Goal: Task Accomplishment & Management: Complete application form

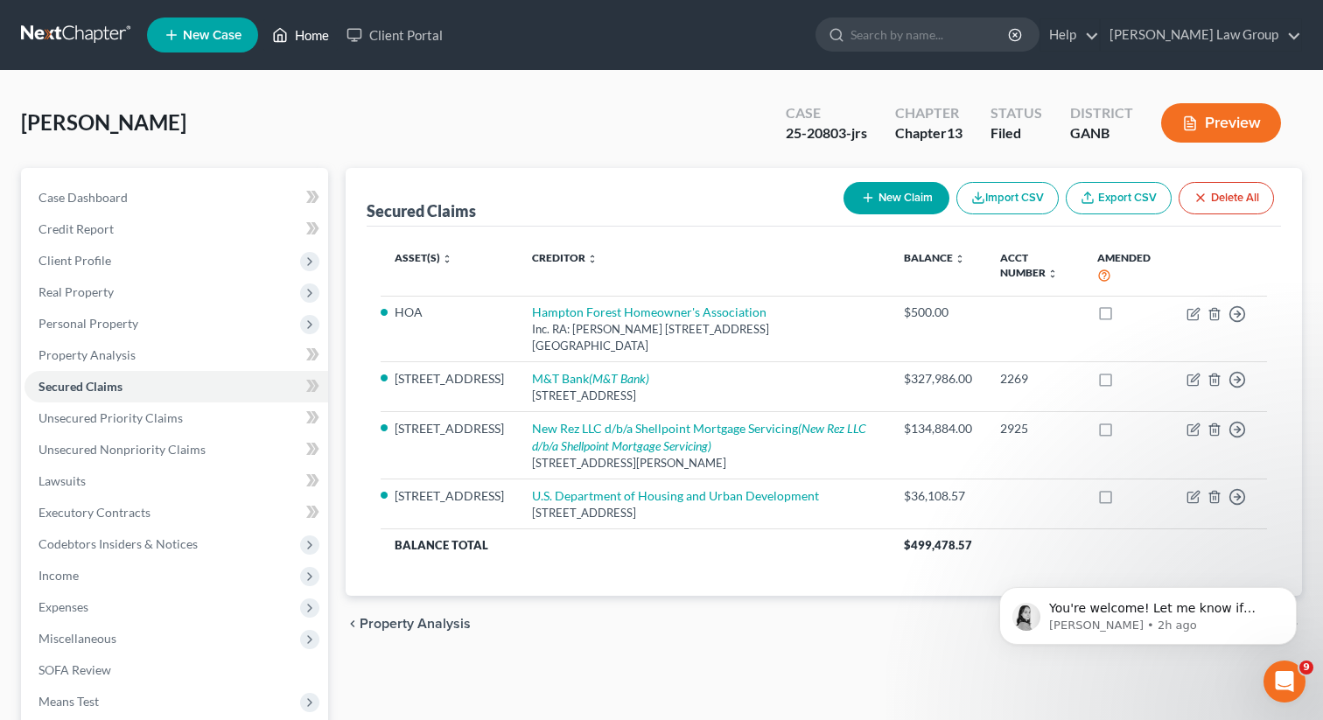
click at [304, 39] on link "Home" at bounding box center [300, 34] width 74 height 31
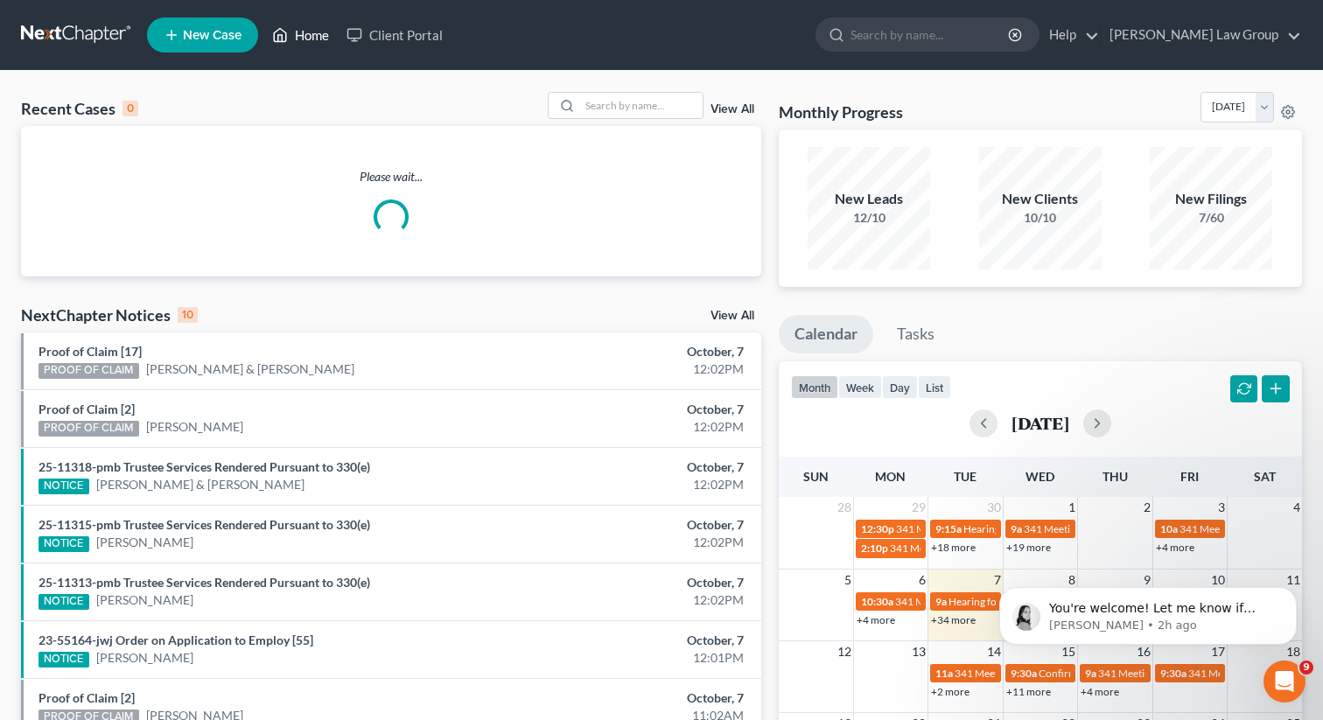
click at [304, 31] on link "Home" at bounding box center [300, 34] width 74 height 31
click at [612, 119] on div "Recent Cases 0 View All" at bounding box center [391, 109] width 740 height 34
click at [607, 95] on input "search" at bounding box center [641, 105] width 122 height 25
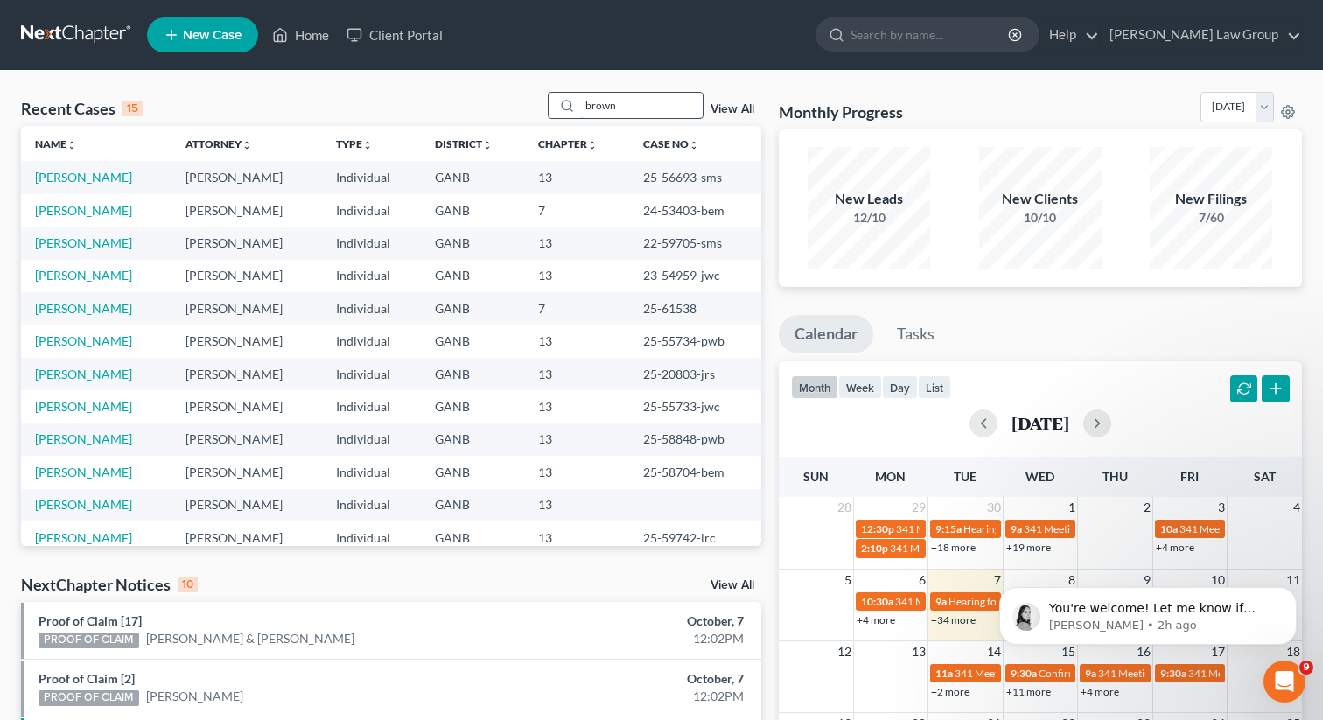
type input "brown"
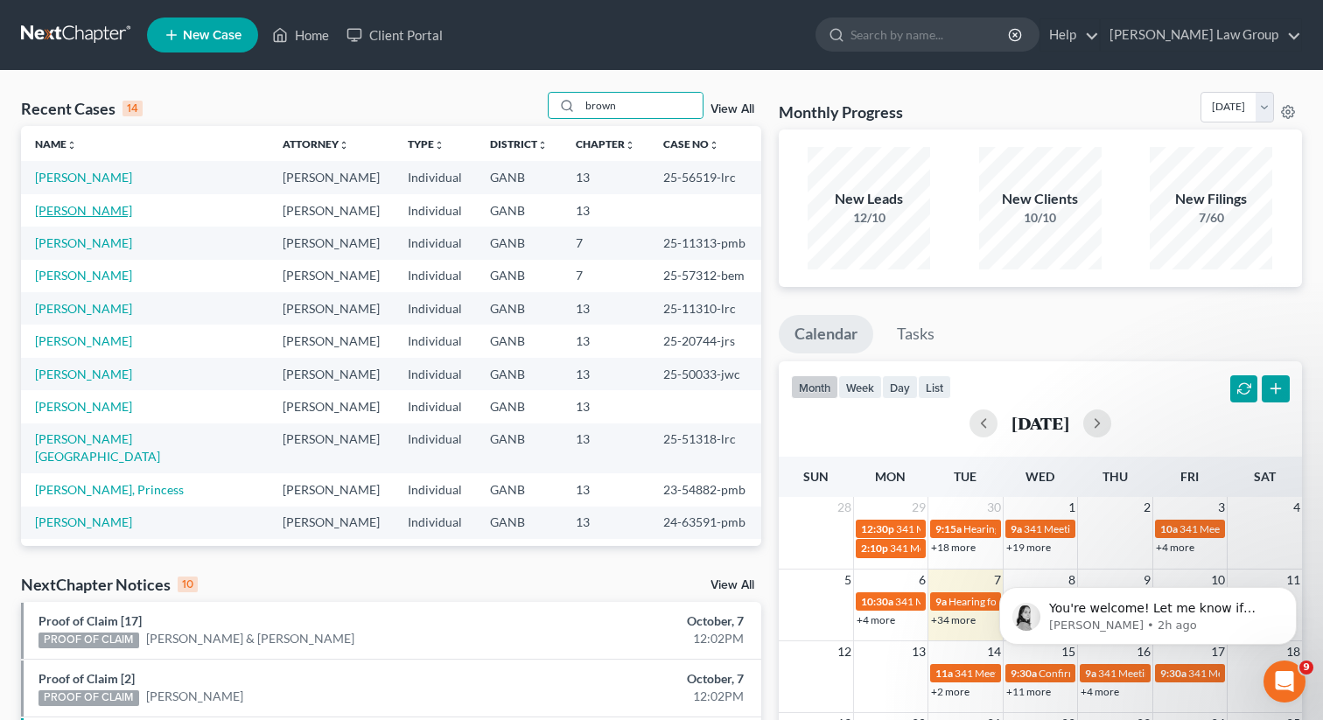
click at [57, 207] on link "[PERSON_NAME]" at bounding box center [83, 210] width 97 height 15
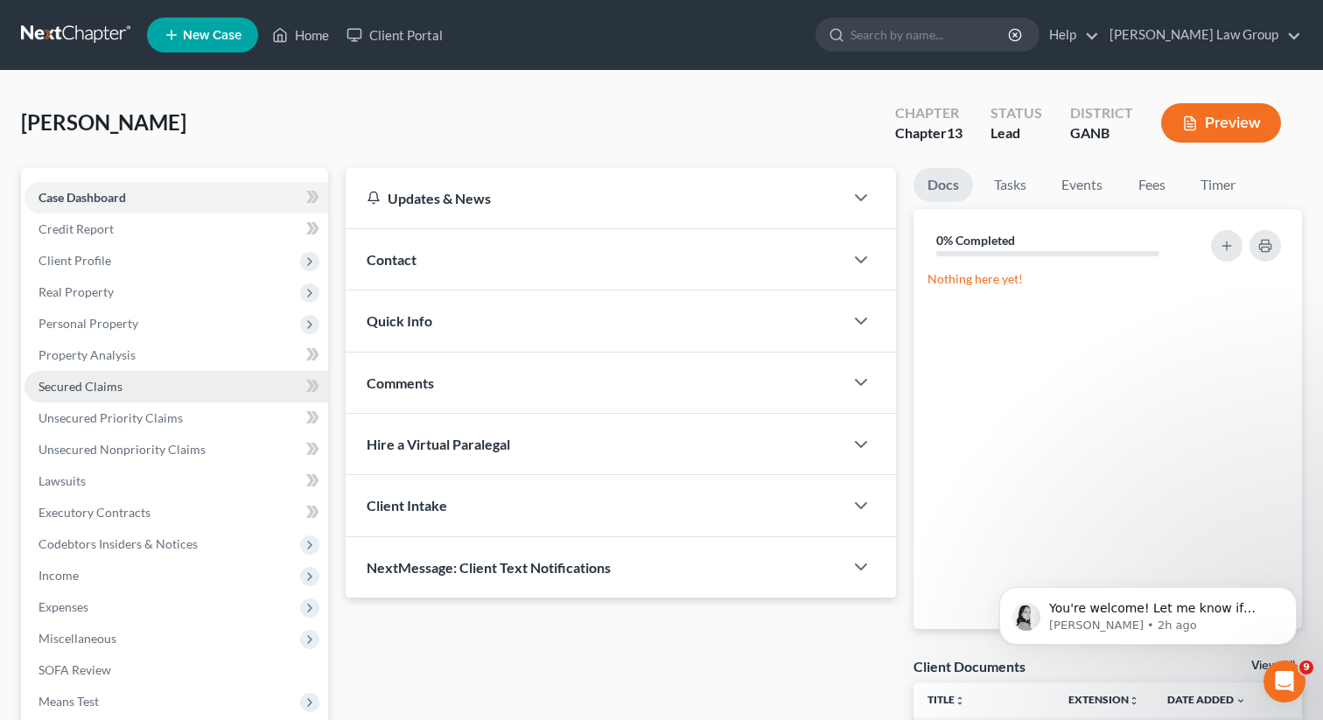
click at [74, 387] on span "Secured Claims" at bounding box center [80, 386] width 84 height 15
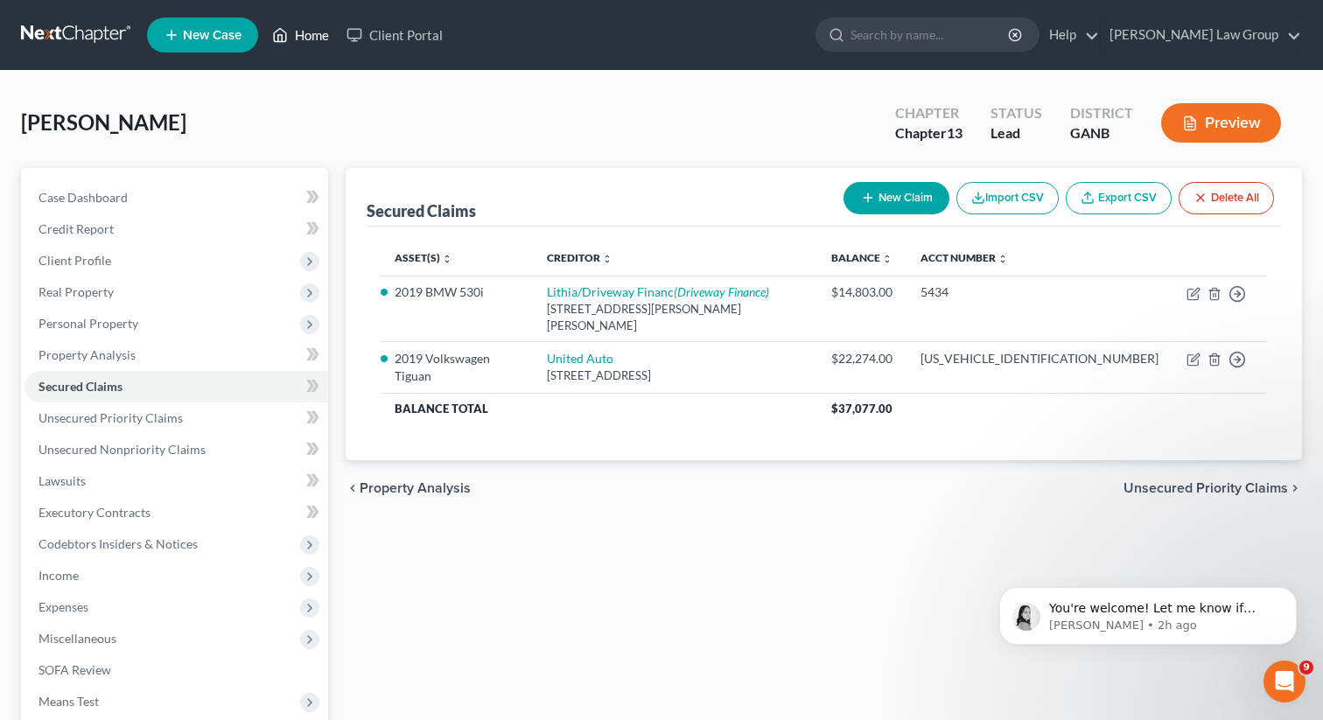
click at [290, 38] on link "Home" at bounding box center [300, 34] width 74 height 31
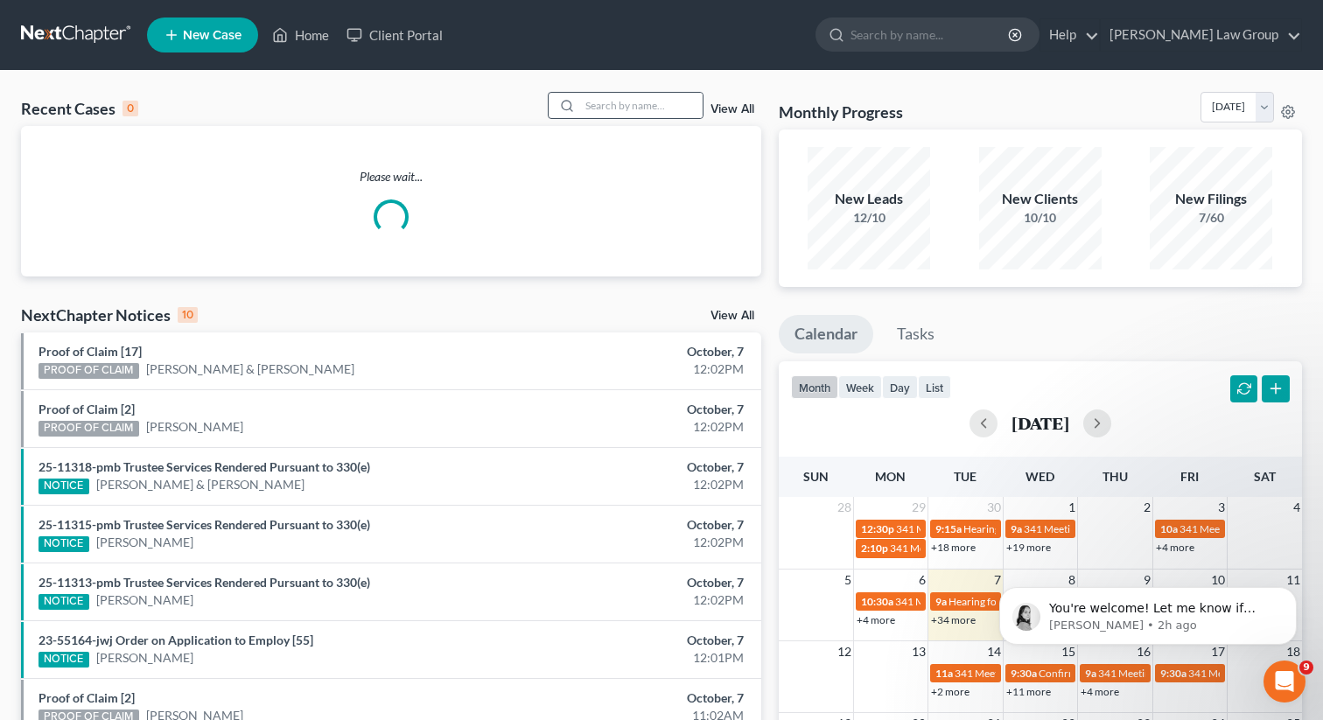
click at [617, 92] on div at bounding box center [626, 105] width 156 height 27
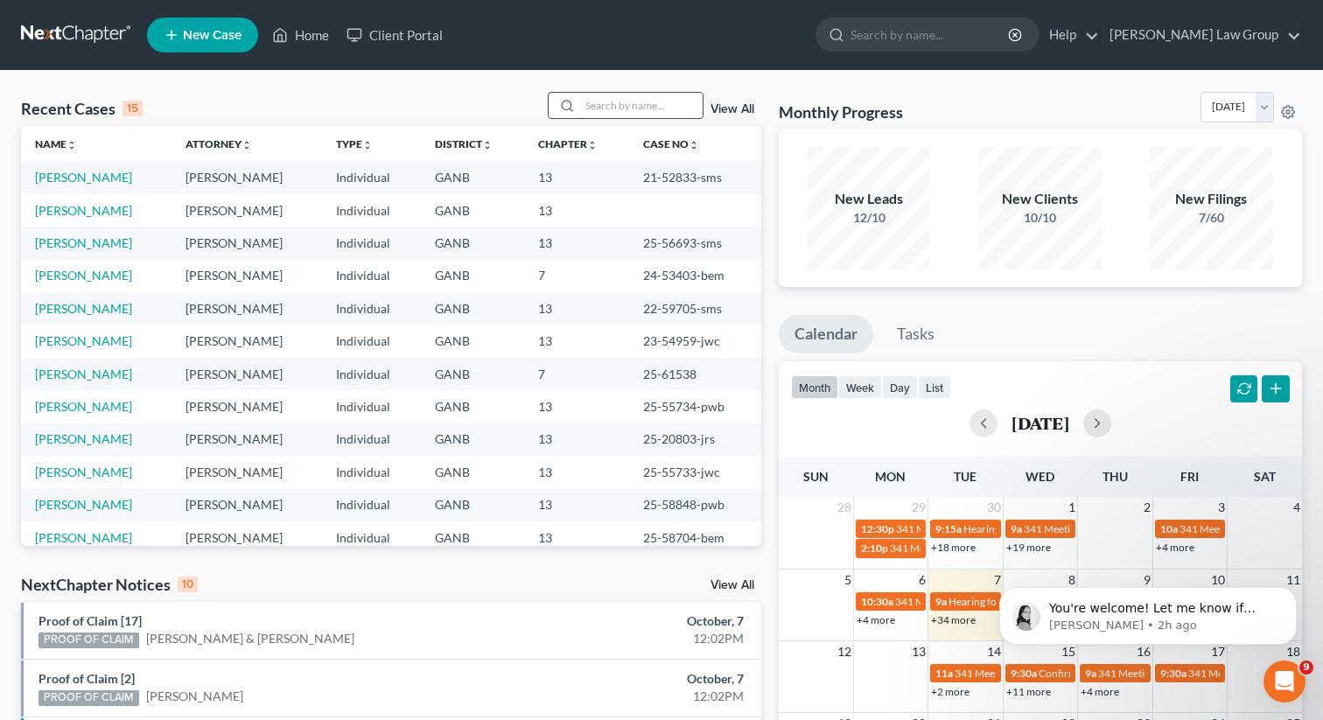
click at [622, 100] on input "search" at bounding box center [641, 105] width 122 height 25
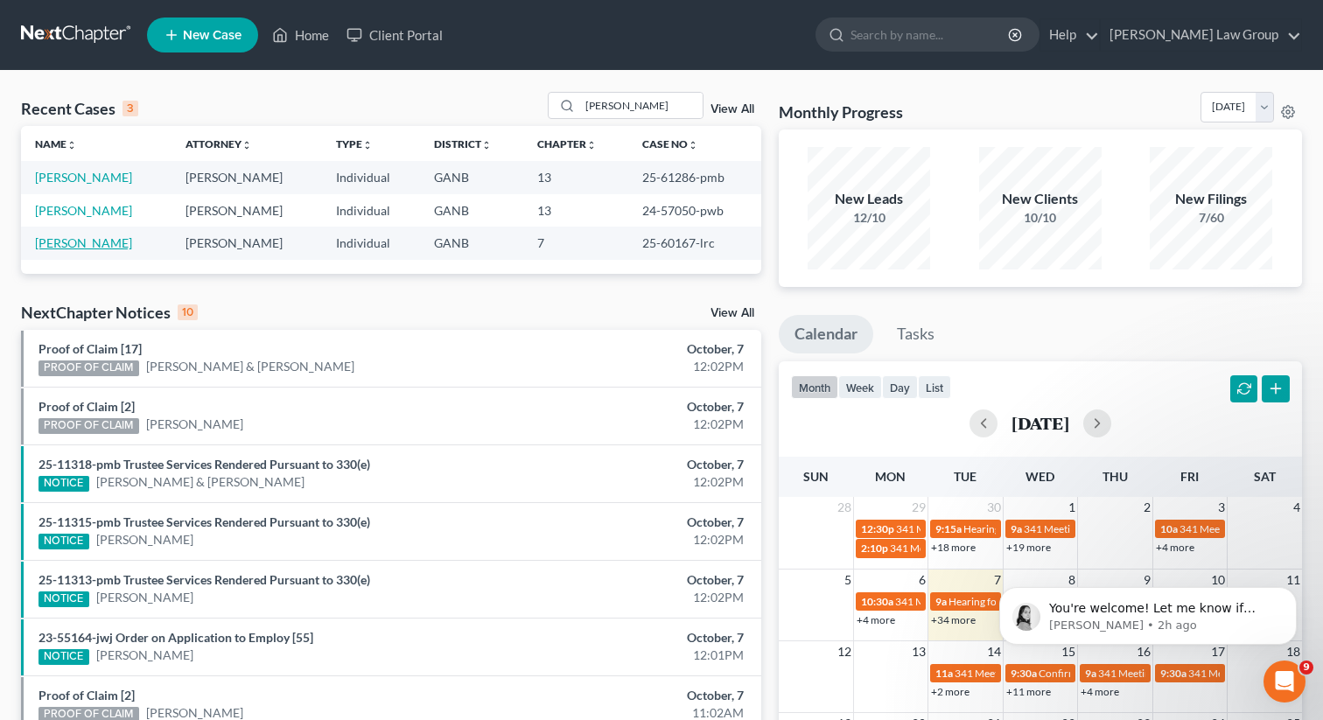
drag, startPoint x: 150, startPoint y: 245, endPoint x: 90, endPoint y: 243, distance: 60.4
click at [90, 243] on td "[PERSON_NAME]" at bounding box center [96, 243] width 150 height 32
copy link "[PERSON_NAME]"
drag, startPoint x: 637, startPoint y: 109, endPoint x: 532, endPoint y: 104, distance: 105.1
click at [532, 104] on div "Recent Cases 3 [PERSON_NAME] View All" at bounding box center [391, 109] width 740 height 34
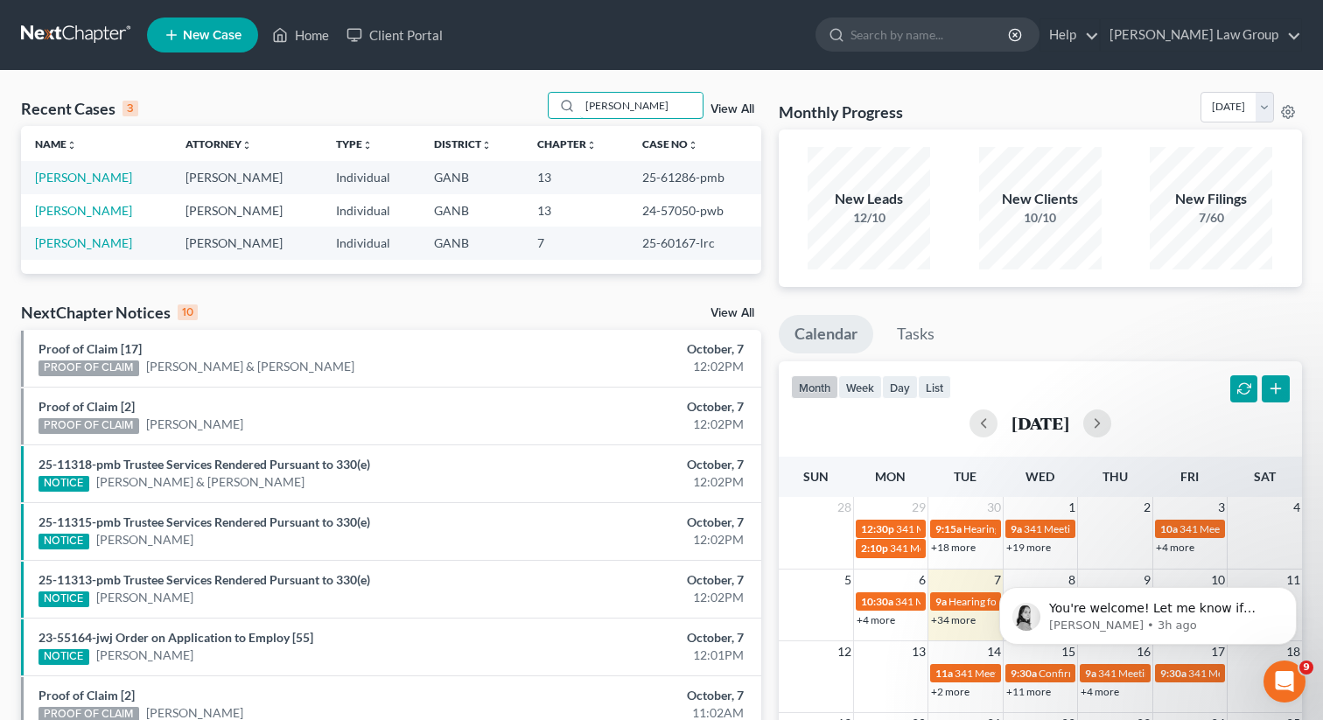
type input "[PERSON_NAME]"
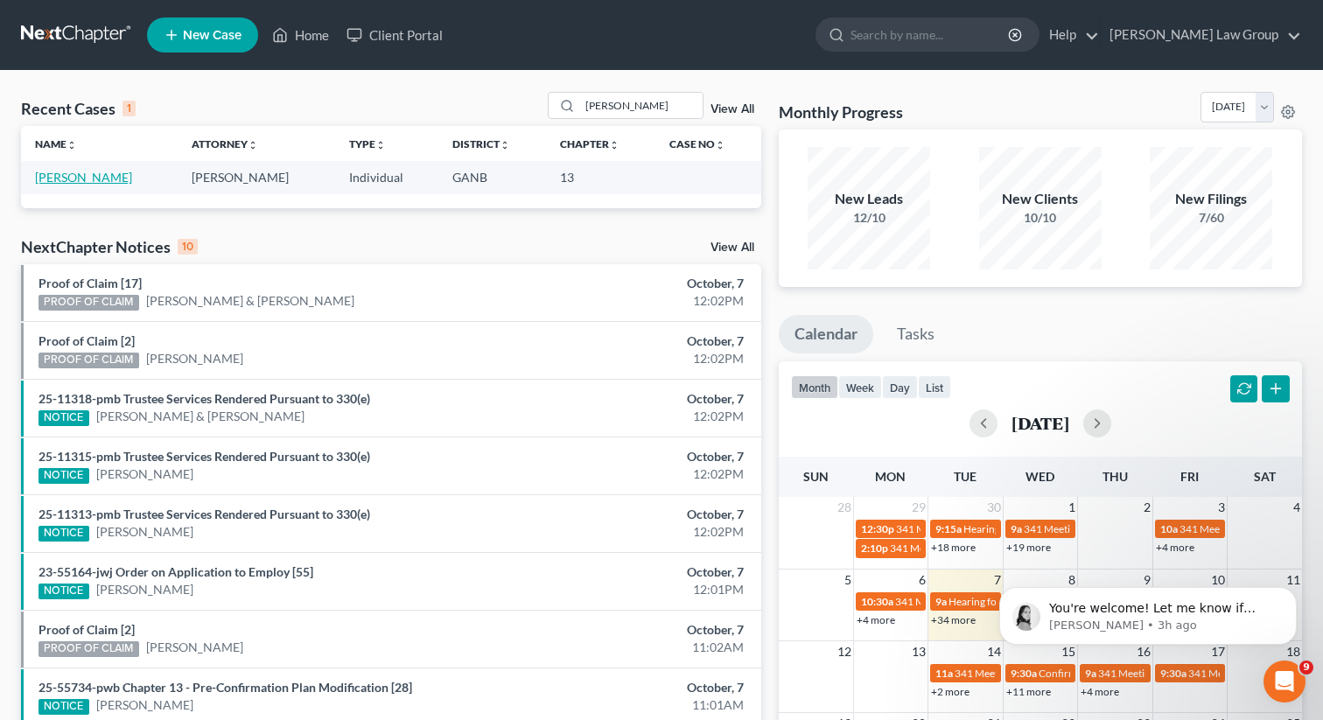
click at [48, 176] on link "[PERSON_NAME]" at bounding box center [83, 177] width 97 height 15
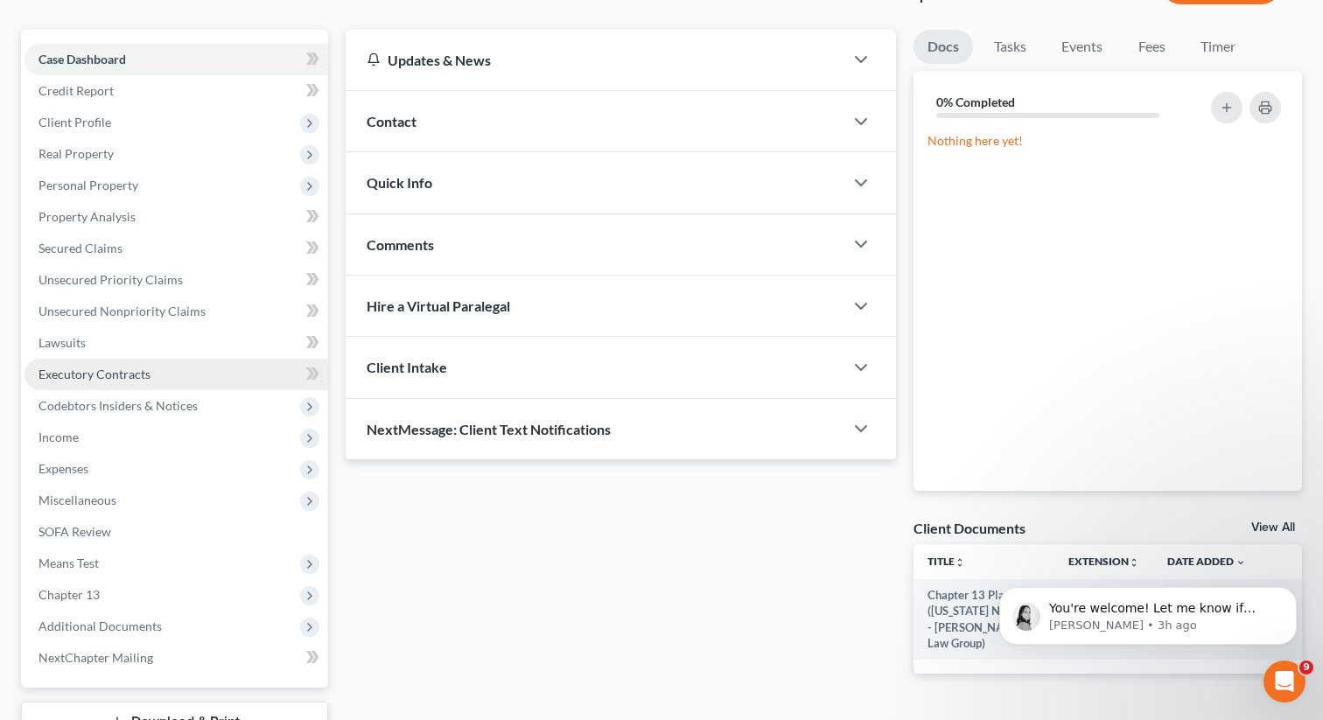
click at [104, 370] on span "Executory Contracts" at bounding box center [94, 374] width 112 height 15
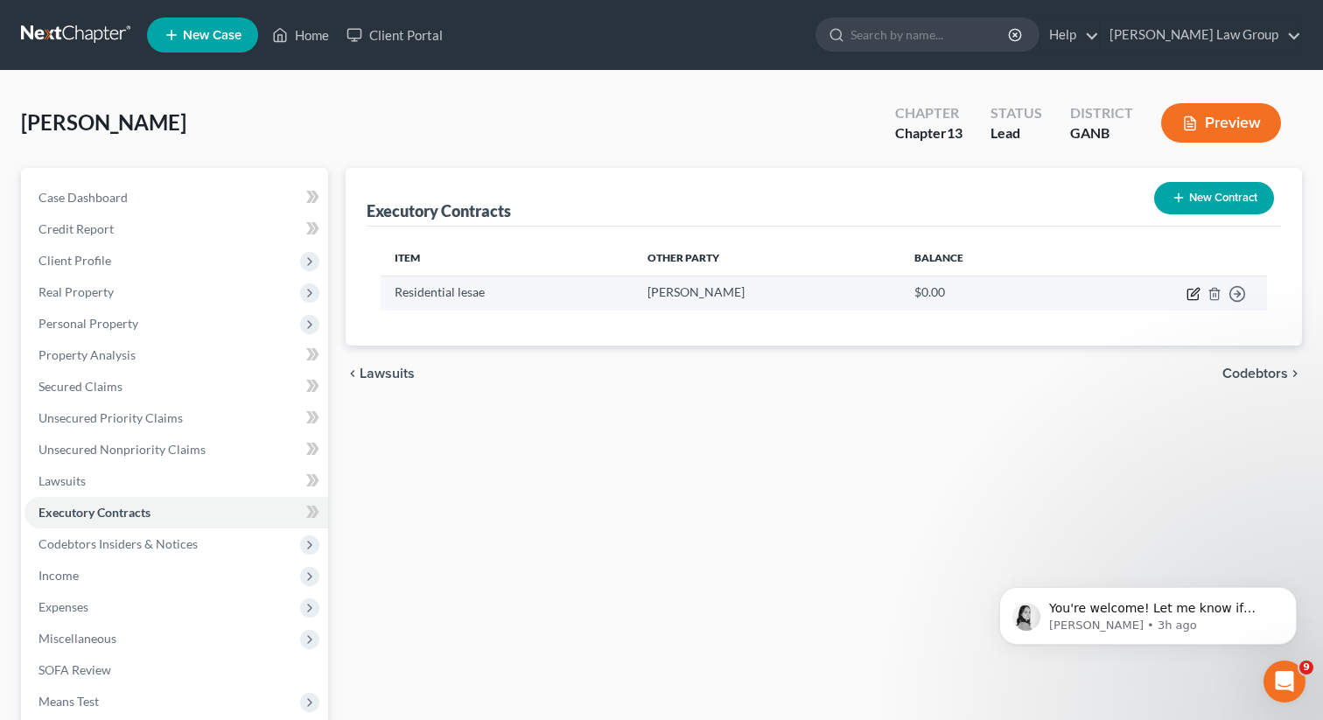
click at [1192, 295] on icon "button" at bounding box center [1195, 292] width 8 height 8
select select "3"
select select "10"
select select "0"
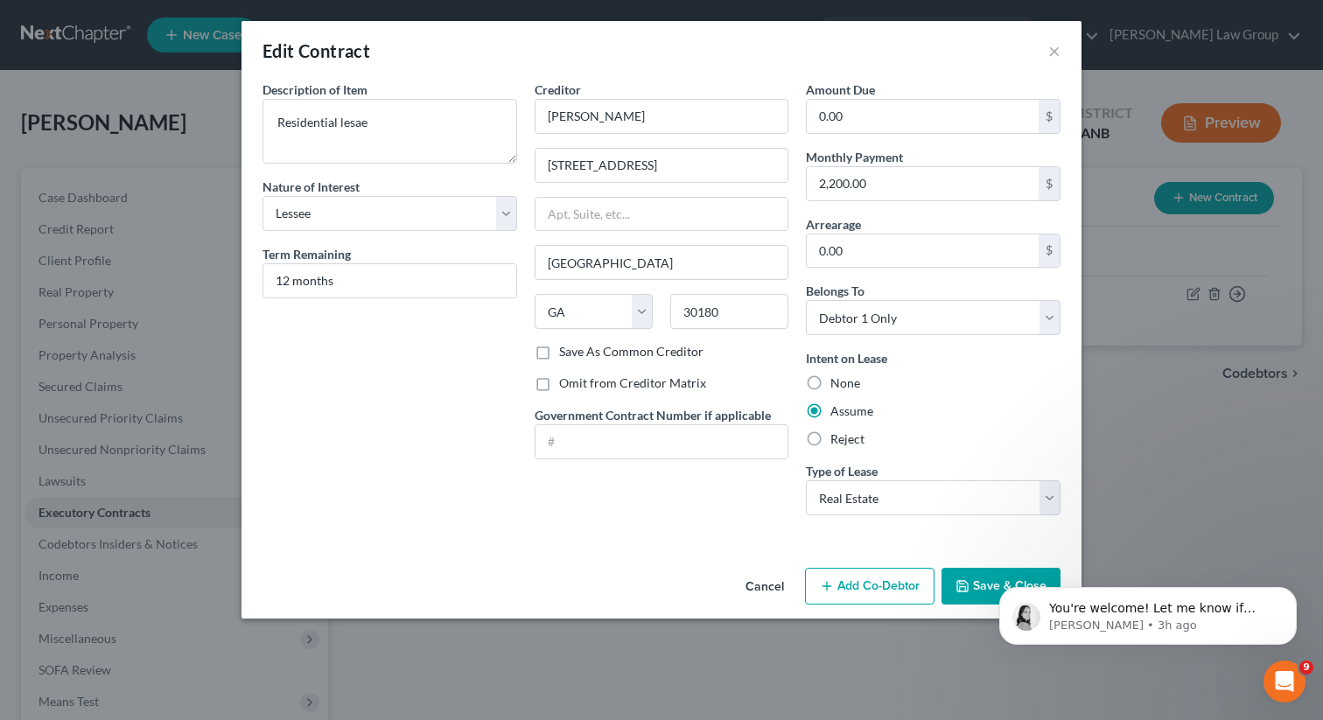
click at [976, 587] on button "Save & Close" at bounding box center [1000, 586] width 119 height 37
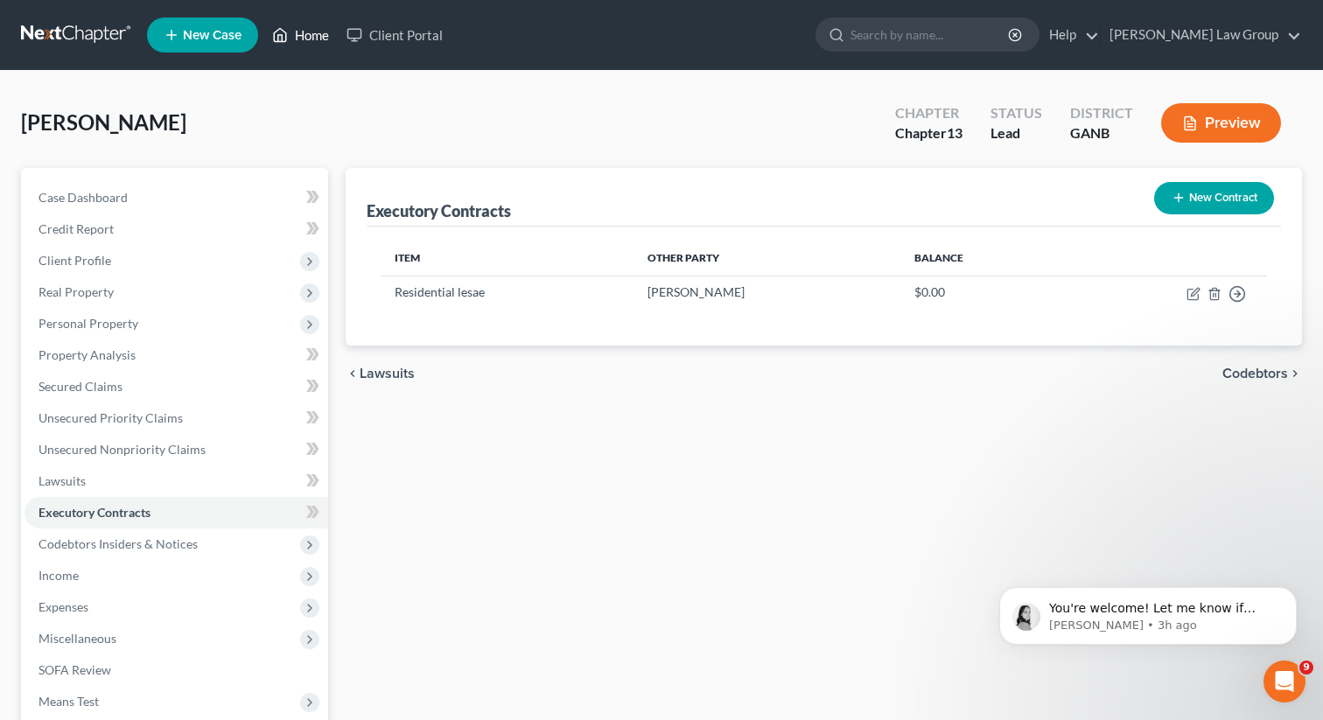
click at [300, 34] on link "Home" at bounding box center [300, 34] width 74 height 31
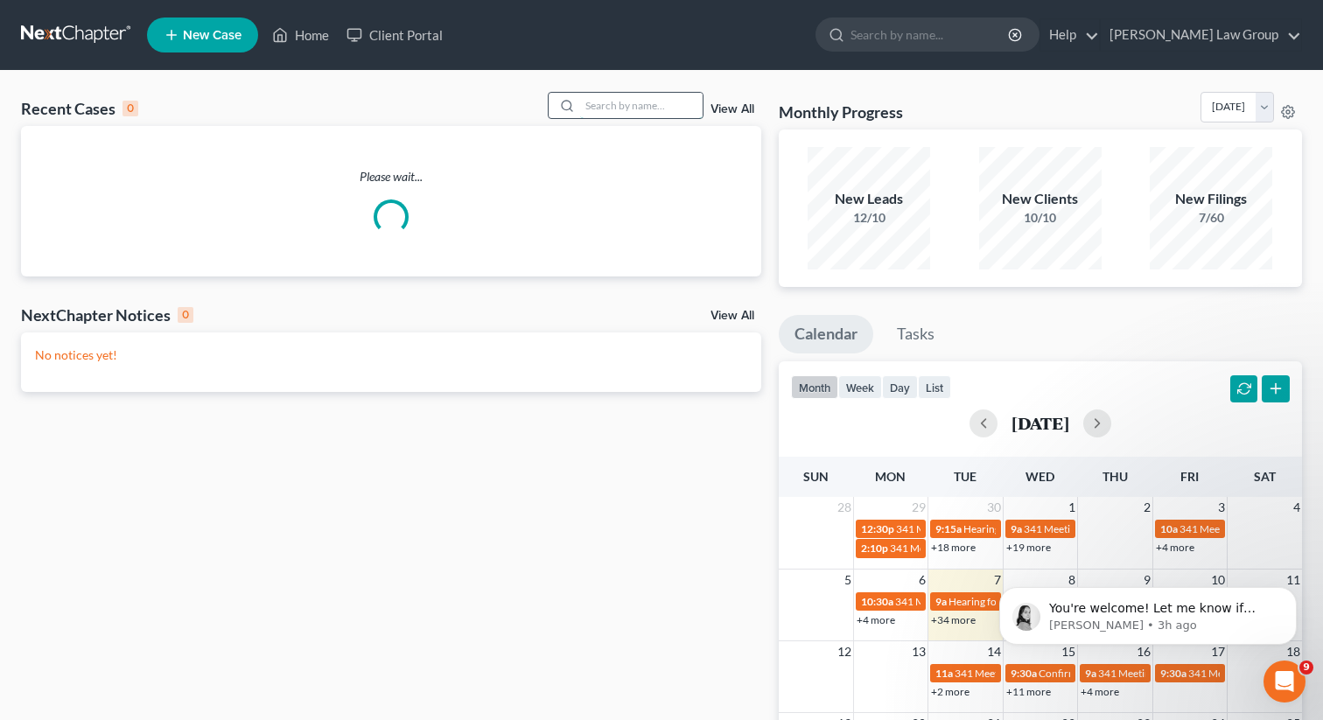
click at [612, 103] on input "search" at bounding box center [641, 105] width 122 height 25
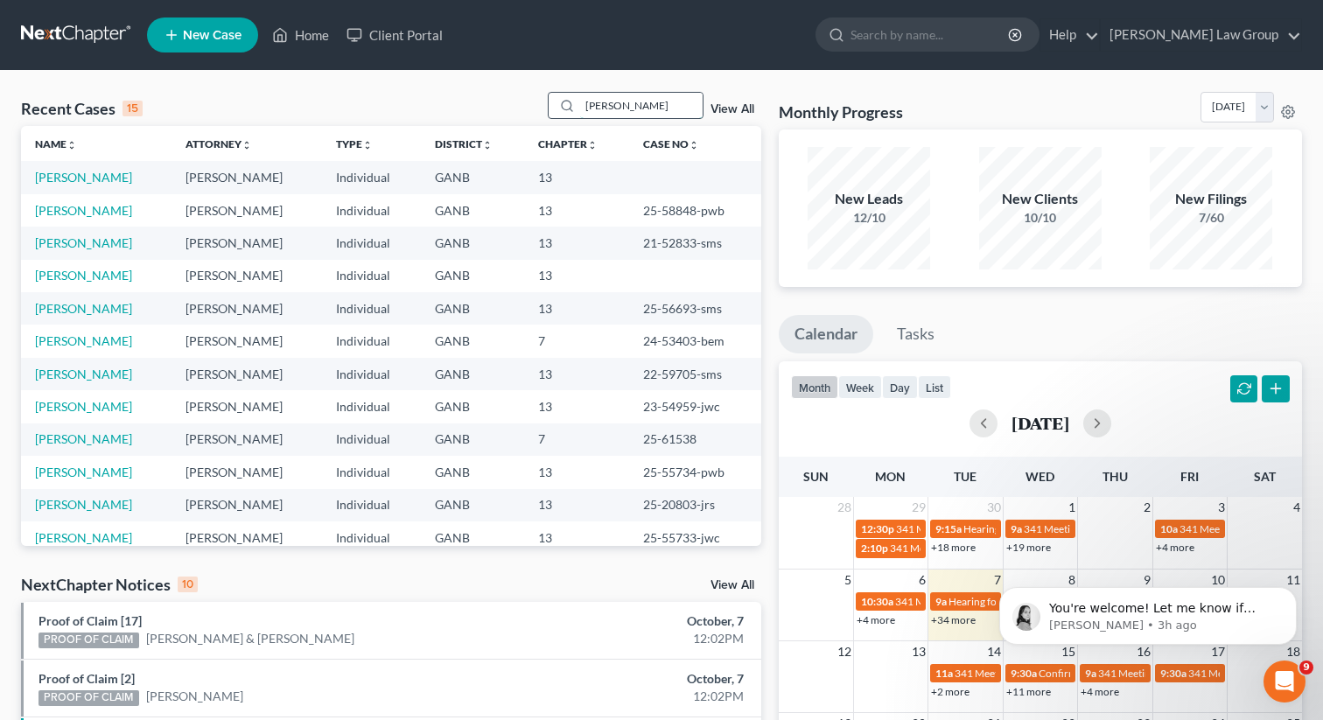
type input "[PERSON_NAME]"
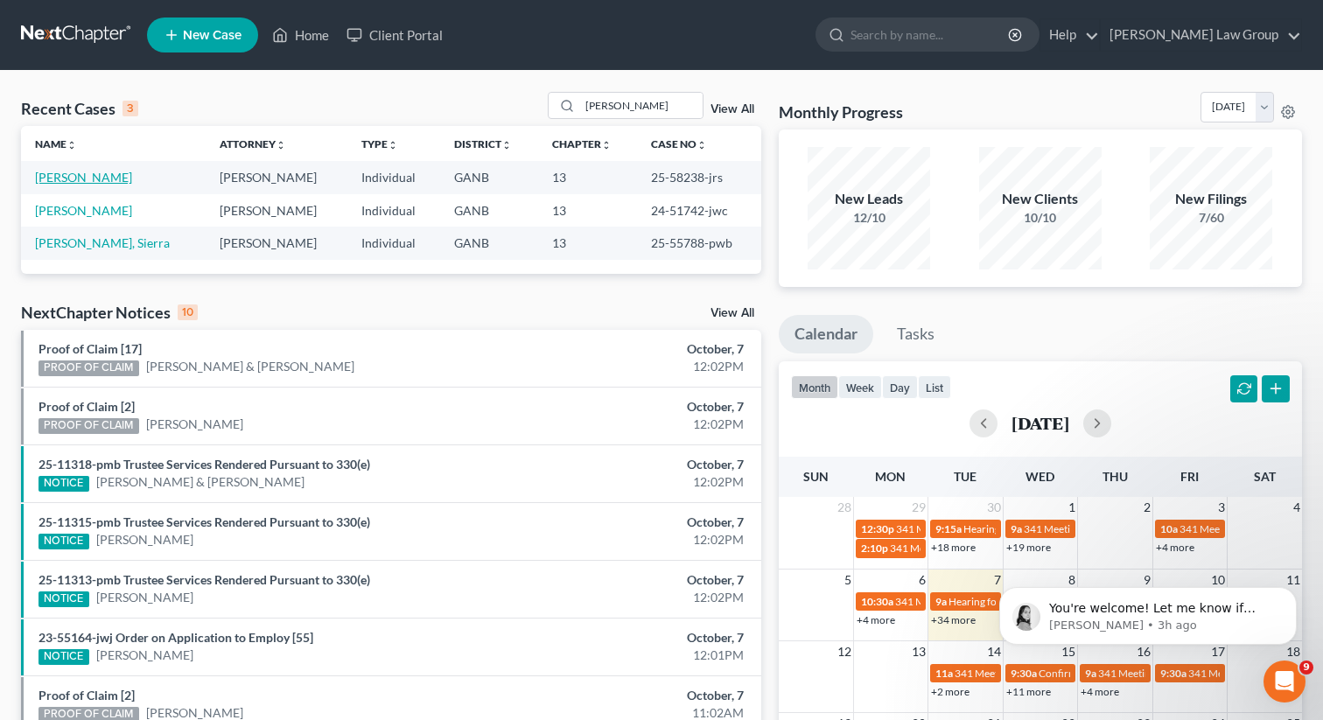
click at [76, 180] on link "[PERSON_NAME]" at bounding box center [83, 177] width 97 height 15
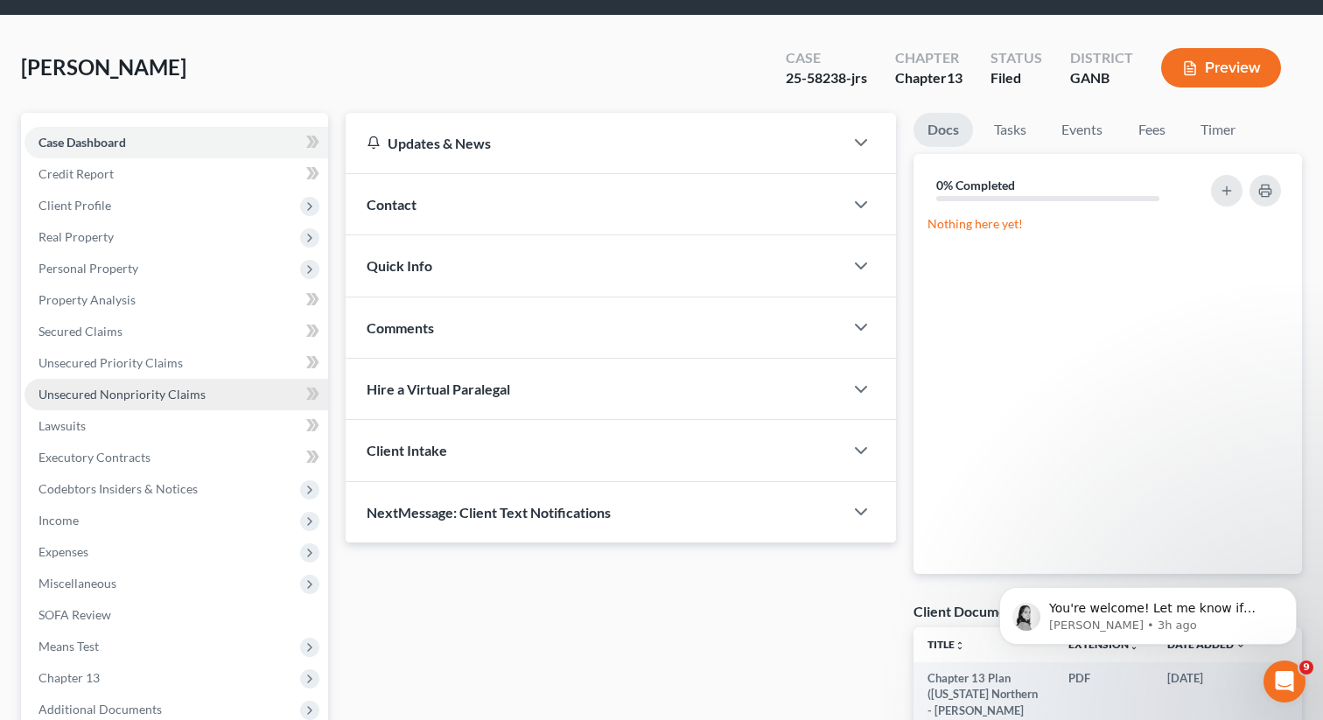
scroll to position [68, 0]
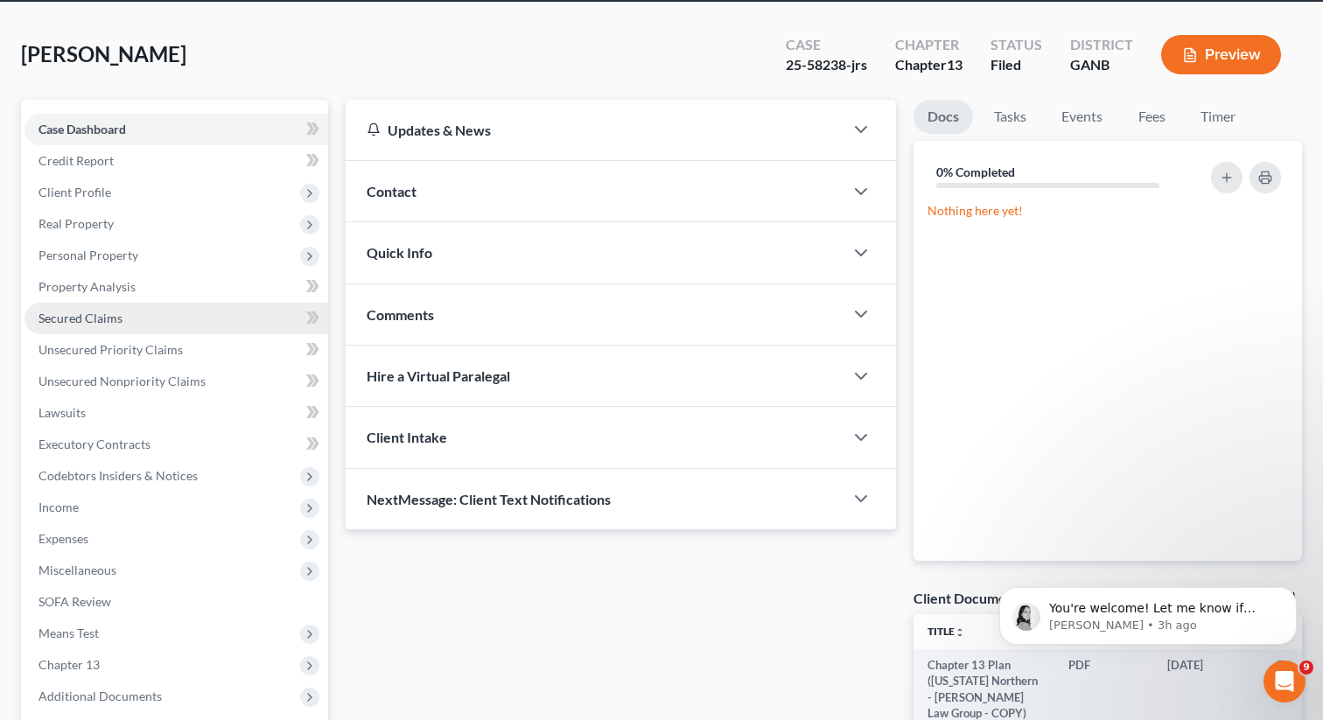
click at [94, 322] on span "Secured Claims" at bounding box center [80, 318] width 84 height 15
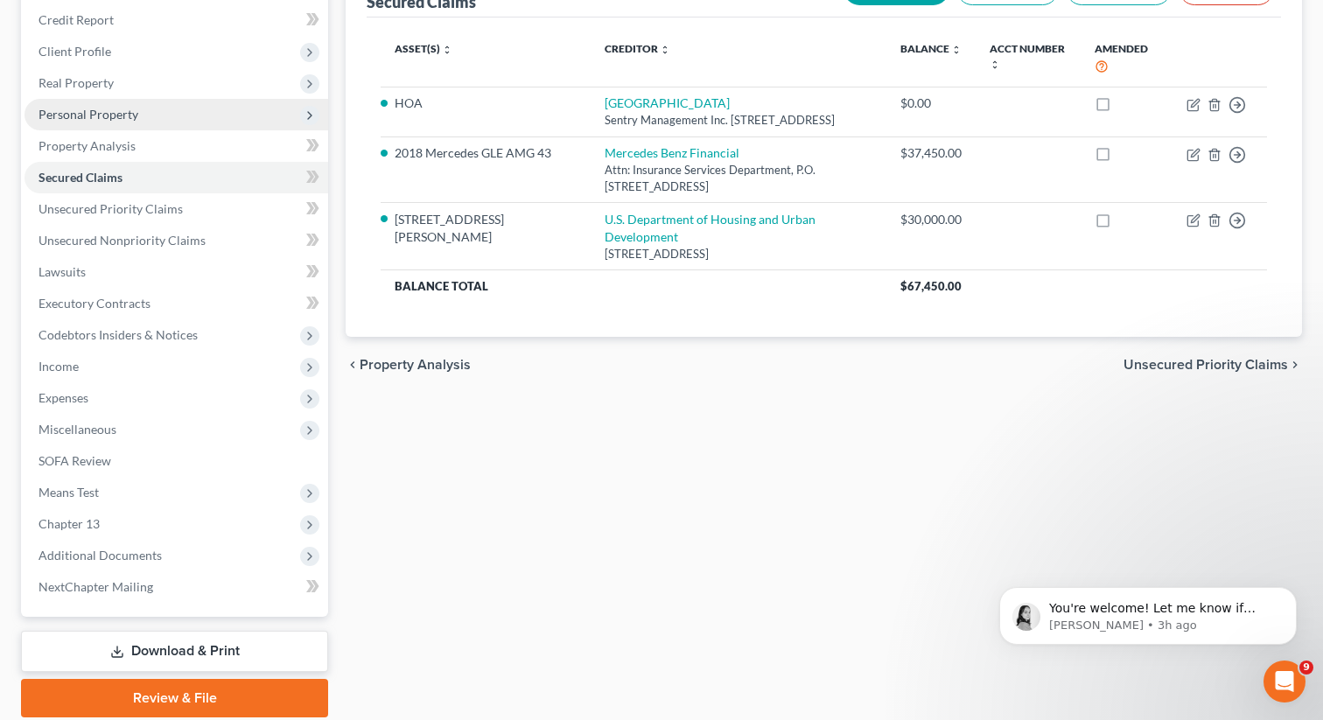
scroll to position [252, 0]
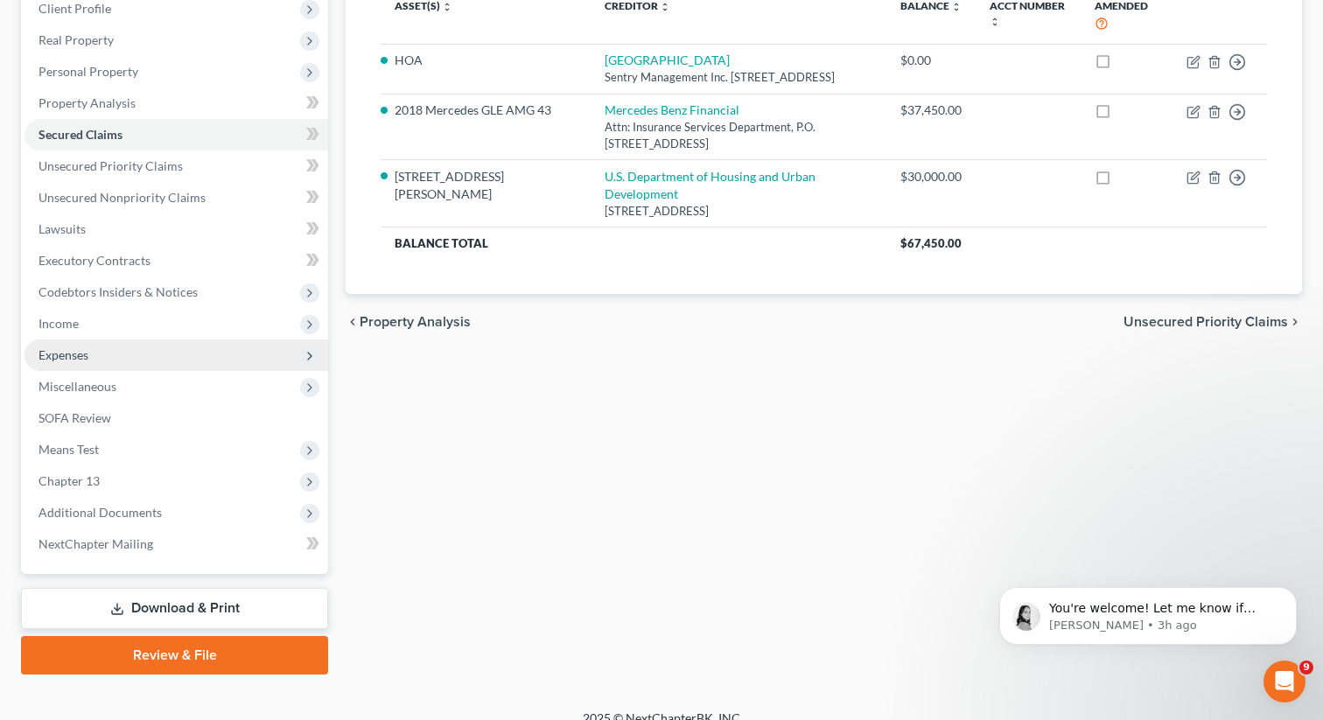
click at [101, 349] on span "Expenses" at bounding box center [176, 354] width 304 height 31
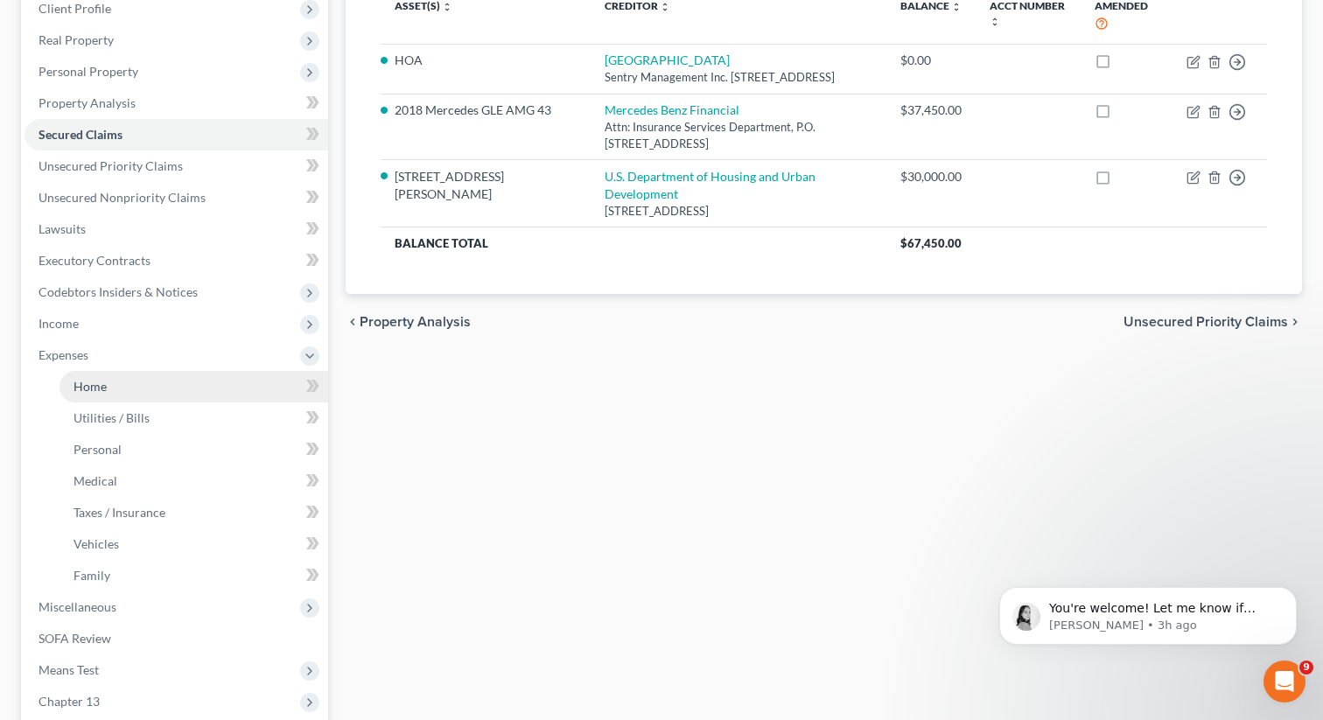
click at [88, 393] on span "Home" at bounding box center [89, 386] width 33 height 15
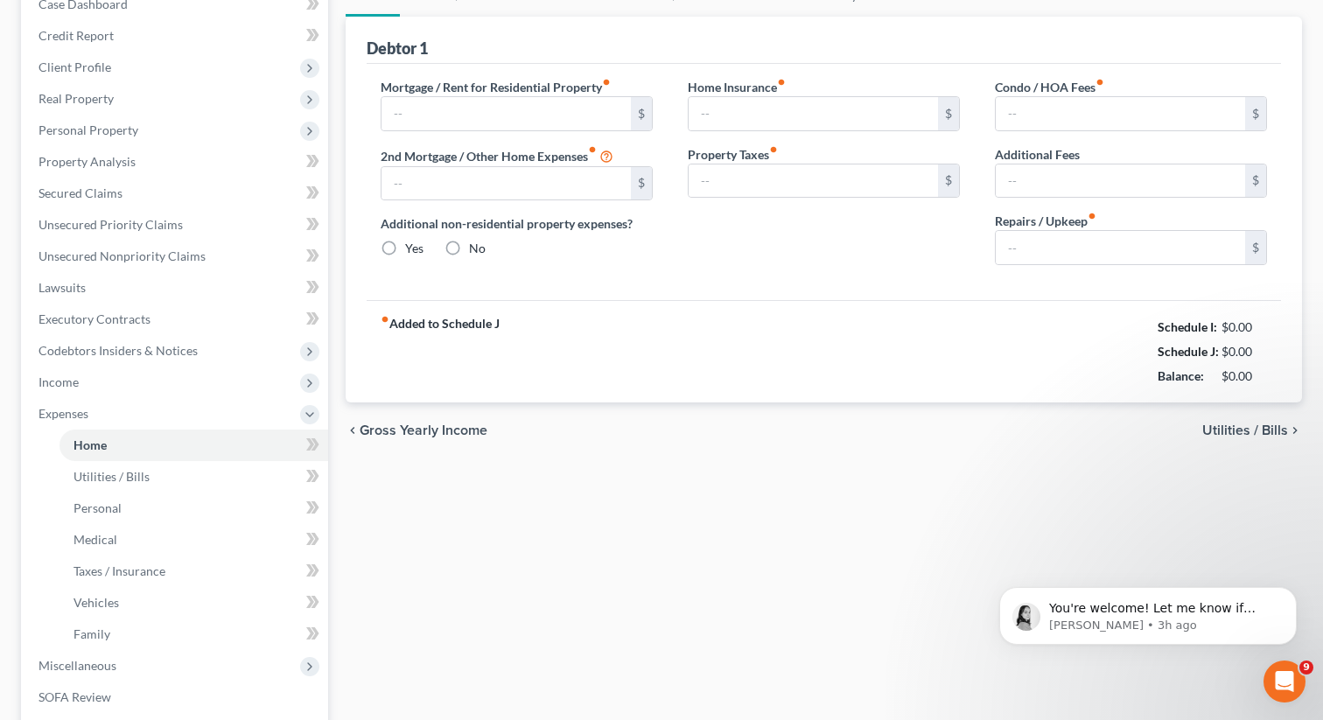
type input "2,056.00"
type input "0.00"
radio input "true"
type input "0.00"
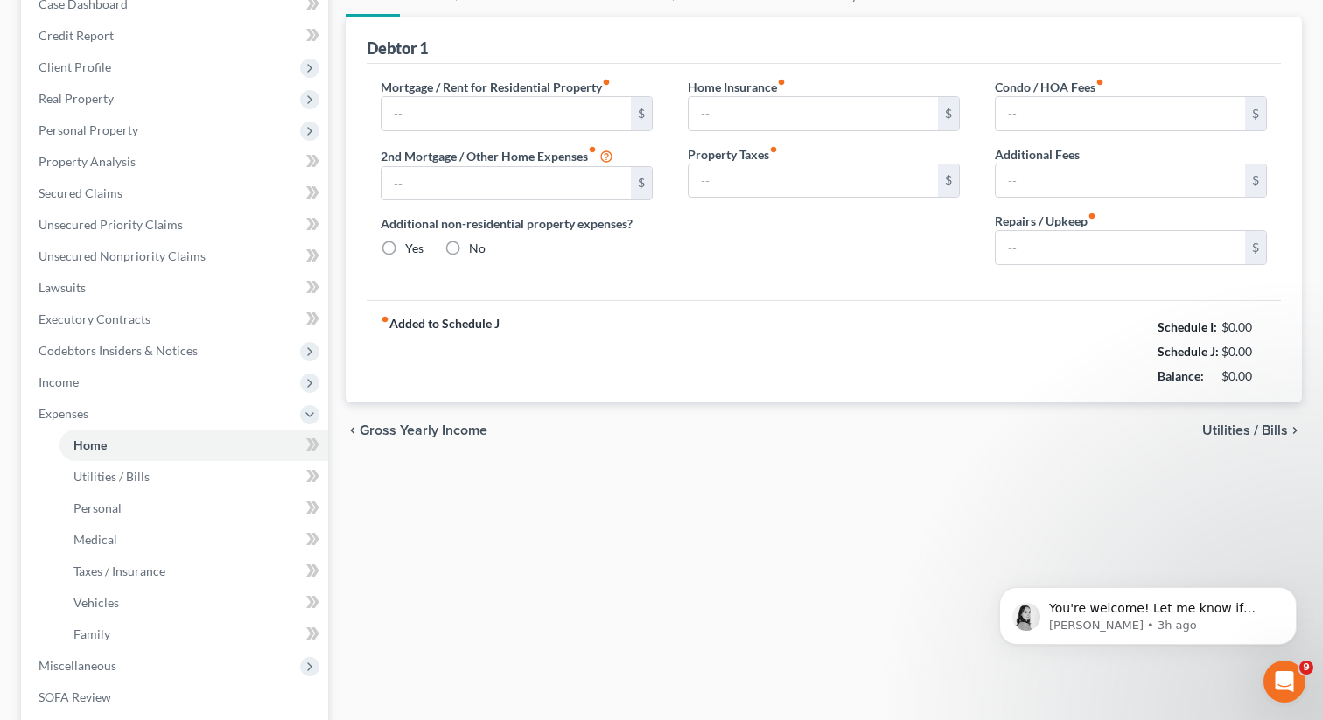
type input "42.00"
type input "0.00"
type input "70.00"
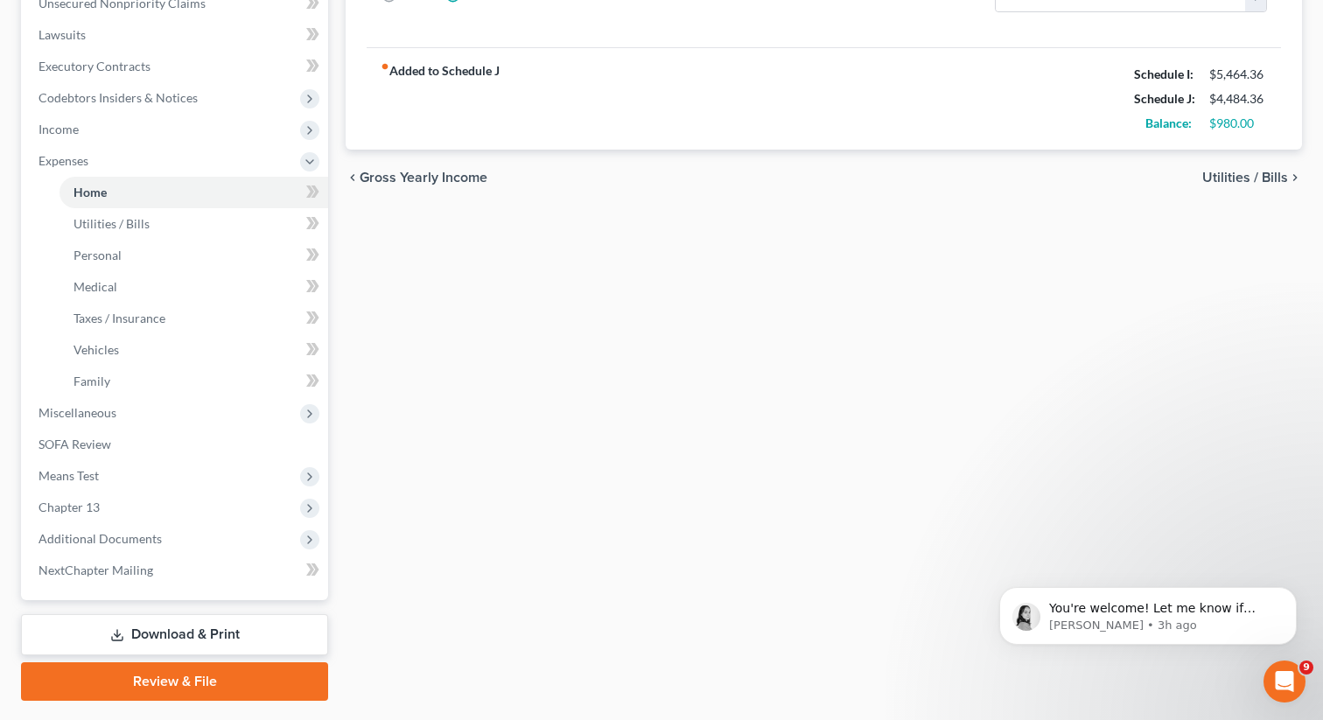
scroll to position [492, 0]
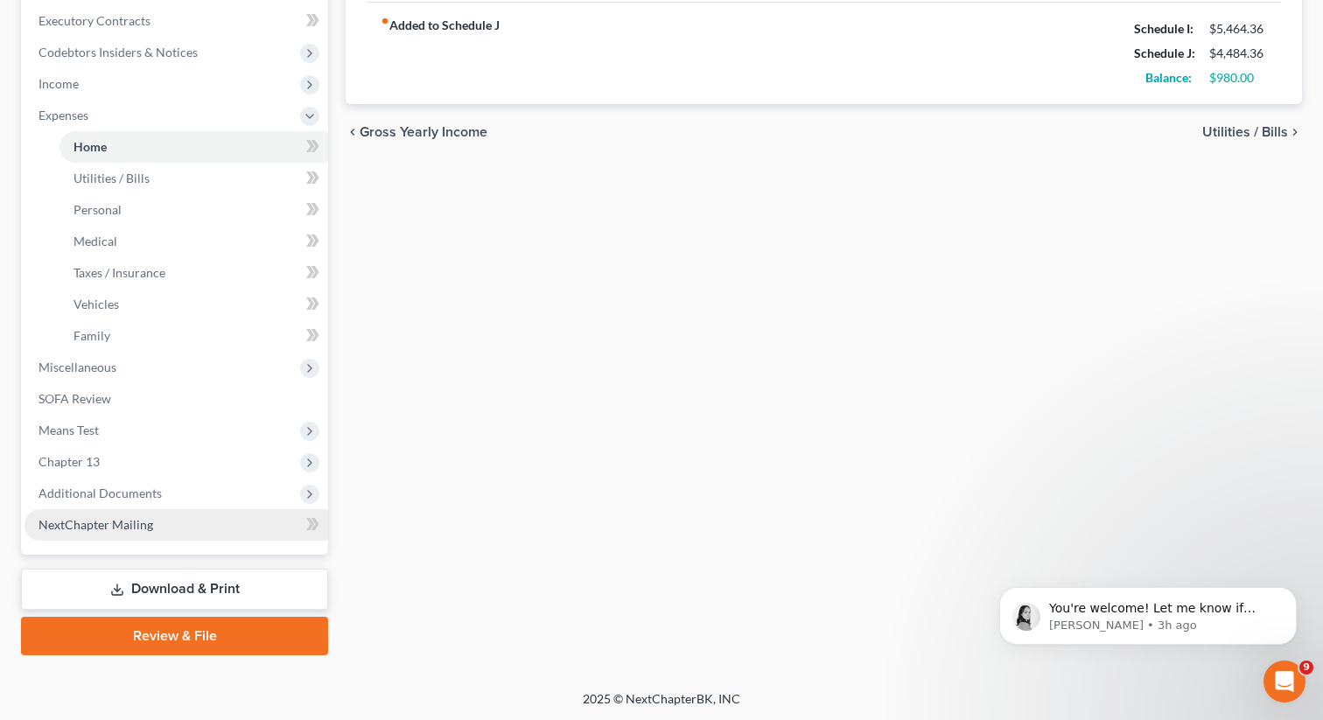
click at [195, 509] on link "NextChapter Mailing" at bounding box center [176, 524] width 304 height 31
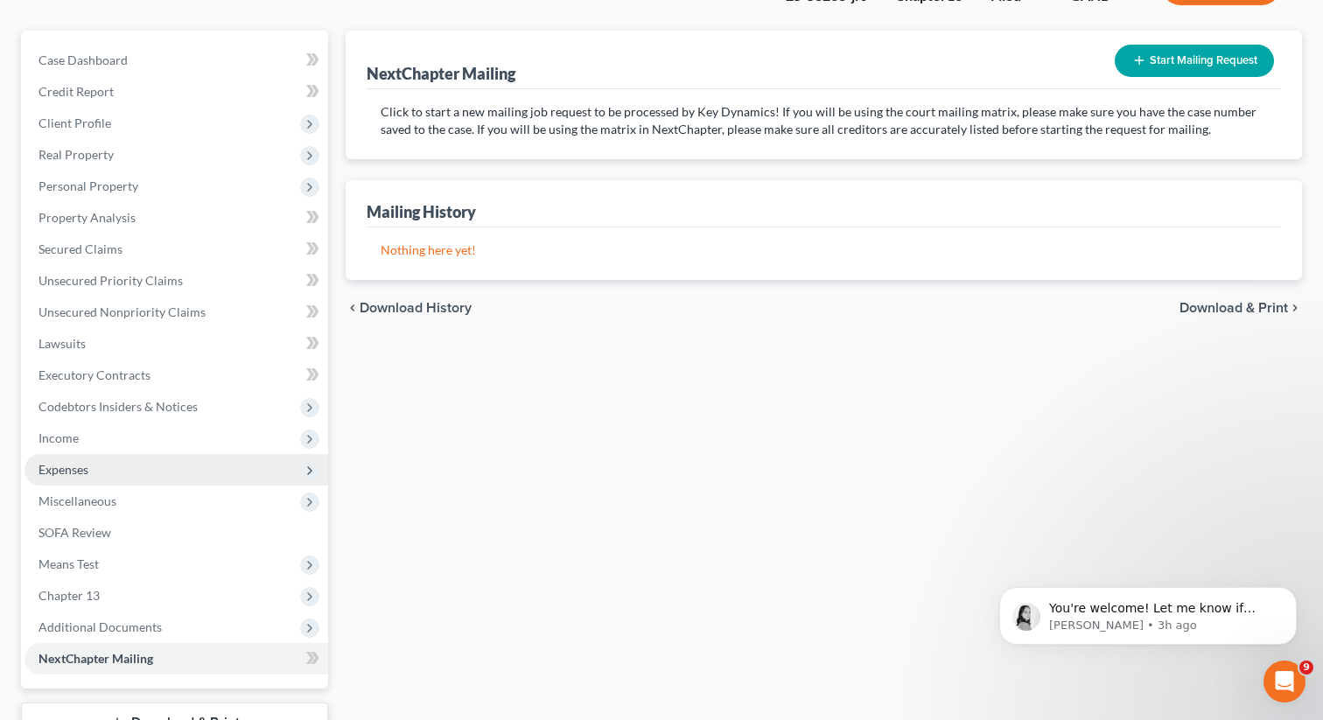
scroll to position [195, 0]
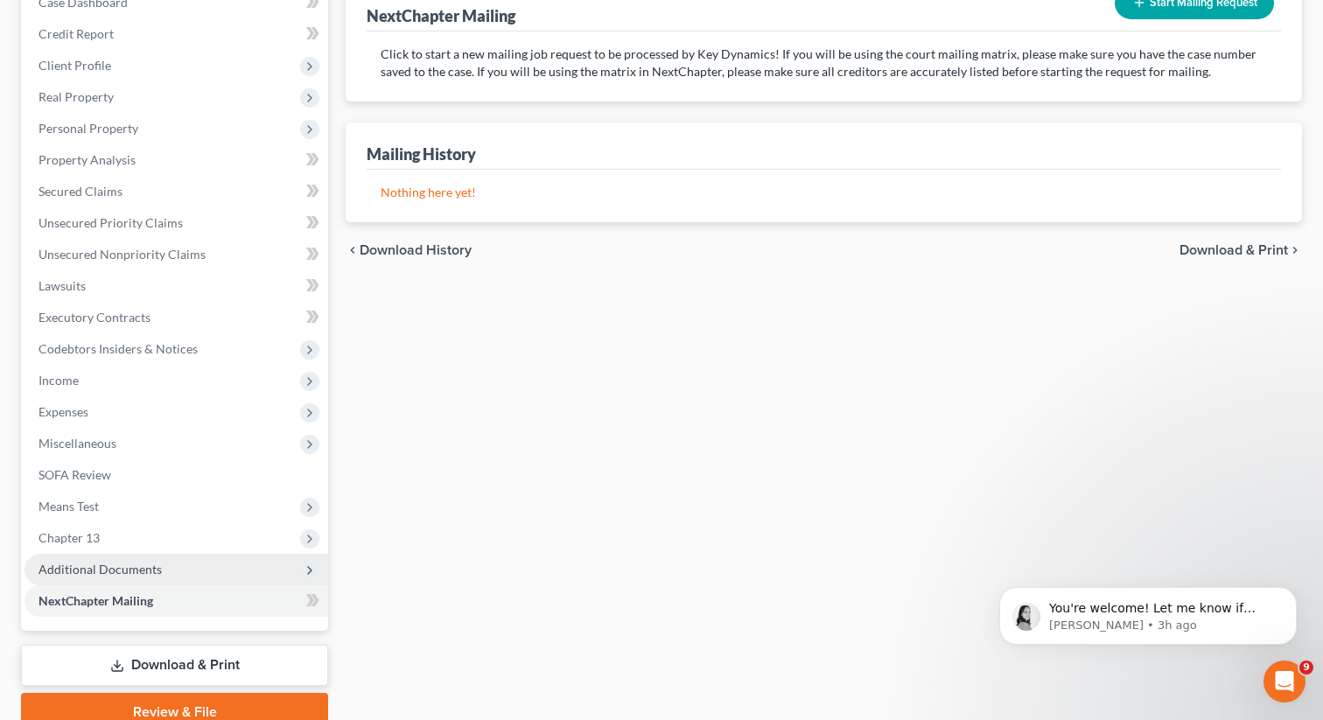
click at [139, 574] on span "Additional Documents" at bounding box center [99, 569] width 123 height 15
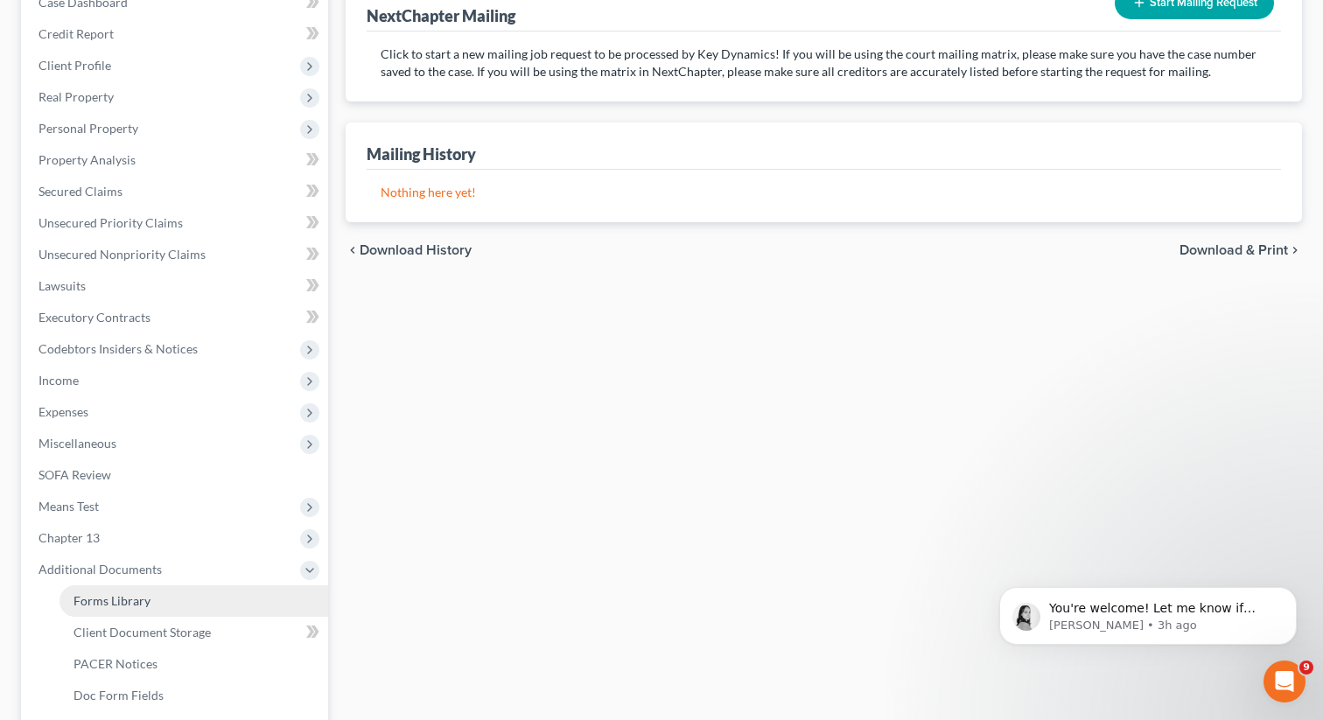
click at [149, 601] on link "Forms Library" at bounding box center [193, 600] width 269 height 31
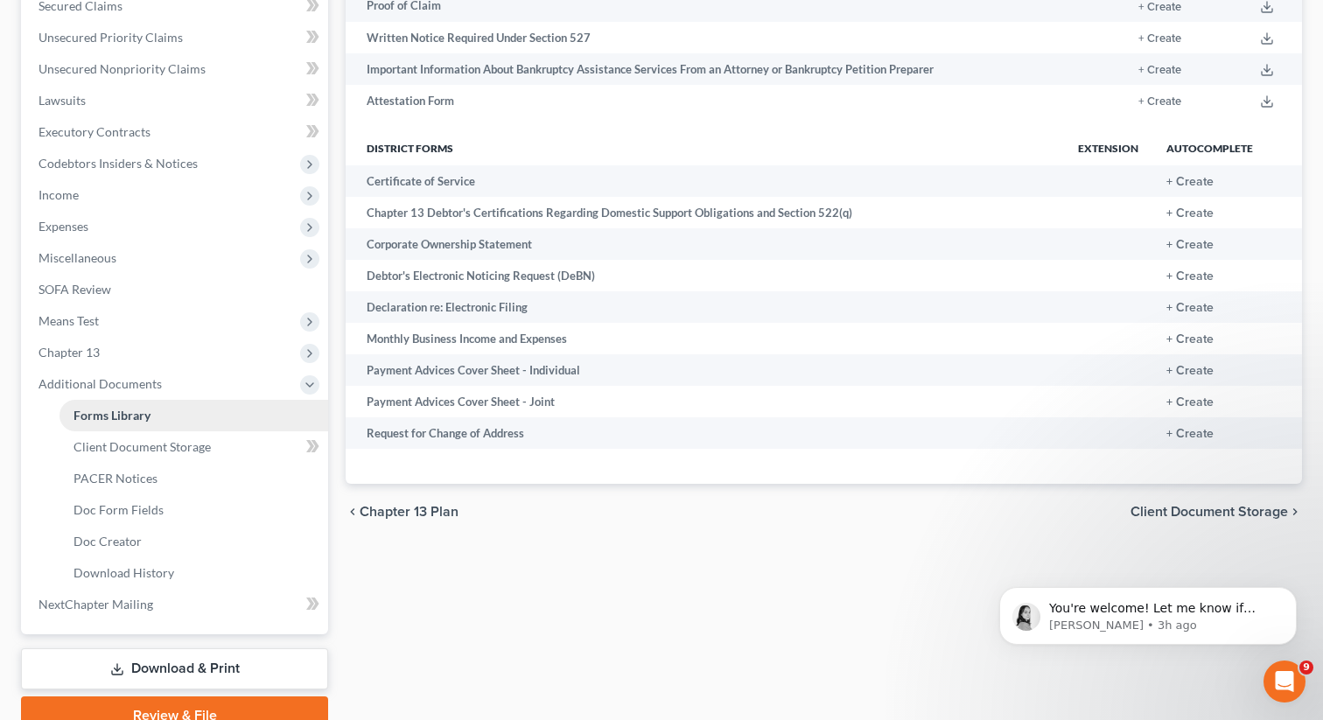
scroll to position [404, 0]
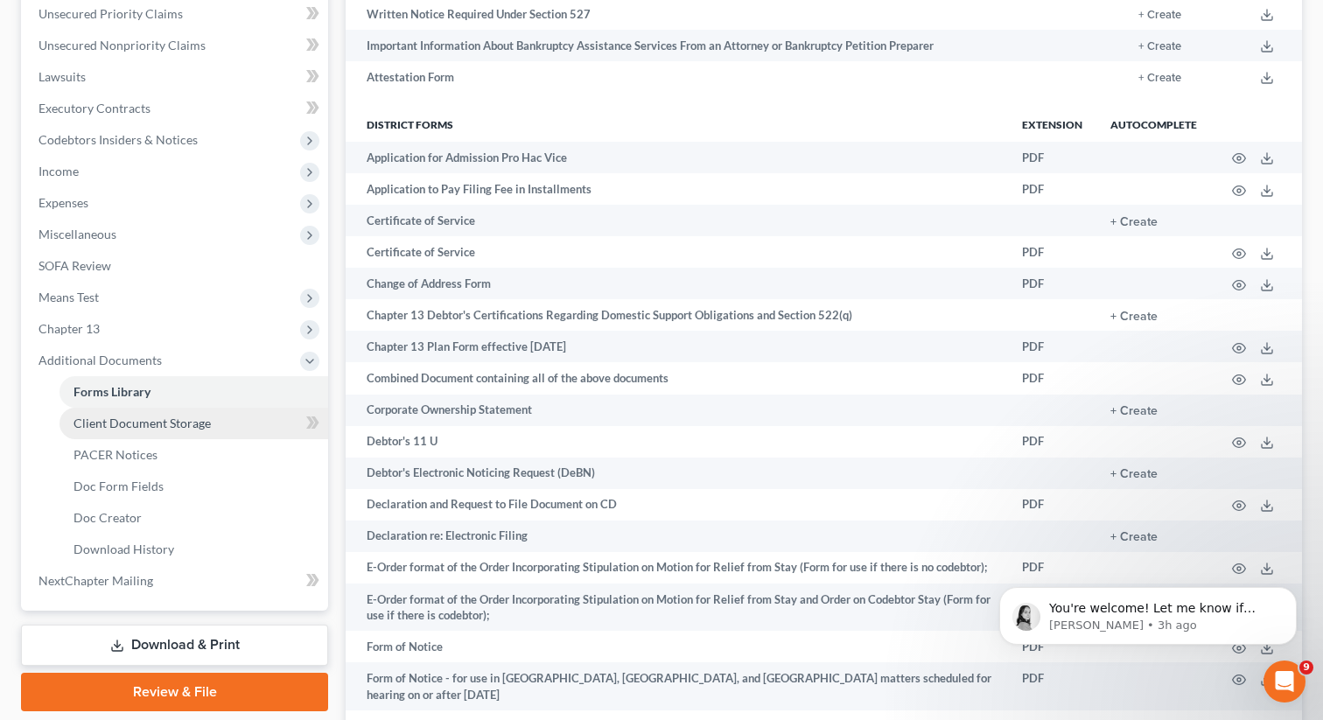
click at [166, 428] on span "Client Document Storage" at bounding box center [141, 423] width 137 height 15
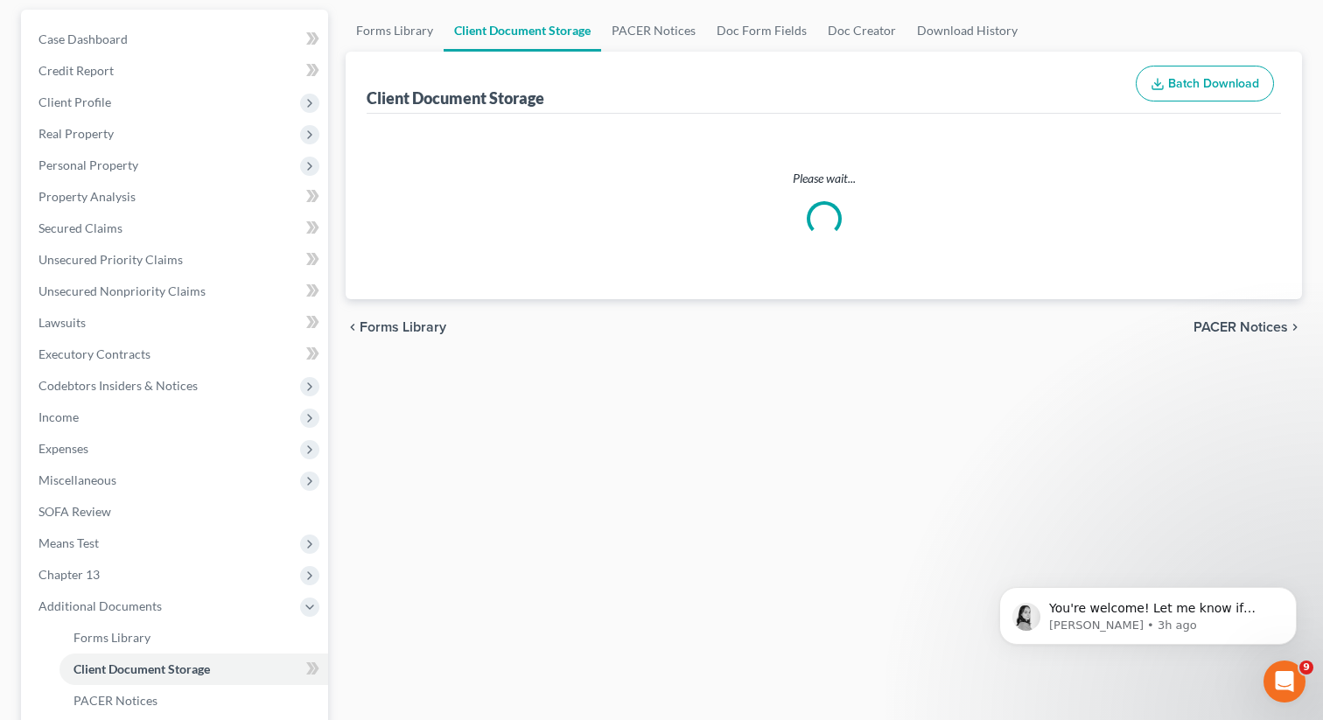
scroll to position [24, 0]
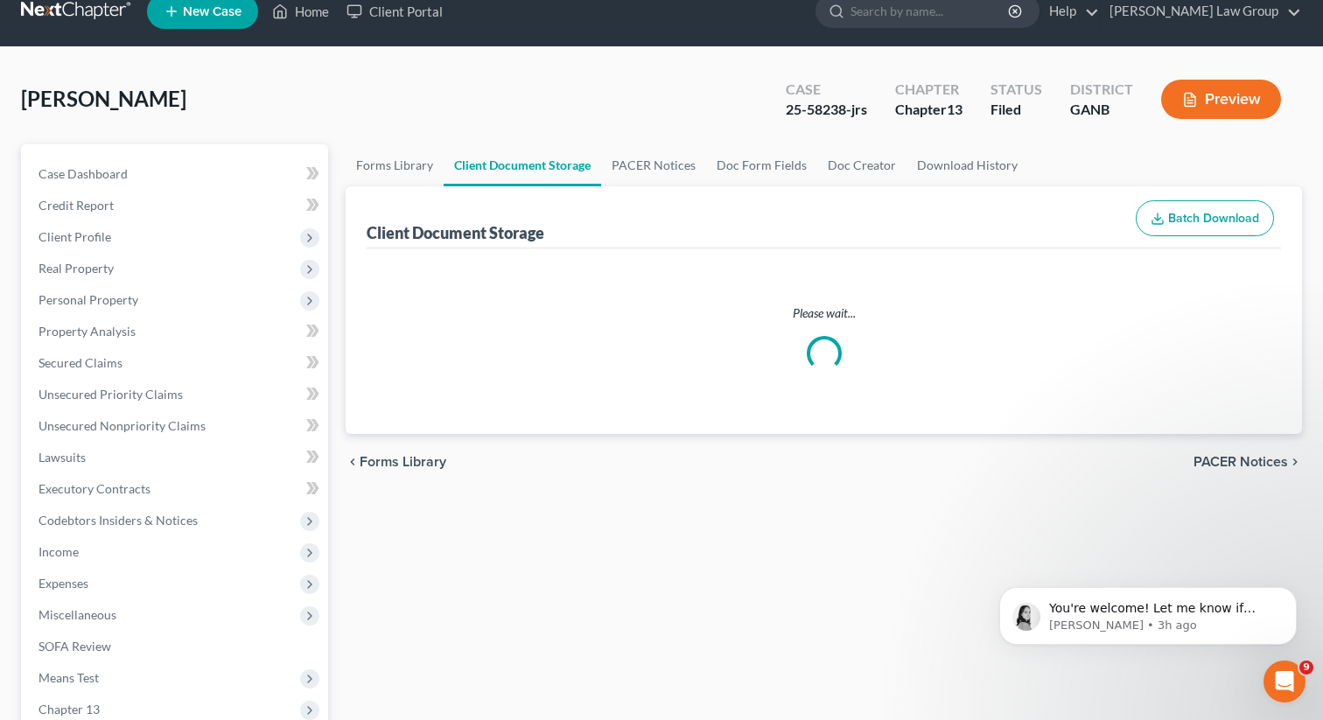
select select "0"
select select "35"
select select "5"
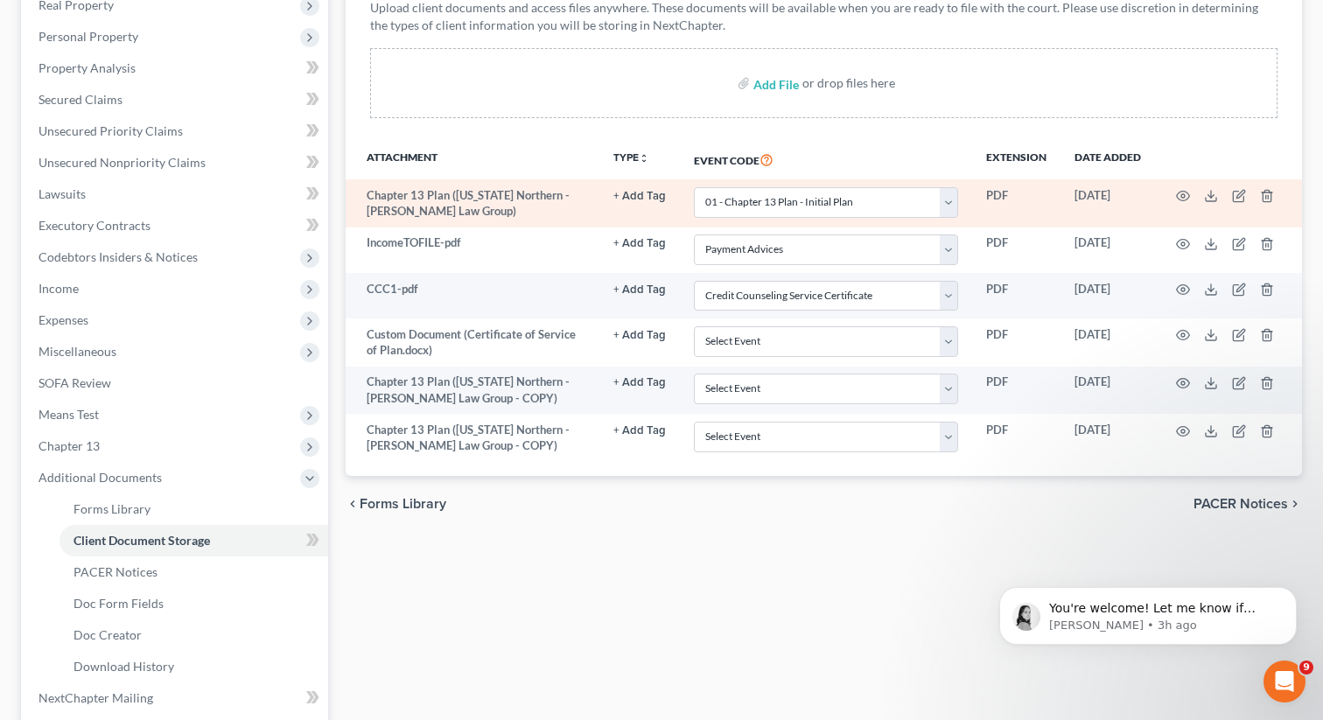
scroll to position [460, 0]
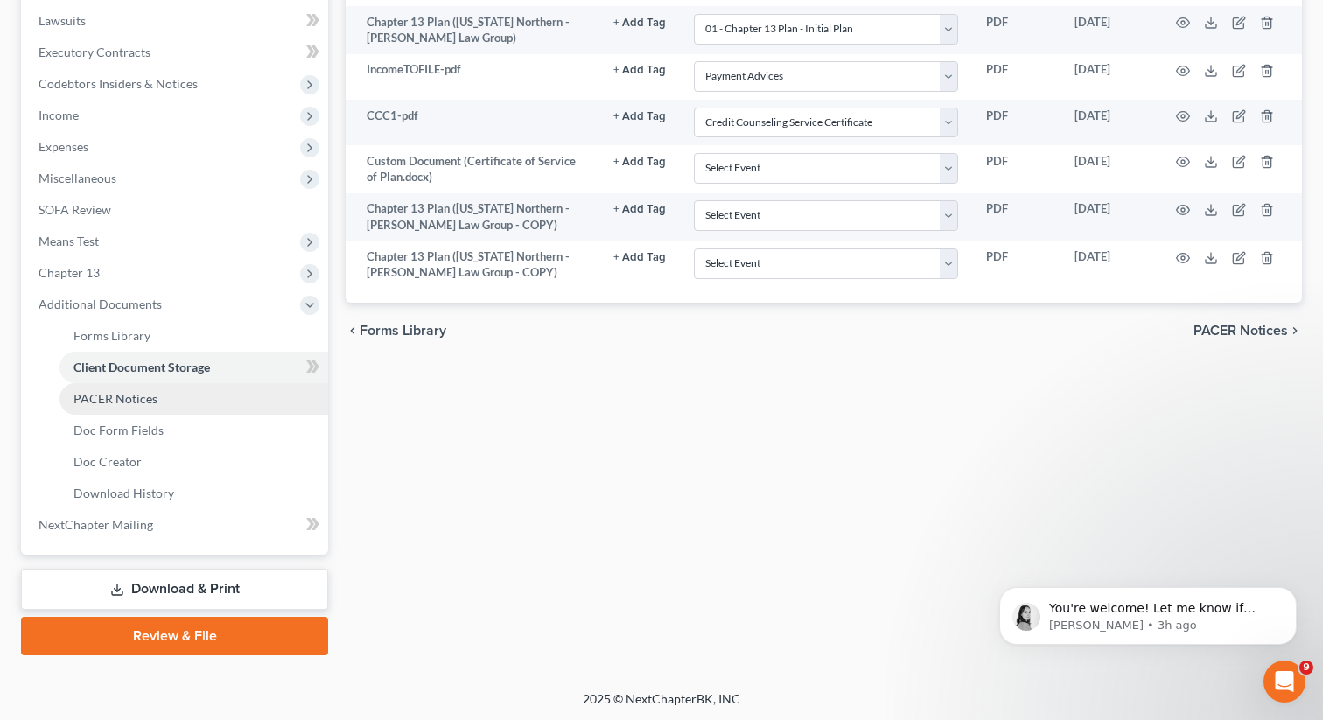
click at [153, 409] on link "PACER Notices" at bounding box center [193, 398] width 269 height 31
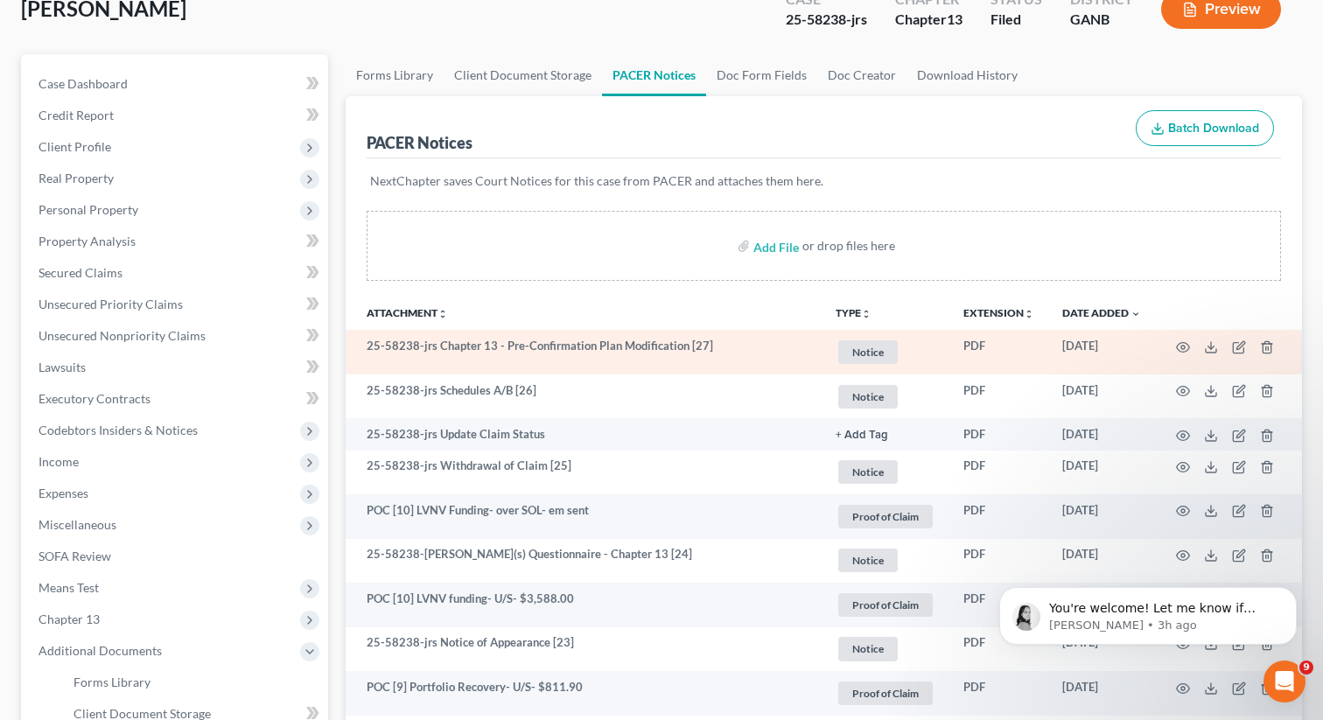
scroll to position [138, 0]
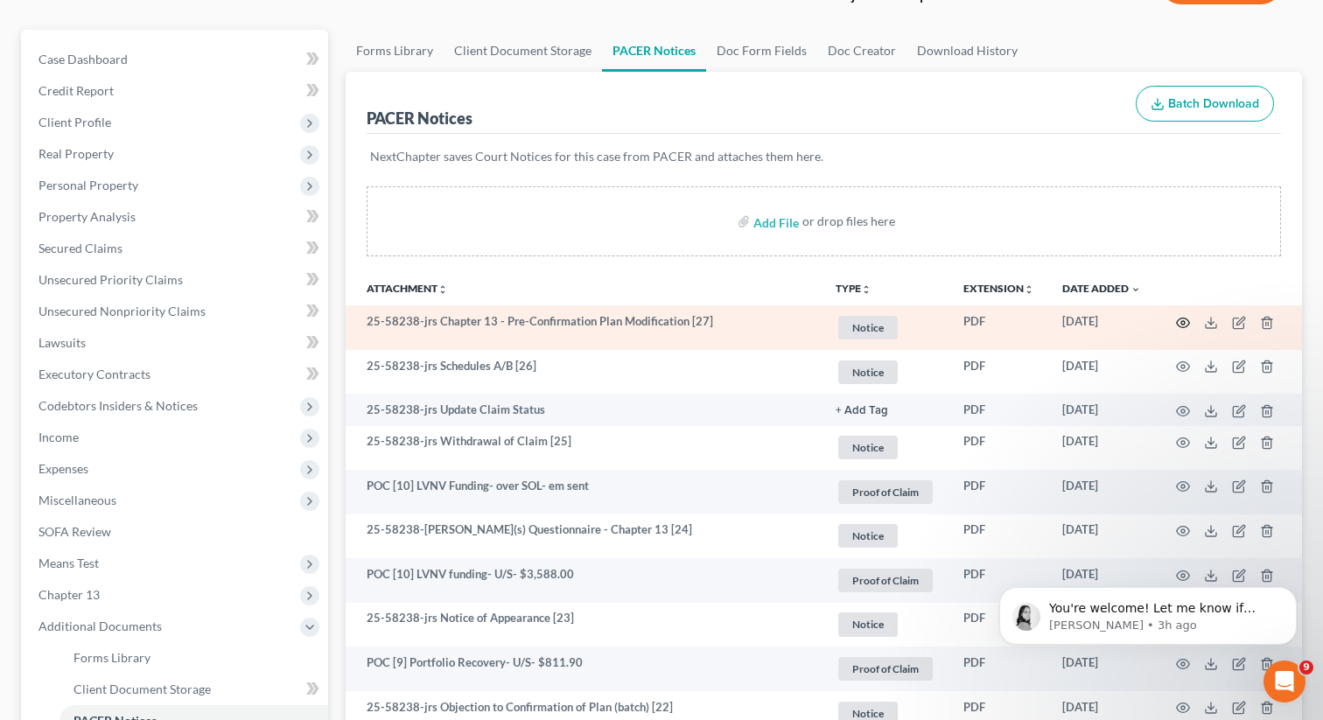
click at [1184, 323] on circle "button" at bounding box center [1182, 322] width 3 height 3
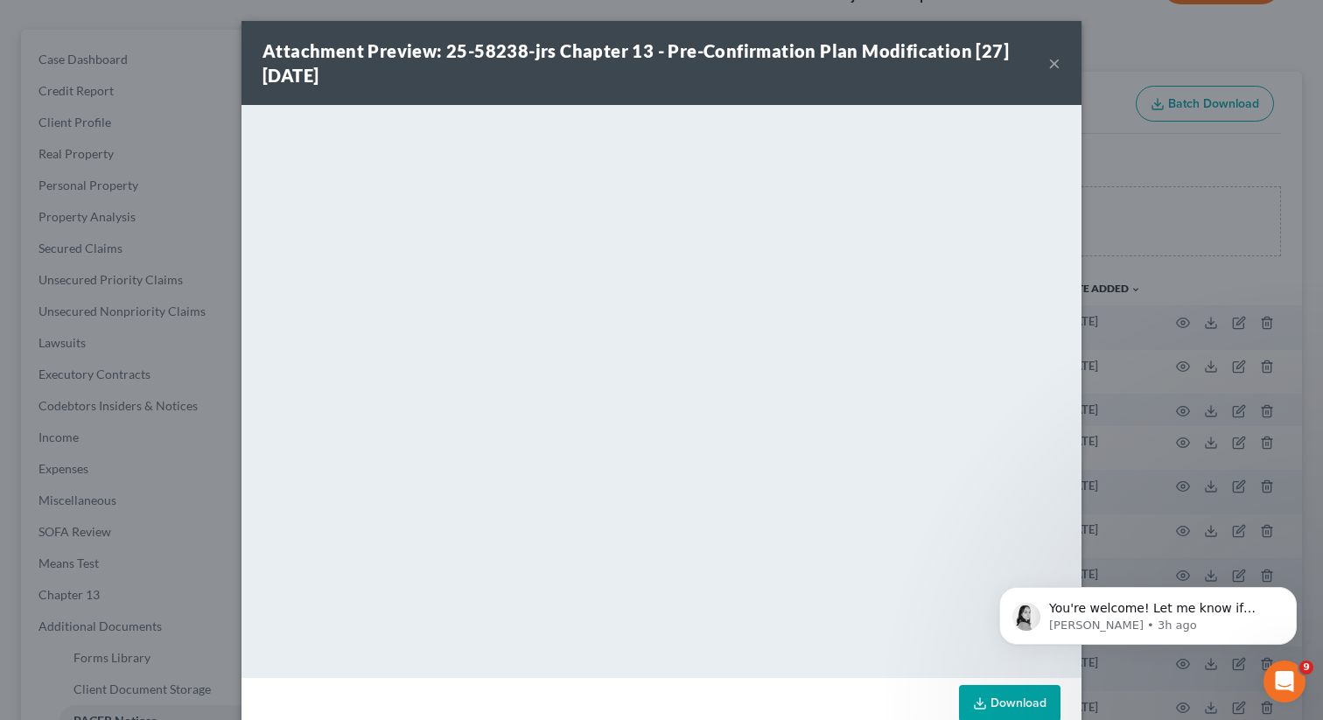
click at [1052, 64] on button "×" at bounding box center [1054, 62] width 12 height 21
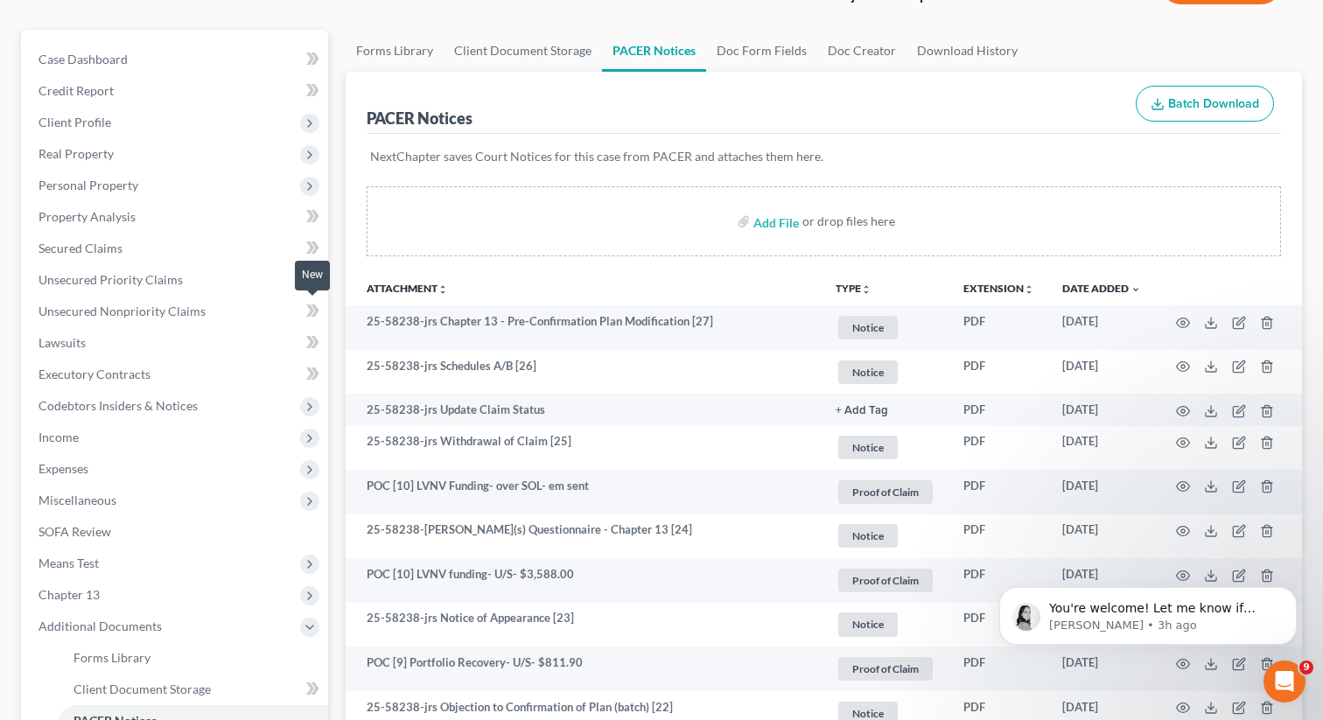
scroll to position [0, 0]
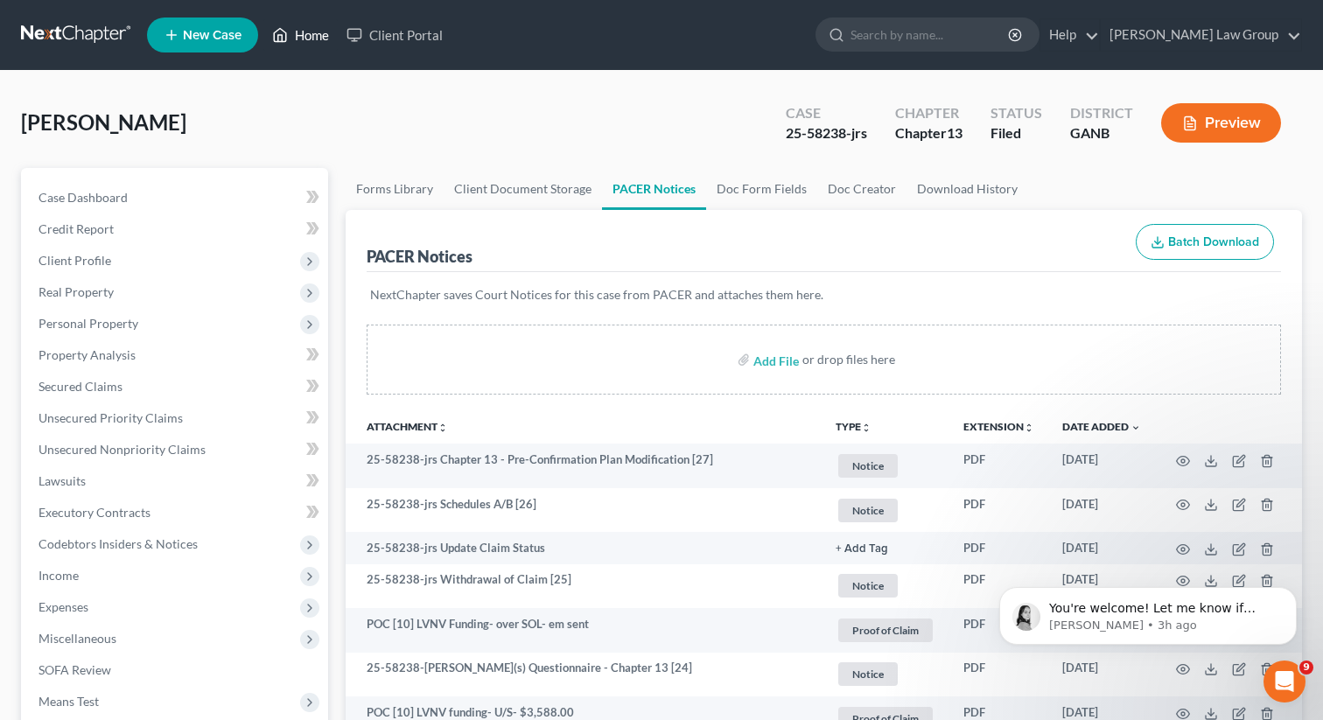
click at [308, 30] on link "Home" at bounding box center [300, 34] width 74 height 31
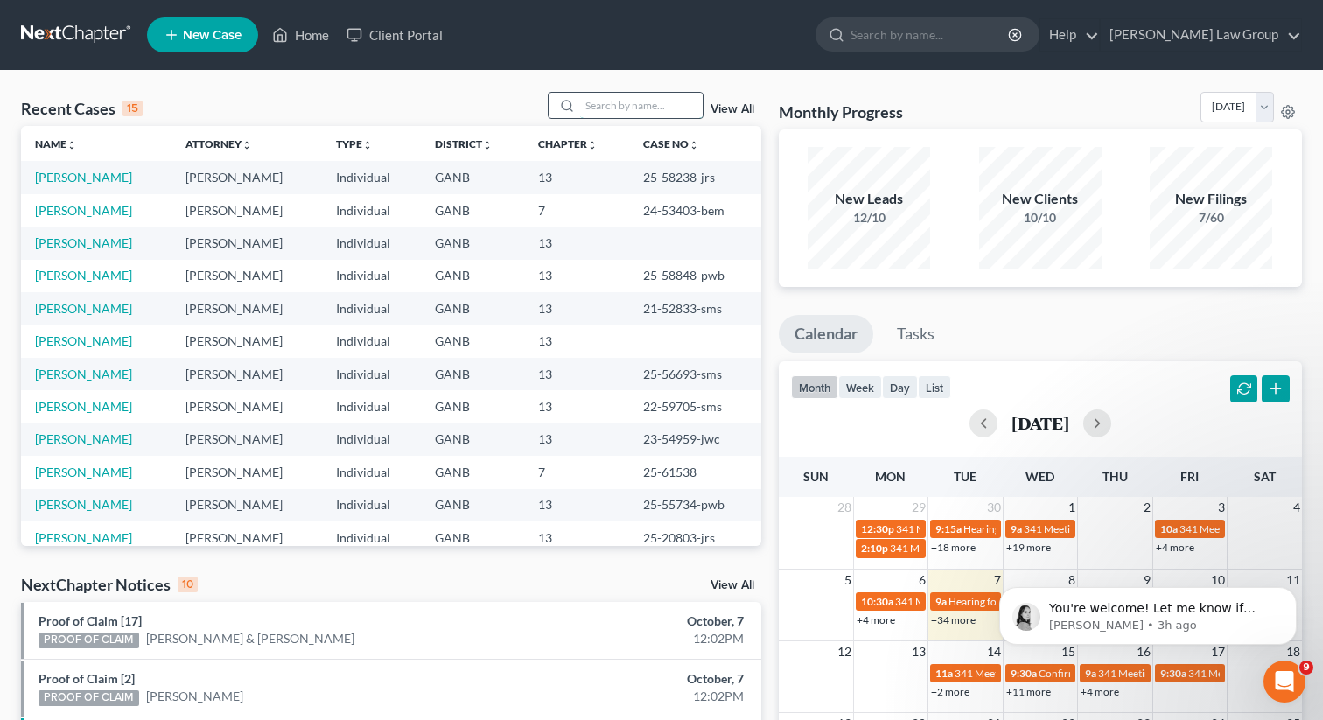
click at [617, 95] on input "search" at bounding box center [641, 105] width 122 height 25
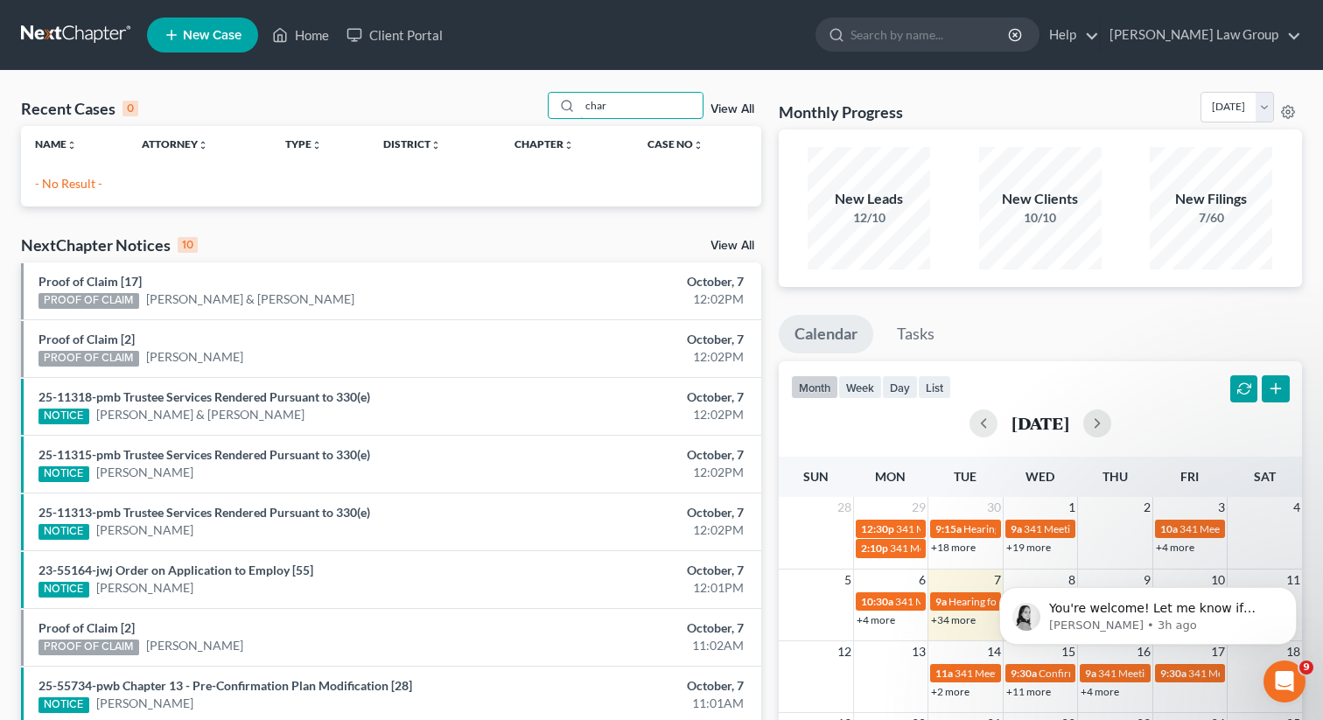
type input "char"
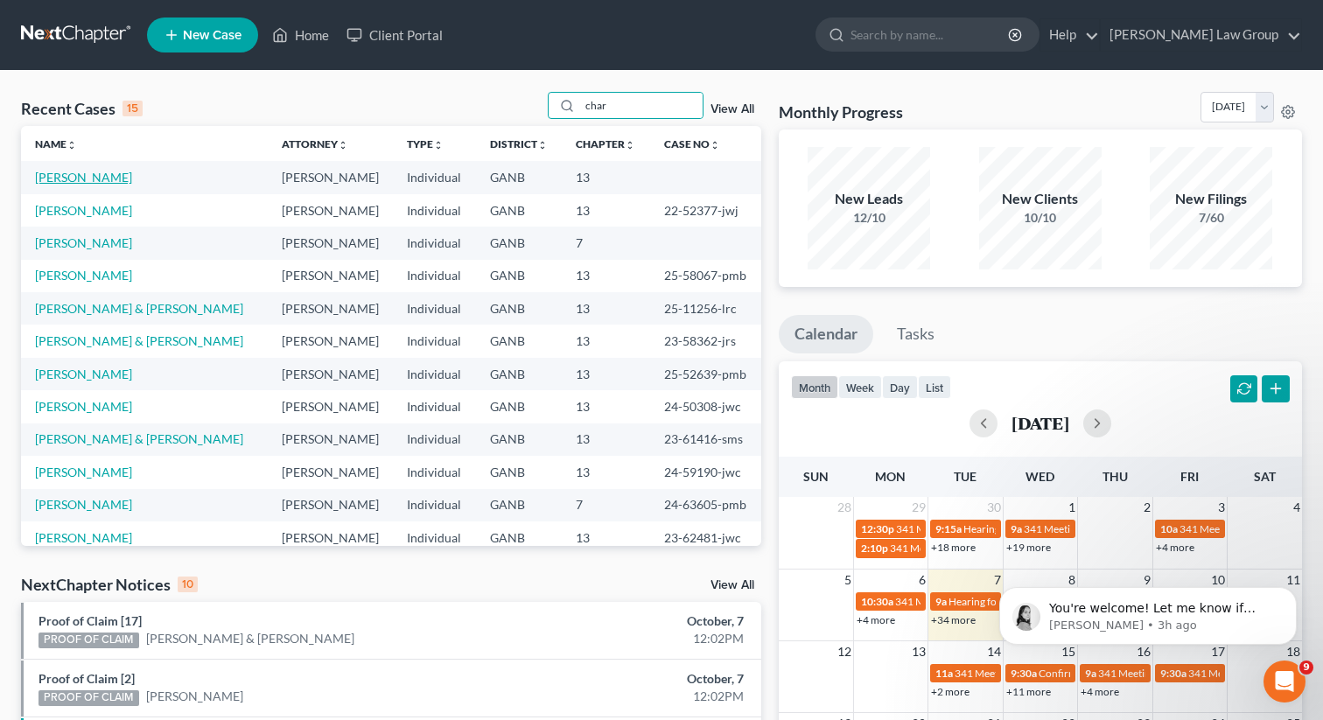
click at [82, 180] on link "[PERSON_NAME]" at bounding box center [83, 177] width 97 height 15
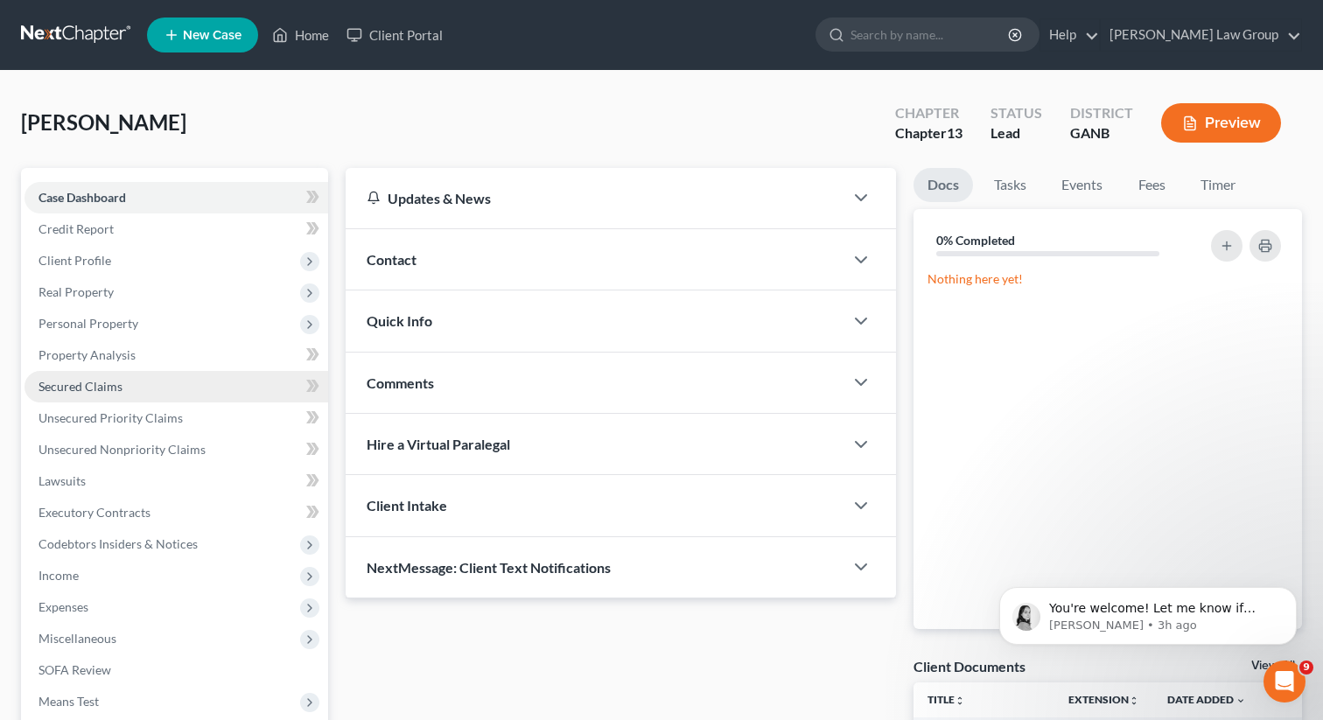
click at [85, 381] on span "Secured Claims" at bounding box center [80, 386] width 84 height 15
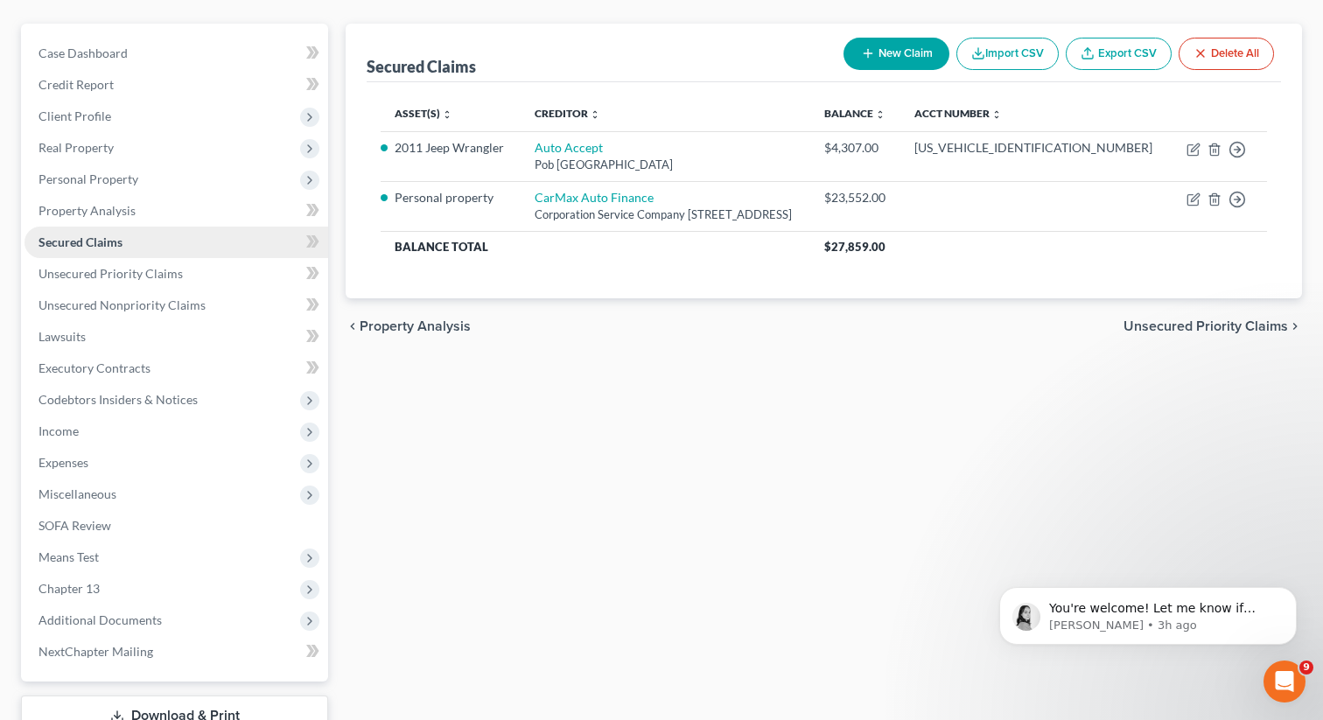
scroll to position [271, 0]
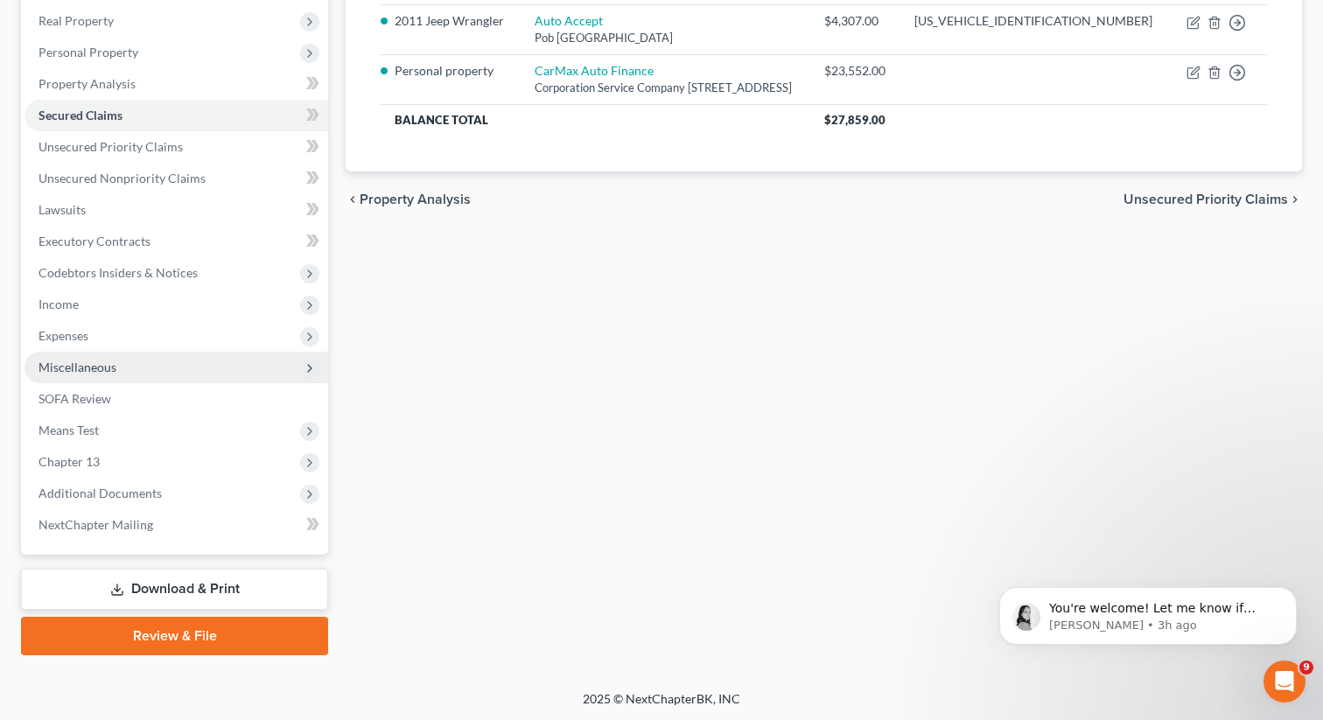
click at [101, 367] on span "Miscellaneous" at bounding box center [77, 367] width 78 height 15
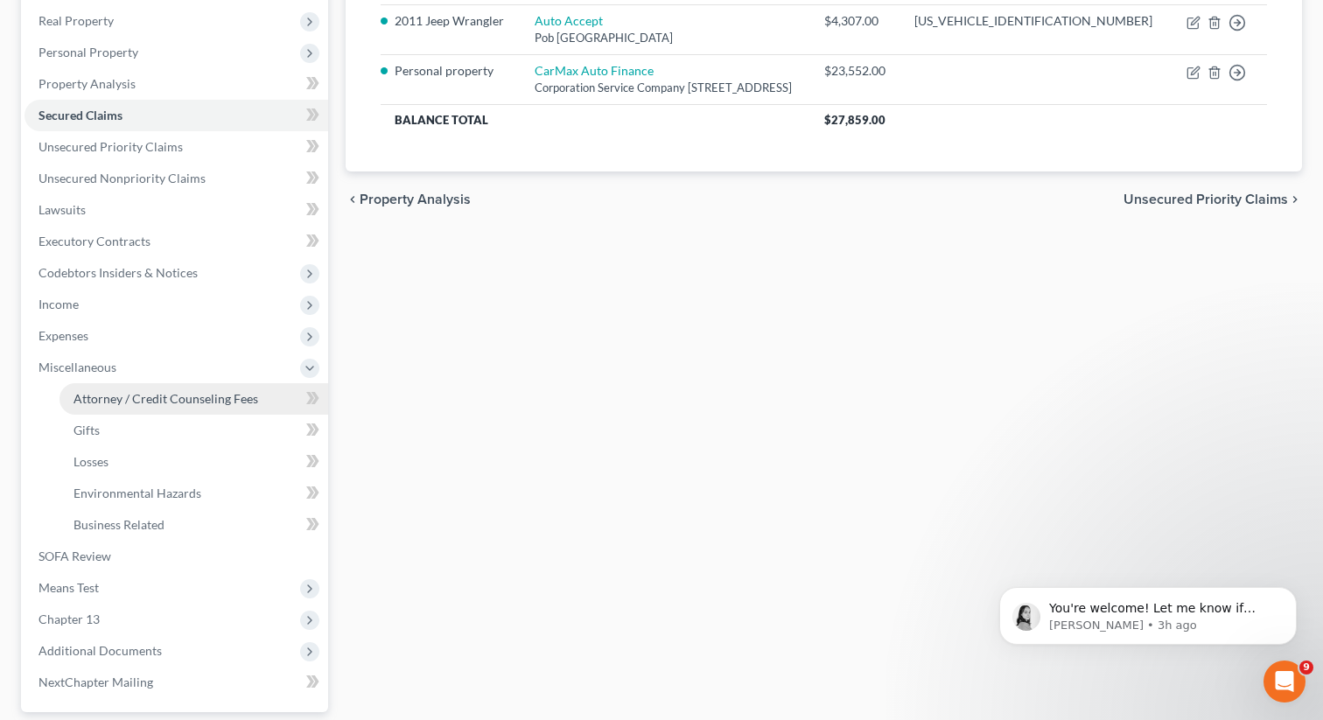
click at [119, 392] on span "Attorney / Credit Counseling Fees" at bounding box center [165, 398] width 185 height 15
select select "1"
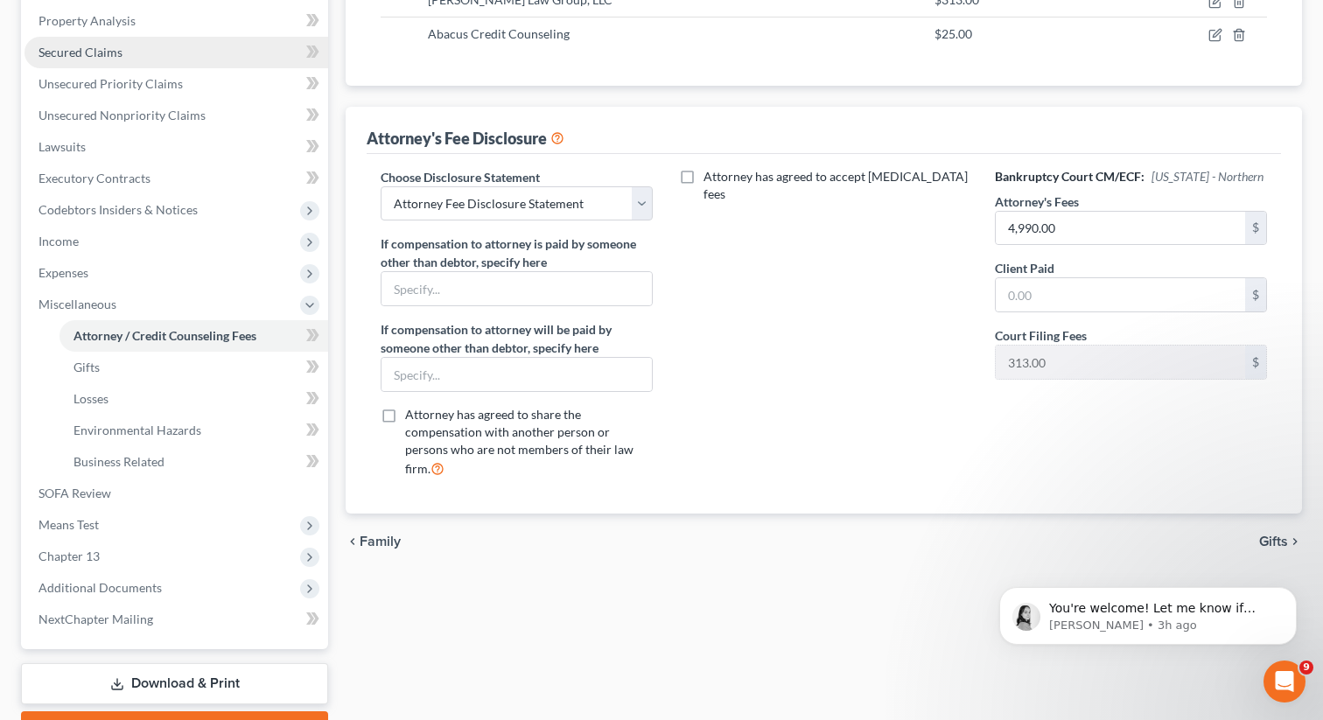
scroll to position [338, 0]
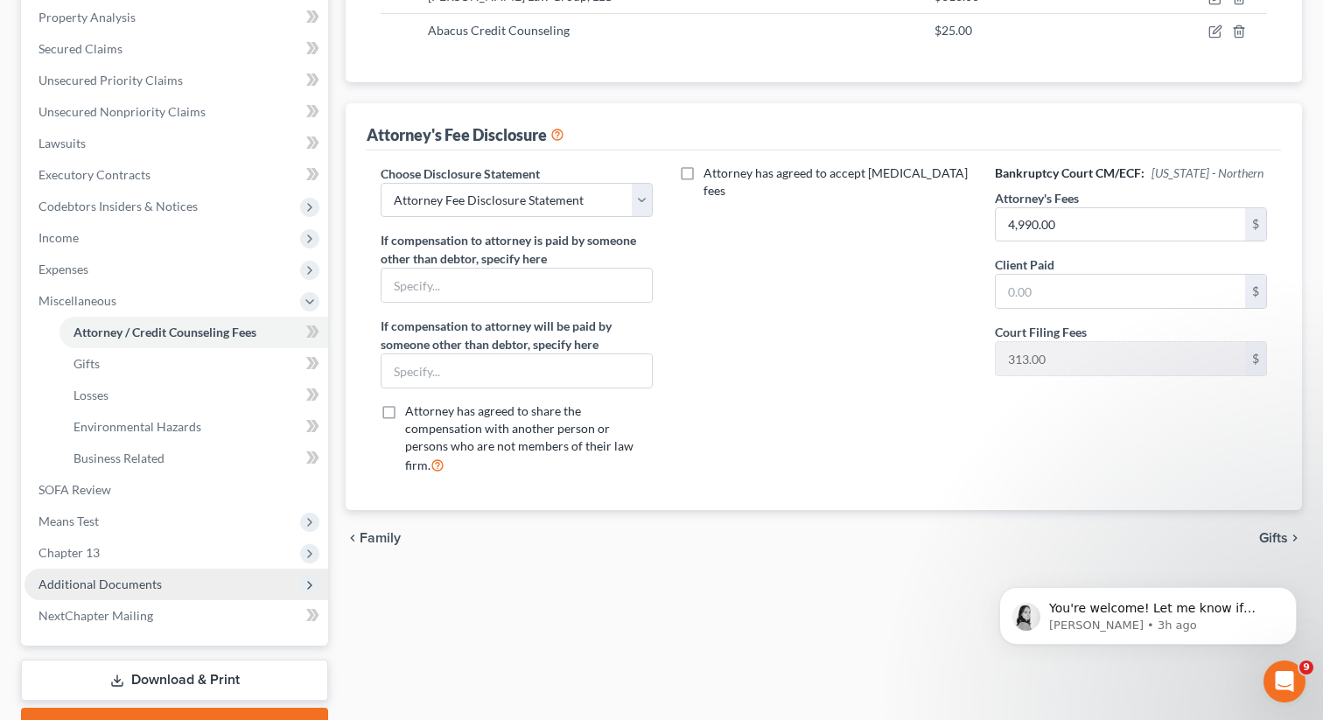
click at [116, 584] on span "Additional Documents" at bounding box center [99, 584] width 123 height 15
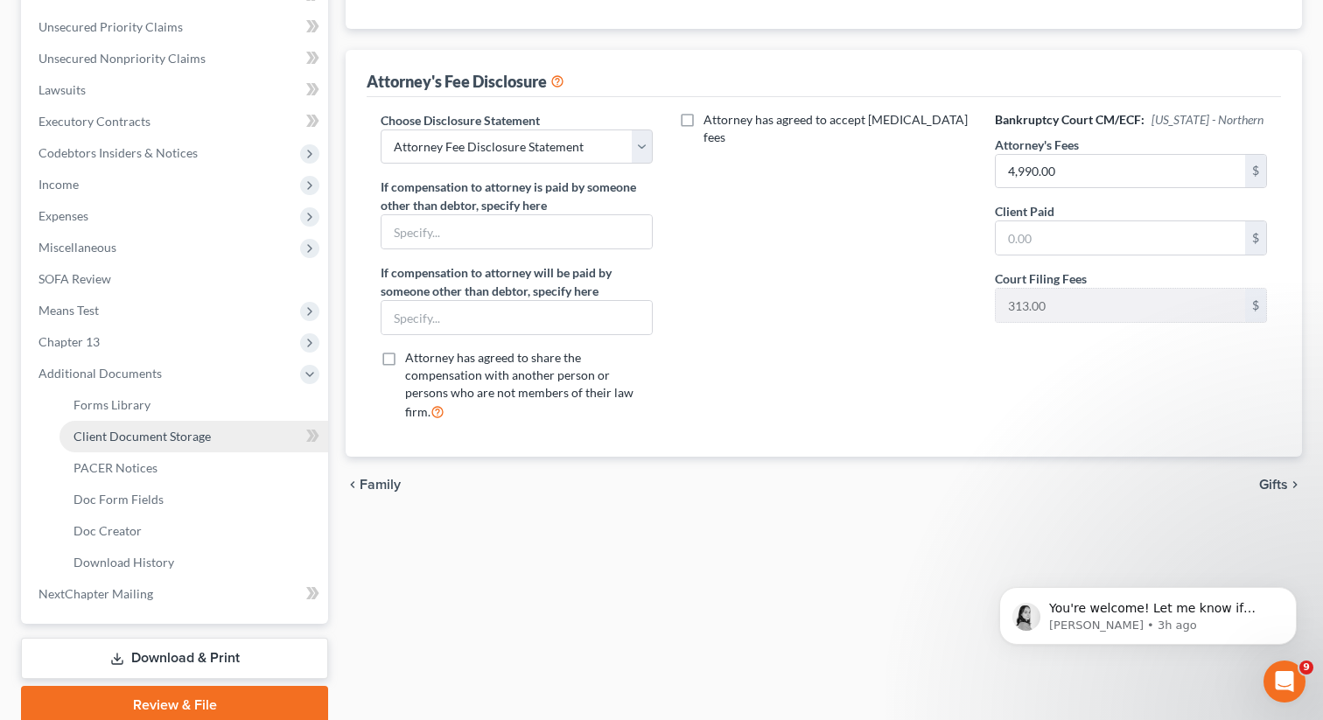
scroll to position [430, 0]
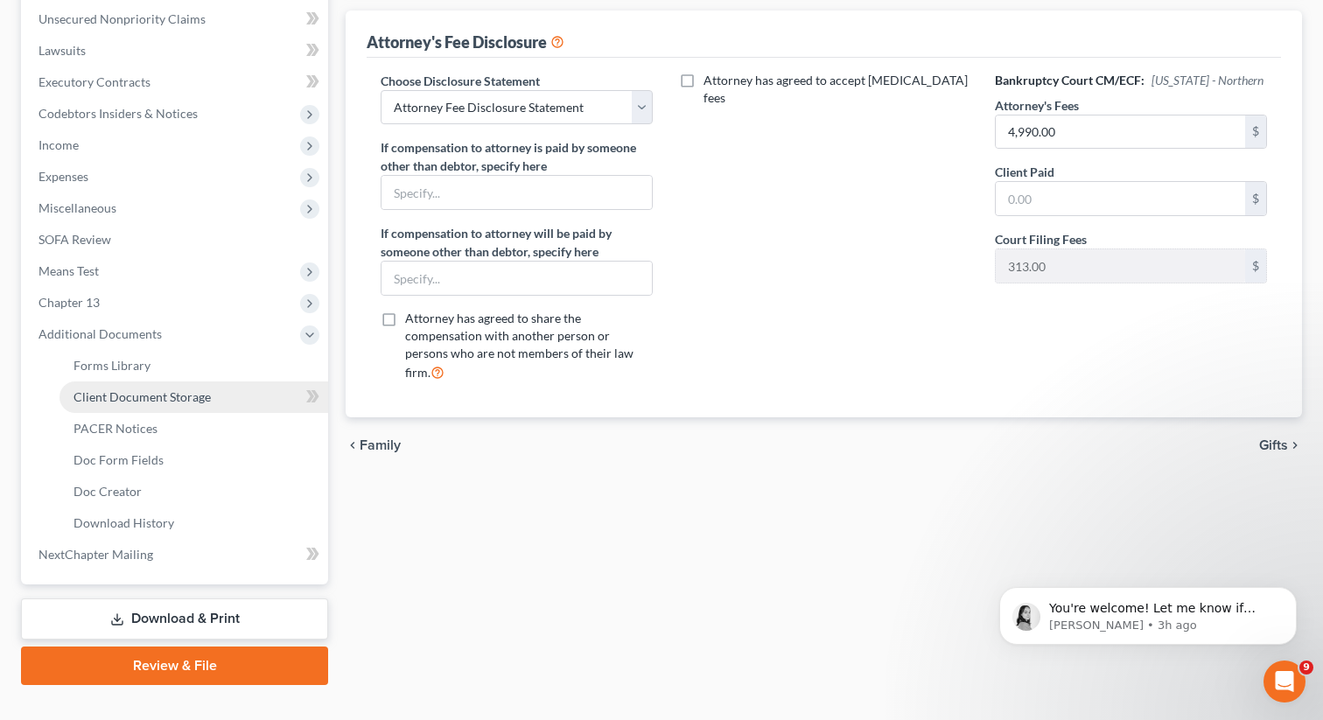
click at [162, 397] on span "Client Document Storage" at bounding box center [141, 396] width 137 height 15
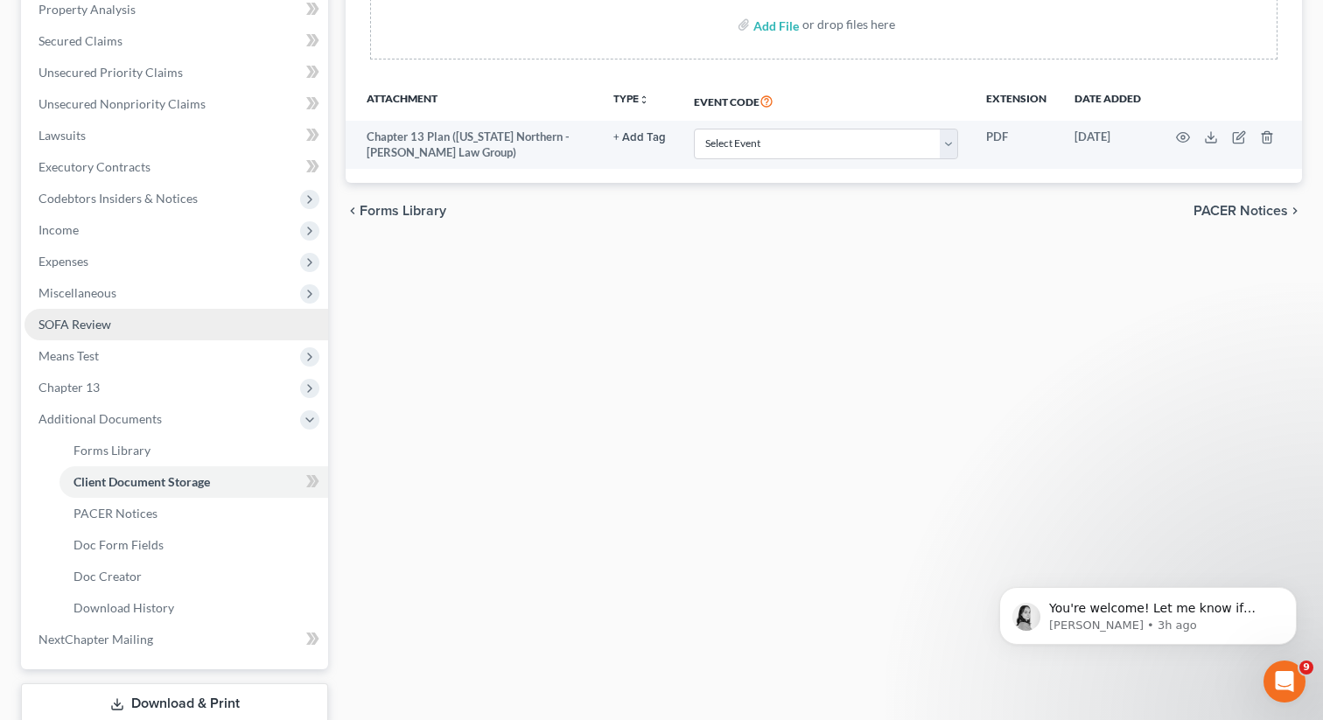
scroll to position [342, 0]
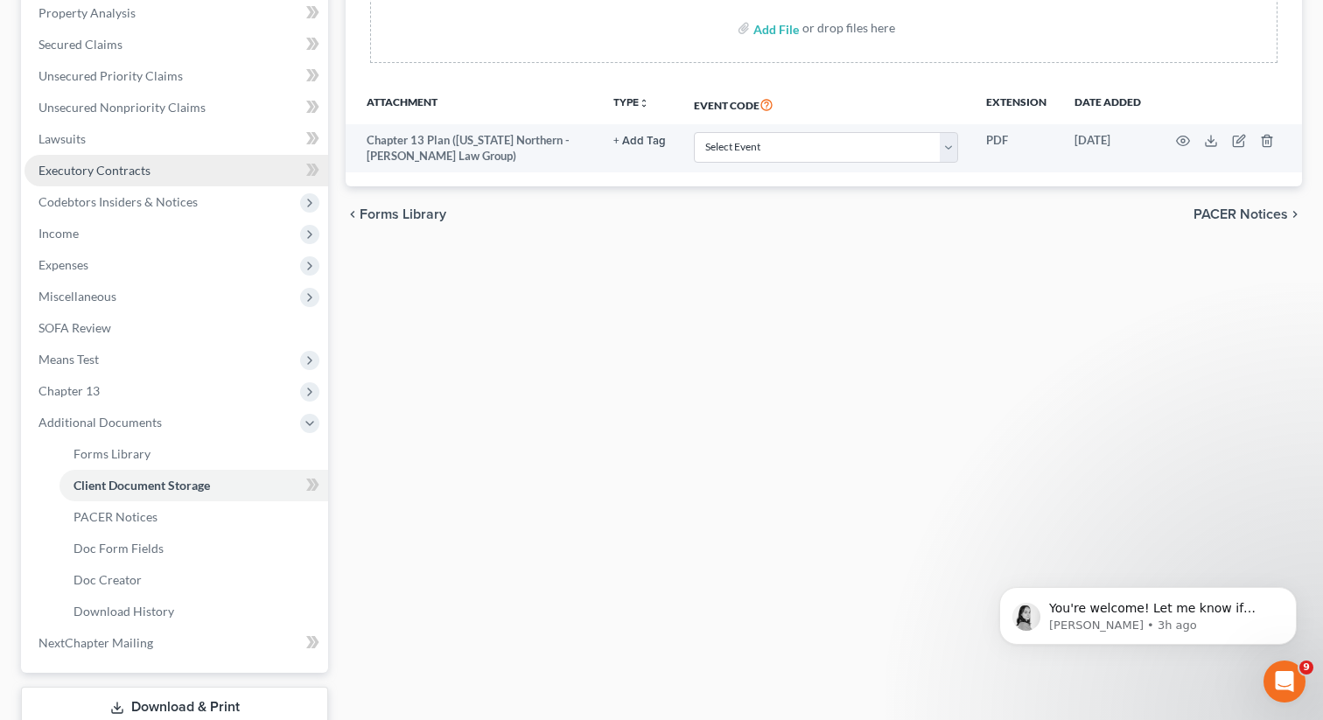
click at [104, 171] on span "Executory Contracts" at bounding box center [94, 170] width 112 height 15
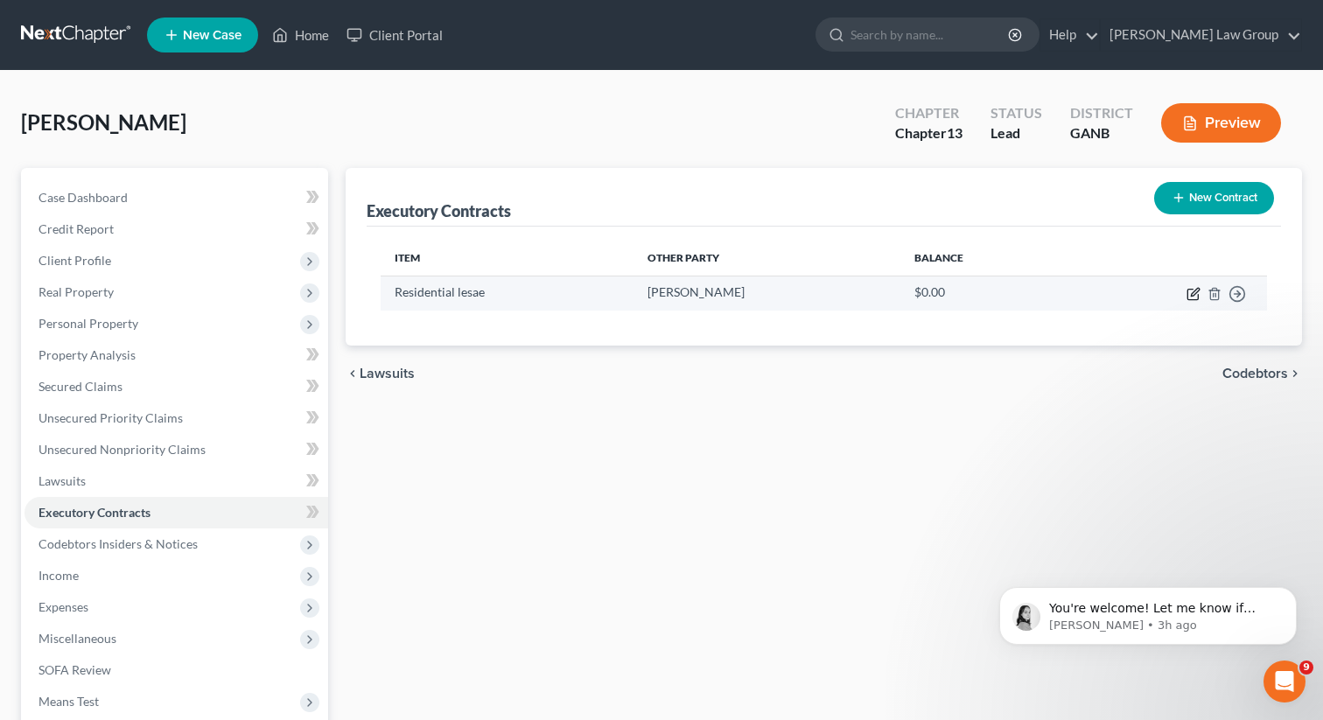
click at [1188, 297] on icon "button" at bounding box center [1193, 294] width 14 height 14
select select "3"
select select "10"
select select "0"
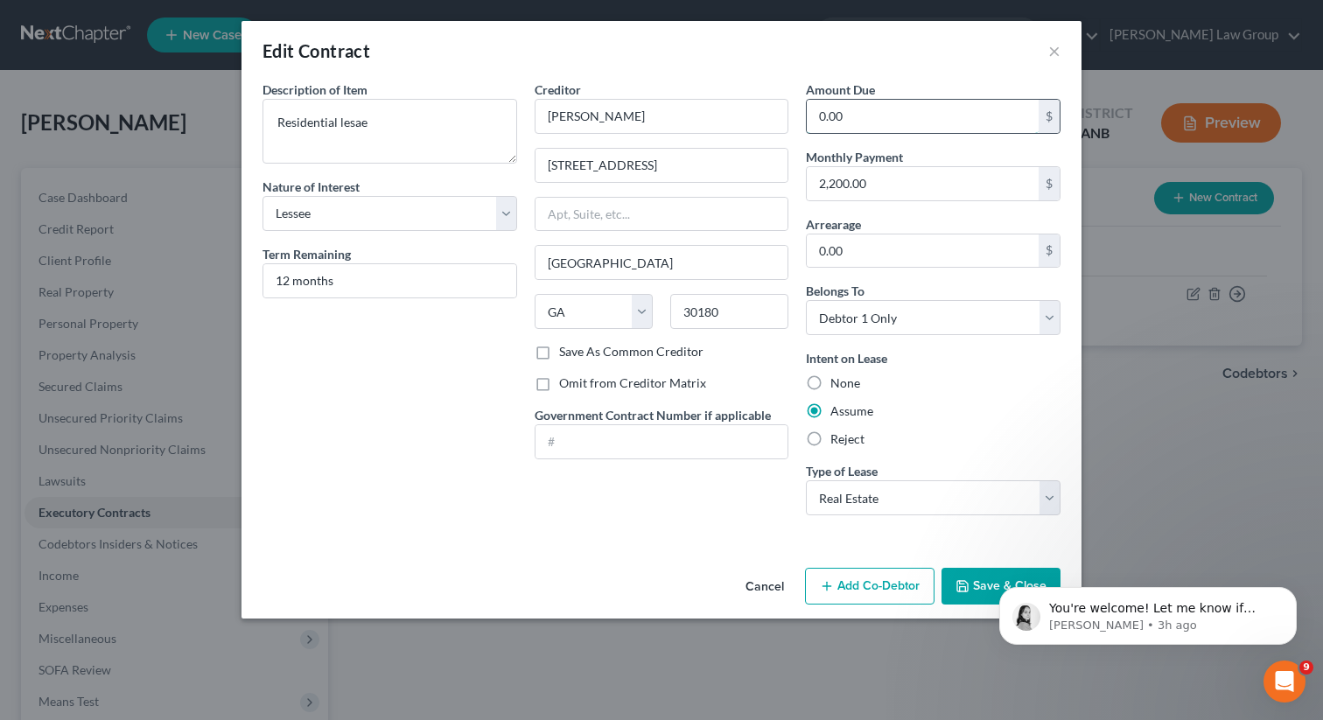
click at [860, 114] on input "0.00" at bounding box center [923, 116] width 232 height 33
click at [830, 440] on label "Reject" at bounding box center [847, 438] width 34 height 17
click at [837, 440] on input "Reject" at bounding box center [842, 435] width 11 height 11
radio input "true"
click at [974, 584] on button "Save & Close" at bounding box center [1000, 586] width 119 height 37
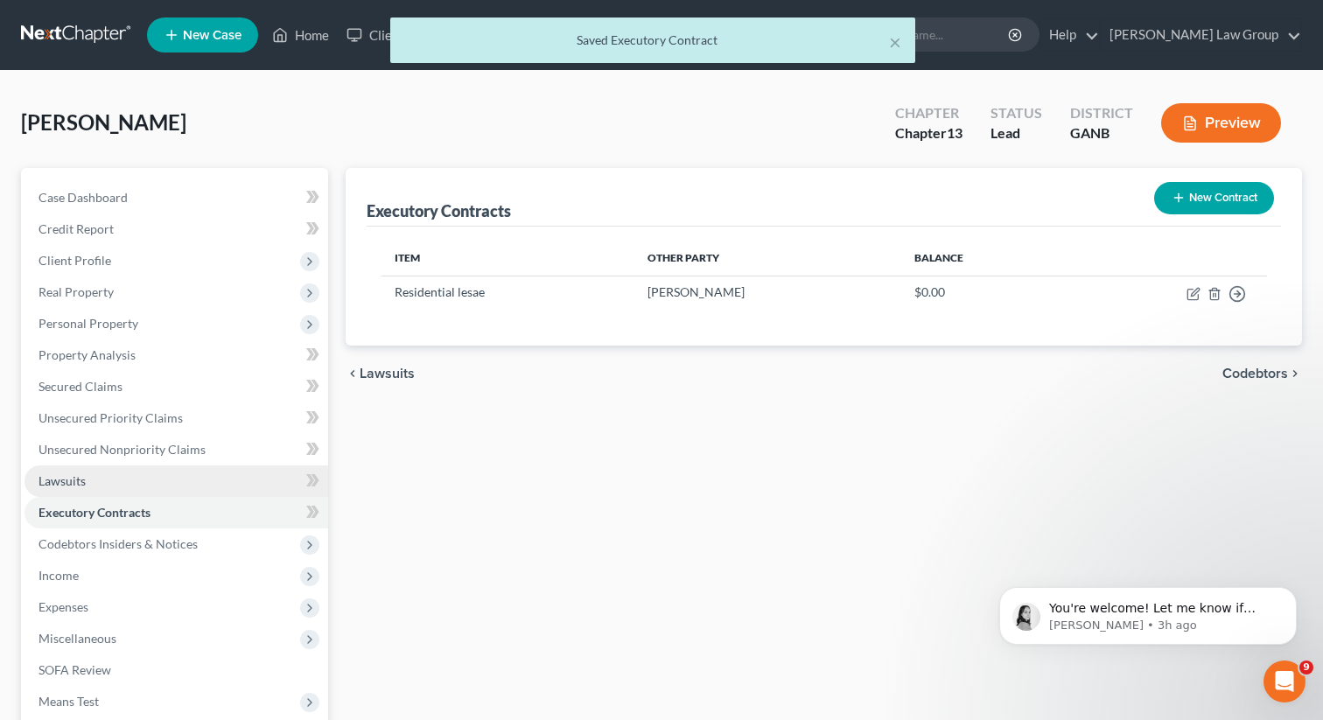
click at [80, 490] on link "Lawsuits" at bounding box center [176, 480] width 304 height 31
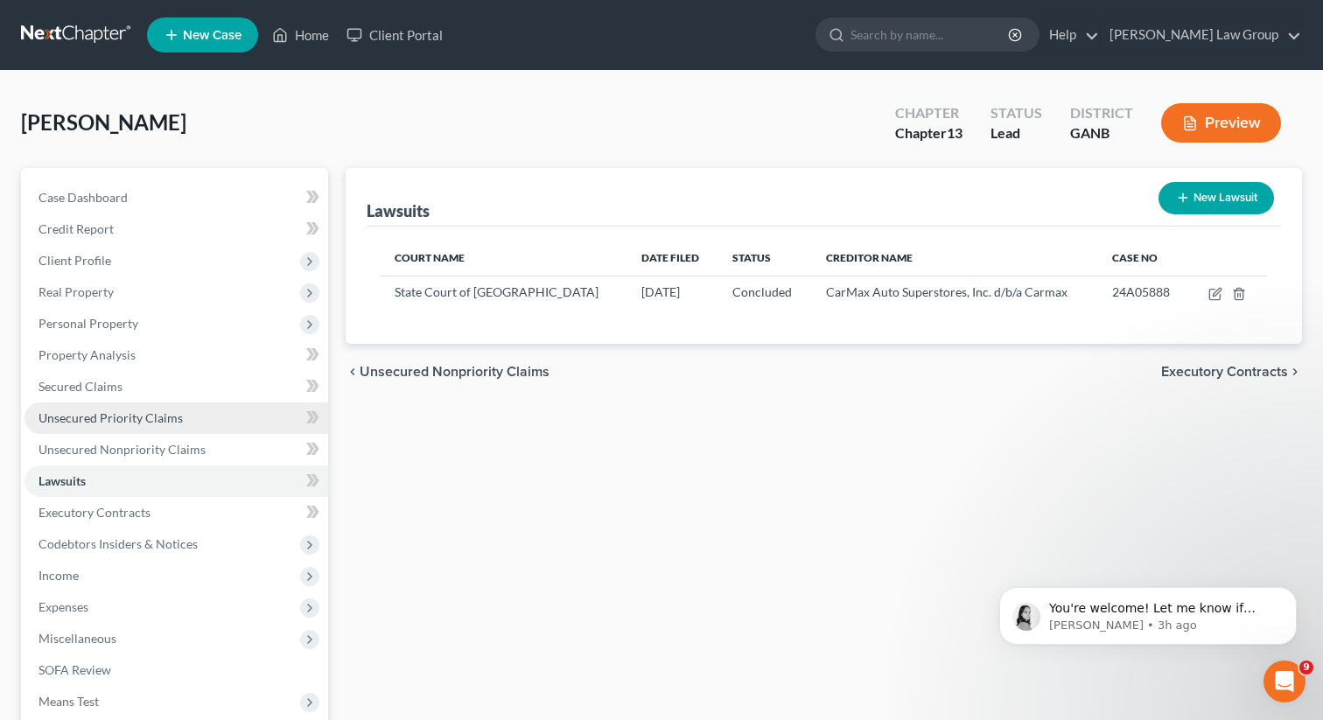
click at [145, 432] on link "Unsecured Priority Claims" at bounding box center [176, 417] width 304 height 31
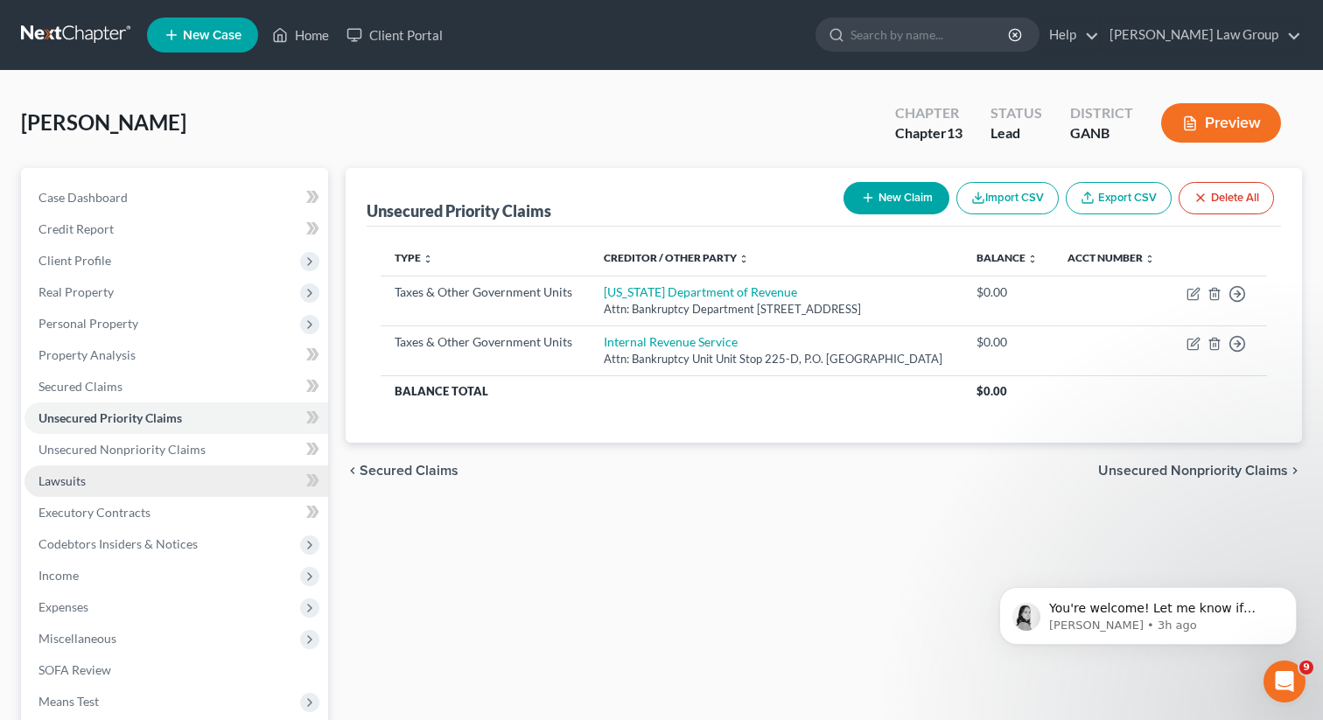
click at [87, 495] on link "Lawsuits" at bounding box center [176, 480] width 304 height 31
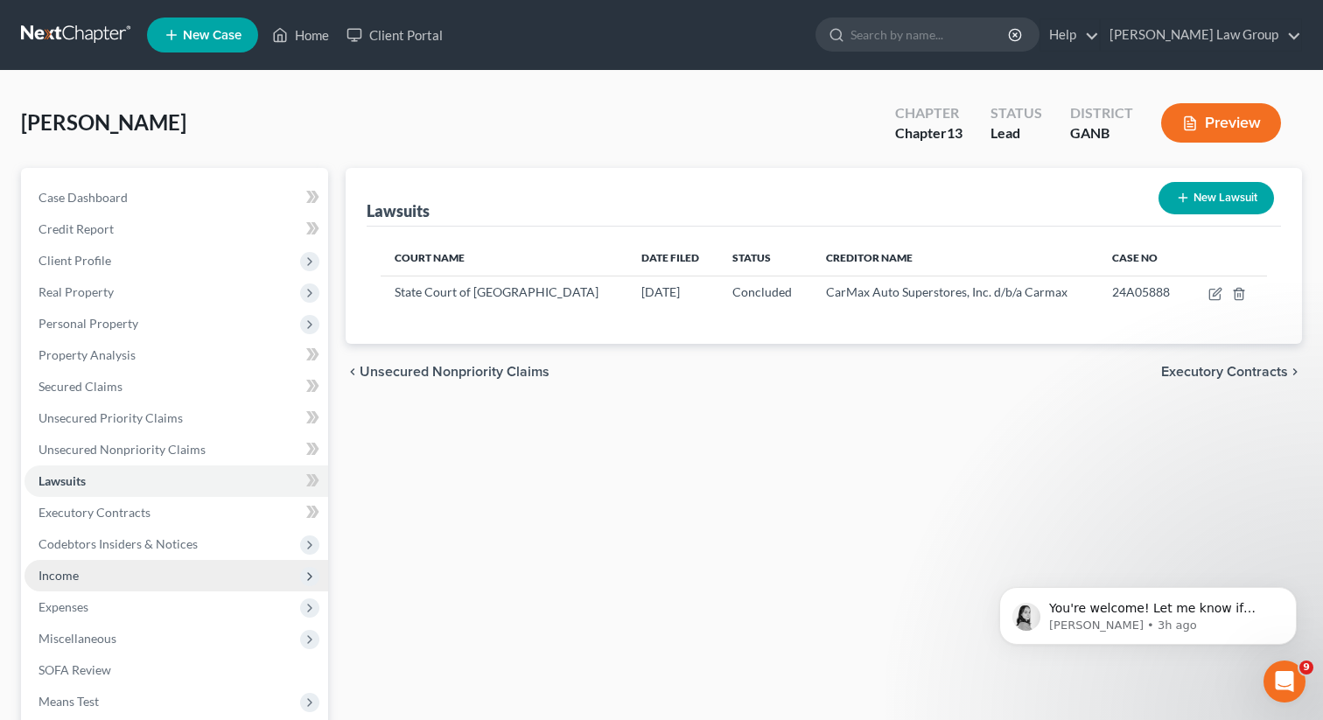
click at [75, 585] on span "Income" at bounding box center [176, 575] width 304 height 31
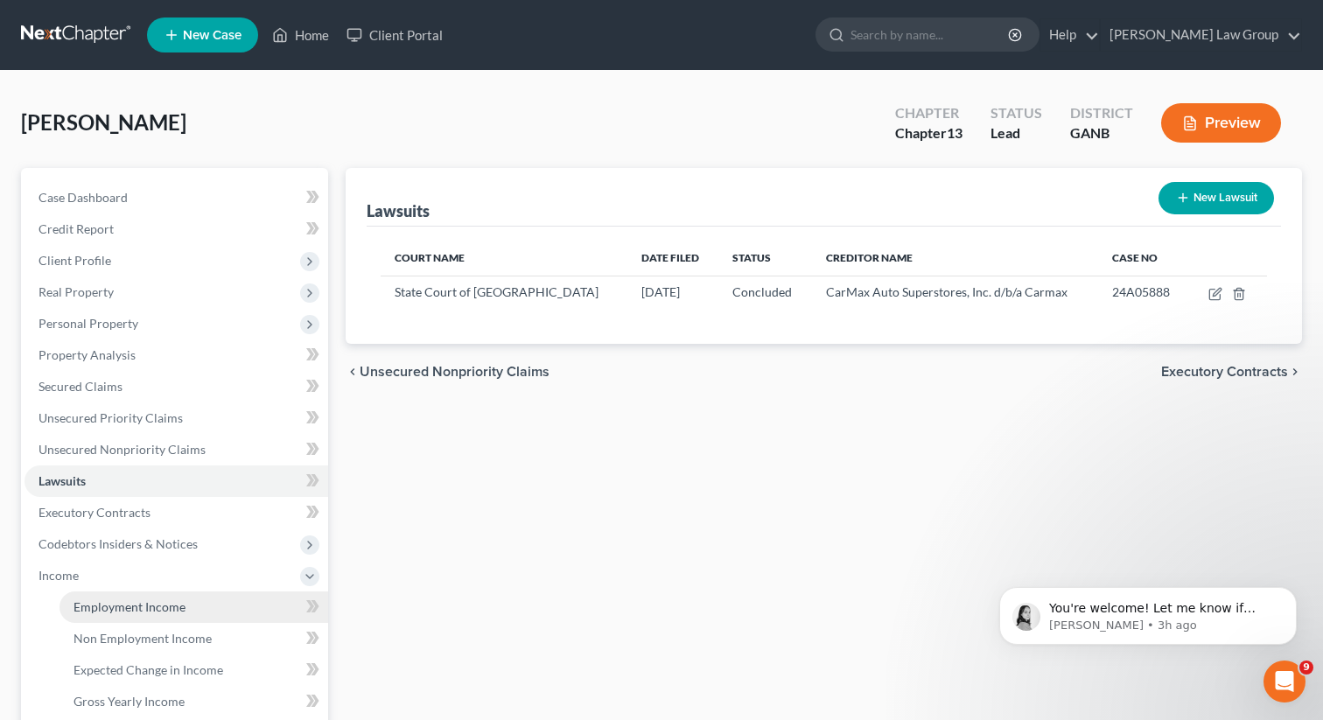
click at [130, 606] on span "Employment Income" at bounding box center [129, 606] width 112 height 15
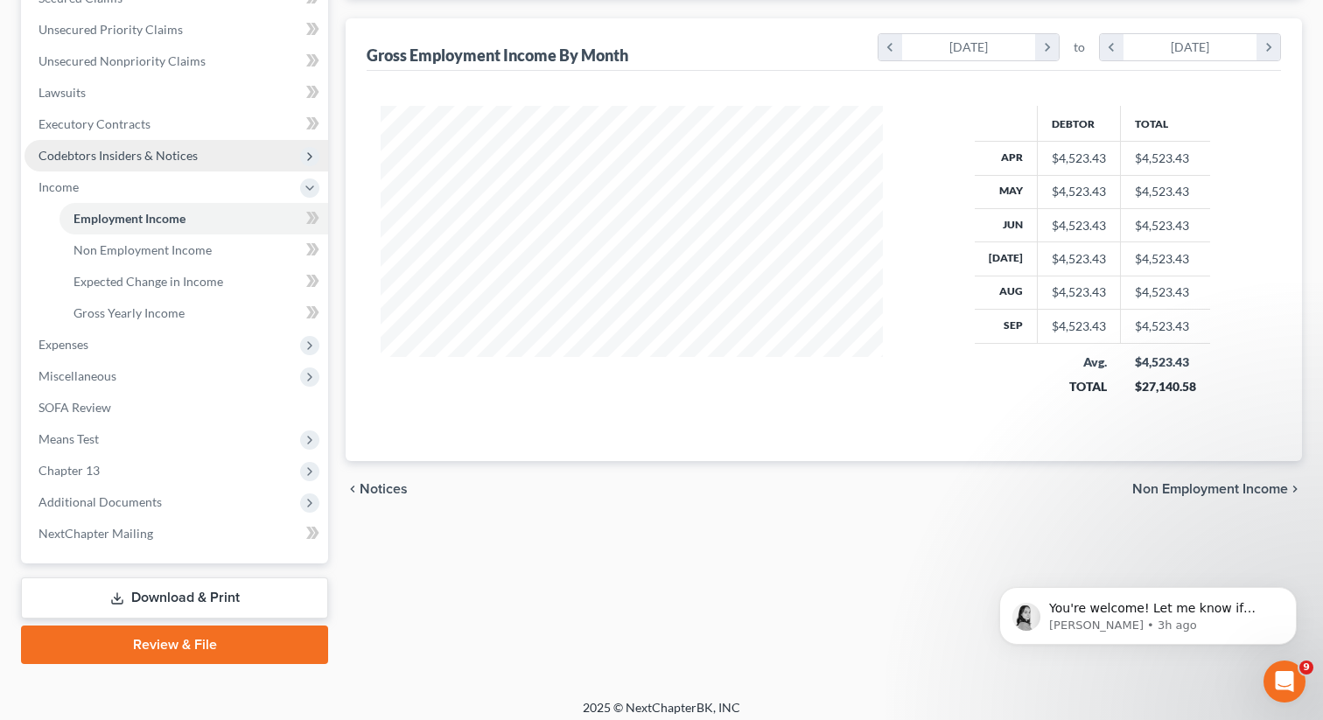
scroll to position [391, 0]
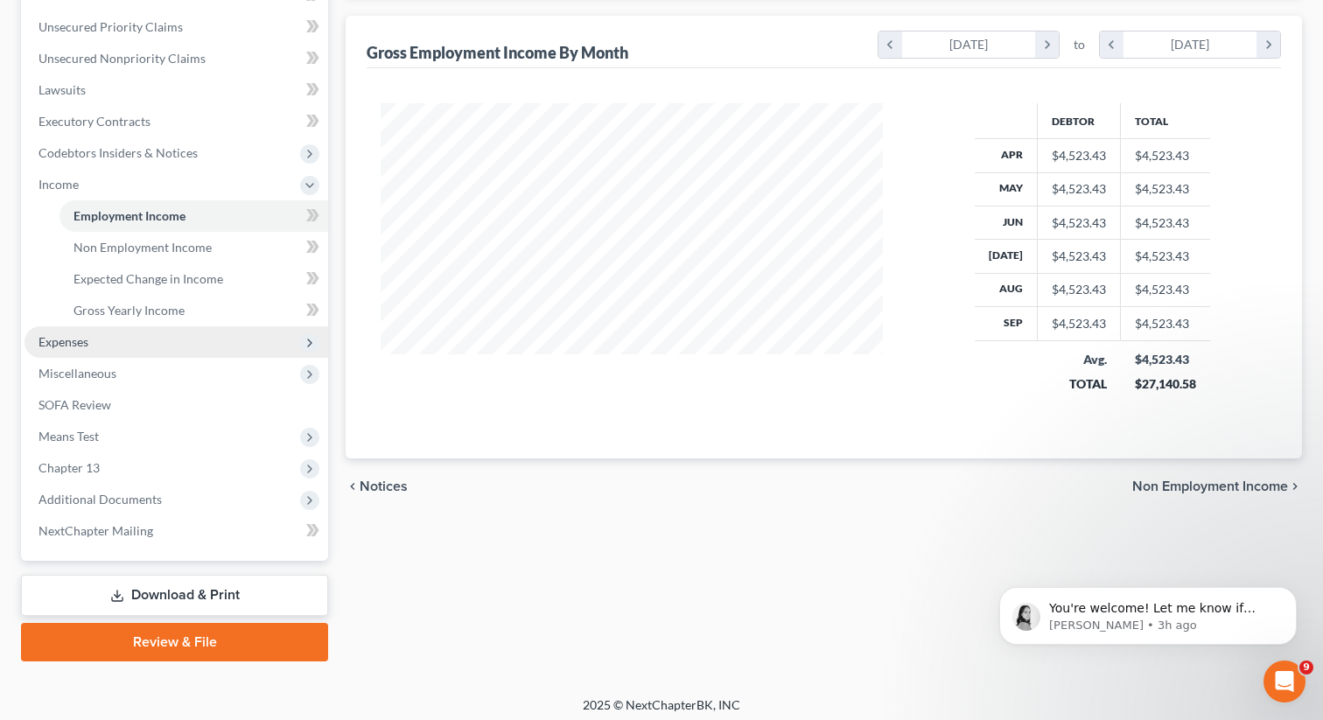
click at [96, 347] on span "Expenses" at bounding box center [176, 341] width 304 height 31
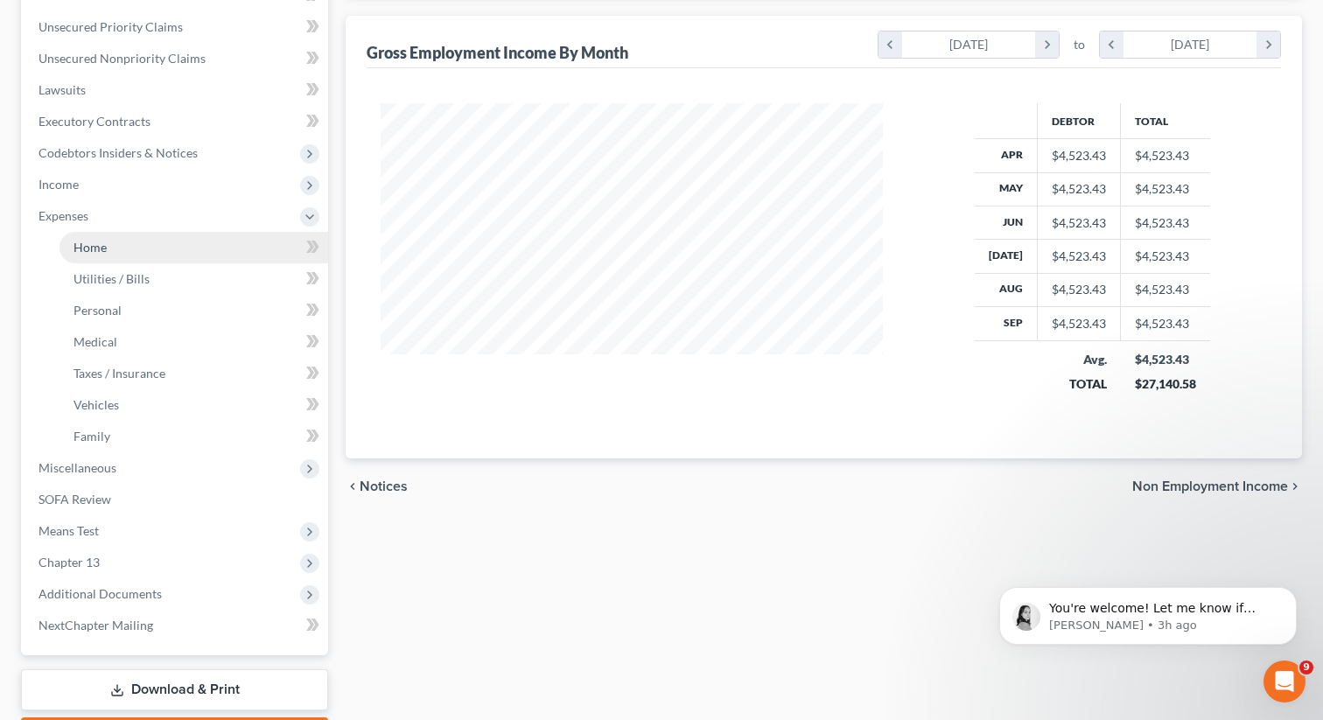
click at [117, 249] on link "Home" at bounding box center [193, 247] width 269 height 31
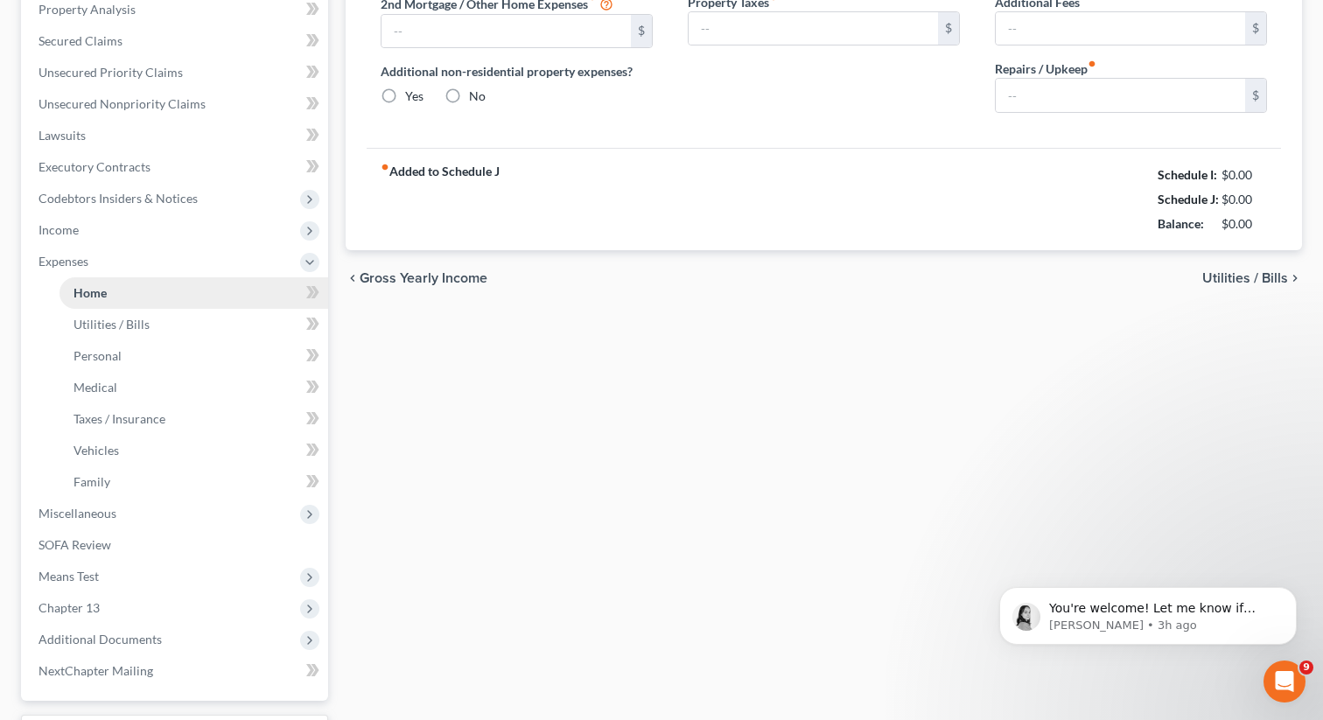
type input "2,200.00"
type input "0.00"
radio input "true"
type input "0.00"
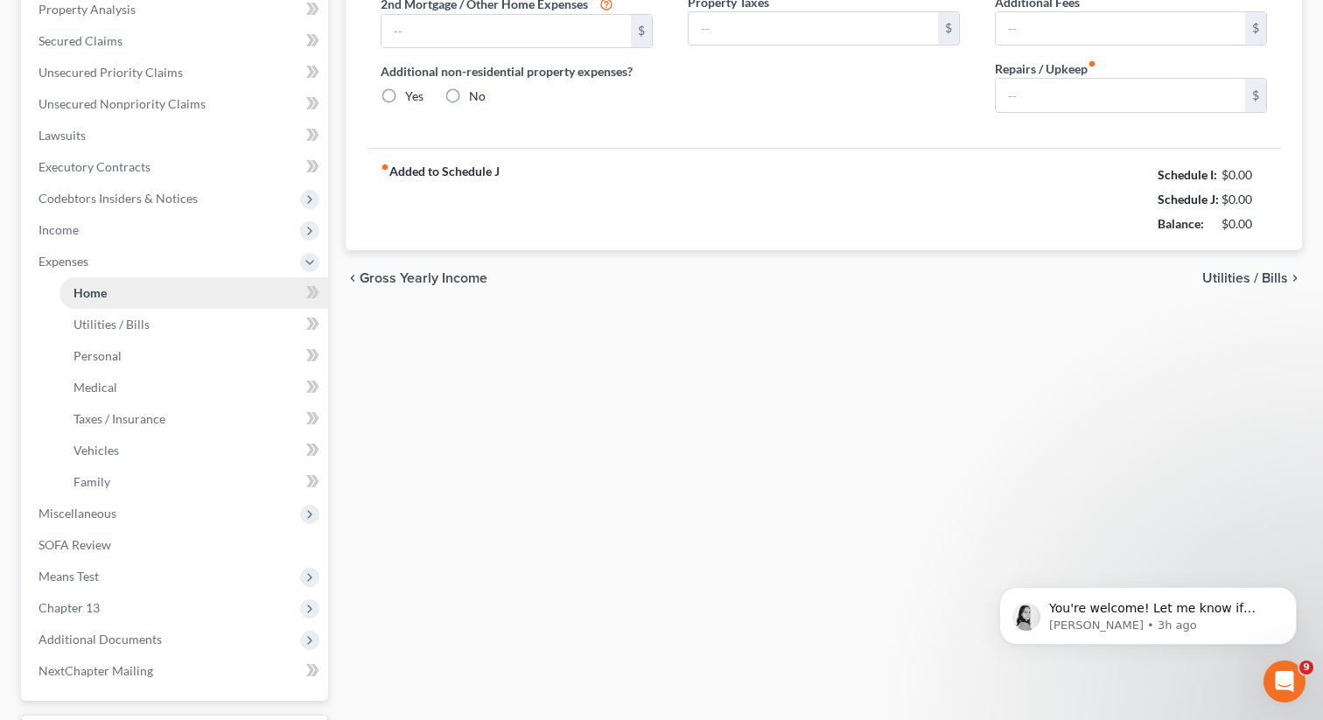
type input "0.00"
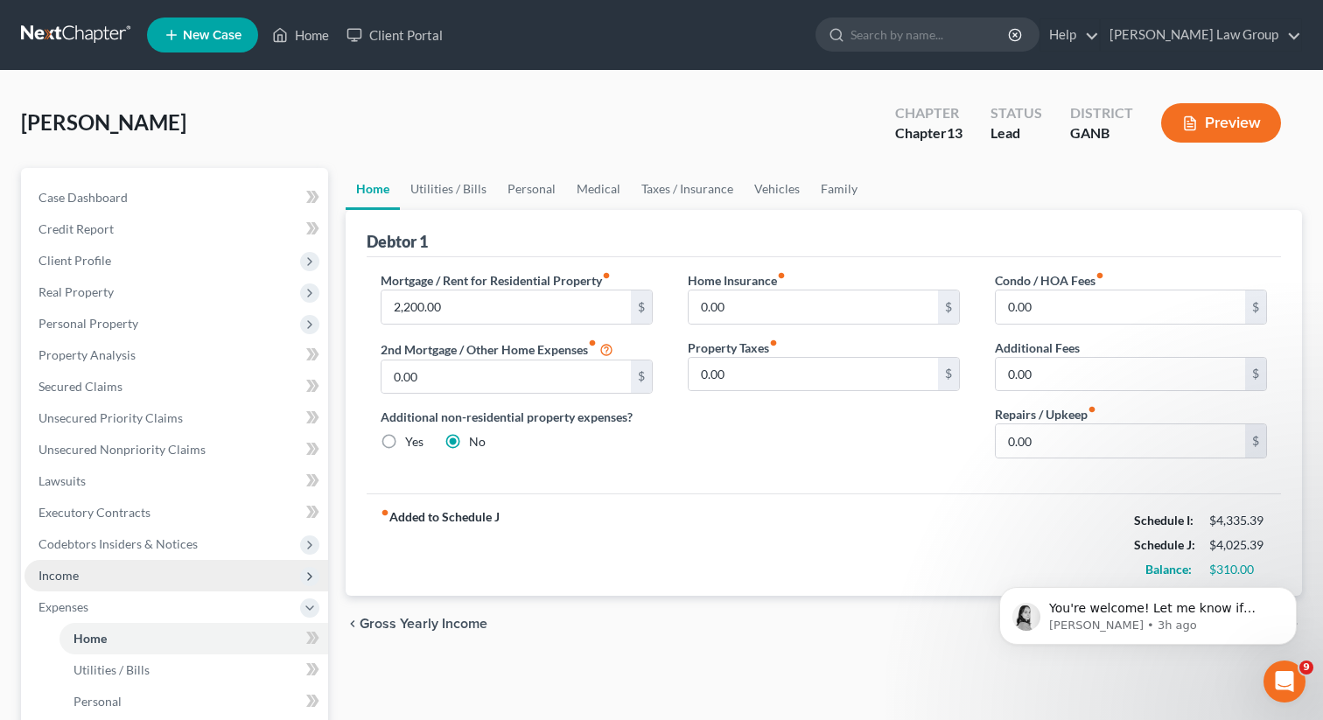
click at [83, 574] on span "Income" at bounding box center [176, 575] width 304 height 31
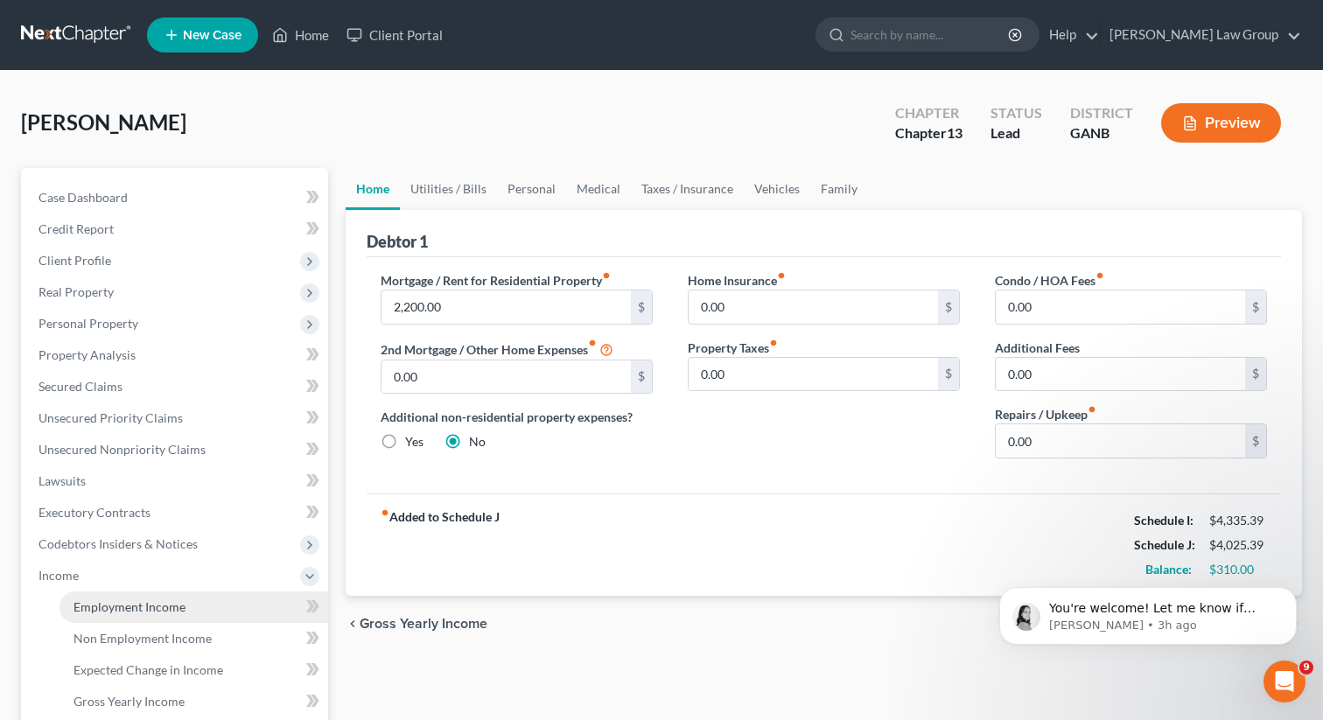
click at [110, 607] on span "Employment Income" at bounding box center [129, 606] width 112 height 15
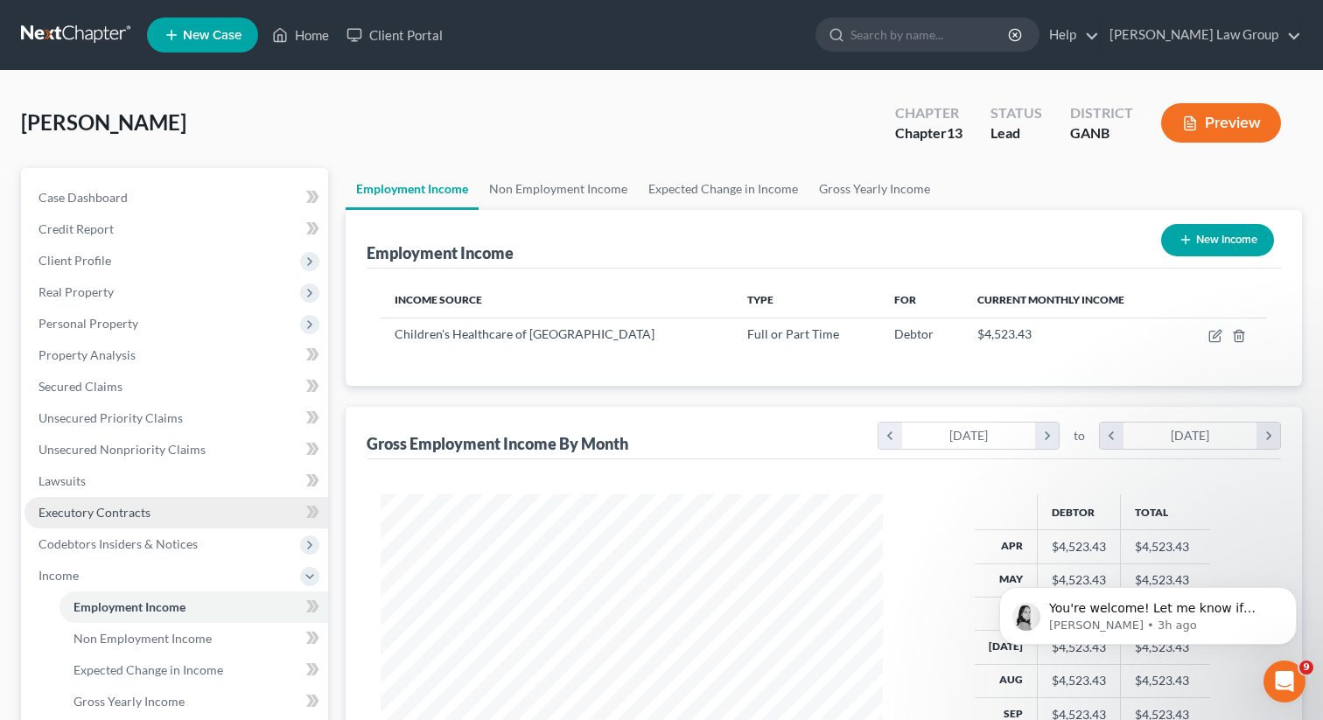
scroll to position [313, 537]
click at [547, 199] on link "Non Employment Income" at bounding box center [558, 189] width 159 height 42
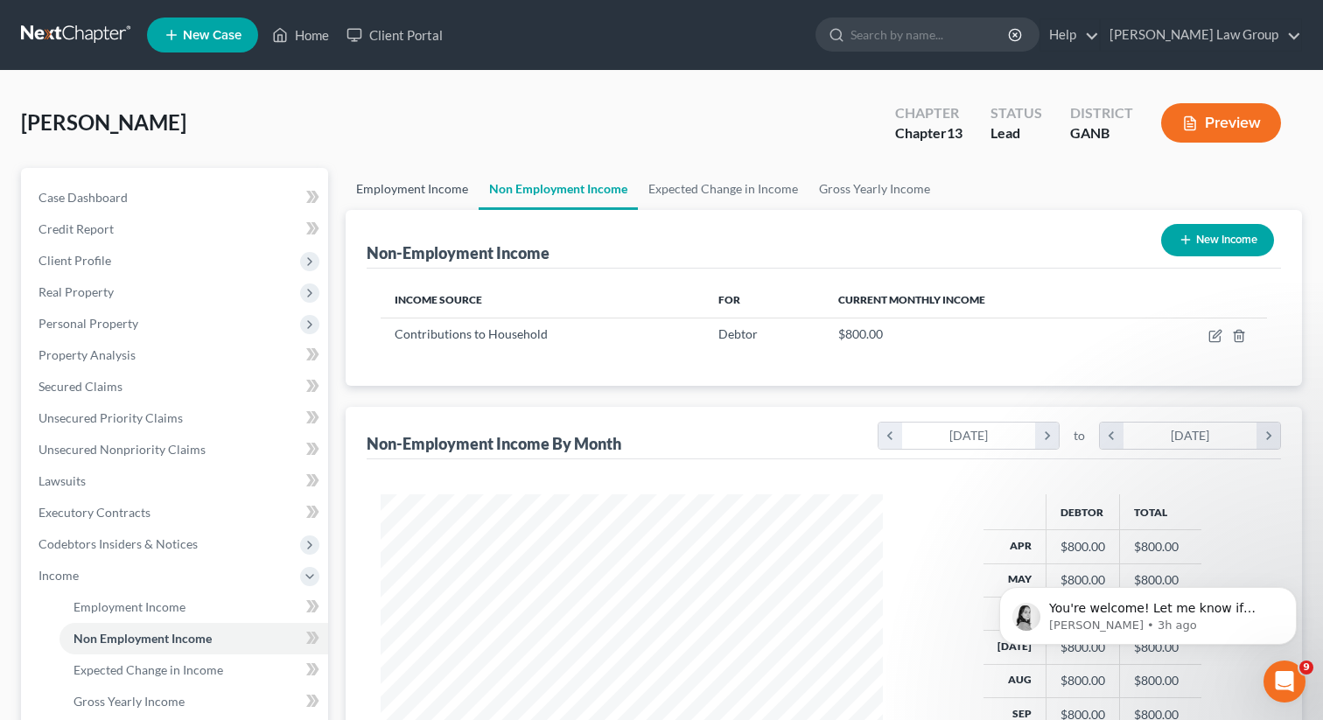
scroll to position [313, 537]
click at [400, 201] on link "Employment Income" at bounding box center [412, 189] width 133 height 42
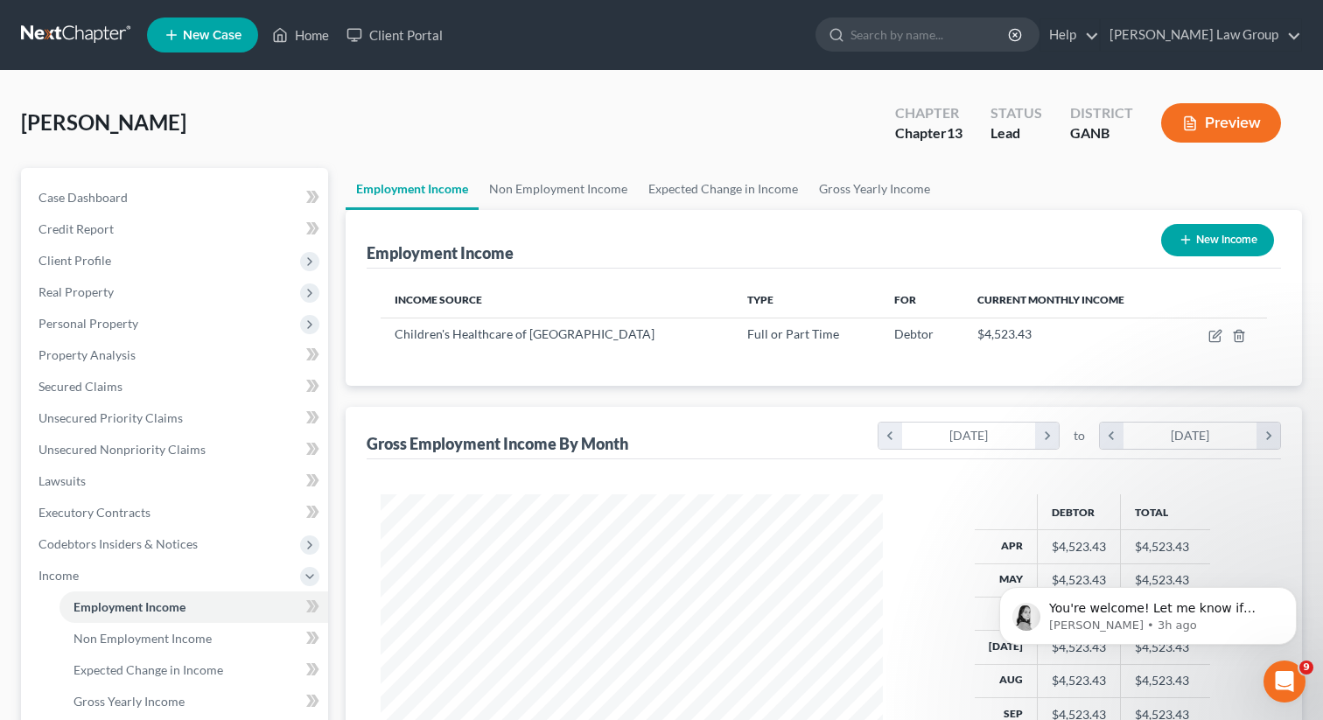
scroll to position [313, 537]
click at [531, 185] on link "Non Employment Income" at bounding box center [558, 189] width 159 height 42
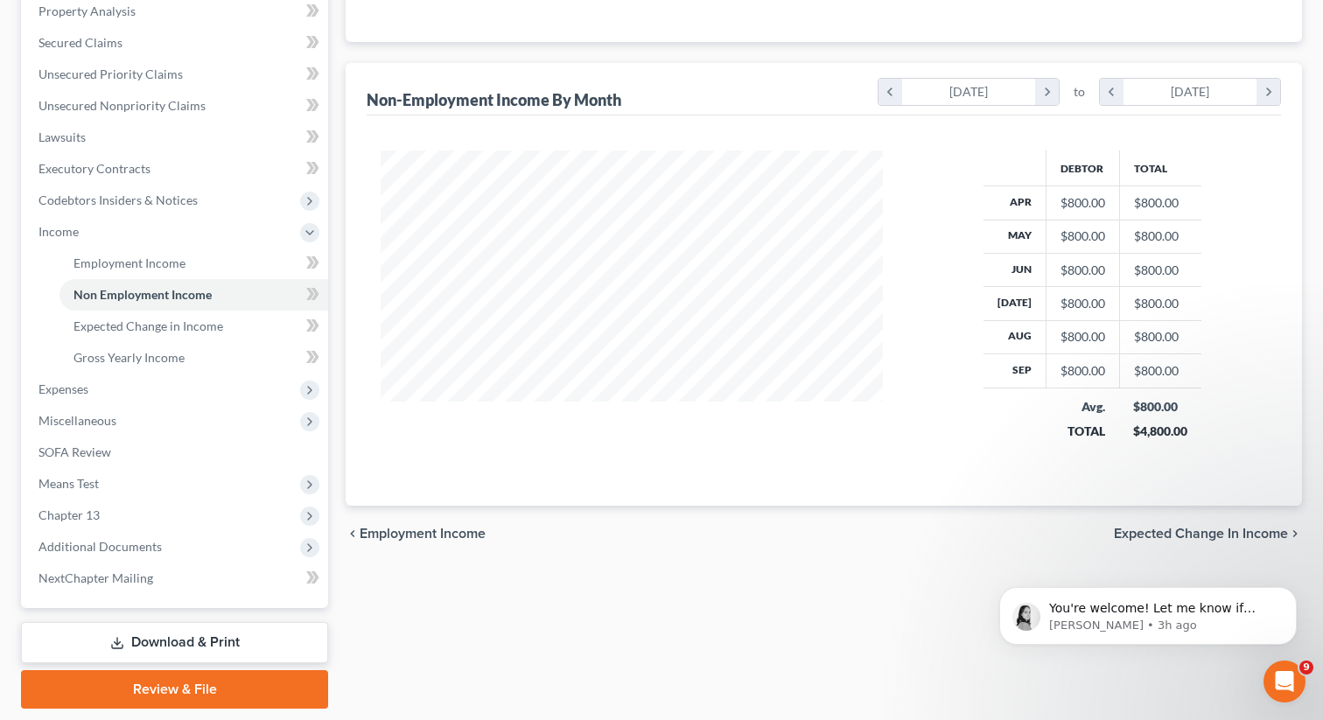
scroll to position [397, 0]
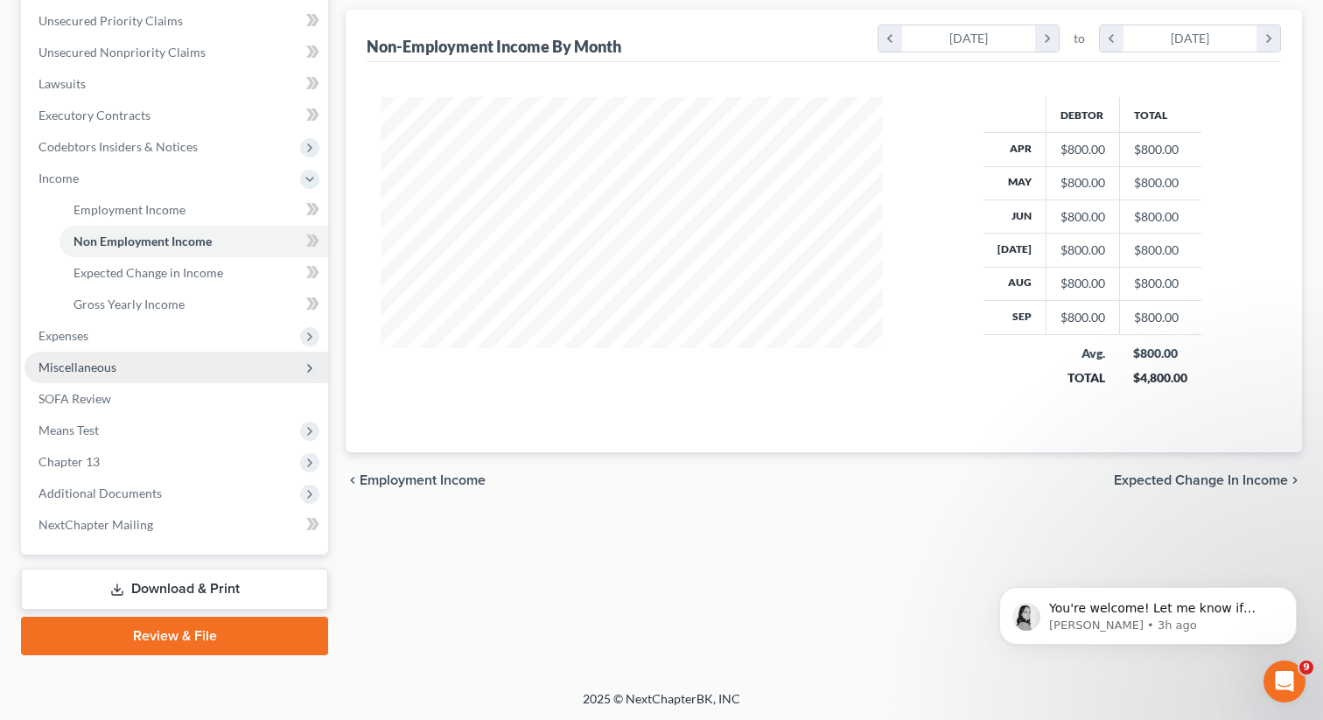
click at [103, 373] on span "Miscellaneous" at bounding box center [77, 367] width 78 height 15
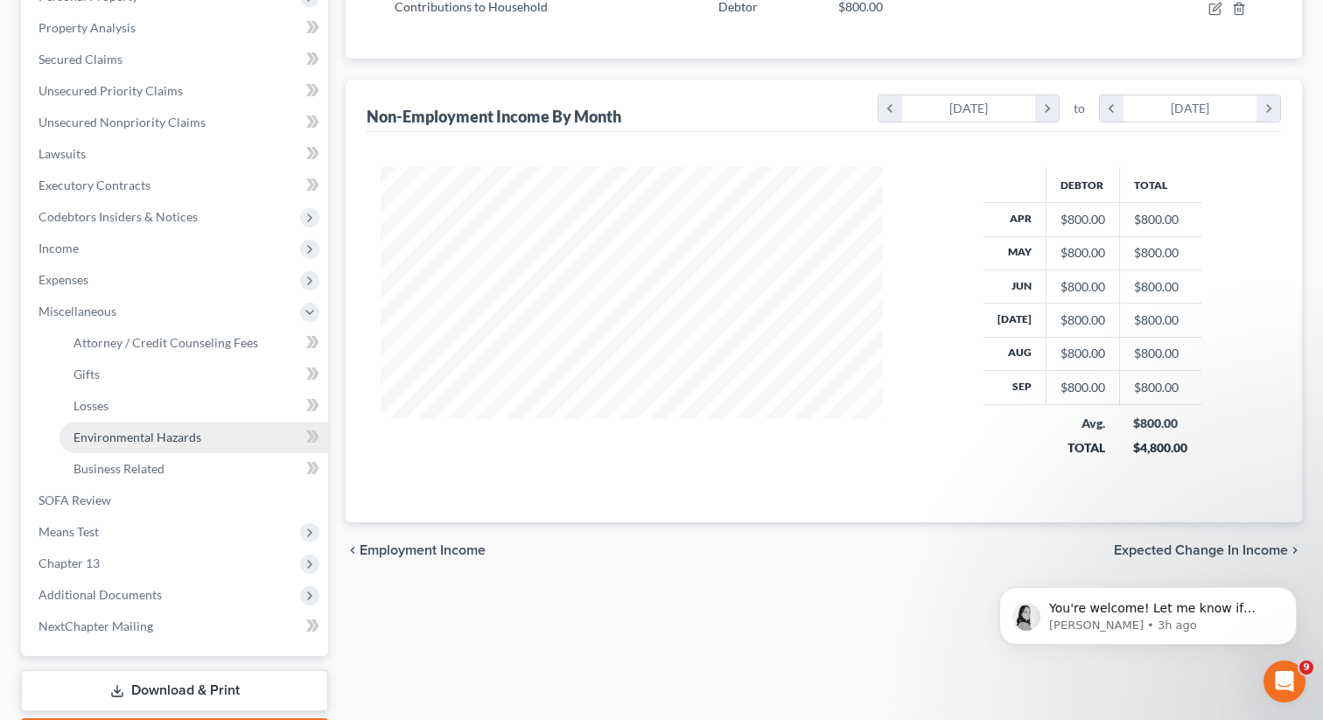
scroll to position [325, 0]
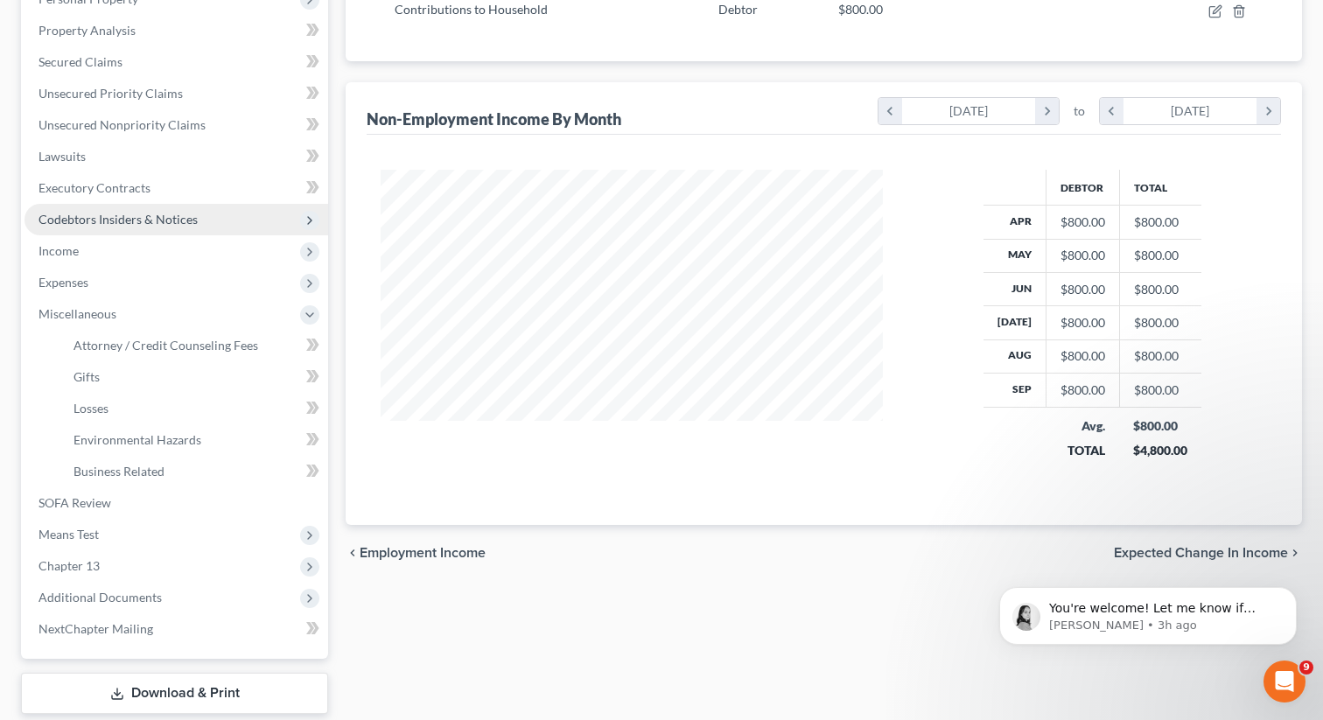
click at [108, 216] on span "Codebtors Insiders & Notices" at bounding box center [117, 219] width 159 height 15
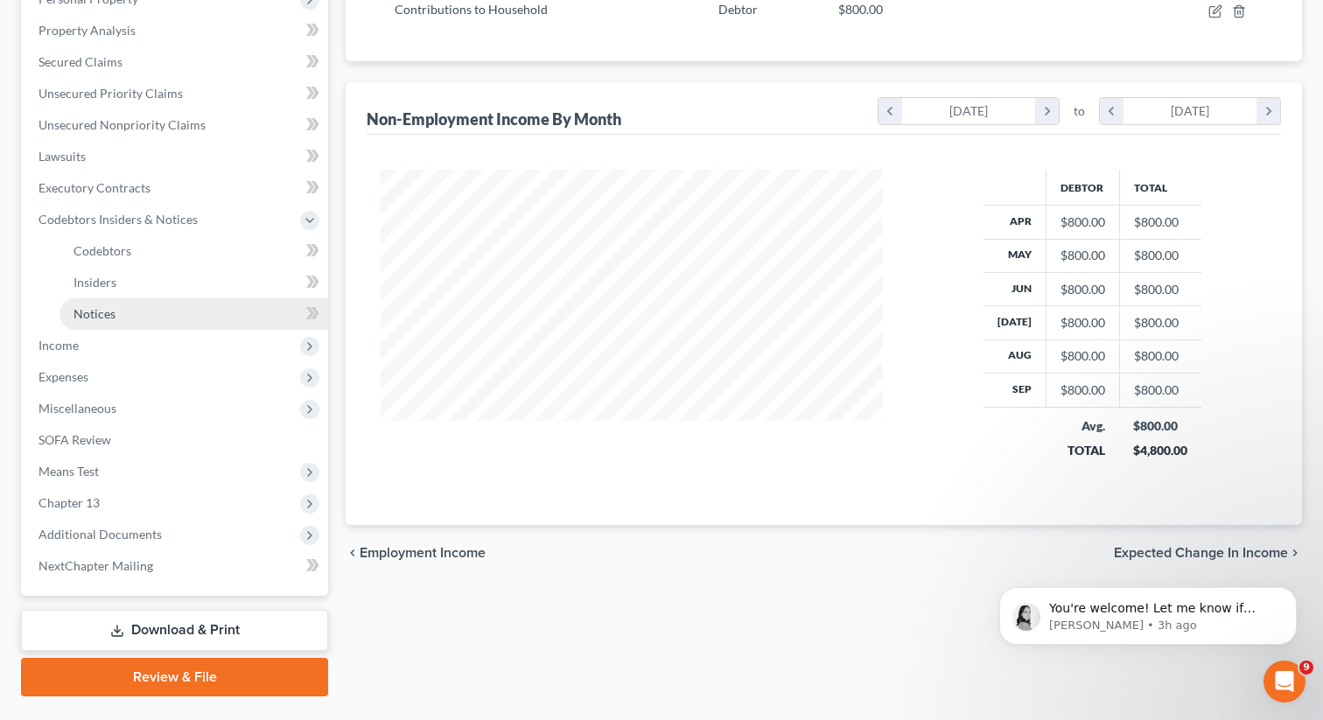
click at [137, 307] on link "Notices" at bounding box center [193, 313] width 269 height 31
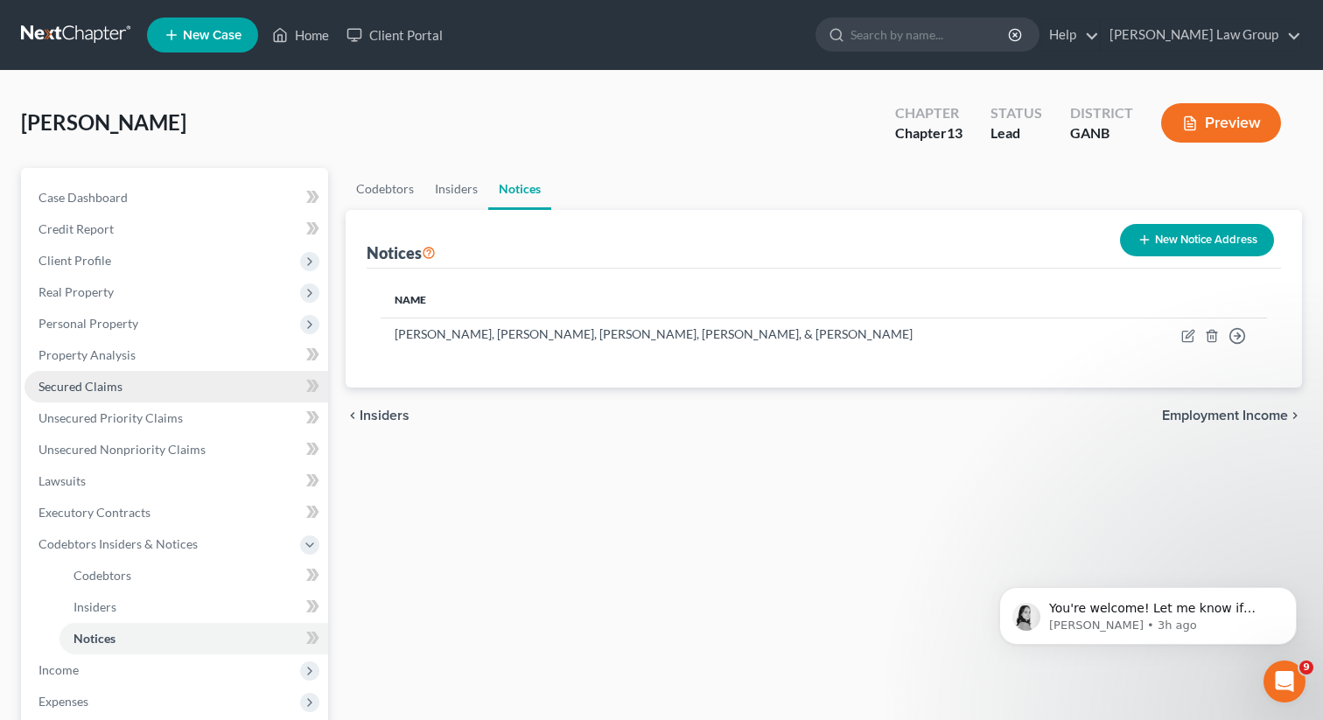
click at [132, 383] on link "Secured Claims" at bounding box center [176, 386] width 304 height 31
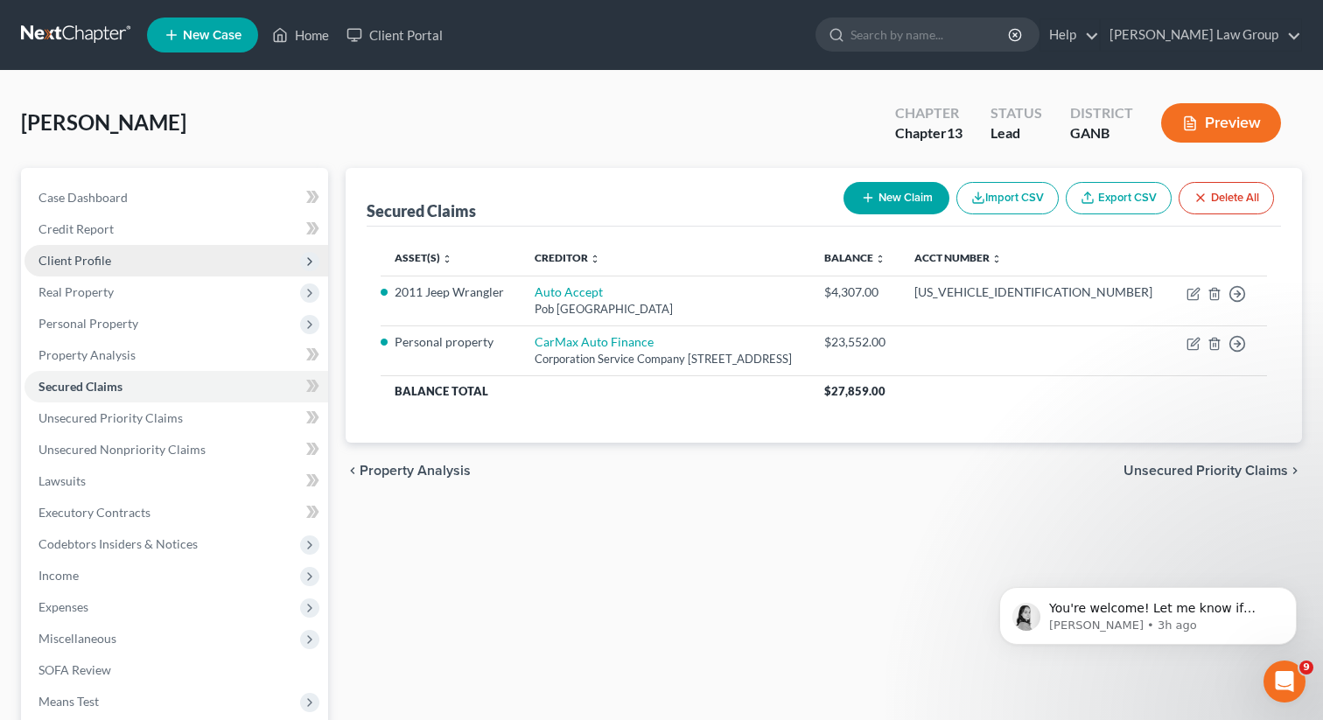
click at [155, 269] on span "Client Profile" at bounding box center [176, 260] width 304 height 31
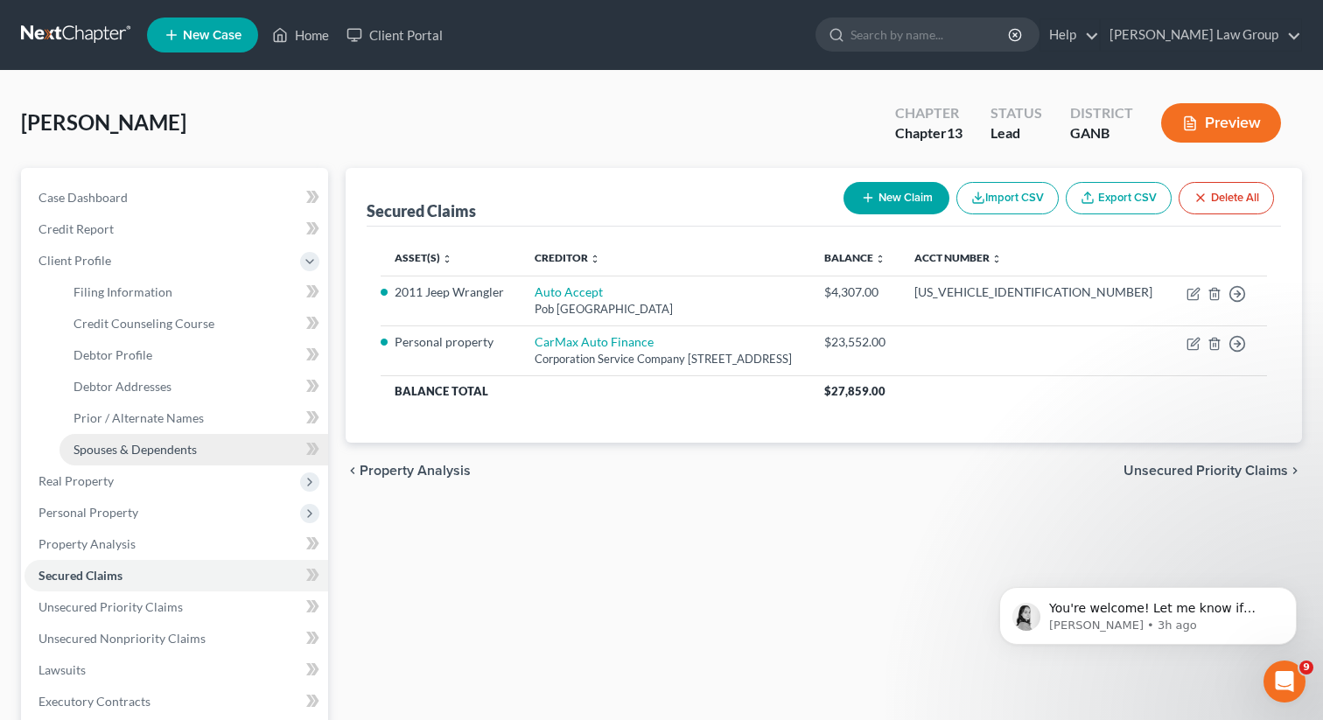
click at [122, 438] on link "Spouses & Dependents" at bounding box center [193, 449] width 269 height 31
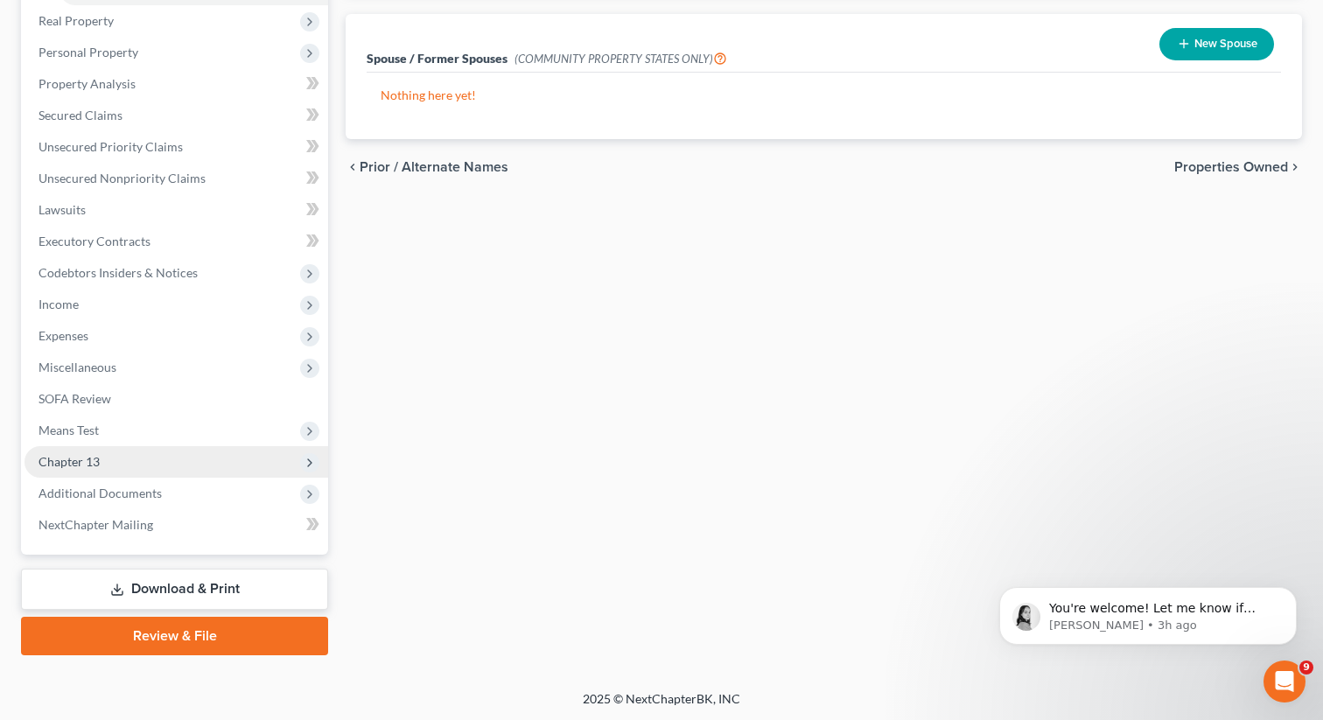
click at [113, 458] on span "Chapter 13" at bounding box center [176, 461] width 304 height 31
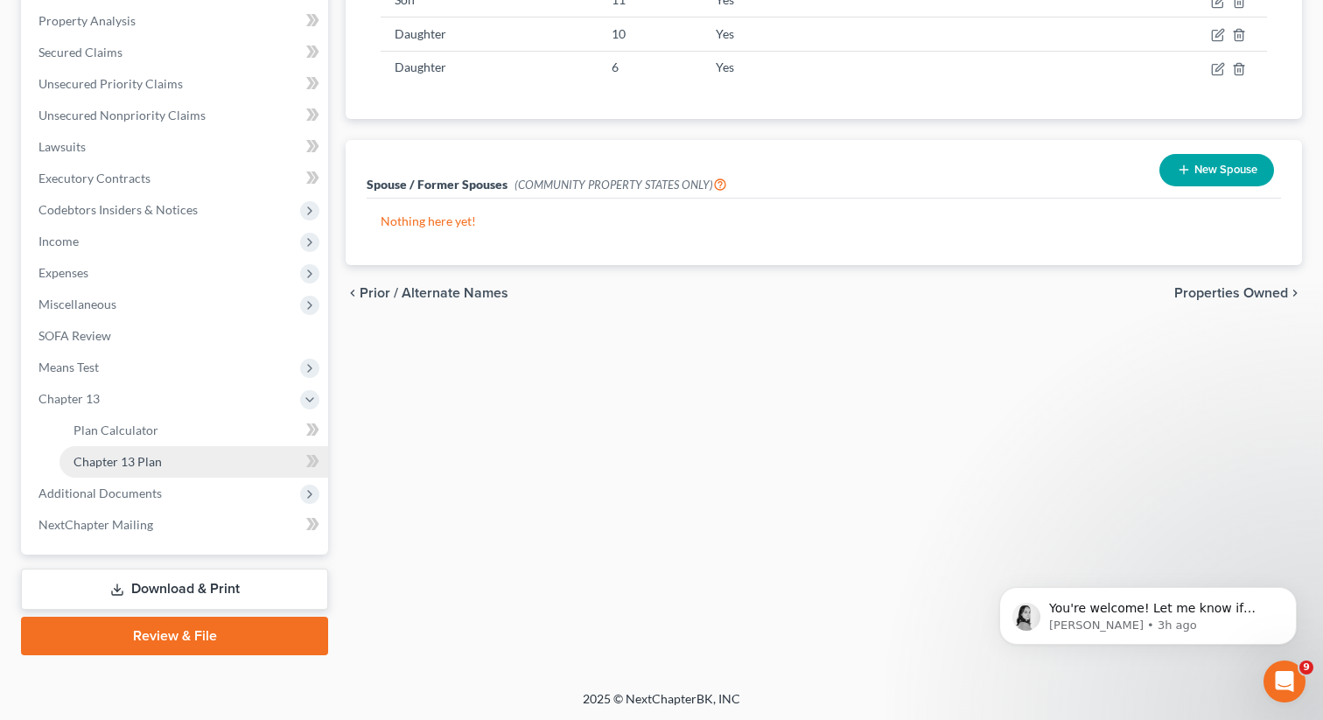
click at [156, 454] on span "Chapter 13 Plan" at bounding box center [117, 461] width 88 height 15
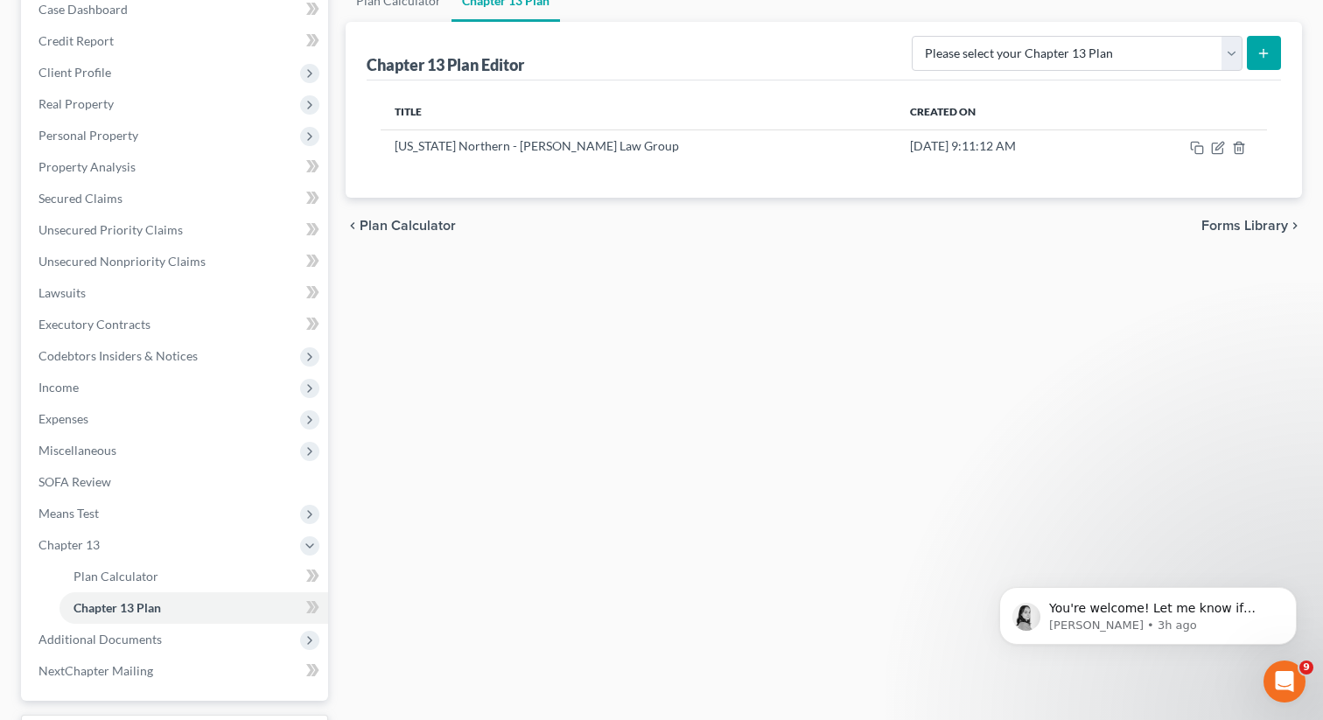
scroll to position [218, 0]
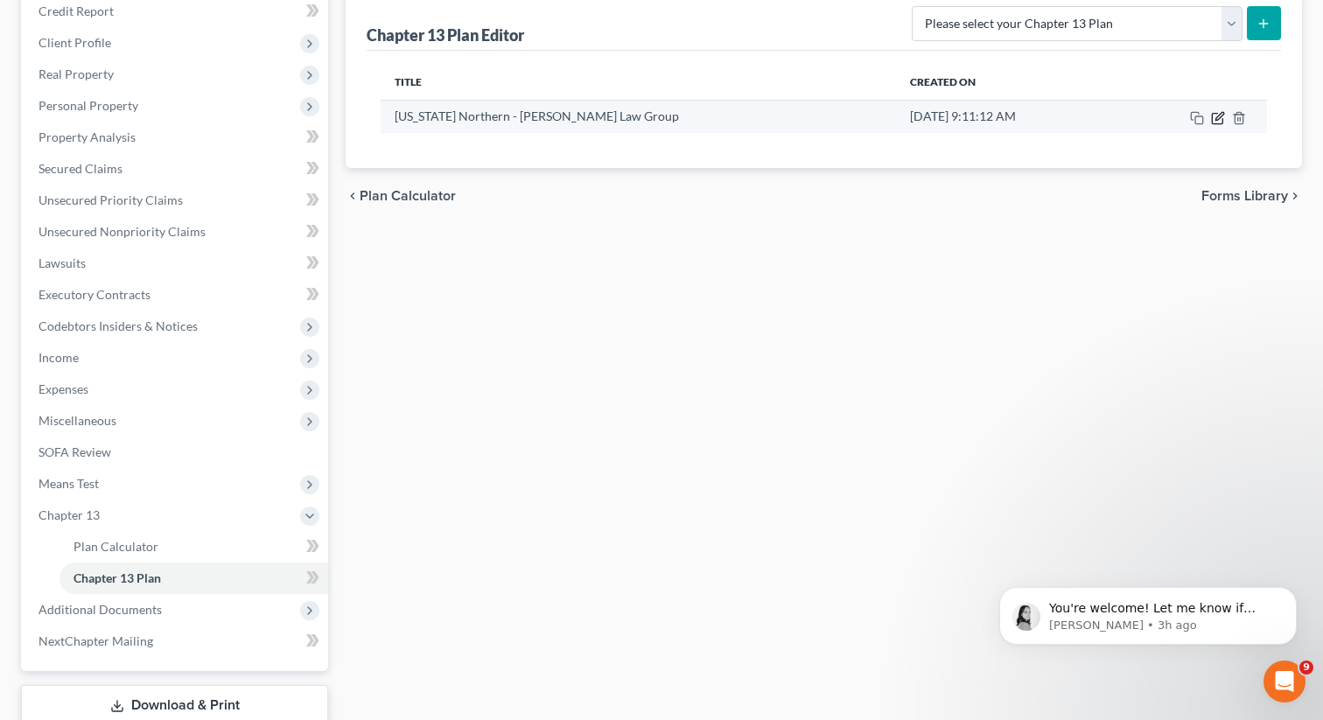
click at [1221, 115] on icon "button" at bounding box center [1218, 118] width 14 height 14
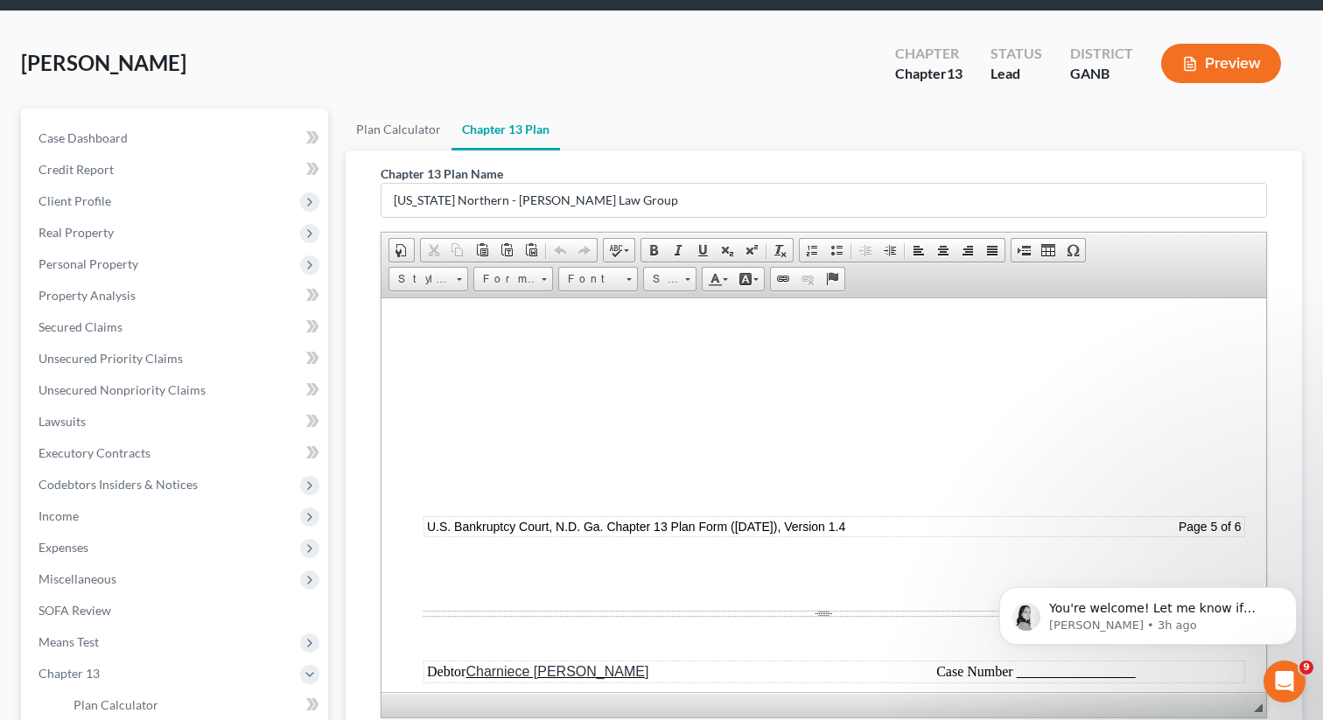
scroll to position [7614, 0]
click at [433, 171] on span "[o] None. If “None” is checked, the rest of § 6.1 need not be completed or repr…" at bounding box center [688, 163] width 531 height 15
click at [439, 216] on span "[x] Assumed items. Current installment payments will be disbursed directly by t…" at bounding box center [793, 200] width 740 height 31
drag, startPoint x: 404, startPoint y: 355, endPoint x: 906, endPoint y: 486, distance: 518.0
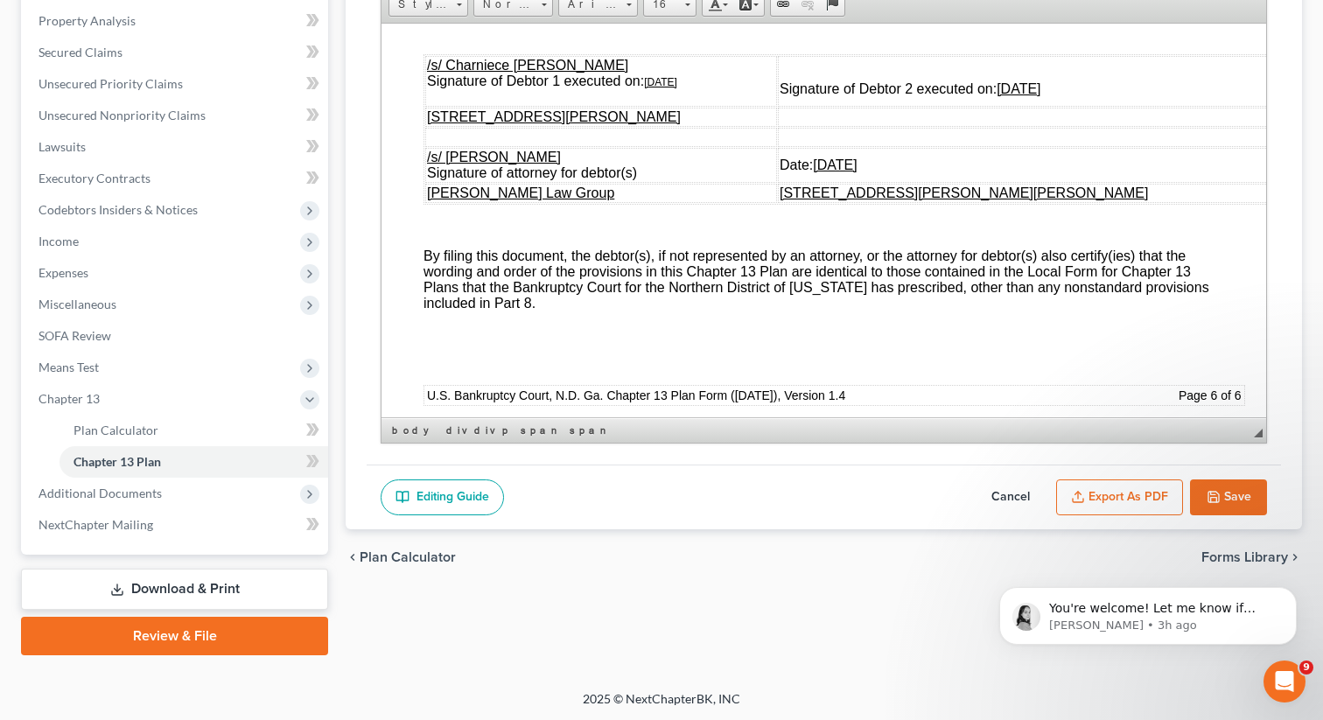
scroll to position [8528, 0]
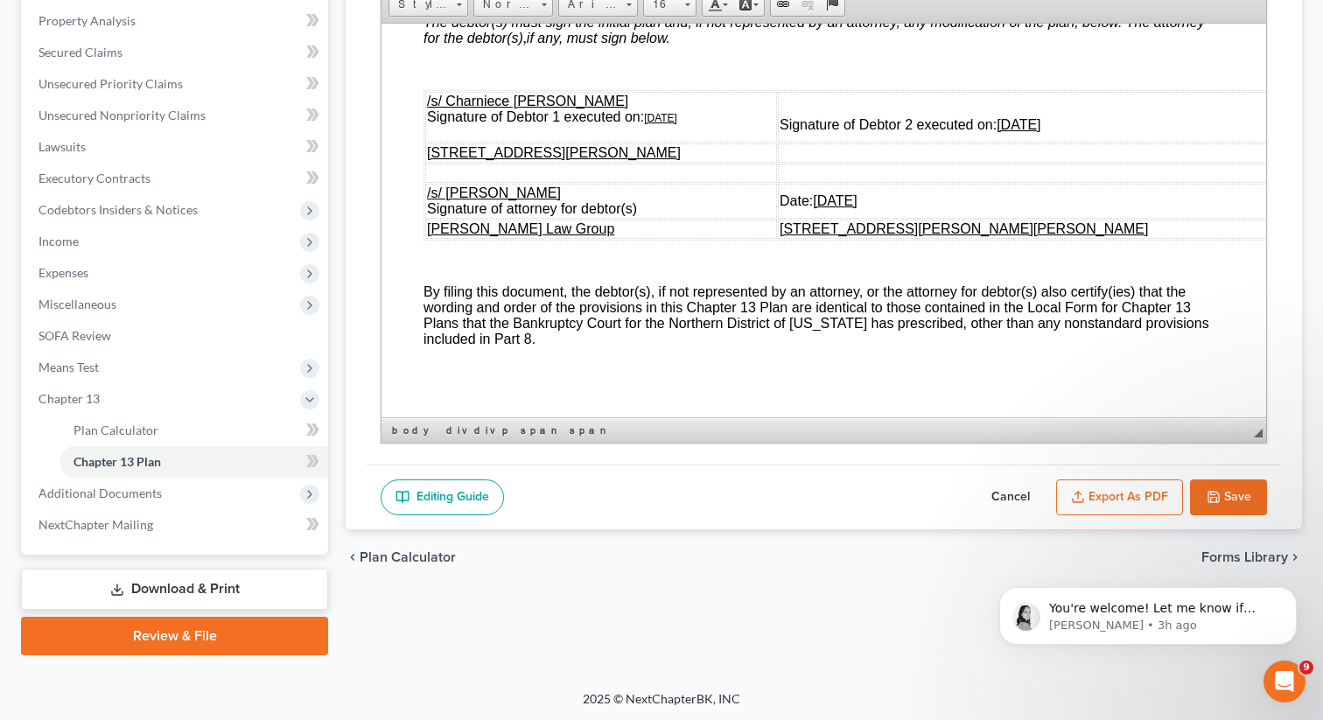
click at [673, 123] on u "[DATE]" at bounding box center [660, 117] width 33 height 12
click at [1040, 131] on u "[DATE]" at bounding box center [1019, 123] width 44 height 15
click at [857, 207] on u "[DATE]" at bounding box center [835, 199] width 44 height 15
click at [1220, 486] on button "Save" at bounding box center [1228, 497] width 77 height 37
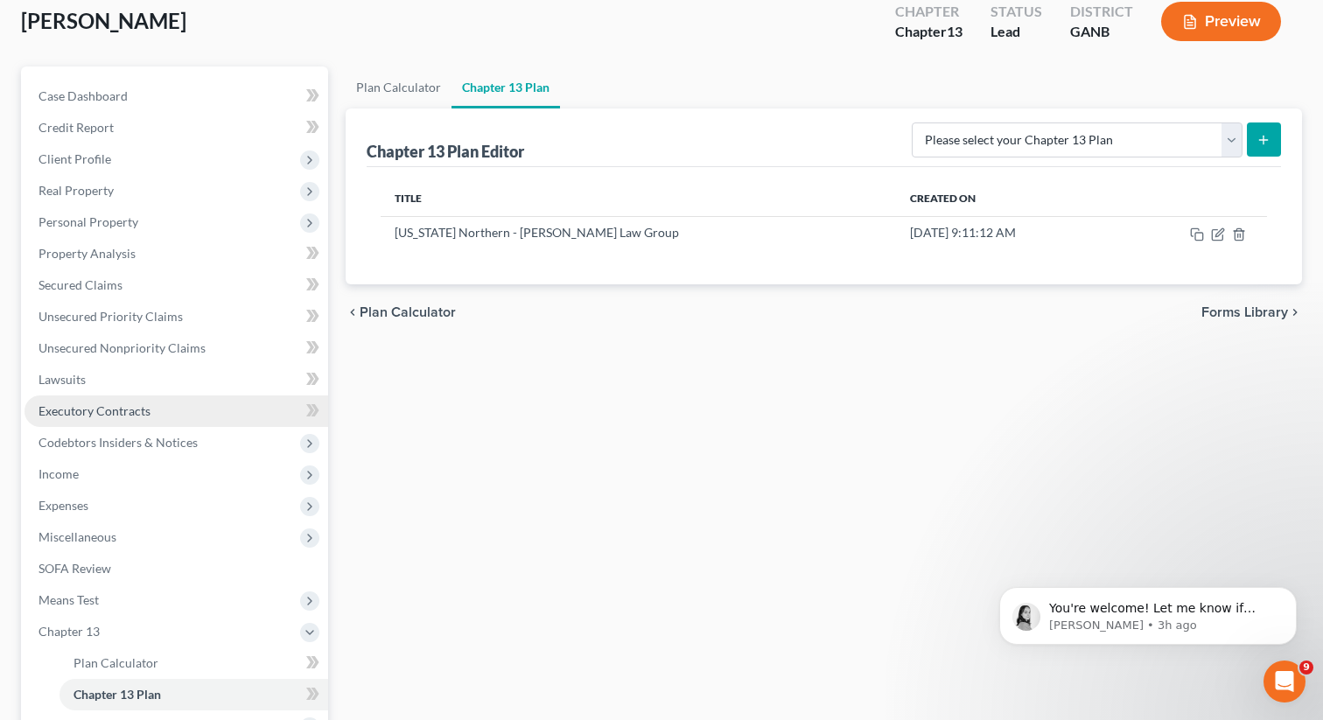
scroll to position [100, 0]
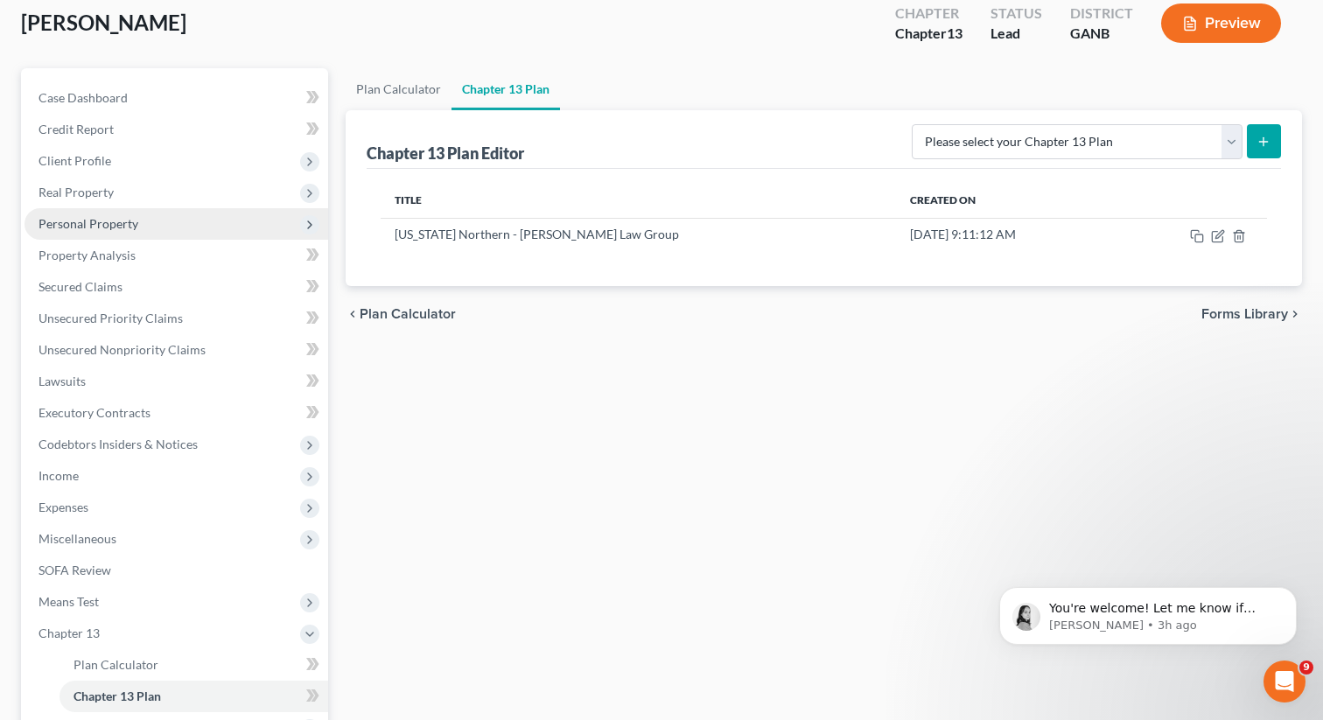
click at [100, 216] on span "Personal Property" at bounding box center [88, 223] width 100 height 15
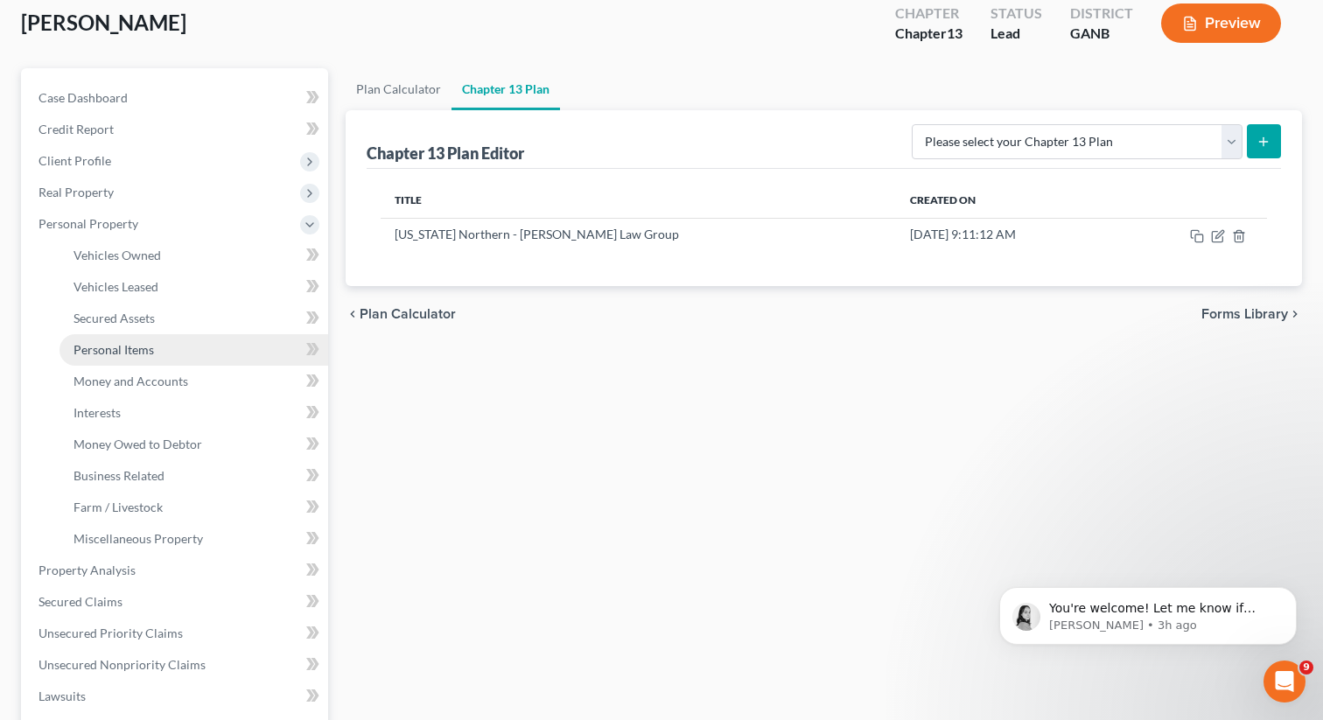
click at [109, 352] on span "Personal Items" at bounding box center [113, 349] width 80 height 15
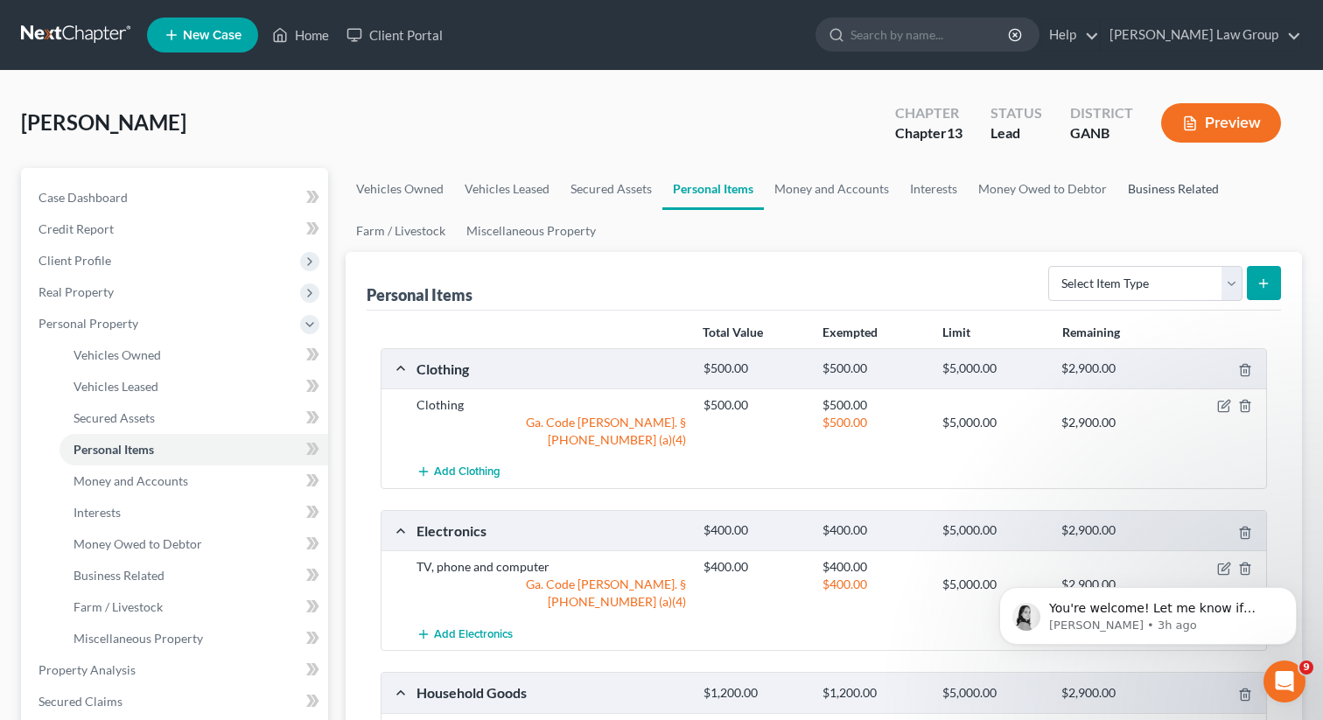
click at [1174, 189] on link "Business Related" at bounding box center [1173, 189] width 112 height 42
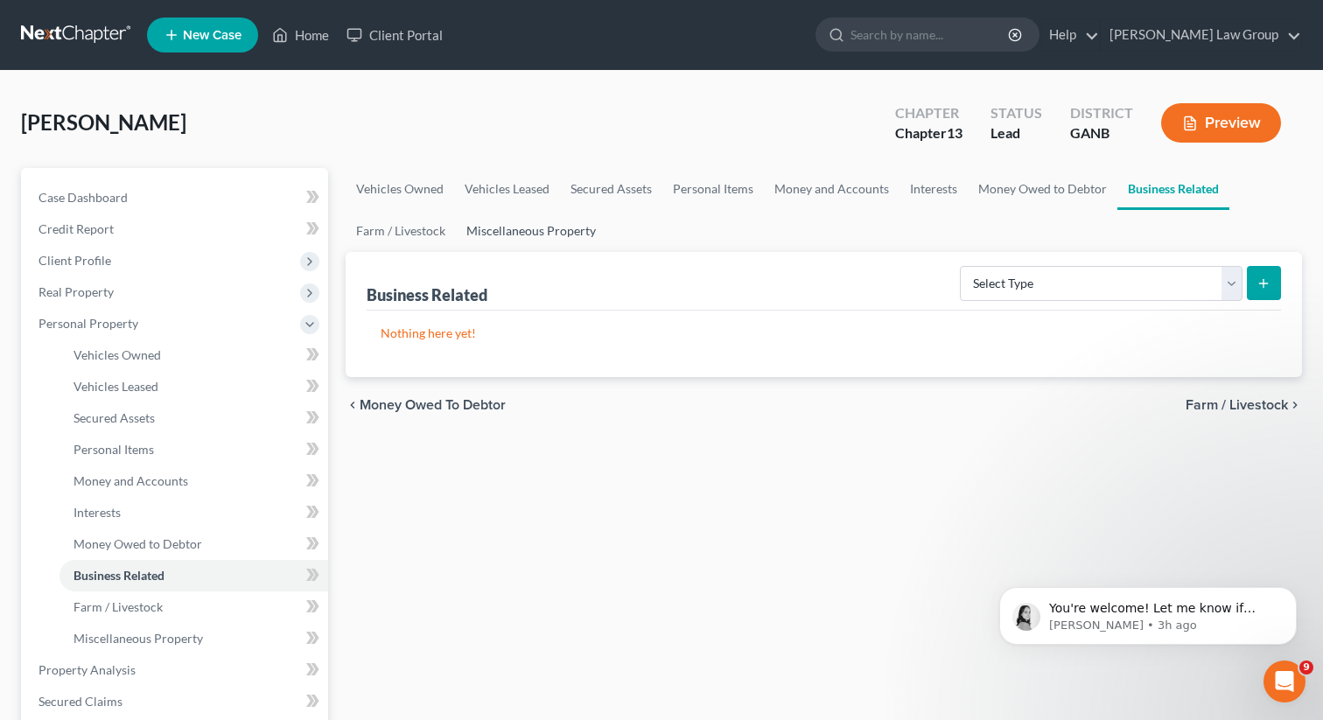
click at [484, 235] on link "Miscellaneous Property" at bounding box center [531, 231] width 150 height 42
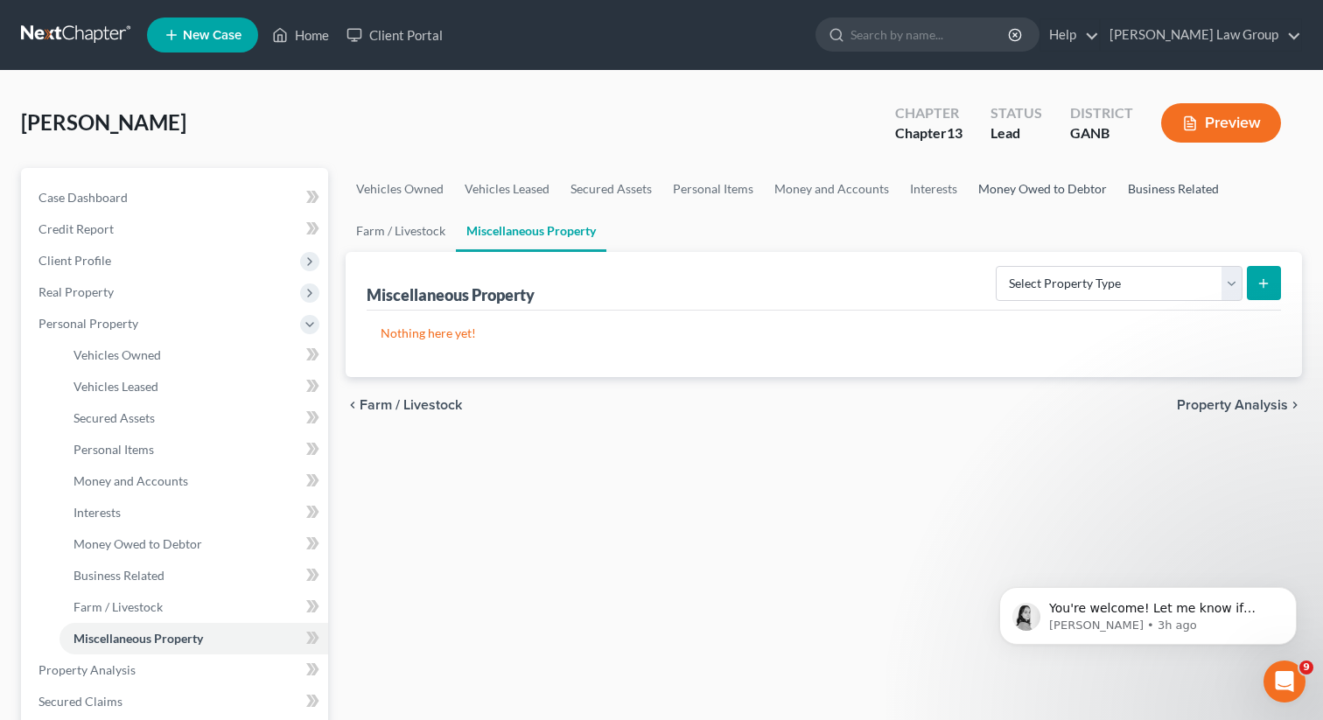
click at [1061, 186] on link "Money Owed to Debtor" at bounding box center [1043, 189] width 150 height 42
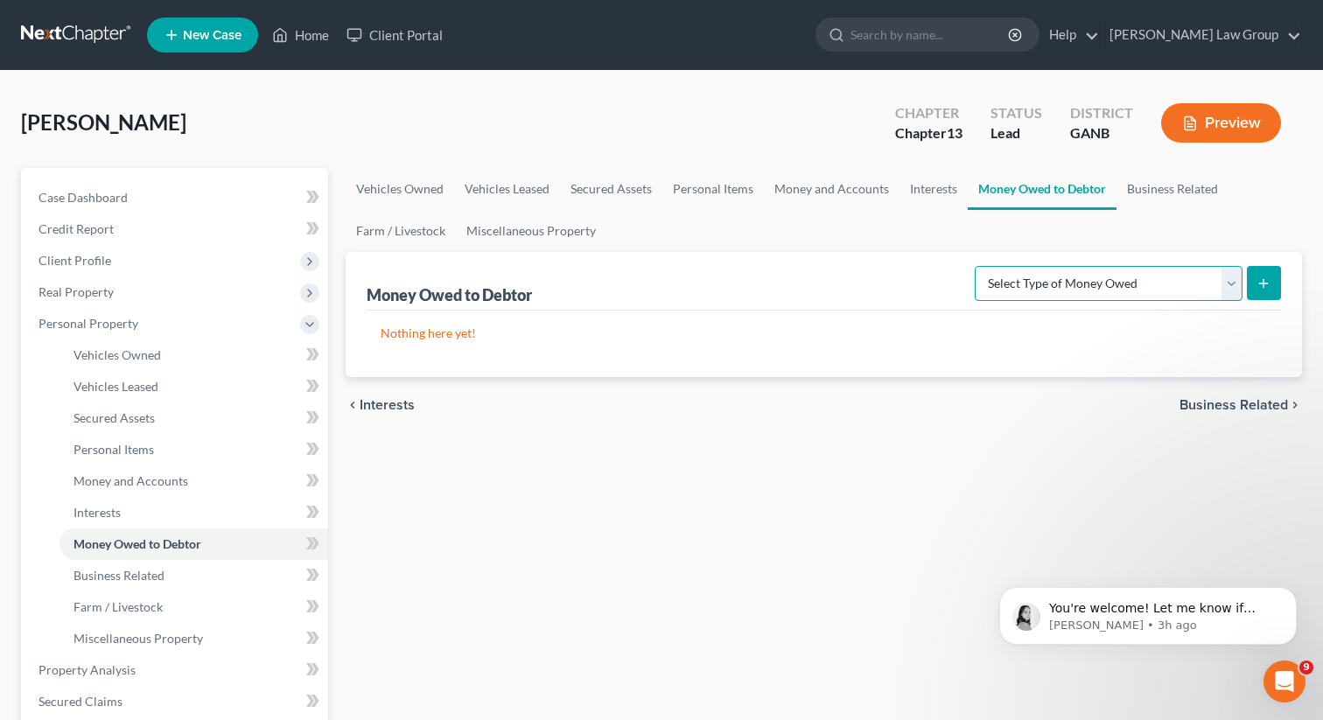
click at [1065, 290] on select "Select Type of Money Owed Accounts Receivable Alimony Child Support Claims Agai…" at bounding box center [1109, 283] width 268 height 35
select select "other_contingent_and_unliquidated_claims"
click at [978, 266] on select "Select Type of Money Owed Accounts Receivable Alimony Child Support Claims Agai…" at bounding box center [1109, 283] width 268 height 35
click at [1259, 290] on button "submit" at bounding box center [1264, 283] width 34 height 34
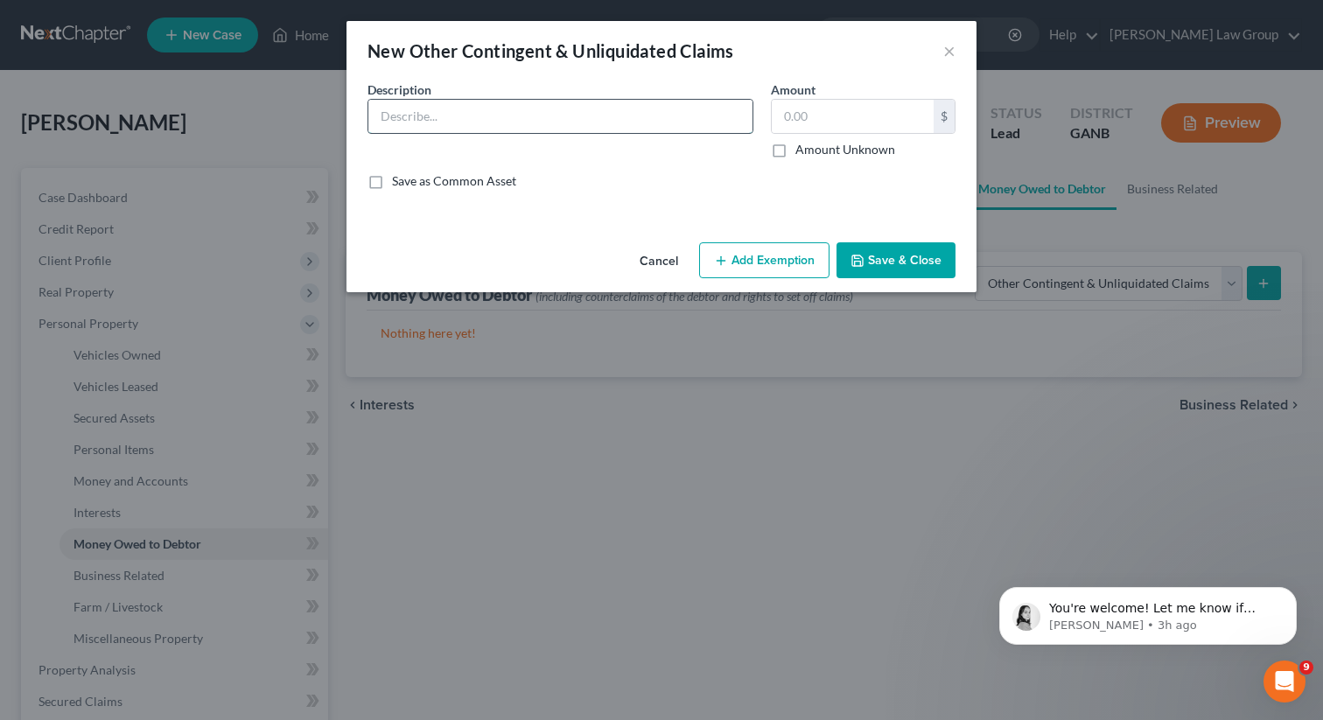
click at [439, 112] on input "text" at bounding box center [560, 116] width 384 height 33
type input "Potential claim against landlord"
click at [794, 147] on div "Amount Unknown" at bounding box center [863, 149] width 185 height 17
click at [795, 150] on label "Amount Unknown" at bounding box center [845, 149] width 100 height 17
click at [802, 150] on input "Amount Unknown" at bounding box center [807, 146] width 11 height 11
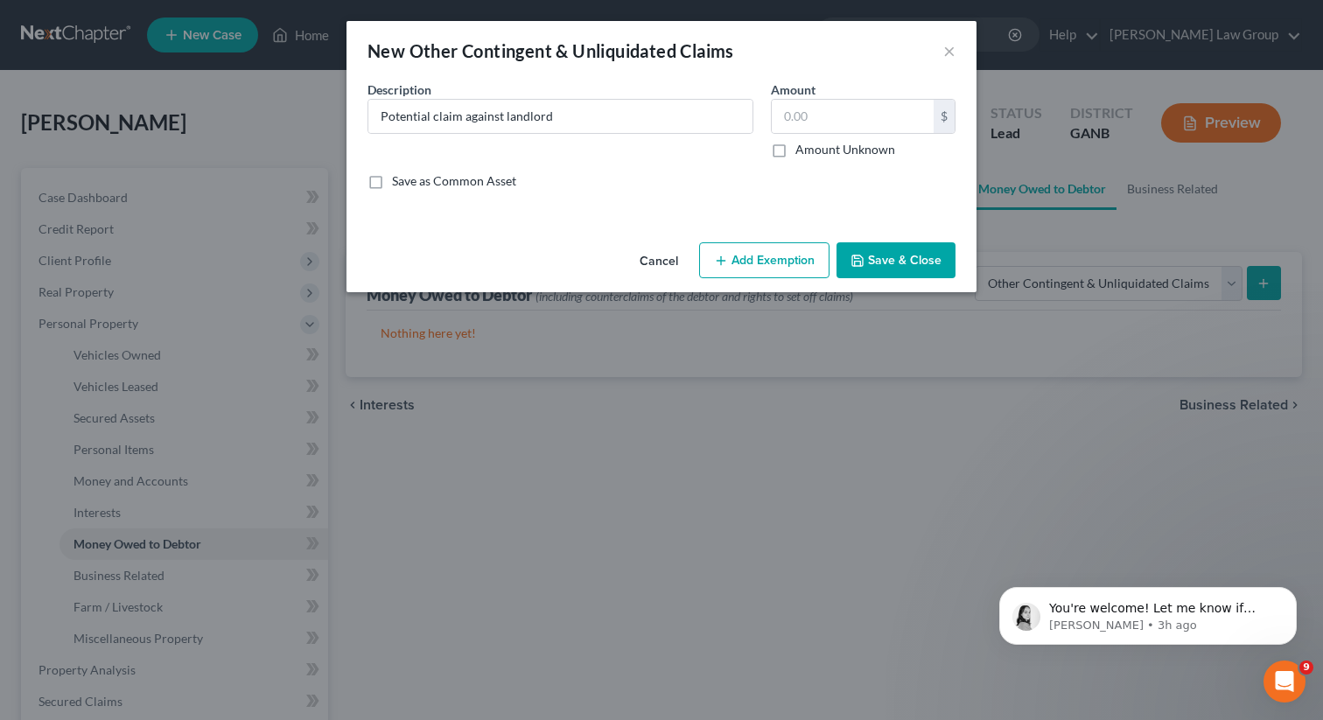
checkbox input "true"
type input "0.00"
click at [880, 282] on div "Cancel Add Exemption Save & Close" at bounding box center [661, 264] width 630 height 58
click at [878, 261] on button "Save & Close" at bounding box center [895, 260] width 119 height 37
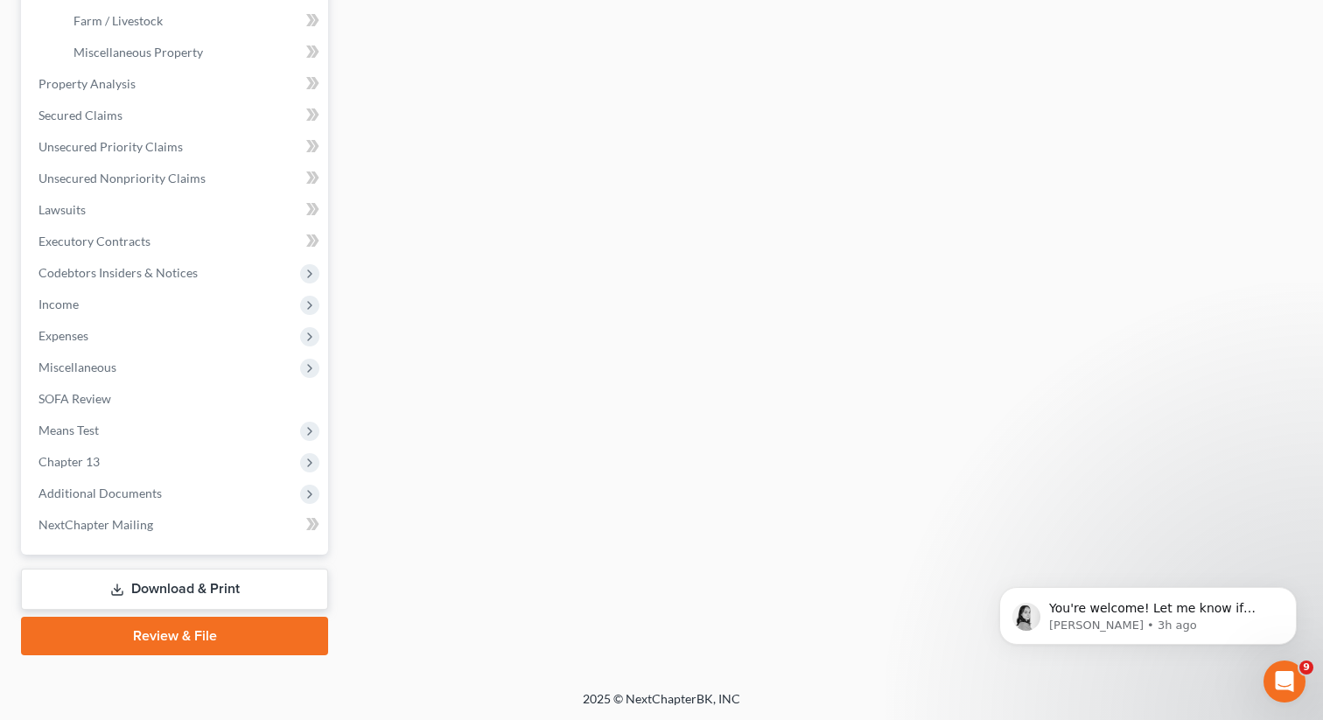
click at [113, 605] on link "Download & Print" at bounding box center [174, 589] width 307 height 41
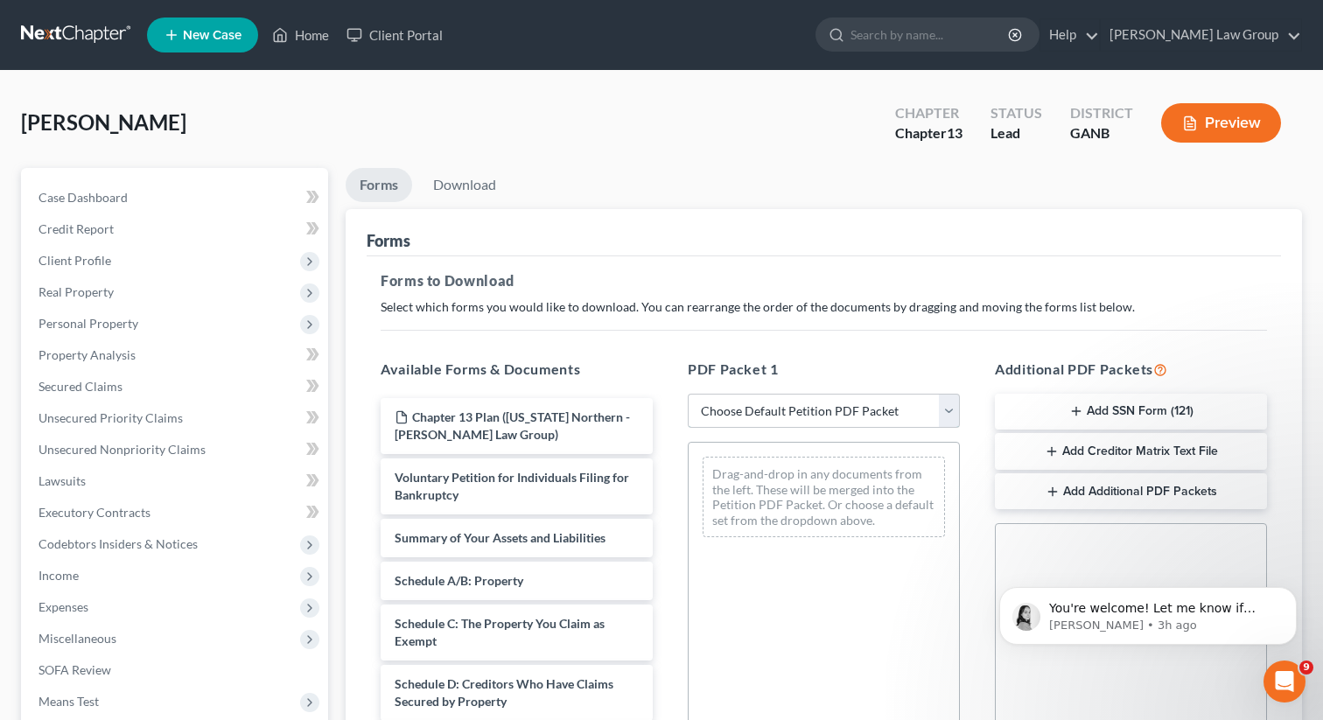
click at [750, 410] on select "Choose Default Petition PDF Packet Complete Bankruptcy Petition (all forms and …" at bounding box center [824, 411] width 272 height 35
select select "0"
click at [688, 394] on select "Choose Default Petition PDF Packet Complete Bankruptcy Petition (all forms and …" at bounding box center [824, 411] width 272 height 35
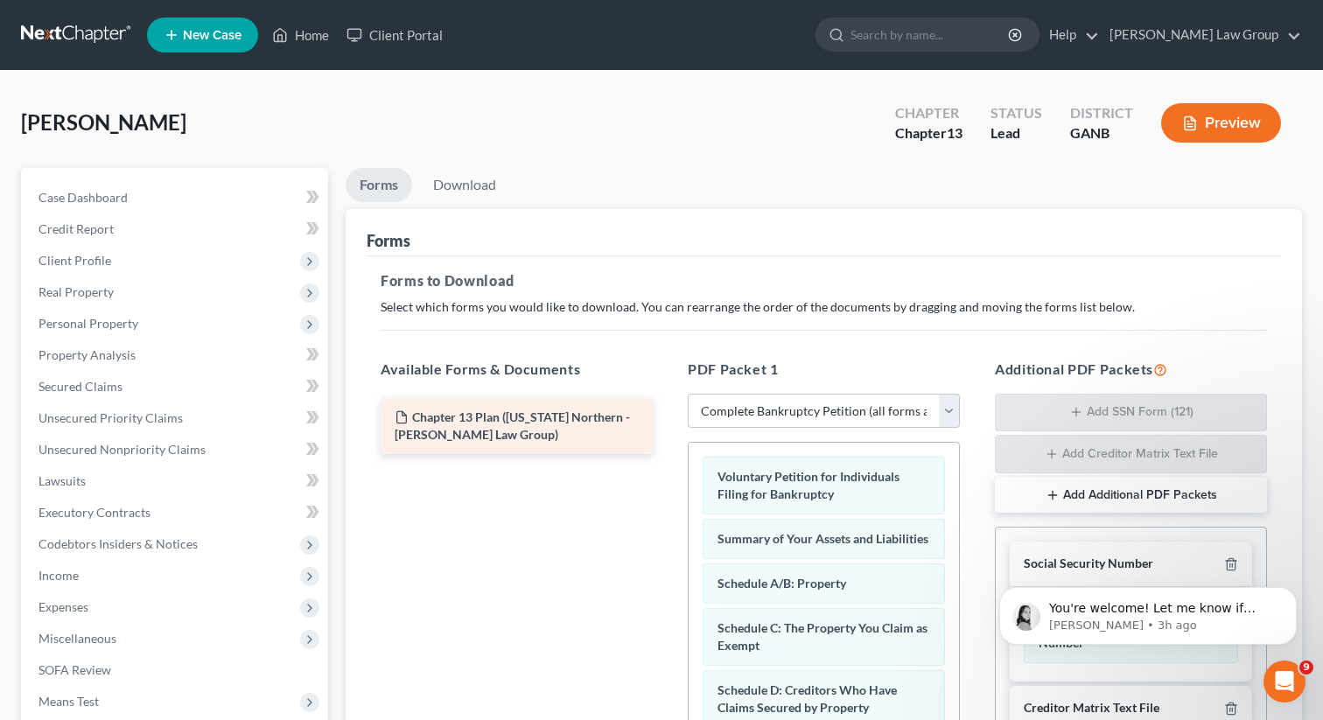
click at [667, 454] on div "Chapter 13 Plan ([US_STATE] Northern - [PERSON_NAME] Law Group)" at bounding box center [517, 426] width 300 height 56
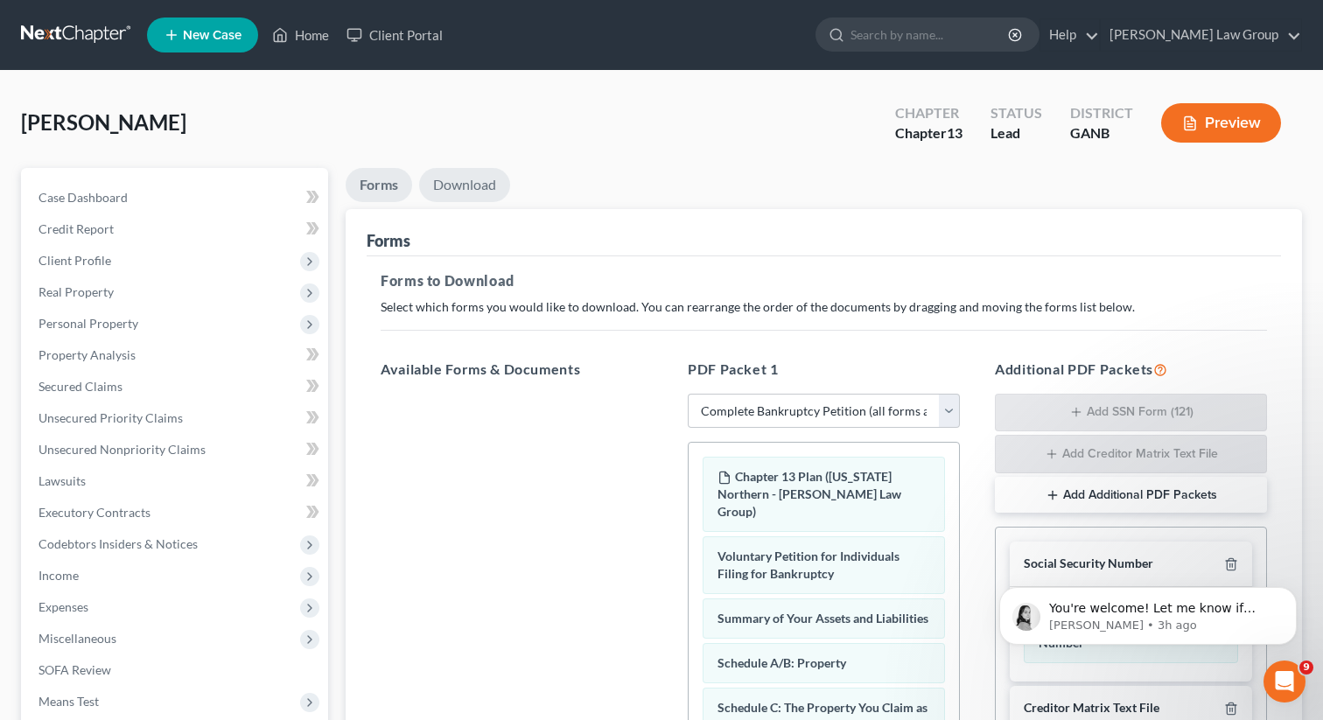
click at [471, 175] on link "Download" at bounding box center [464, 185] width 91 height 34
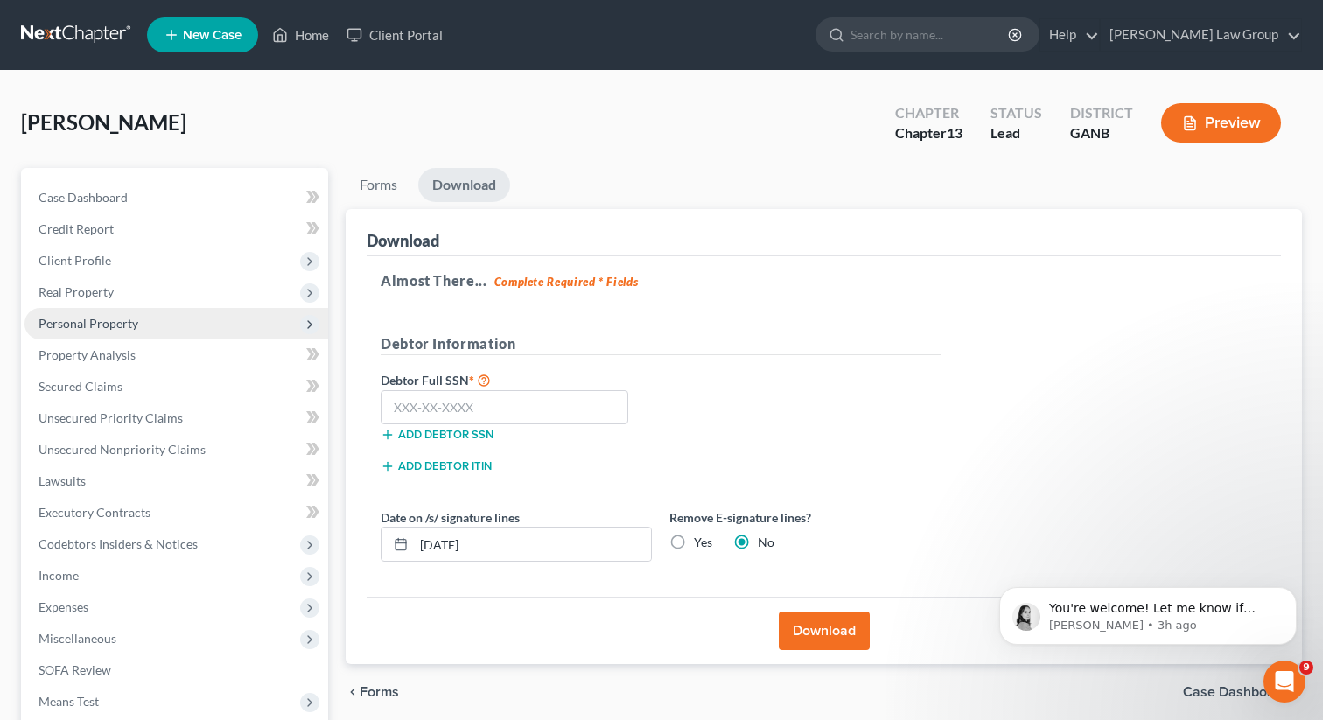
click at [95, 322] on span "Personal Property" at bounding box center [88, 323] width 100 height 15
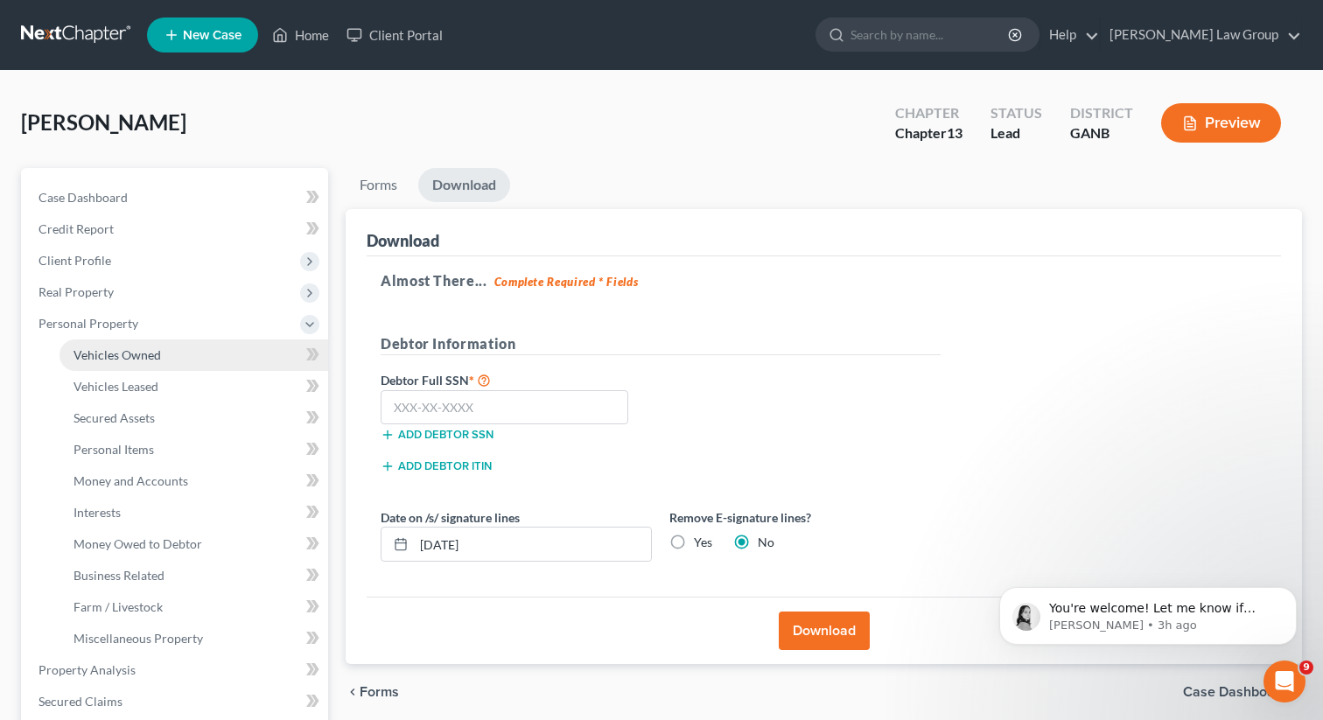
click at [94, 360] on span "Vehicles Owned" at bounding box center [116, 354] width 87 height 15
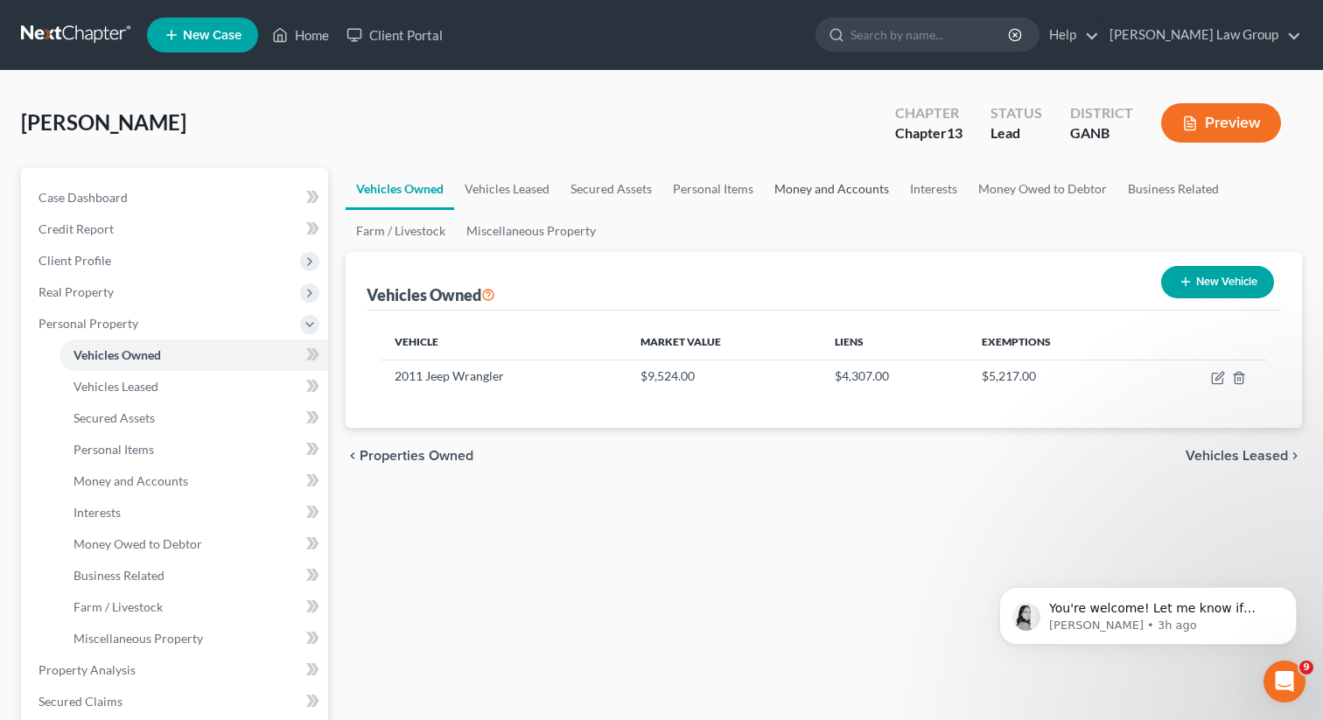
click at [801, 191] on link "Money and Accounts" at bounding box center [832, 189] width 136 height 42
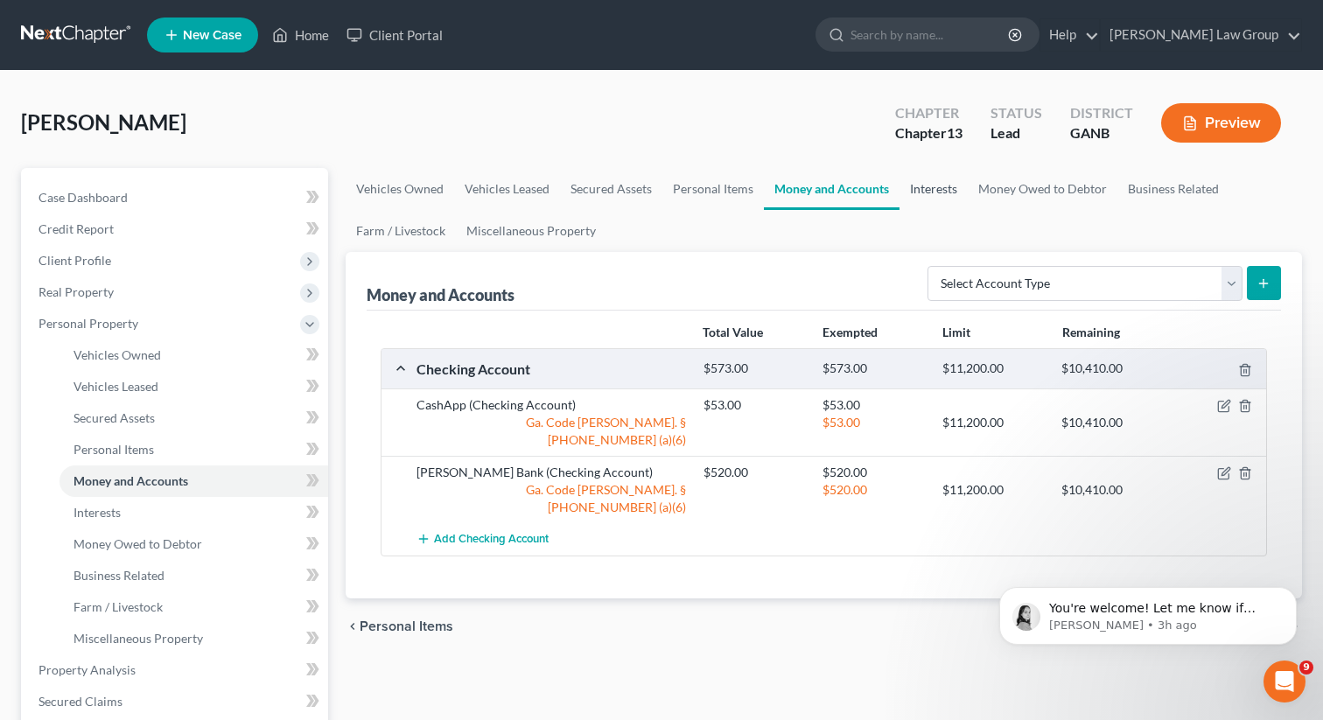
click at [932, 197] on link "Interests" at bounding box center [933, 189] width 68 height 42
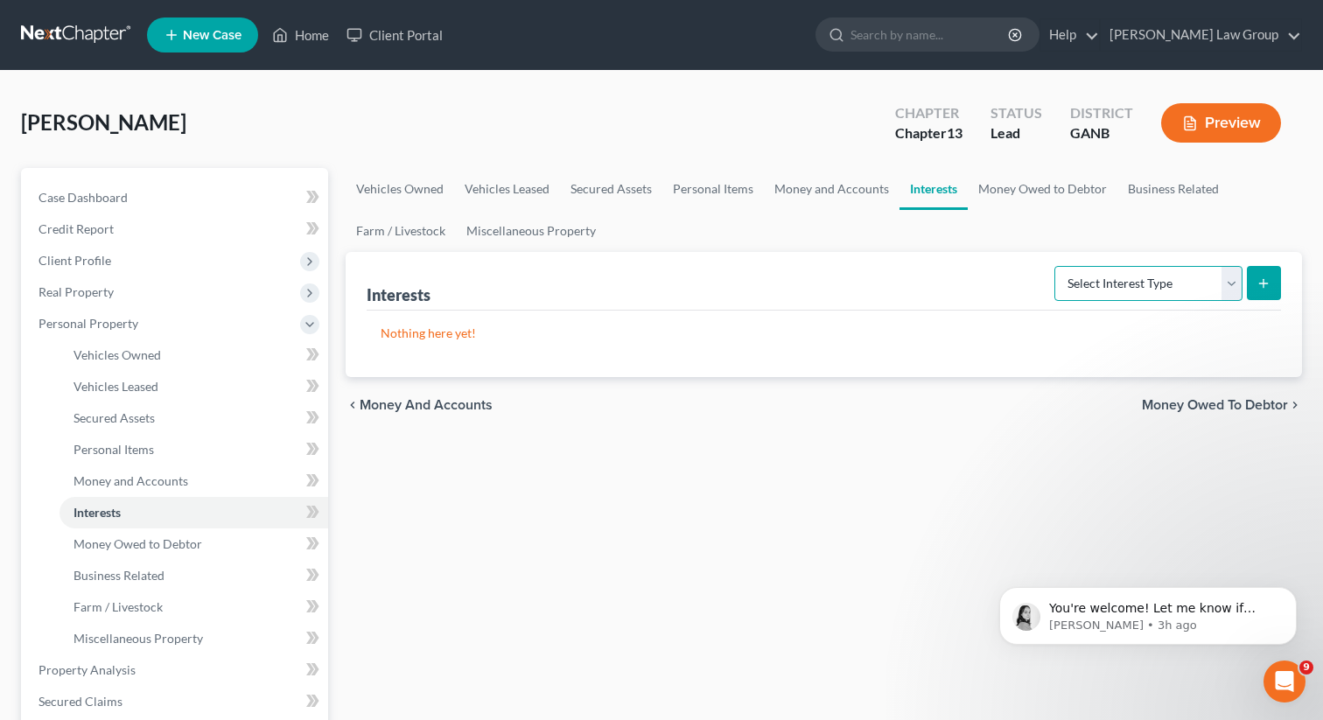
click at [1114, 277] on select "Select Interest Type 401K Annuity Bond Education IRA Government Bond Government…" at bounding box center [1148, 283] width 188 height 35
click at [999, 192] on link "Money Owed to Debtor" at bounding box center [1043, 189] width 150 height 42
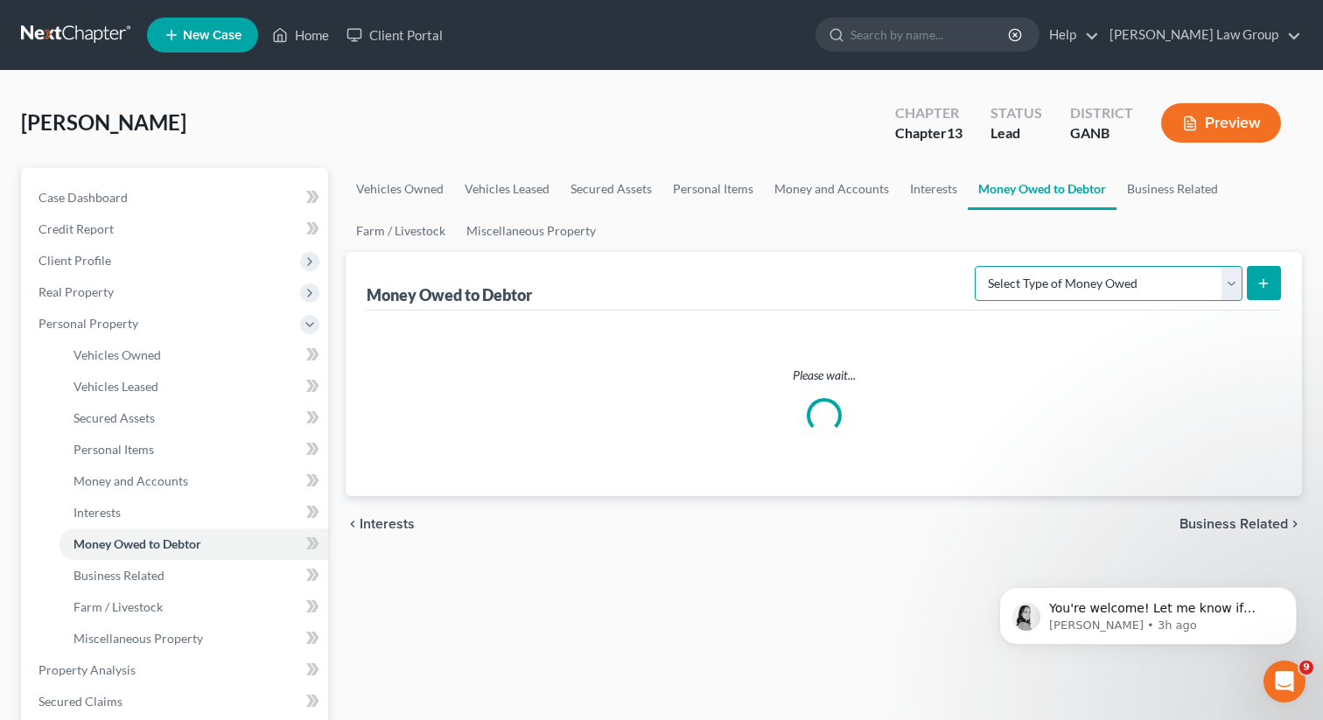
click at [1060, 299] on select "Select Type of Money Owed Accounts Receivable Alimony Child Support Claims Agai…" at bounding box center [1109, 283] width 268 height 35
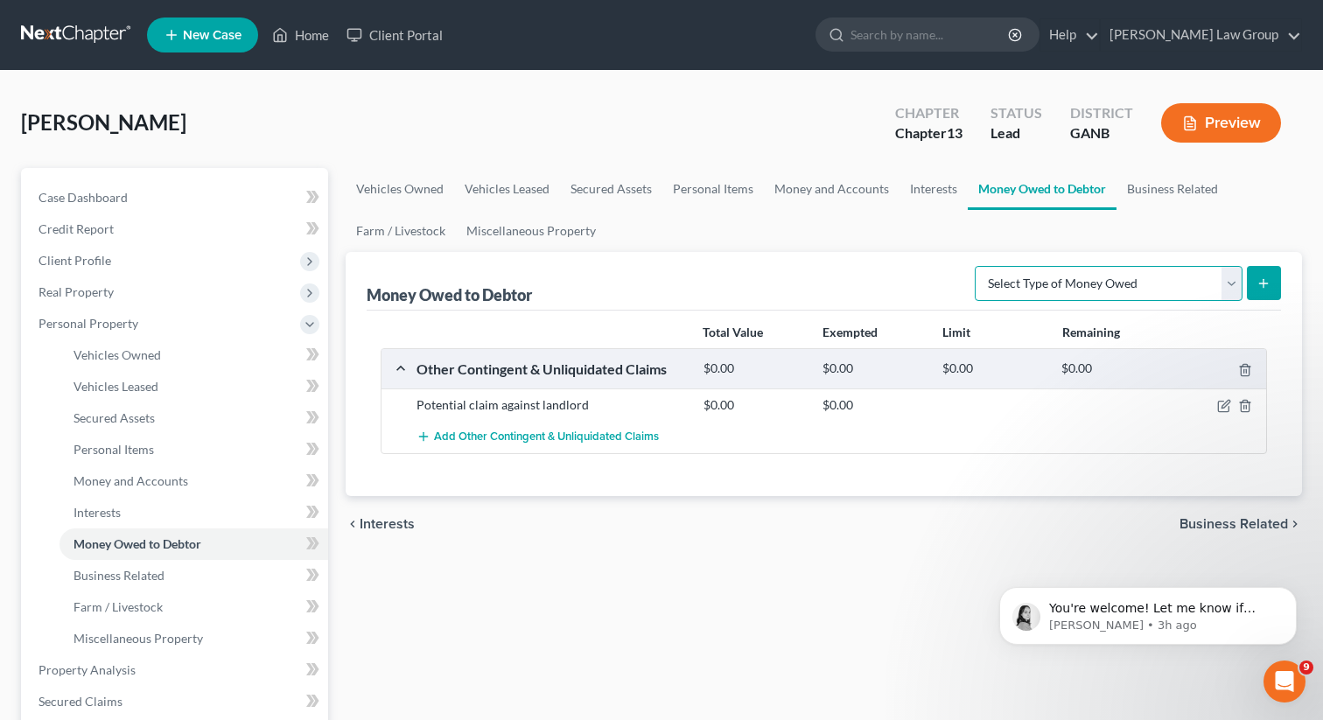
select select "other_contingent_and_unliquidated_claims"
click at [978, 266] on select "Select Type of Money Owed Accounts Receivable Alimony Child Support Claims Agai…" at bounding box center [1109, 283] width 268 height 35
click at [1261, 283] on line "submit" at bounding box center [1264, 283] width 8 height 0
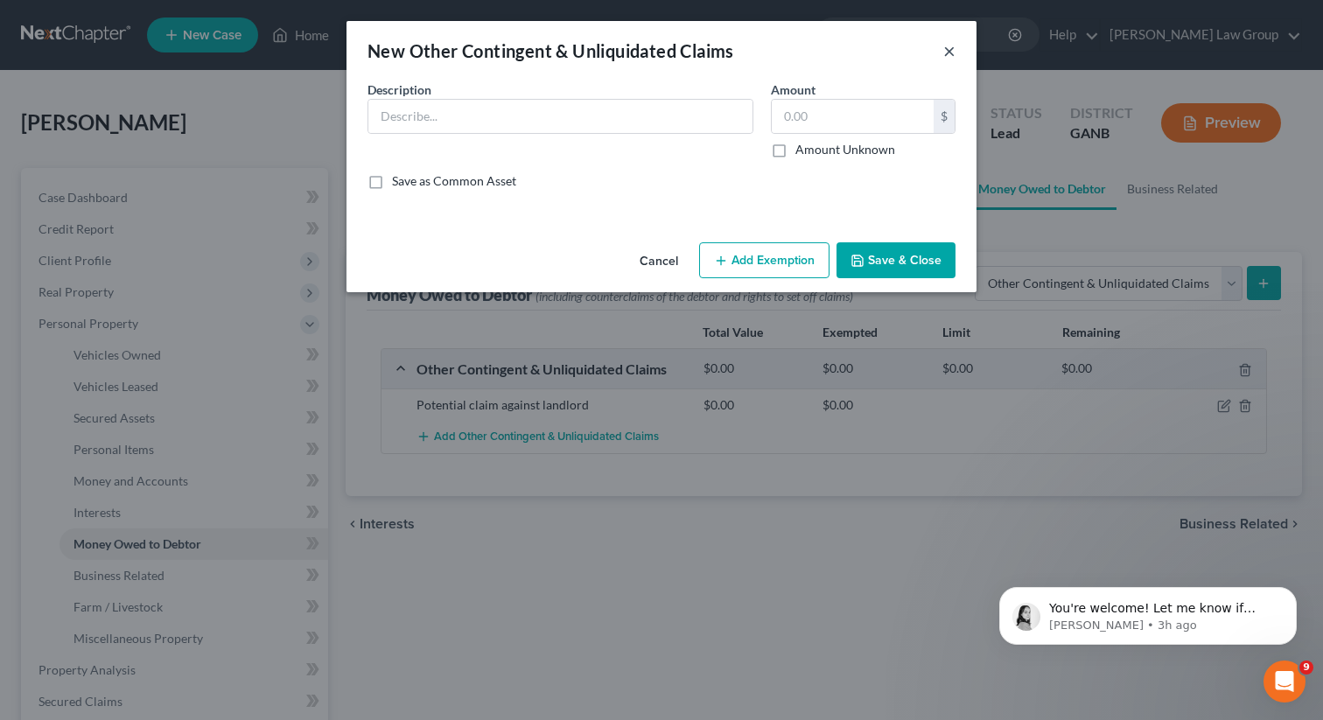
click at [952, 53] on button "×" at bounding box center [949, 50] width 12 height 21
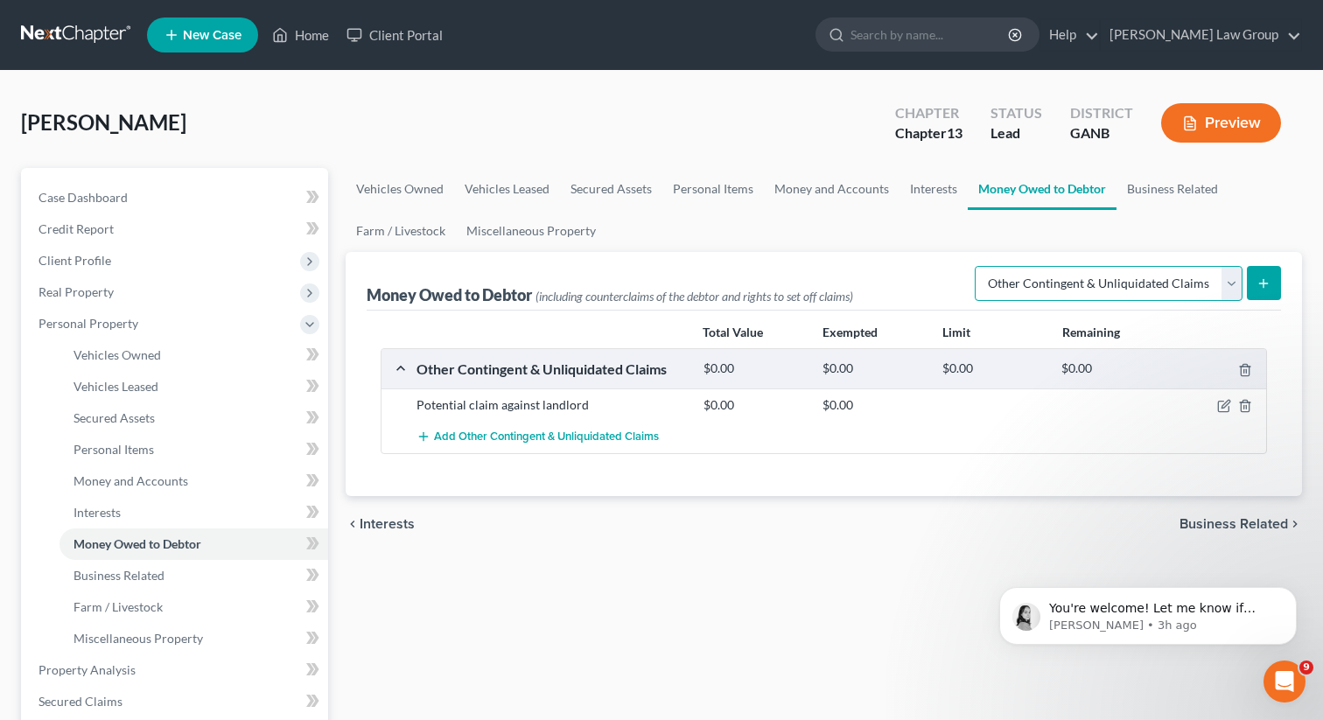
click at [1036, 278] on select "Select Type of Money Owed Accounts Receivable Alimony Child Support Claims Agai…" at bounding box center [1109, 283] width 268 height 35
click at [978, 266] on select "Select Type of Money Owed Accounts Receivable Alimony Child Support Claims Agai…" at bounding box center [1109, 283] width 268 height 35
click at [1258, 288] on icon "submit" at bounding box center [1263, 283] width 14 height 14
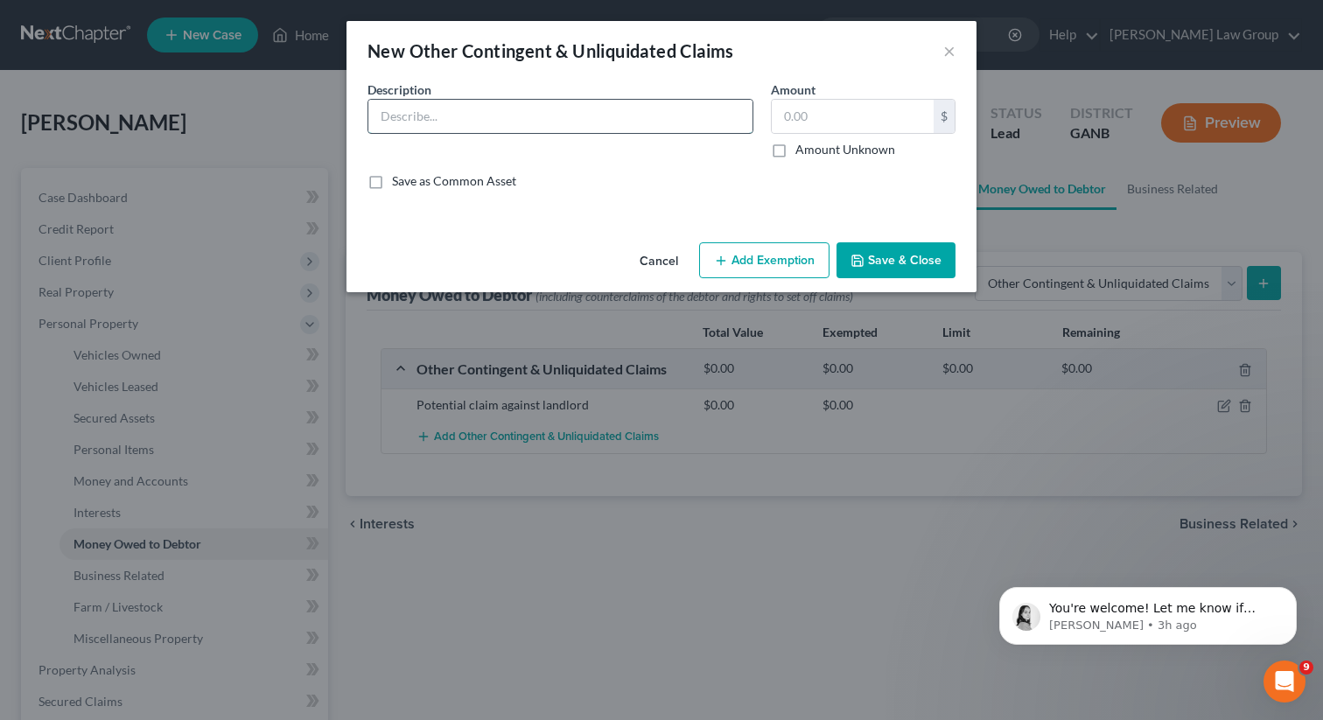
click at [406, 121] on input "text" at bounding box center [560, 116] width 384 height 33
type input "Garnished funds from CarMax"
click at [839, 119] on input "text" at bounding box center [853, 116] width 162 height 33
click at [823, 121] on input "text" at bounding box center [853, 116] width 162 height 33
type input "1,817"
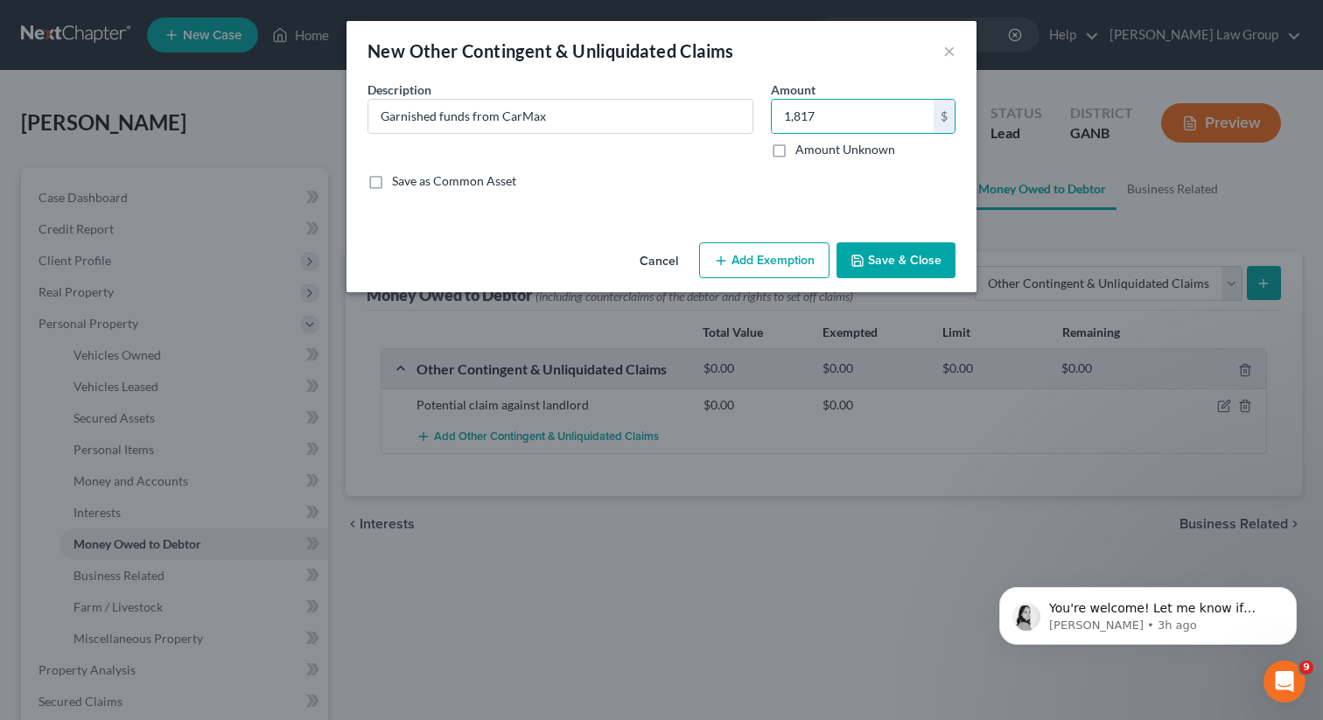
click at [780, 268] on button "Add Exemption" at bounding box center [764, 260] width 130 height 37
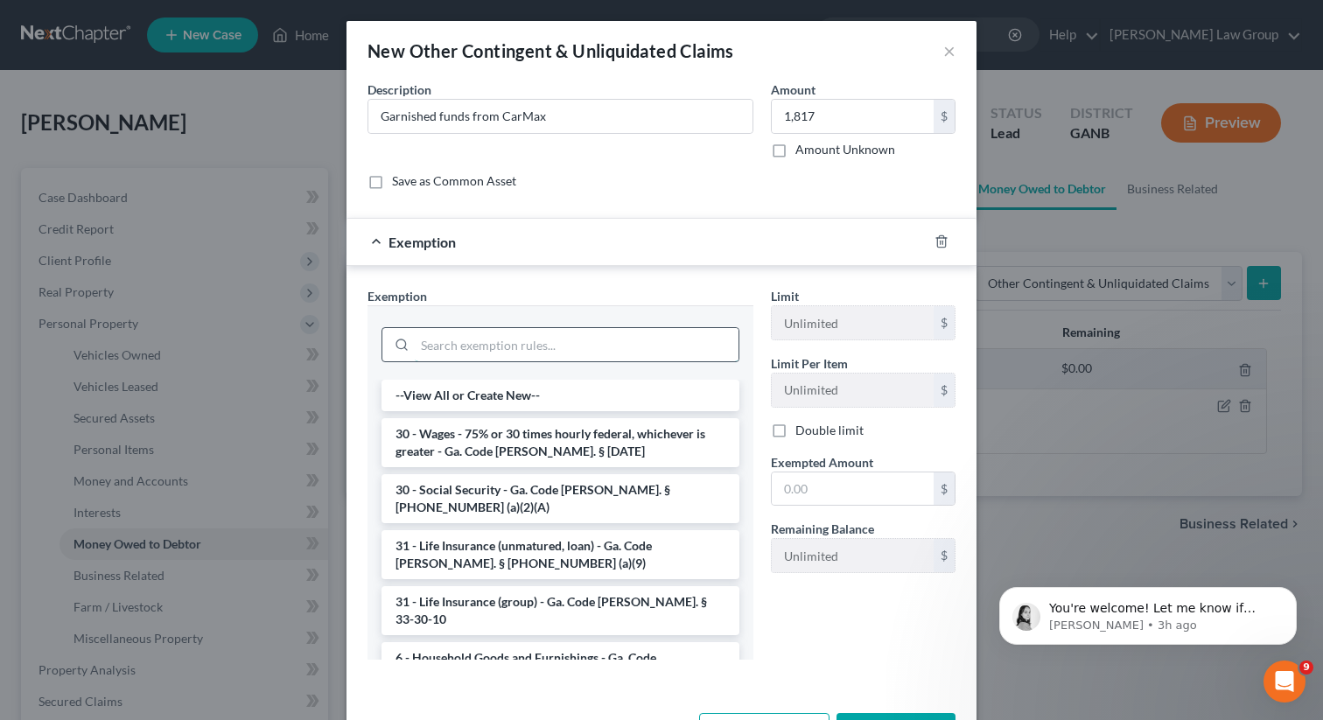
click at [480, 360] on input "search" at bounding box center [577, 344] width 324 height 33
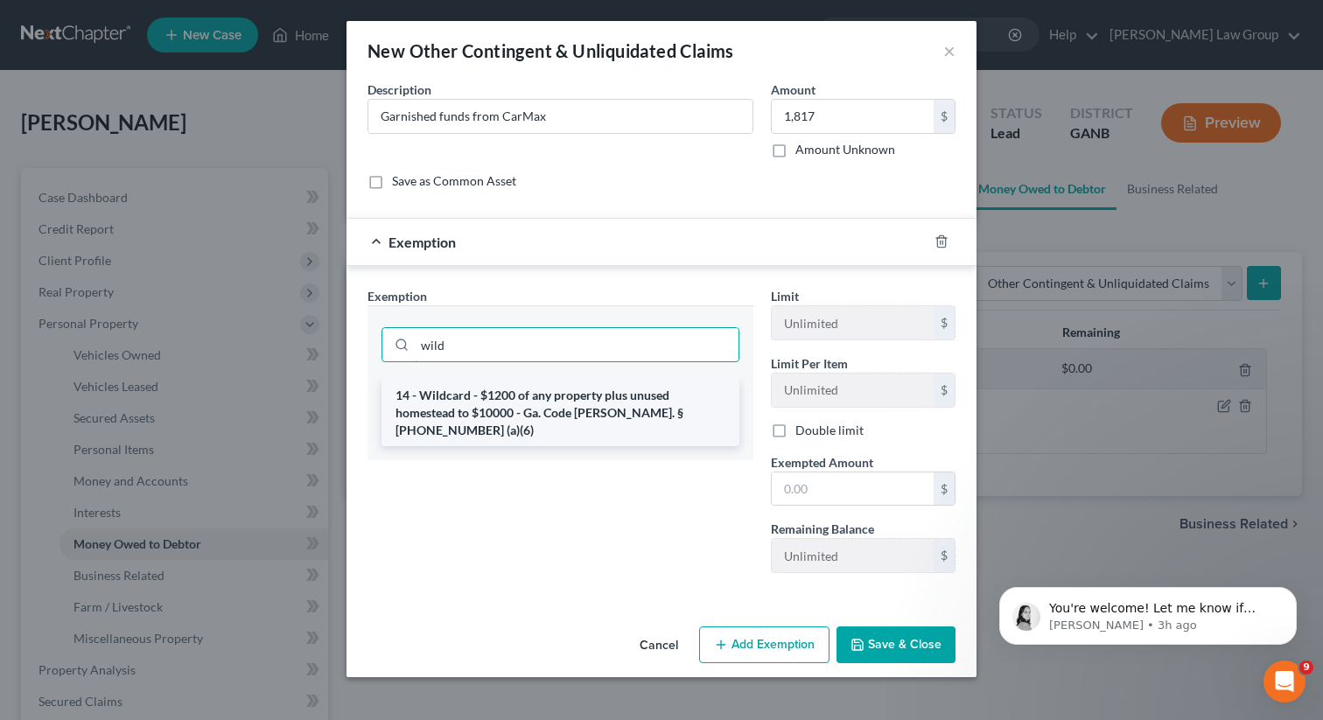
type input "wild"
click at [503, 406] on li "14 - Wildcard - $1200 of any property plus unused homestead to $10000 - Ga. Cod…" at bounding box center [560, 413] width 358 height 66
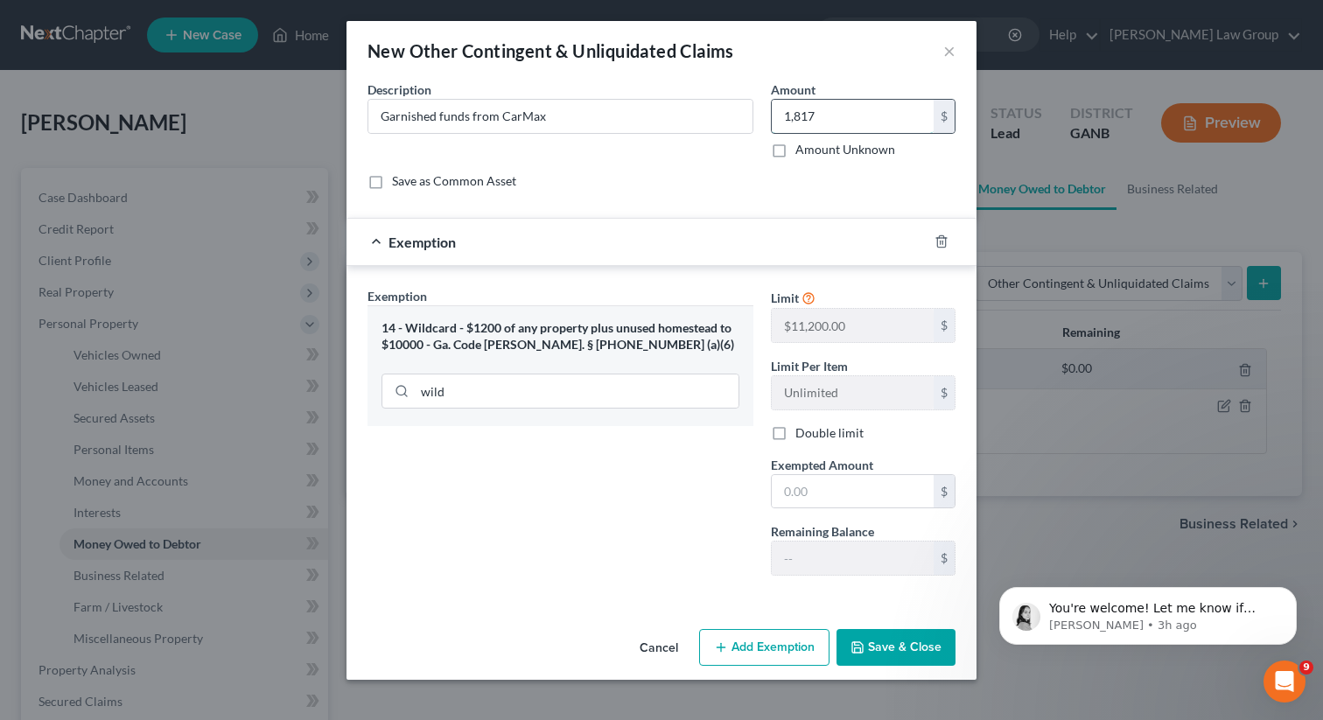
click at [851, 121] on input "1,817" at bounding box center [853, 116] width 162 height 33
click at [841, 493] on input "text" at bounding box center [853, 491] width 162 height 33
paste input "1,817"
type input "1,817"
click at [885, 643] on button "Save & Close" at bounding box center [895, 647] width 119 height 37
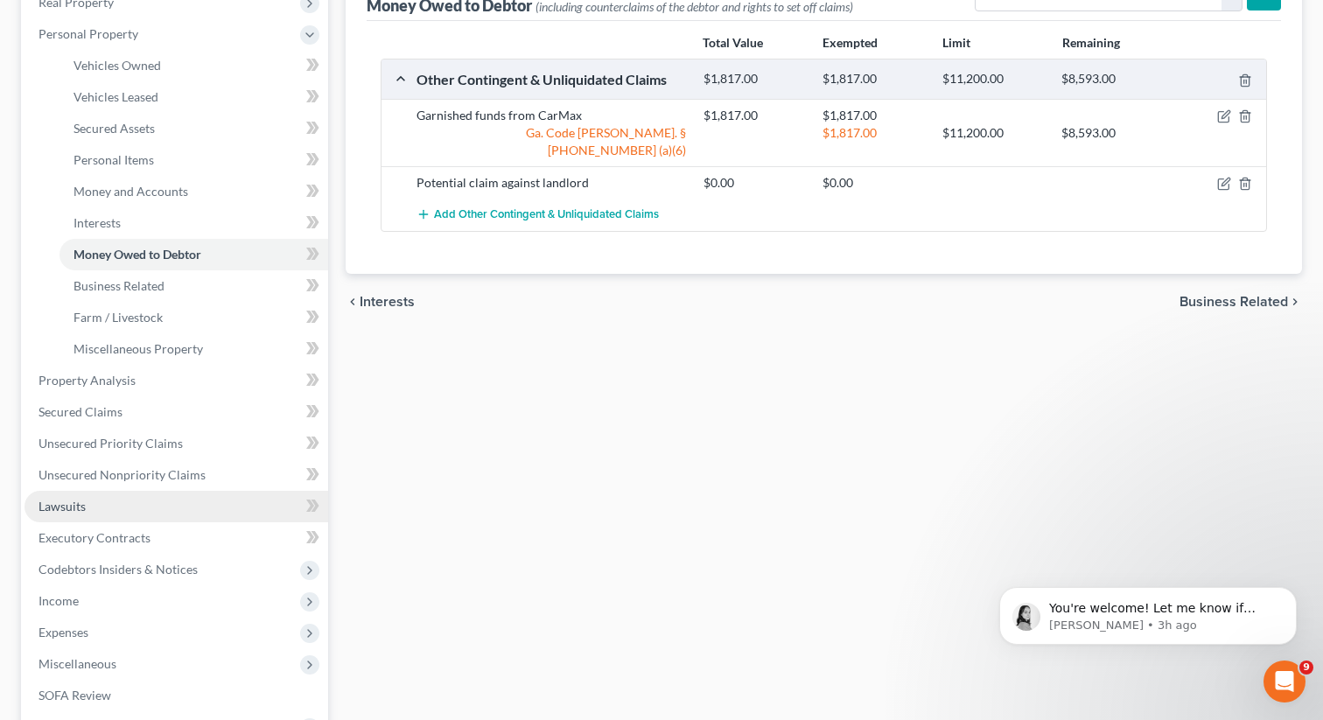
click at [83, 496] on link "Lawsuits" at bounding box center [176, 506] width 304 height 31
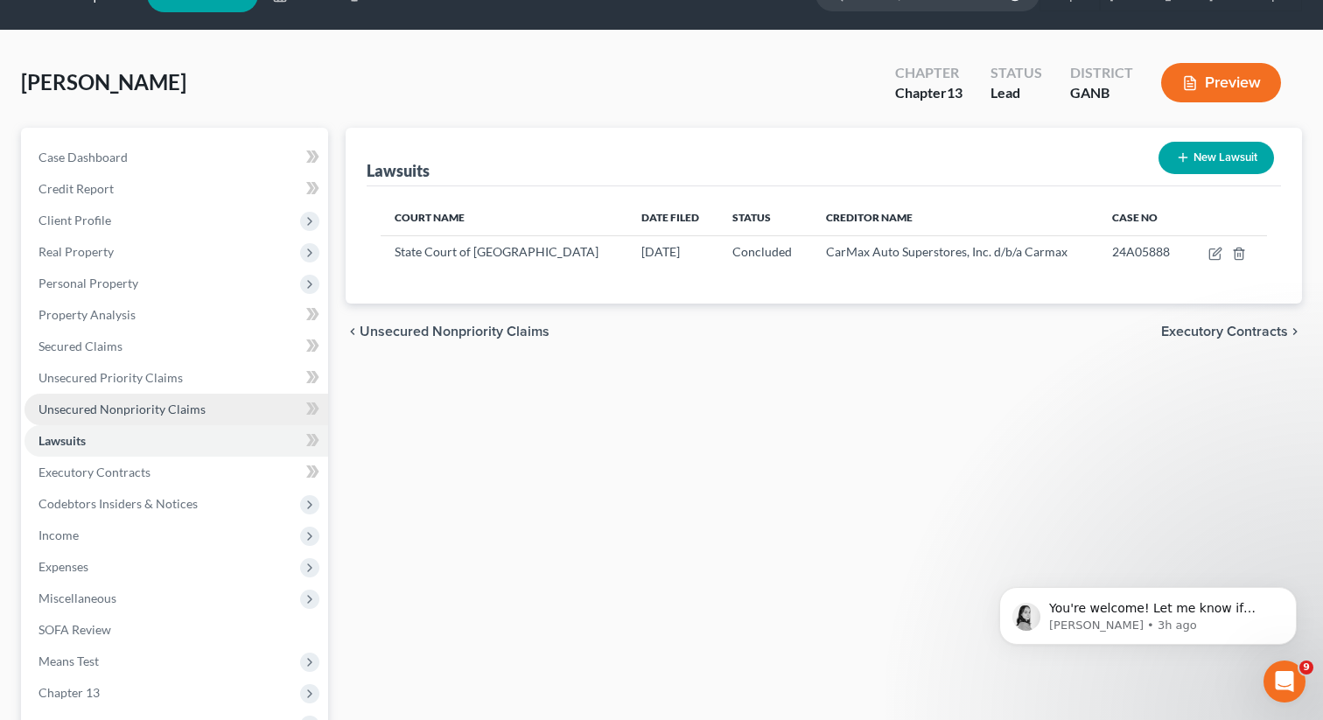
scroll to position [45, 0]
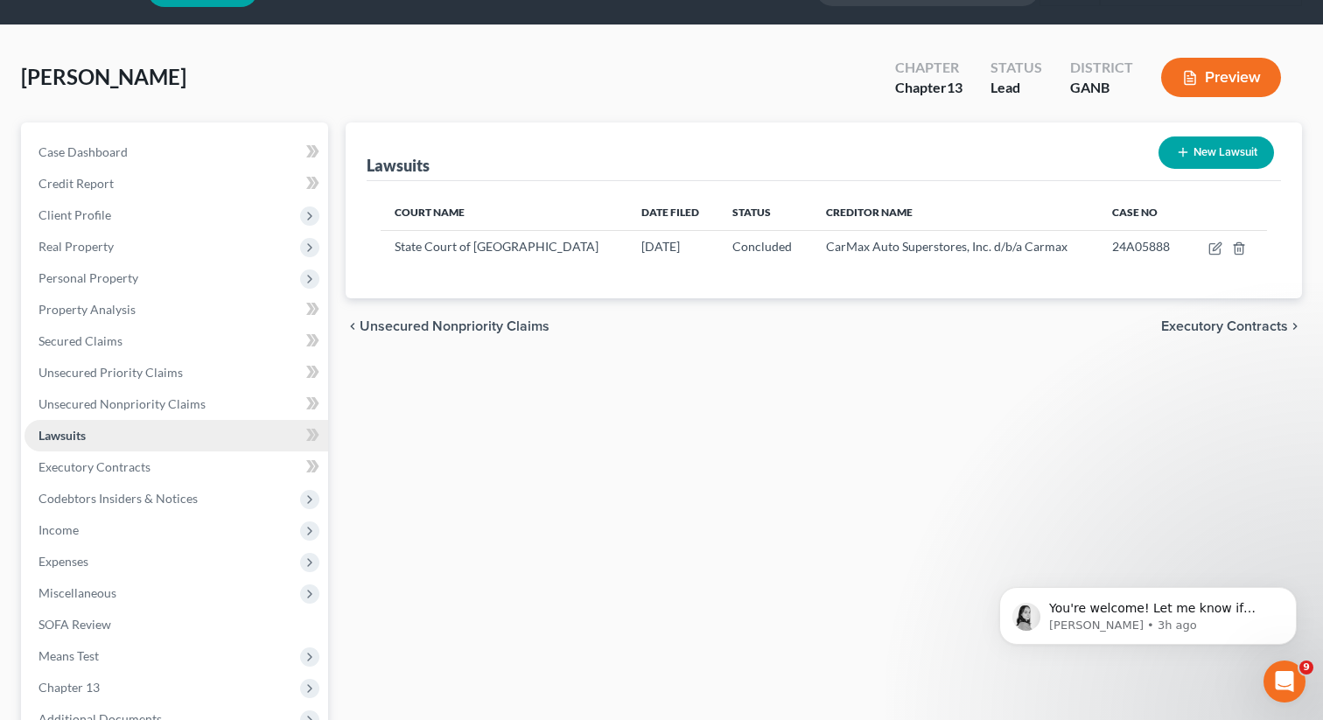
click at [96, 433] on link "Lawsuits" at bounding box center [176, 435] width 304 height 31
drag, startPoint x: 228, startPoint y: 90, endPoint x: 14, endPoint y: 86, distance: 214.4
click at [14, 86] on div "[PERSON_NAME] Upgraded Chapter Chapter 13 Status Lead District GANB Preview Pet…" at bounding box center [661, 470] width 1323 height 891
copy span "[PERSON_NAME]"
click at [1199, 153] on button "New Lawsuit" at bounding box center [1215, 152] width 115 height 32
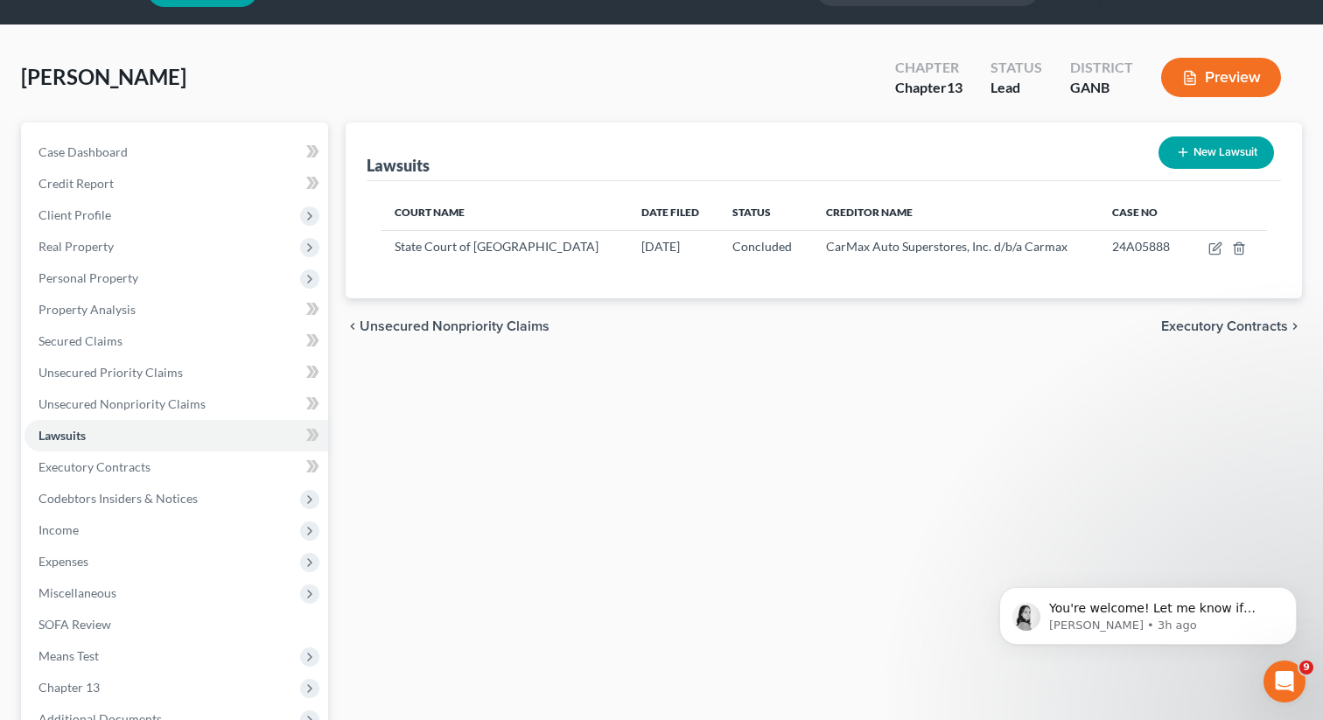
select select "0"
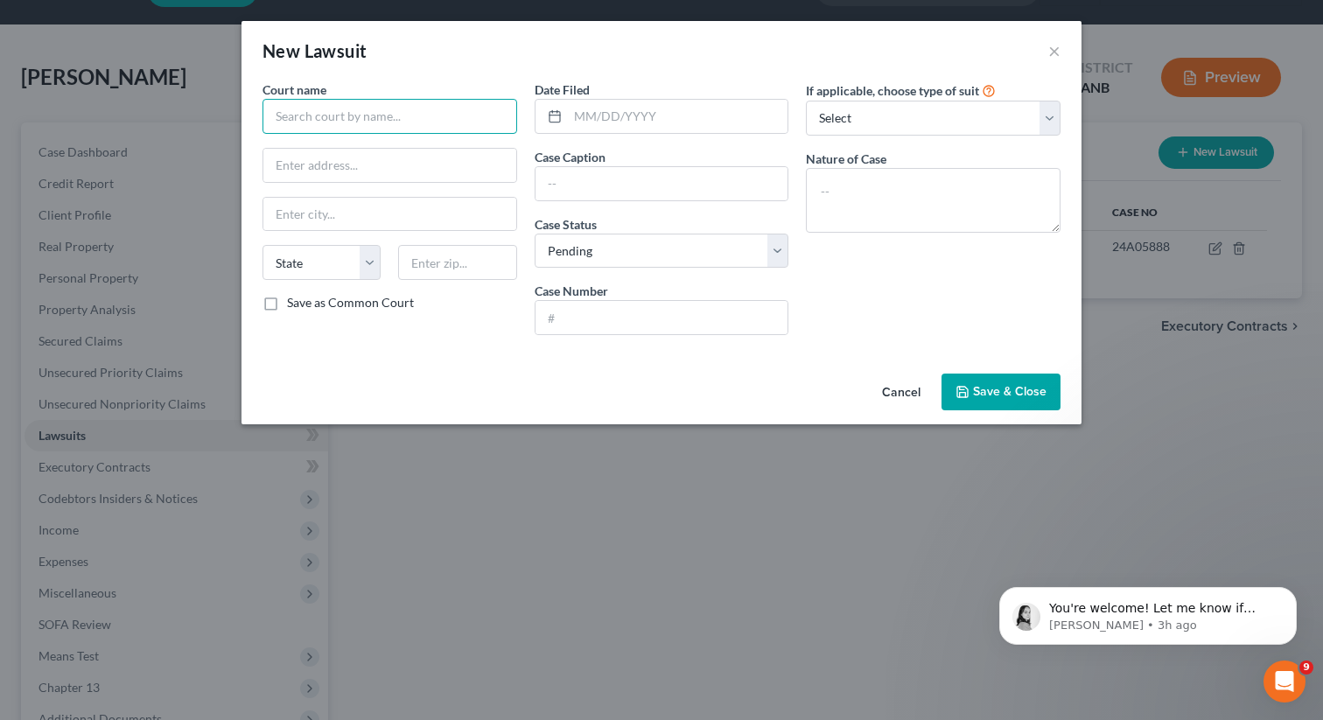
click at [293, 116] on input "text" at bounding box center [389, 116] width 255 height 35
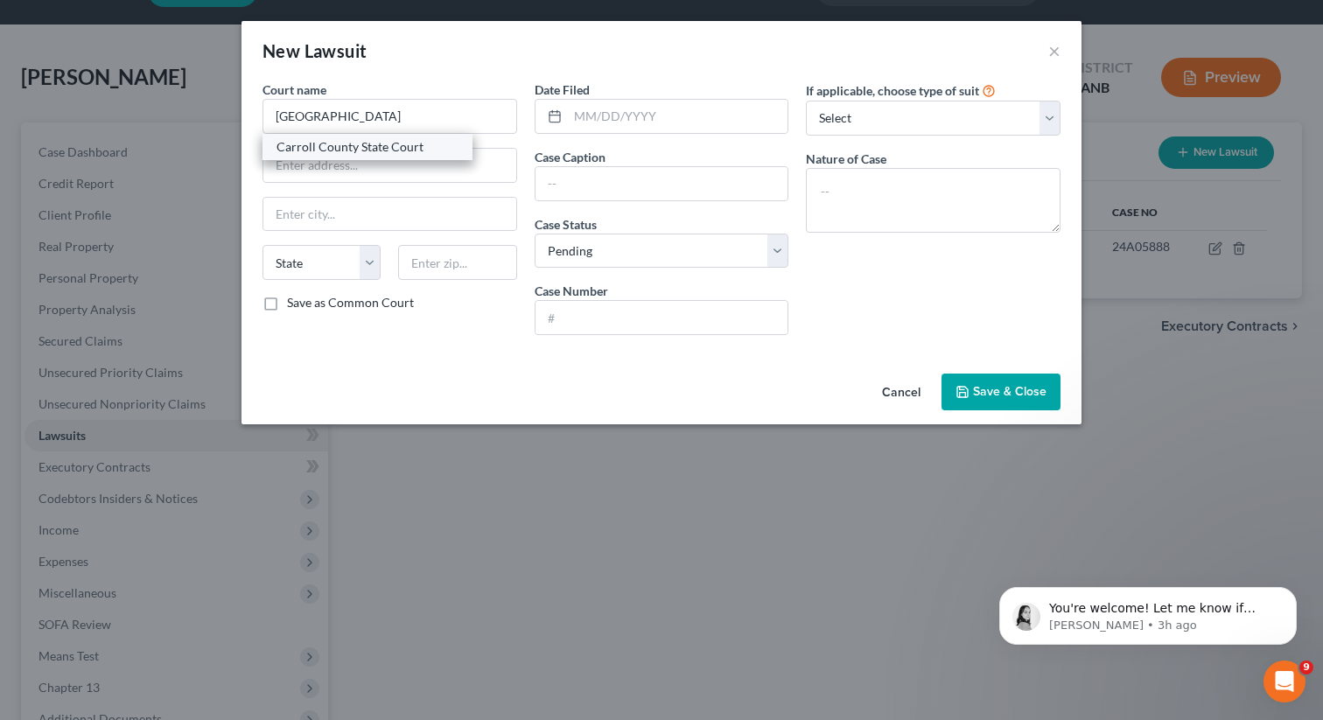
click at [304, 145] on div "Carroll County State Court" at bounding box center [367, 146] width 182 height 17
type input "Carroll County State Court"
type input "[STREET_ADDRESS]"
type input "[PERSON_NAME]"
select select "10"
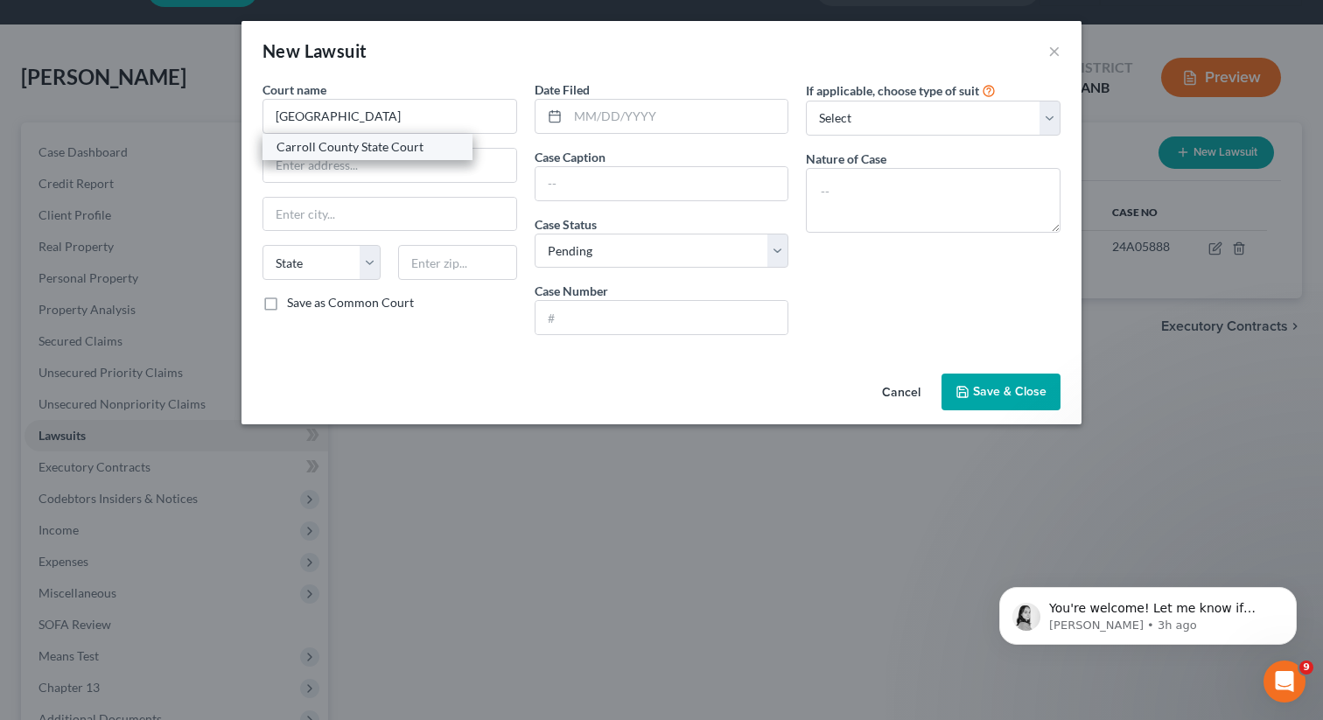
type input "30017"
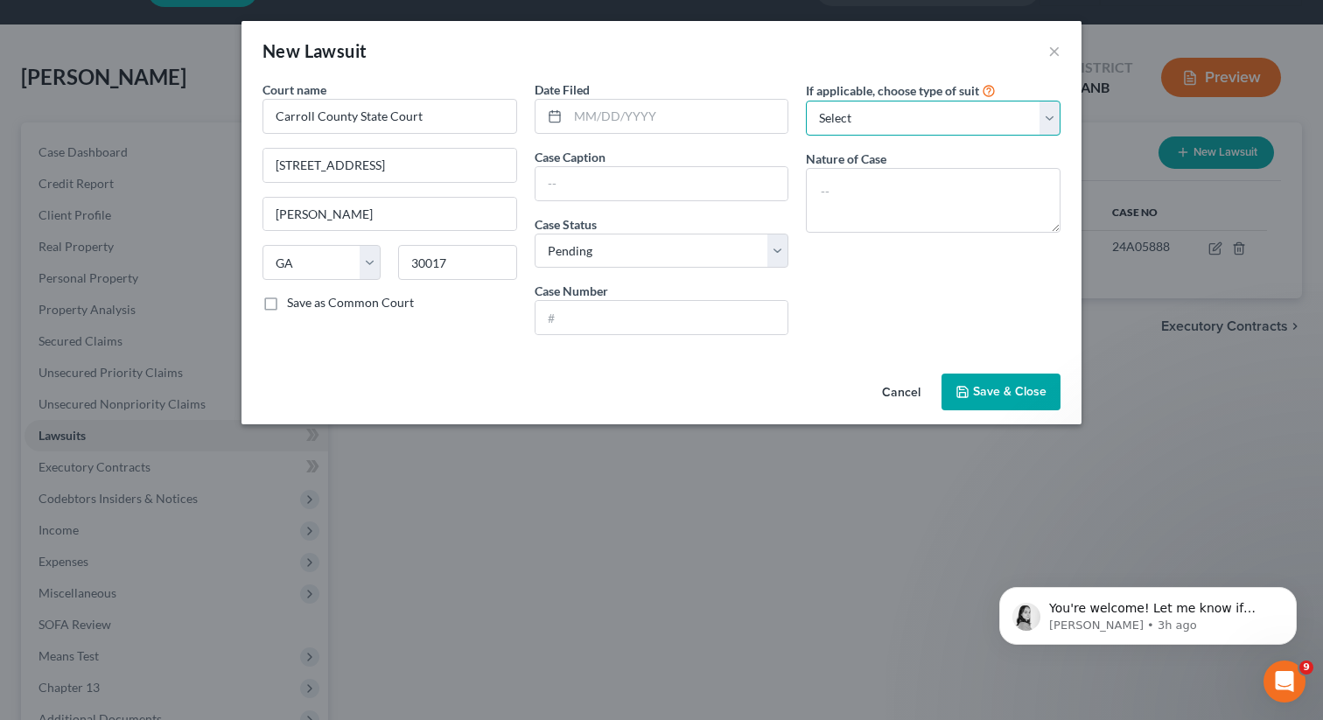
click at [870, 129] on select "Select Repossession Garnishment Foreclosure Attached, Seized, Or Levied Other" at bounding box center [933, 118] width 255 height 35
select select "4"
click at [806, 101] on select "Select Repossession Garnishment Foreclosure Attached, Seized, Or Levied Other" at bounding box center [933, 118] width 255 height 35
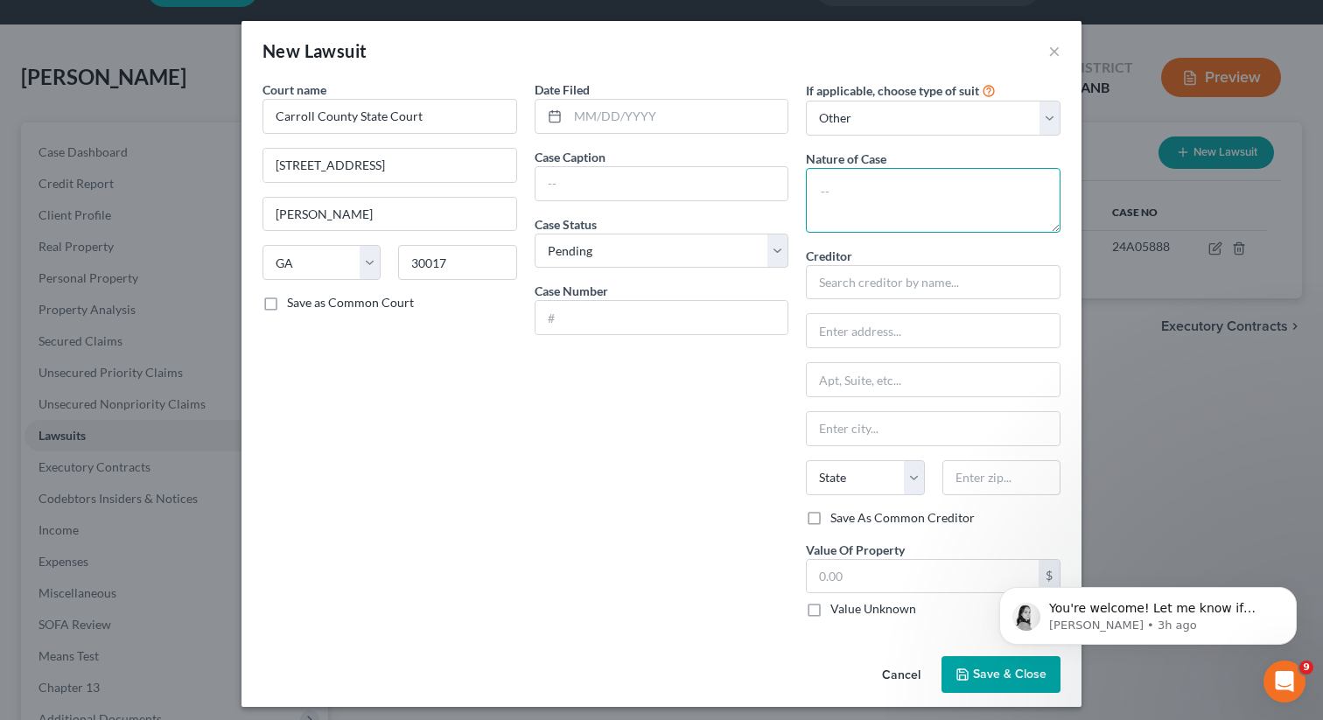
click at [840, 188] on textarea at bounding box center [933, 200] width 255 height 65
click at [880, 194] on textarea "Dispossory" at bounding box center [933, 200] width 255 height 65
click at [923, 192] on textarea "Dispossory" at bounding box center [933, 200] width 255 height 65
type textarea "Dispossory"
click at [831, 570] on input "text" at bounding box center [923, 576] width 232 height 33
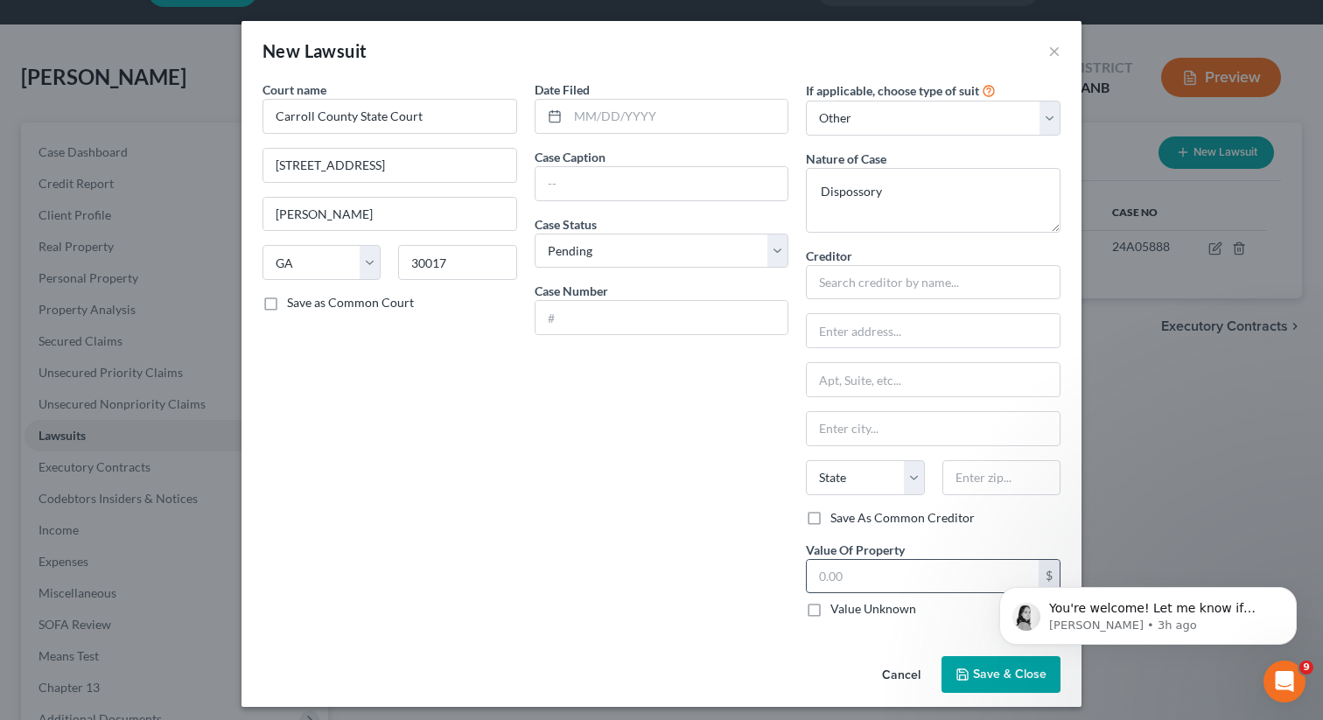
paste input "SUCV2025000315"
type input "SUCV2025000315"
click at [589, 311] on input "text" at bounding box center [661, 317] width 253 height 33
paste input "SUCV2025000315"
type input "SUCV2025000315"
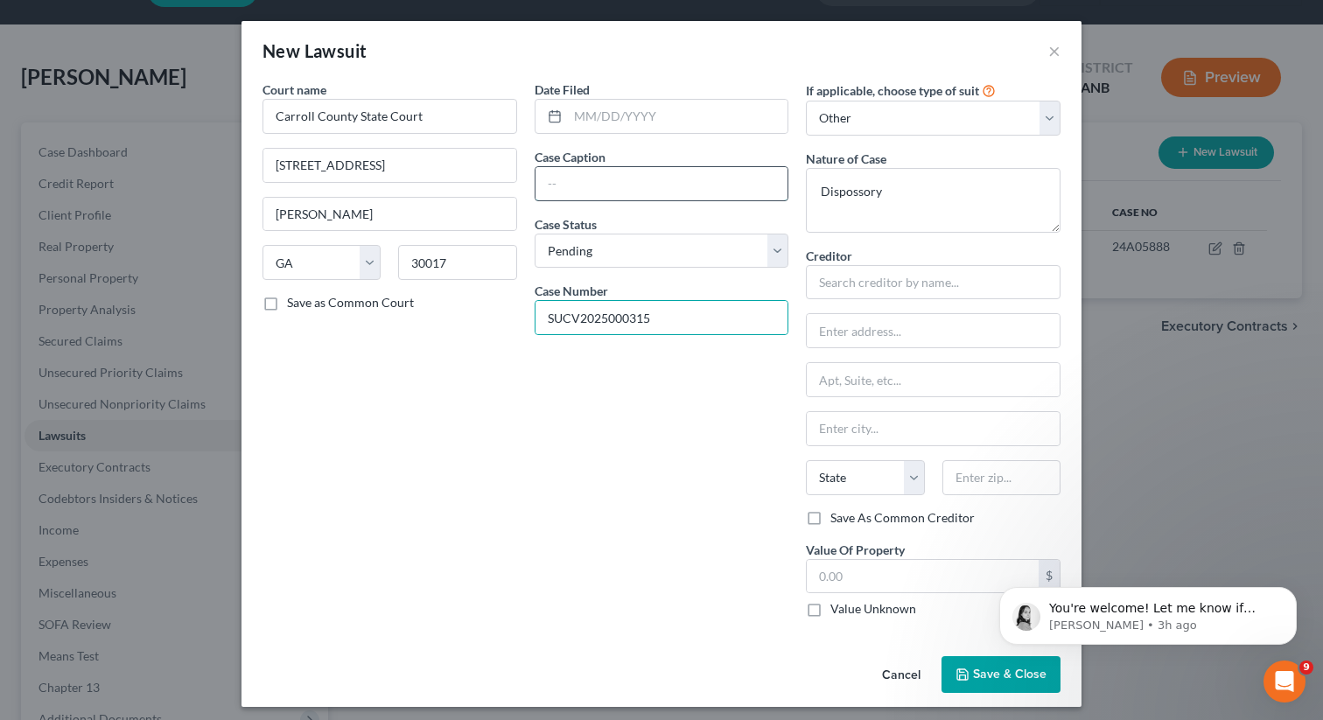
click at [612, 192] on input "text" at bounding box center [661, 183] width 253 height 33
click at [604, 184] on input "text" at bounding box center [661, 183] width 253 height 33
paste input "[PERSON_NAME], et al v [PERSON_NAME] REAL ESTATE"
type input "[PERSON_NAME], et al v [PERSON_NAME] REAL ESTATE"
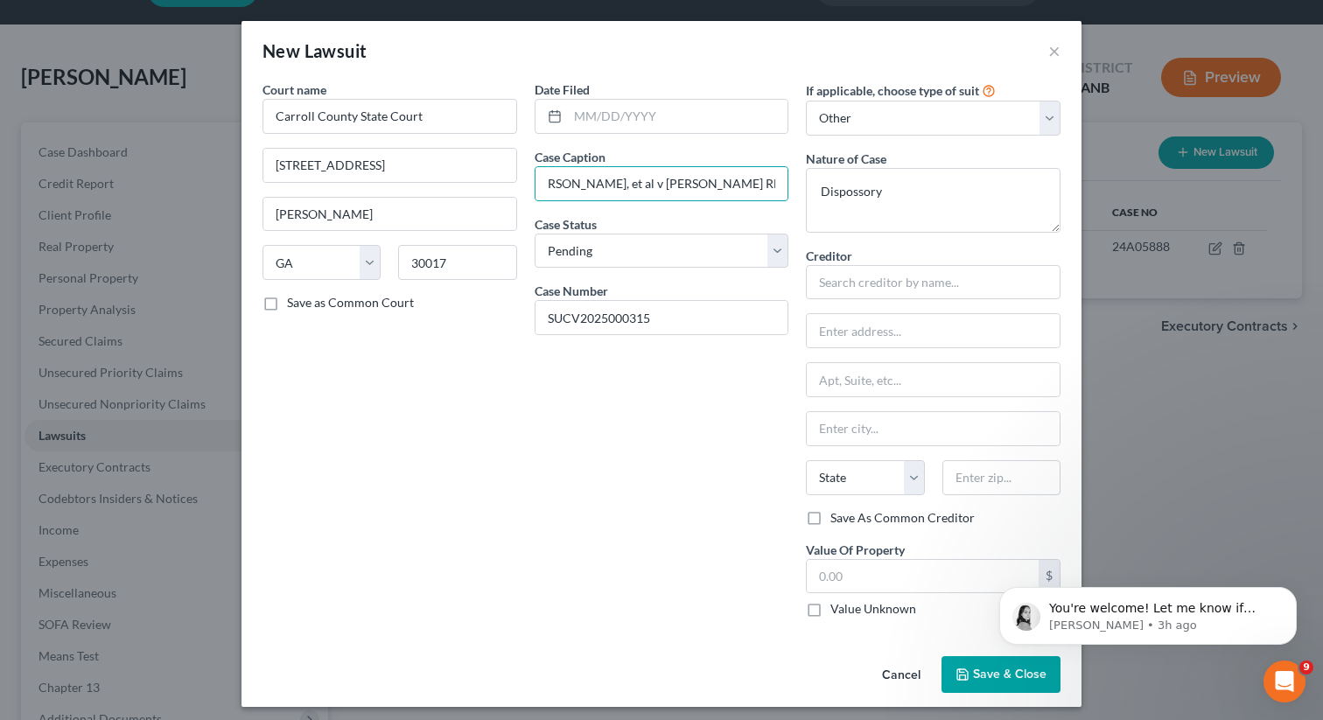
click at [577, 395] on div "Date Filed Case Caption [PERSON_NAME], et al v [PERSON_NAME] REAL ESTATE Case S…" at bounding box center [662, 355] width 272 height 551
click at [633, 99] on div at bounding box center [662, 116] width 255 height 35
click at [610, 120] on input "text" at bounding box center [678, 116] width 220 height 33
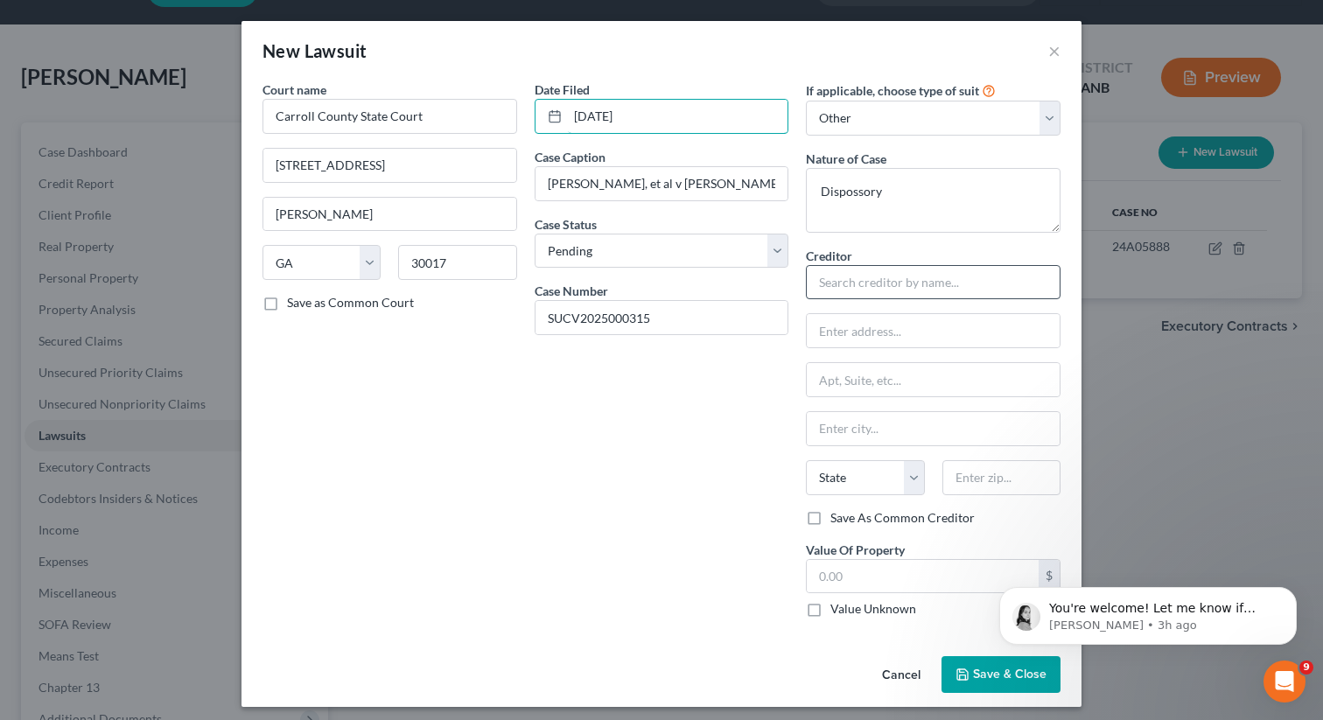
type input "[DATE]"
click at [843, 289] on input "text" at bounding box center [933, 282] width 255 height 35
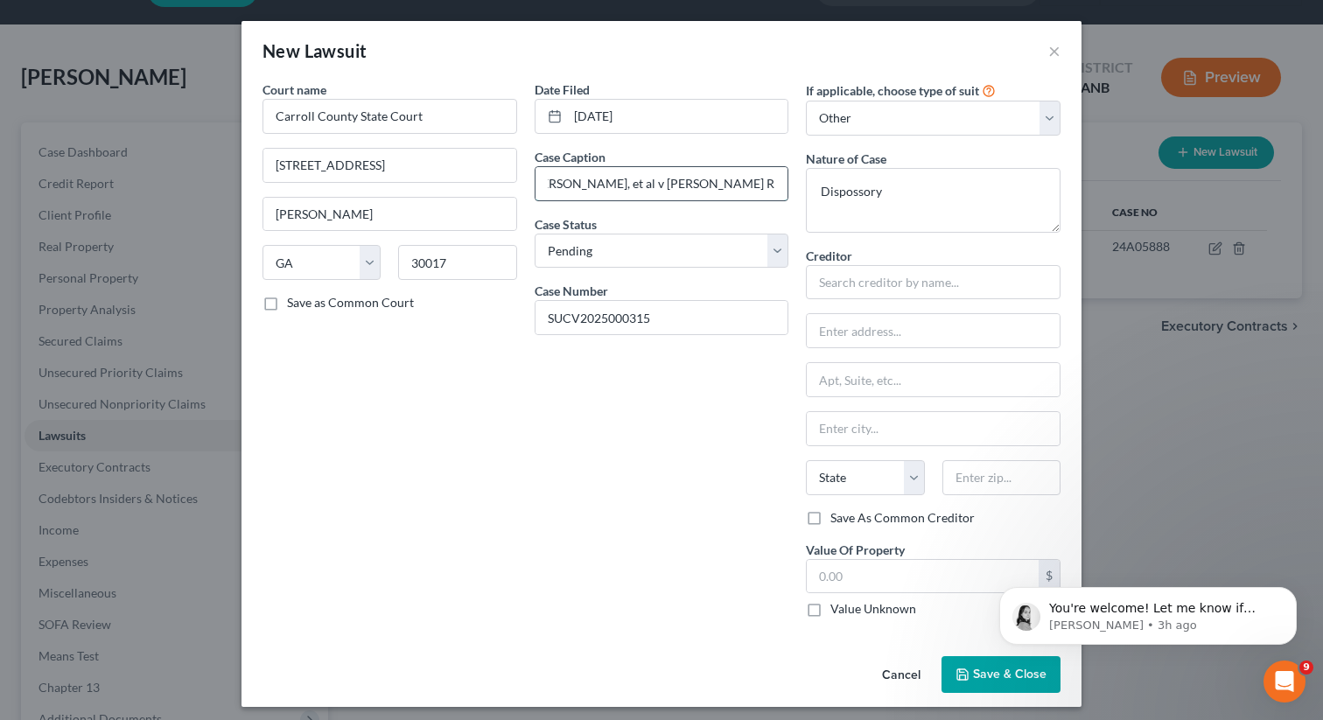
scroll to position [0, 18]
drag, startPoint x: 644, startPoint y: 185, endPoint x: 776, endPoint y: 188, distance: 132.2
click at [776, 188] on input "[PERSON_NAME], et al v [PERSON_NAME] REAL ESTATE" at bounding box center [661, 183] width 253 height 33
click at [846, 293] on input "text" at bounding box center [933, 282] width 255 height 35
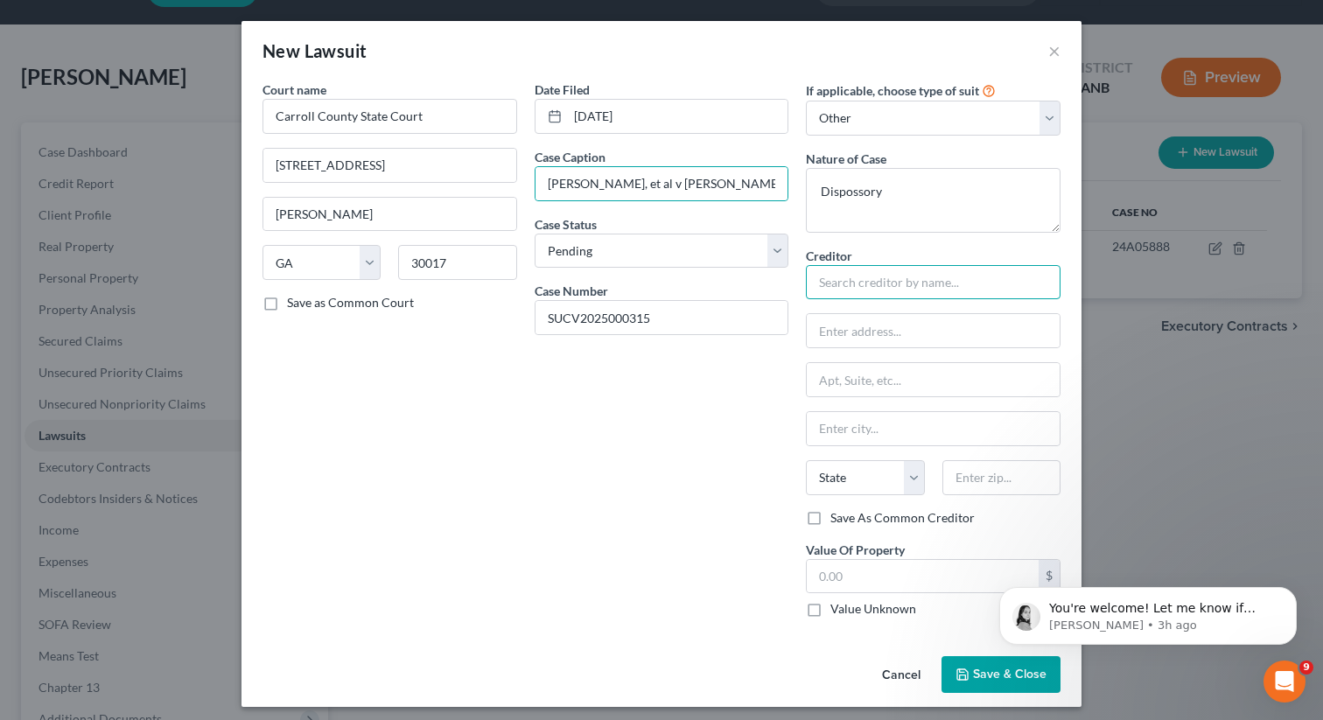
paste input "[PERSON_NAME] REAL ESTATE"
type input "[PERSON_NAME] REAL ESTATE"
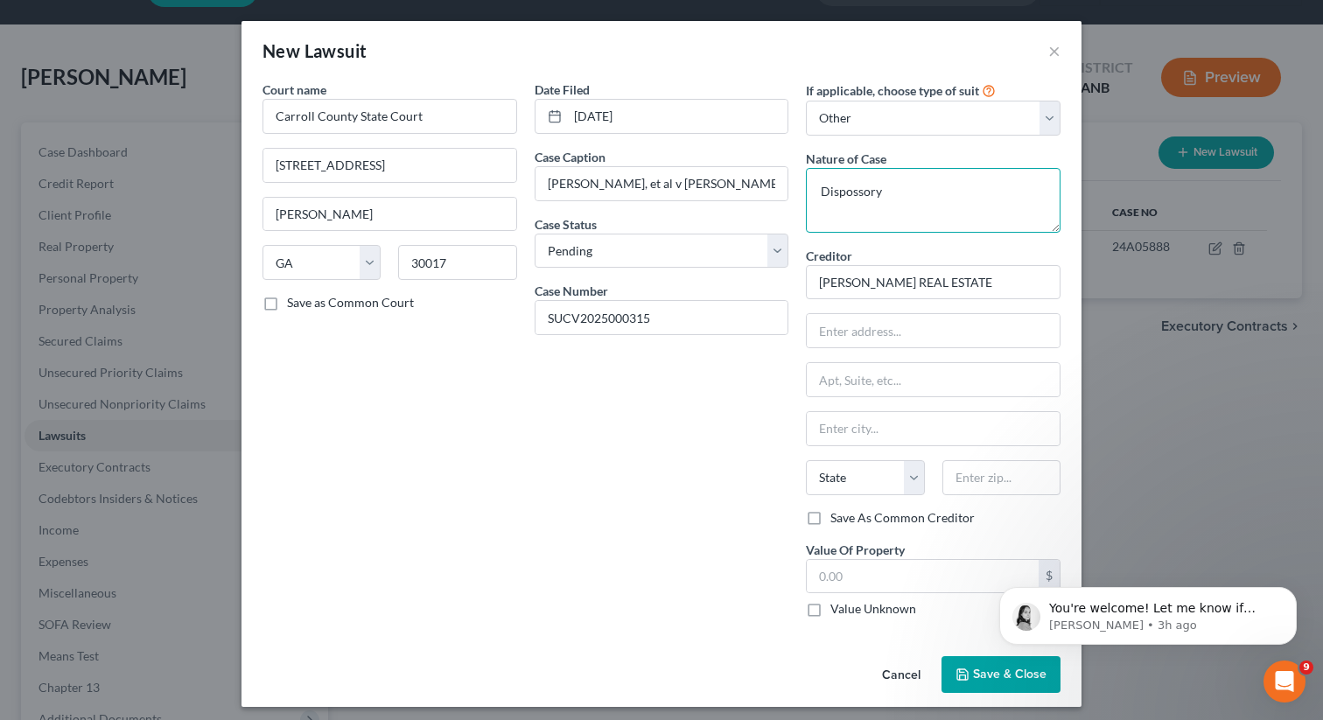
click at [912, 204] on textarea "Dispossory" at bounding box center [933, 200] width 255 height 65
type textarea "Dispossory/Appeal"
click at [875, 334] on input "text" at bounding box center [933, 330] width 253 height 33
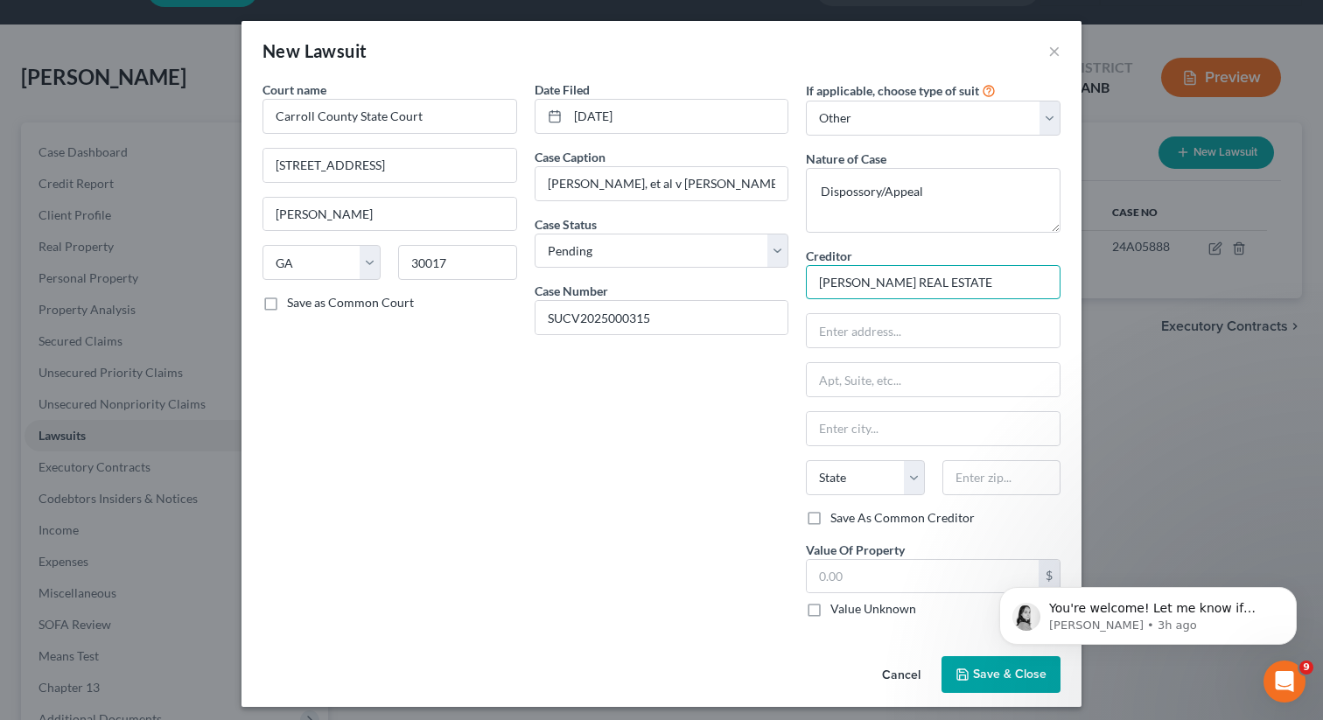
drag, startPoint x: 983, startPoint y: 285, endPoint x: 766, endPoint y: 277, distance: 218.0
click at [766, 277] on div "Court name * Carroll County State Court [GEOGRAPHIC_DATA][PERSON_NAME] [US_STAT…" at bounding box center [661, 355] width 815 height 551
click at [982, 287] on input "[PERSON_NAME] REAL ESTATE" at bounding box center [933, 282] width 255 height 35
drag, startPoint x: 991, startPoint y: 283, endPoint x: 767, endPoint y: 265, distance: 224.7
click at [767, 265] on div "Court name * Carroll County State Court [GEOGRAPHIC_DATA][PERSON_NAME] [US_STAT…" at bounding box center [661, 355] width 815 height 551
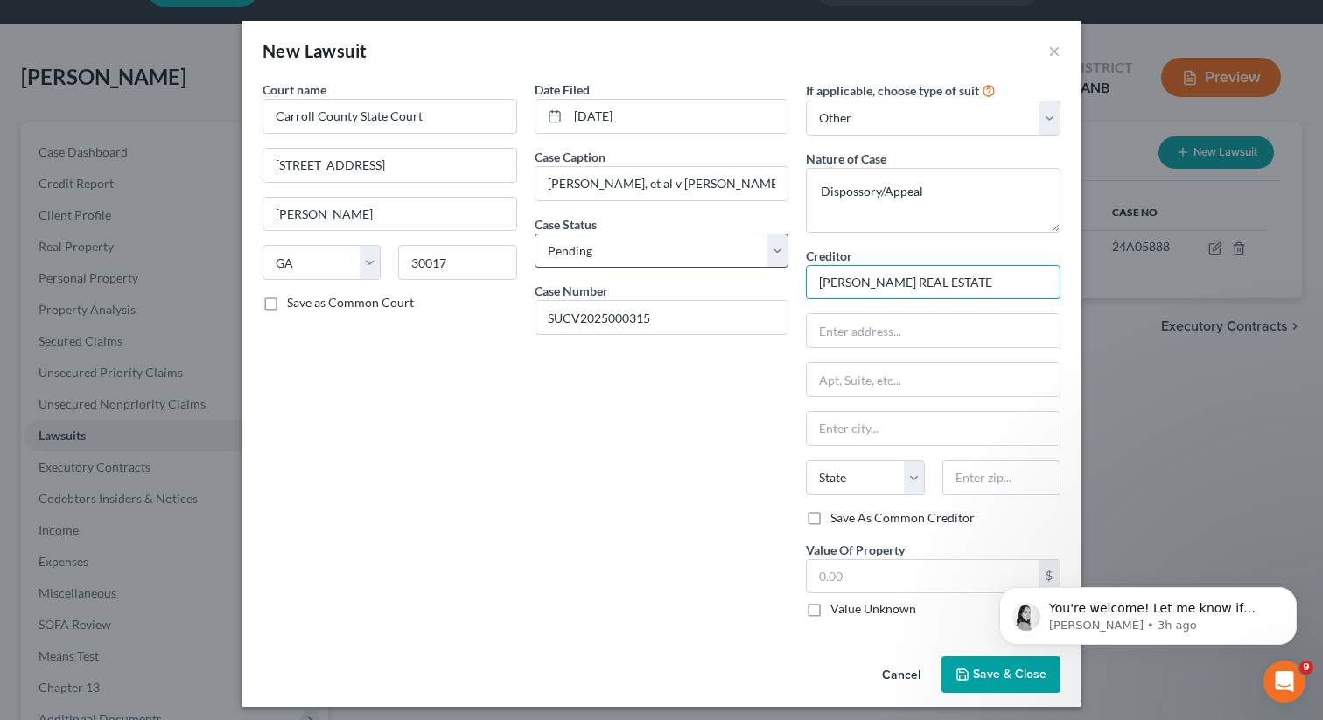
paste input ", INC."
type input "[PERSON_NAME] REAL ESTATE, INC."
click at [822, 326] on input "text" at bounding box center [933, 330] width 253 height 33
paste input "P.O. Box 54005"
type input "P.O. Box 54005"
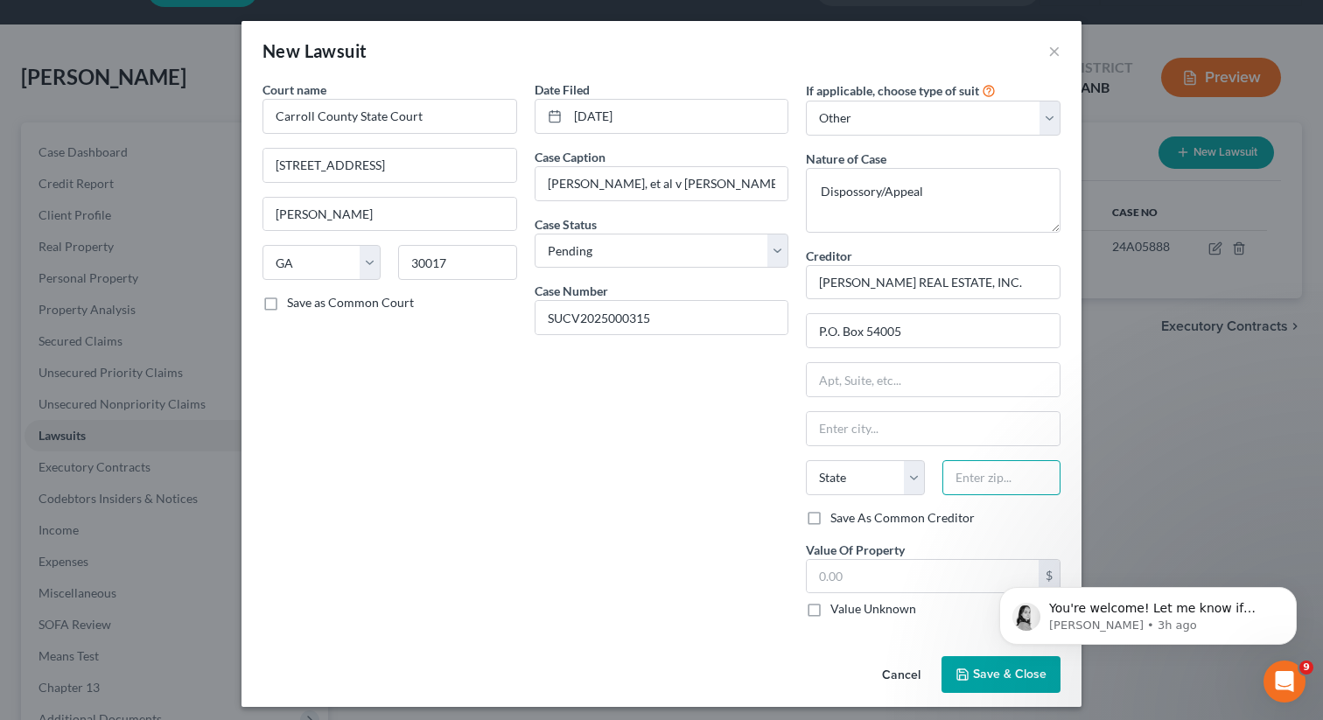
click at [1010, 482] on input "text" at bounding box center [1001, 477] width 118 height 35
paste input "30308"
type input "30308"
click at [600, 500] on div "Date Filed [DATE] Case Caption [PERSON_NAME], et al v [PERSON_NAME] REAL ESTATE…" at bounding box center [662, 355] width 272 height 551
type input "[GEOGRAPHIC_DATA]"
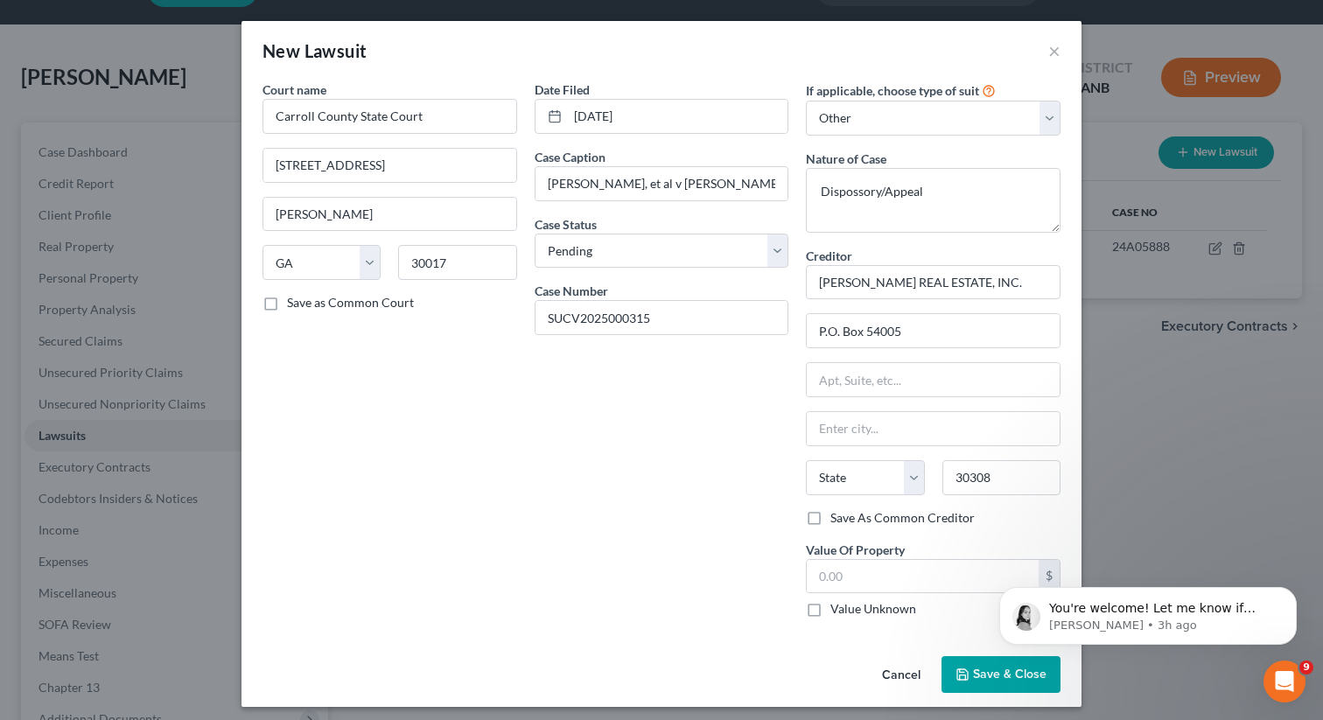
select select "10"
click at [840, 192] on textarea "Dispossory/Appeal" at bounding box center [933, 200] width 255 height 65
click at [865, 192] on textarea "Dispossory/Appeal" at bounding box center [933, 200] width 255 height 65
click at [868, 200] on textarea "Dispossessory/Appeal" at bounding box center [933, 200] width 255 height 65
click at [873, 185] on textarea "Dispossessory/Appeal" at bounding box center [933, 200] width 255 height 65
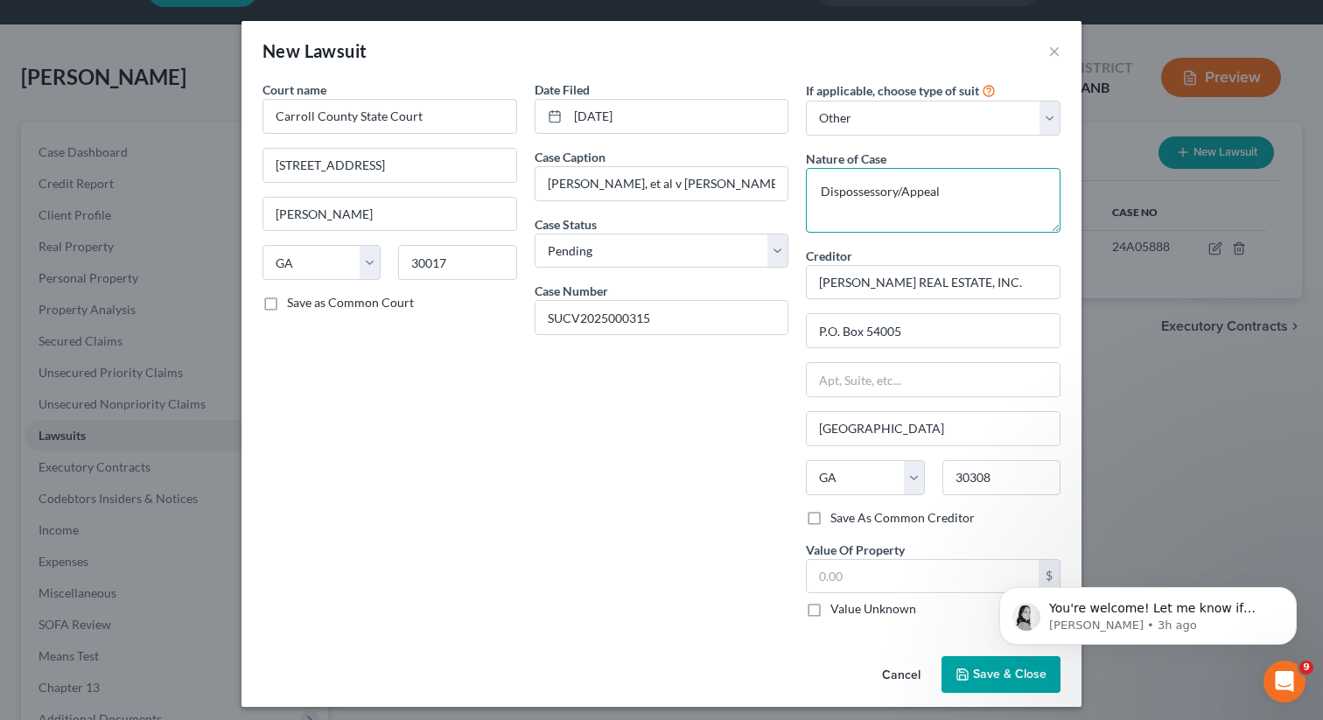
click at [865, 207] on textarea "Dispossessory/Appeal" at bounding box center [933, 200] width 255 height 65
type textarea "Dispossessory/Appeal"
drag, startPoint x: 817, startPoint y: 612, endPoint x: 955, endPoint y: 675, distance: 151.5
click at [830, 611] on label "Value Unknown" at bounding box center [873, 608] width 86 height 17
click at [837, 611] on input "Value Unknown" at bounding box center [842, 605] width 11 height 11
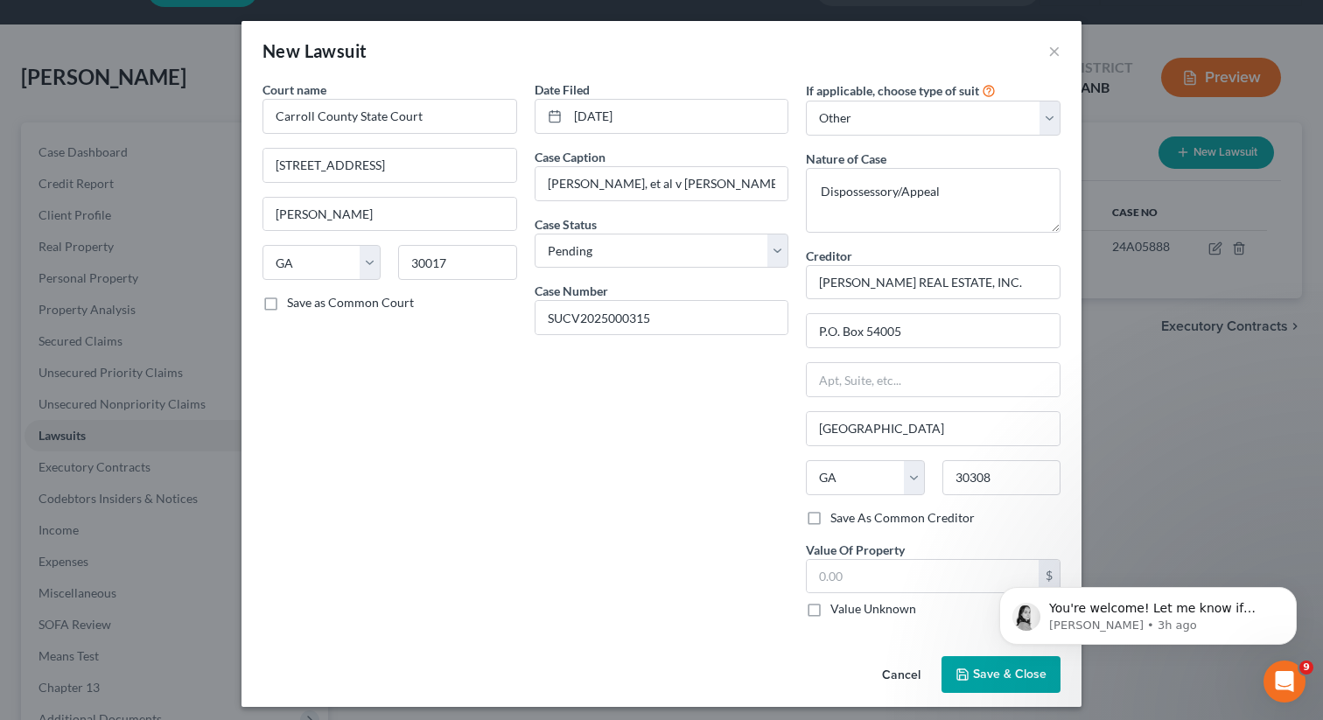
checkbox input "true"
type input "0.00"
click at [973, 677] on button "Save & Close" at bounding box center [1000, 674] width 119 height 37
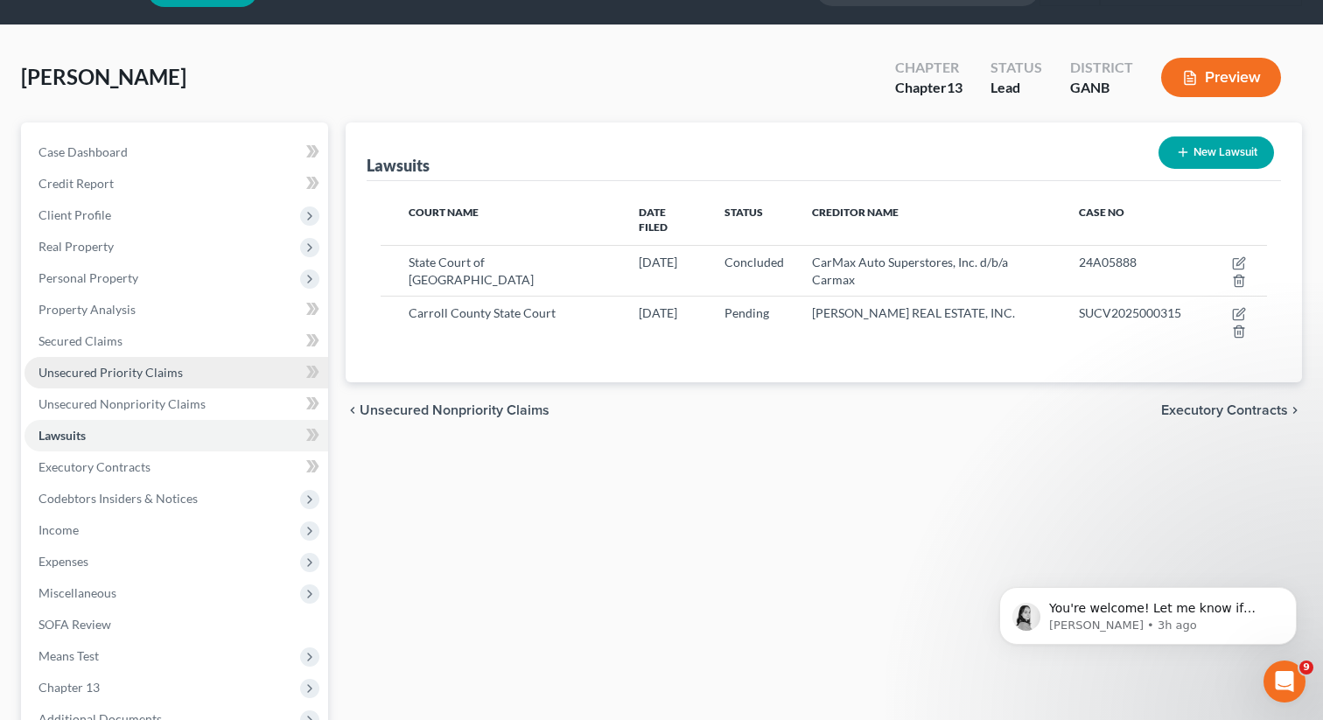
click at [114, 378] on span "Unsecured Priority Claims" at bounding box center [110, 372] width 144 height 15
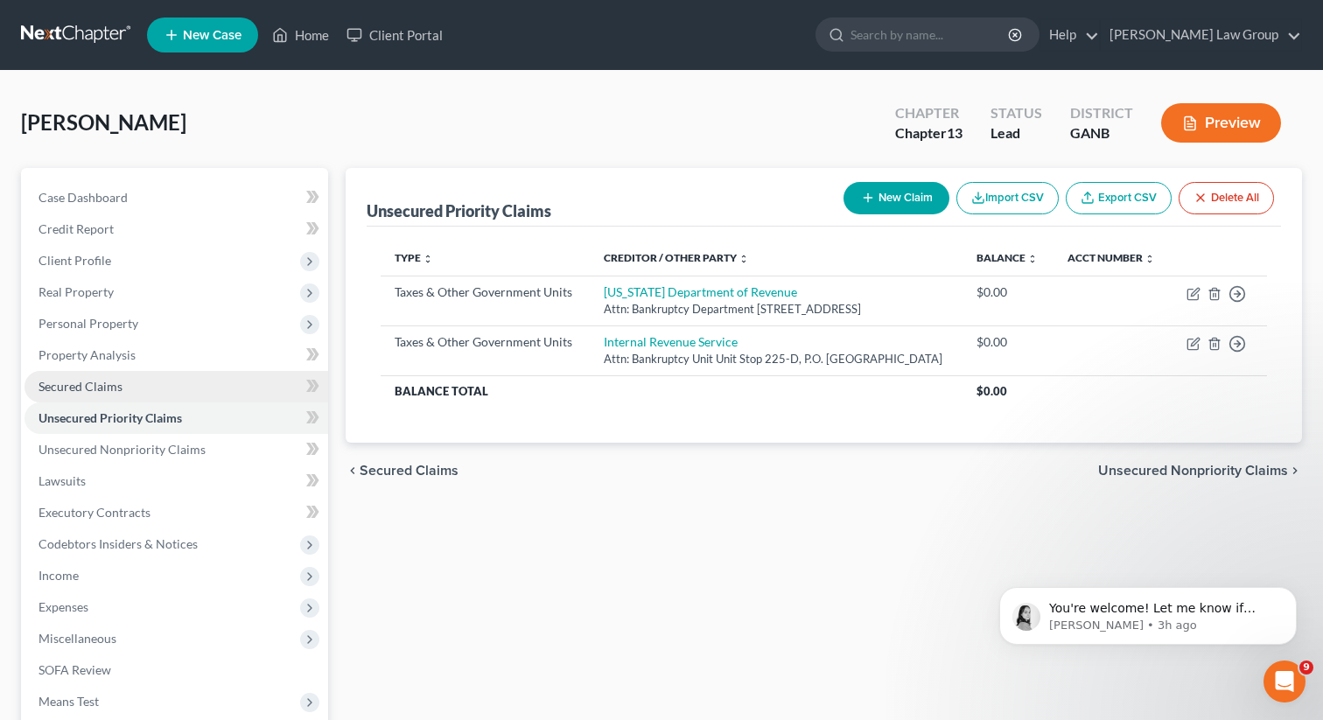
click at [69, 381] on span "Secured Claims" at bounding box center [80, 386] width 84 height 15
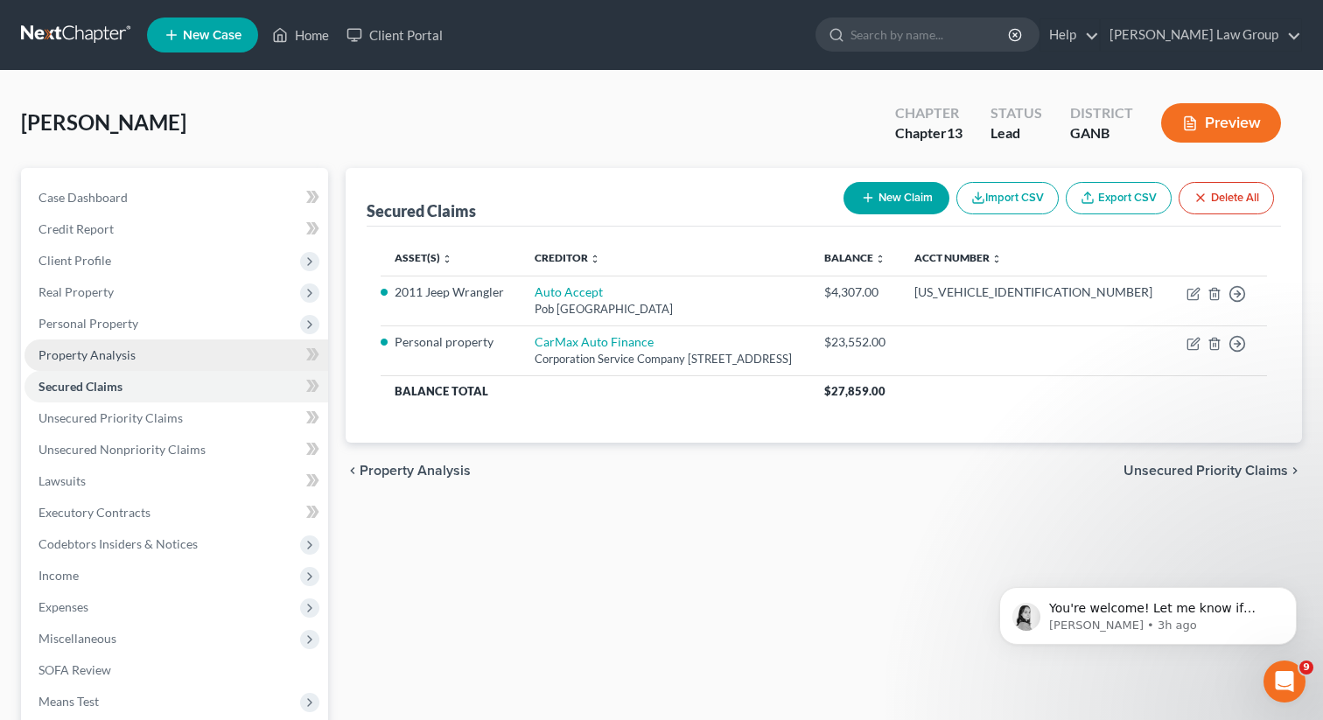
click at [119, 346] on link "Property Analysis" at bounding box center [176, 354] width 304 height 31
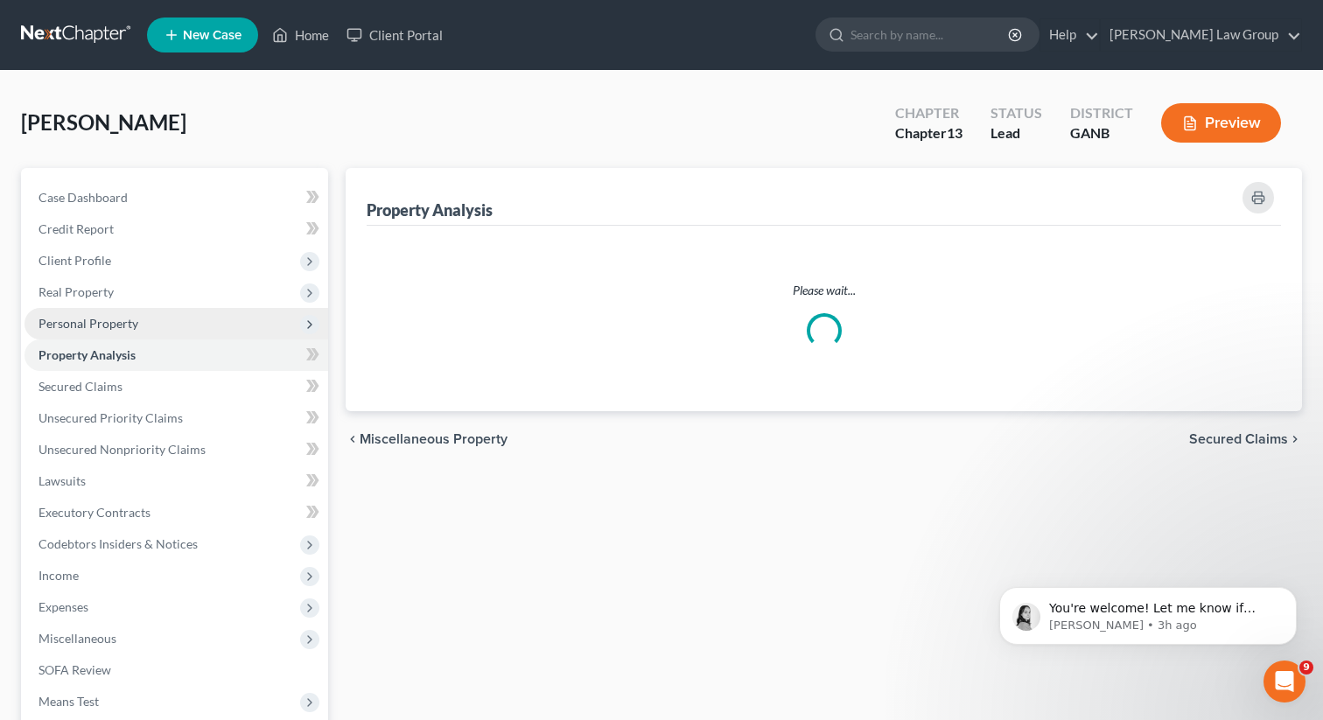
click at [125, 327] on span "Personal Property" at bounding box center [88, 323] width 100 height 15
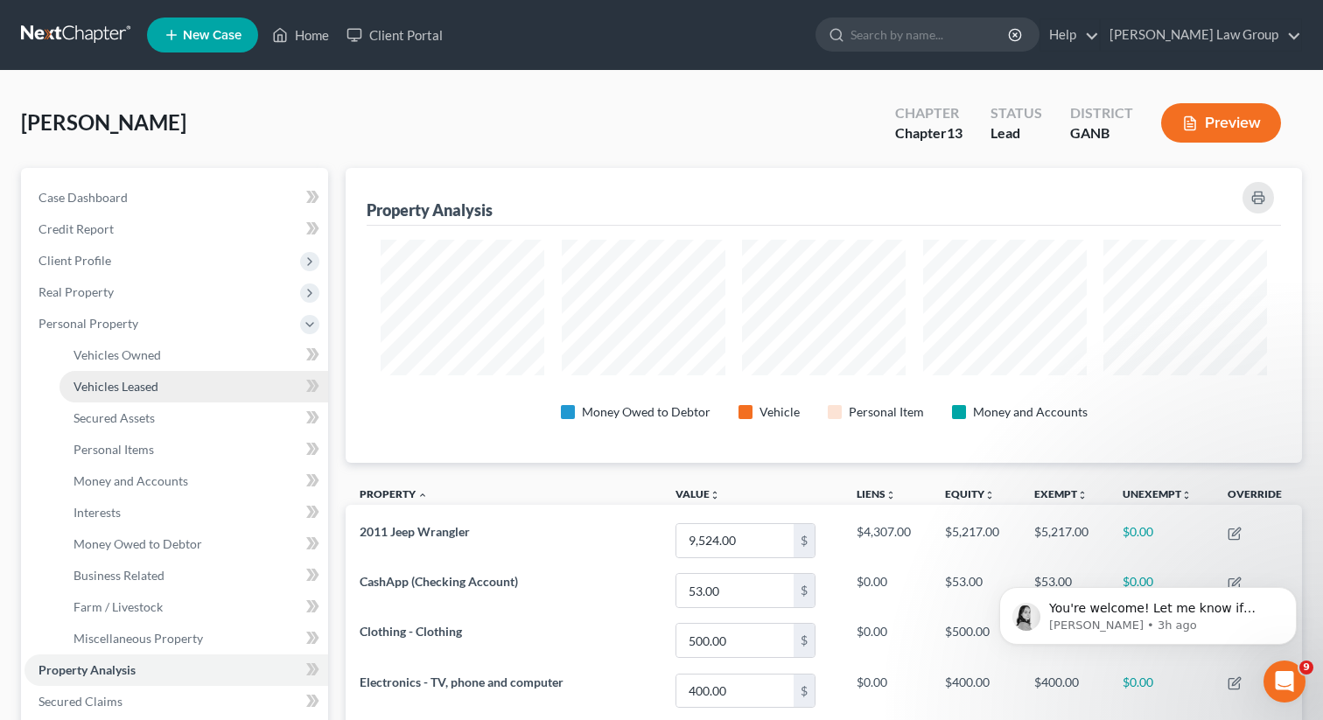
scroll to position [295, 956]
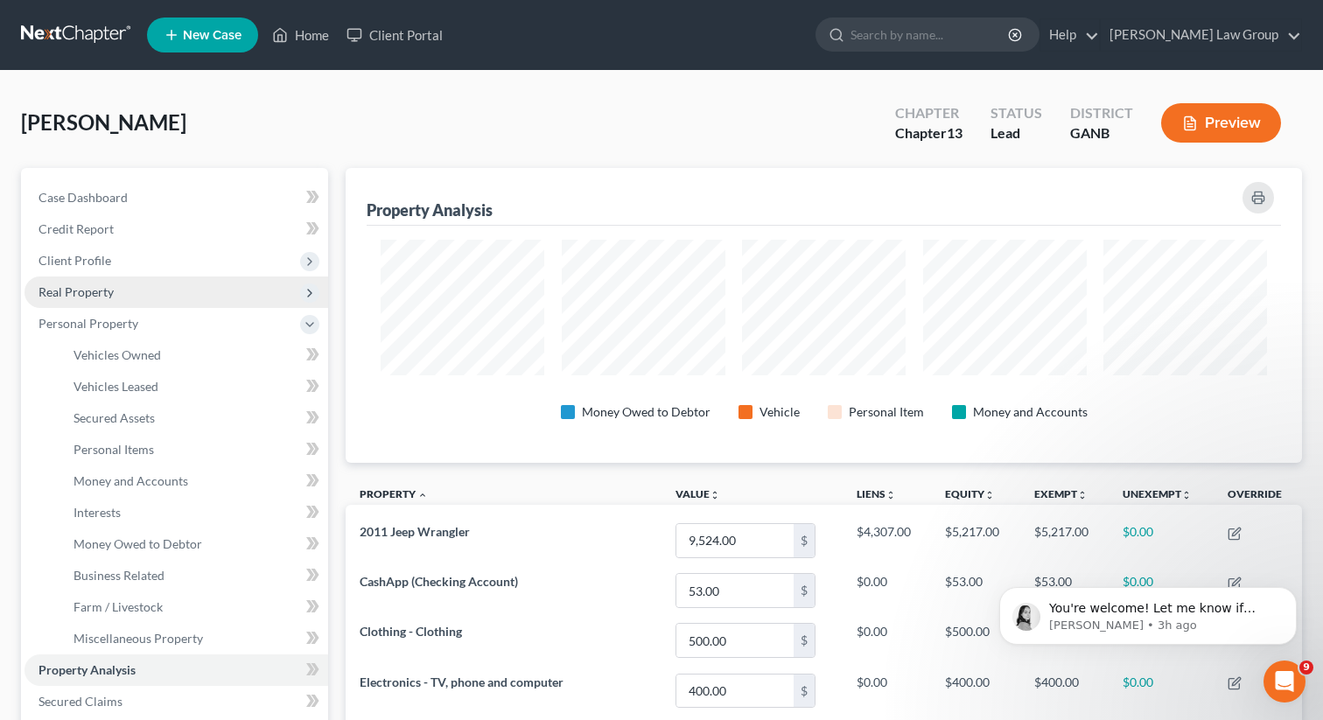
click at [92, 290] on span "Real Property" at bounding box center [75, 291] width 75 height 15
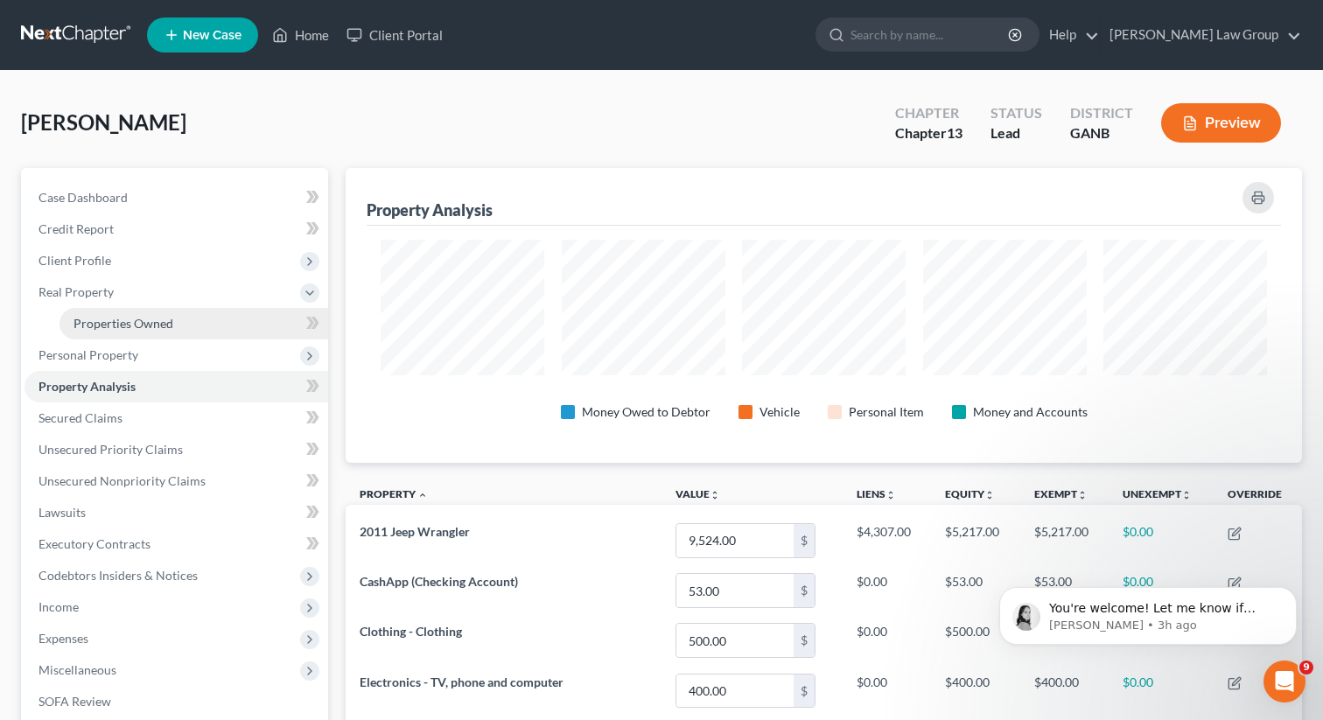
click at [94, 328] on span "Properties Owned" at bounding box center [123, 323] width 100 height 15
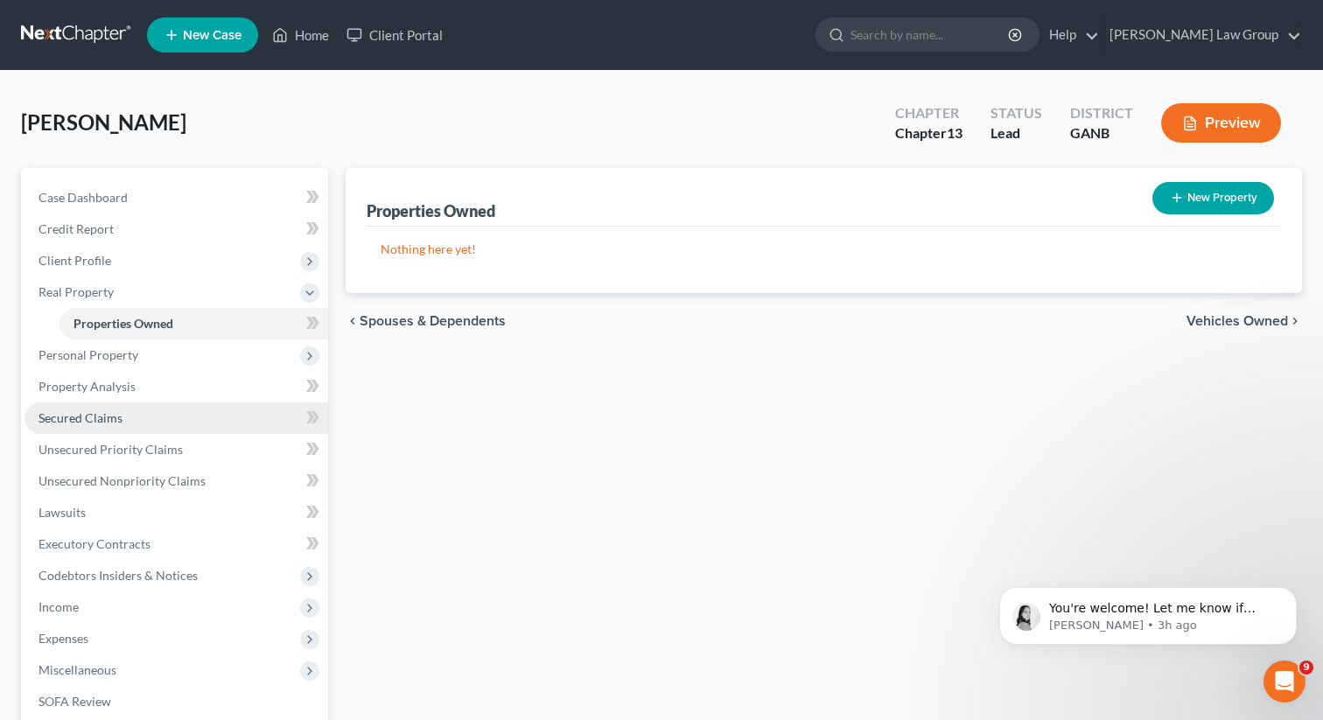
scroll to position [303, 0]
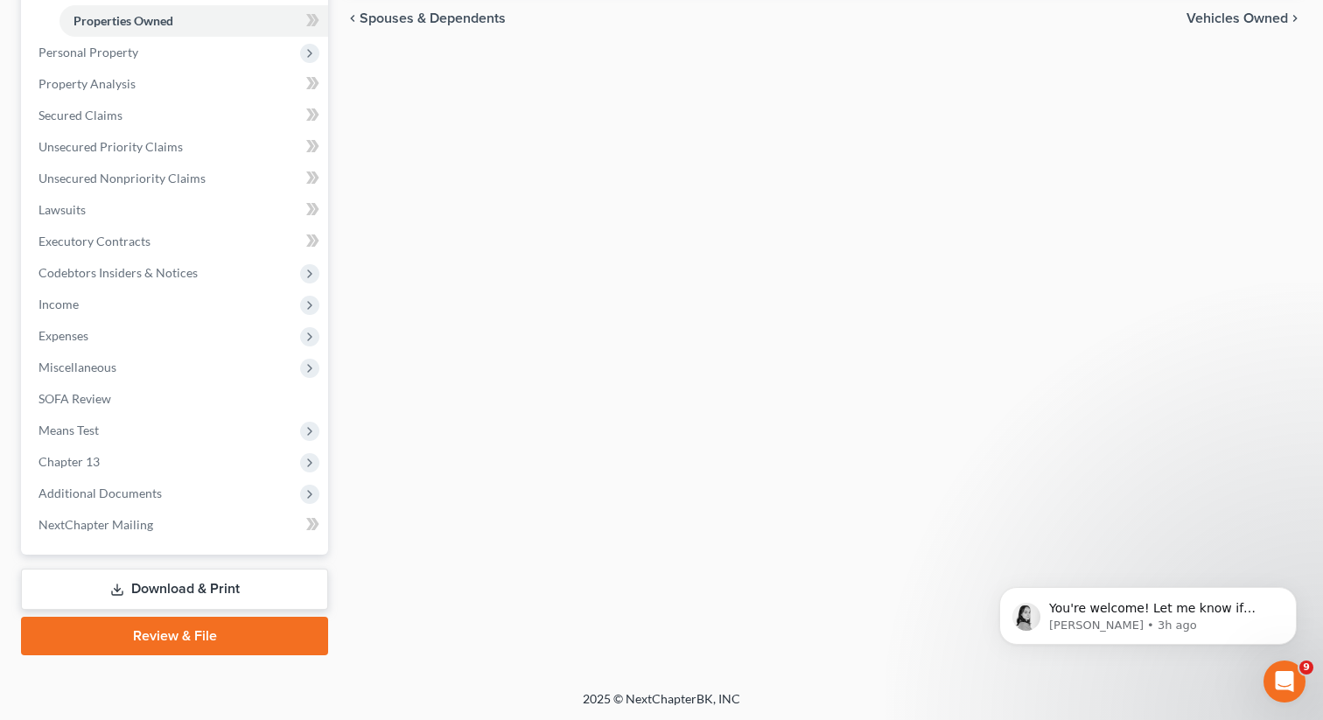
click at [141, 586] on link "Download & Print" at bounding box center [174, 589] width 307 height 41
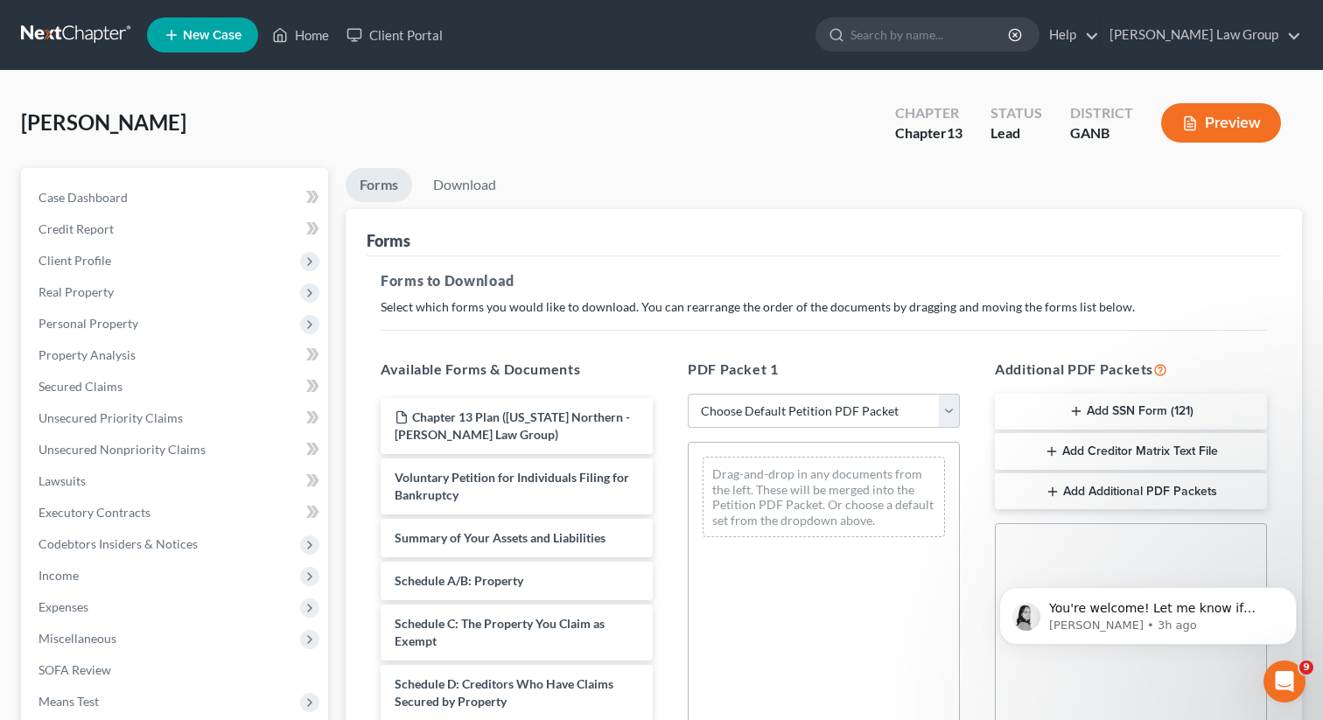
click at [779, 409] on select "Choose Default Petition PDF Packet Complete Bankruptcy Petition (all forms and …" at bounding box center [824, 411] width 272 height 35
select select "0"
click at [688, 394] on select "Choose Default Petition PDF Packet Complete Bankruptcy Petition (all forms and …" at bounding box center [824, 411] width 272 height 35
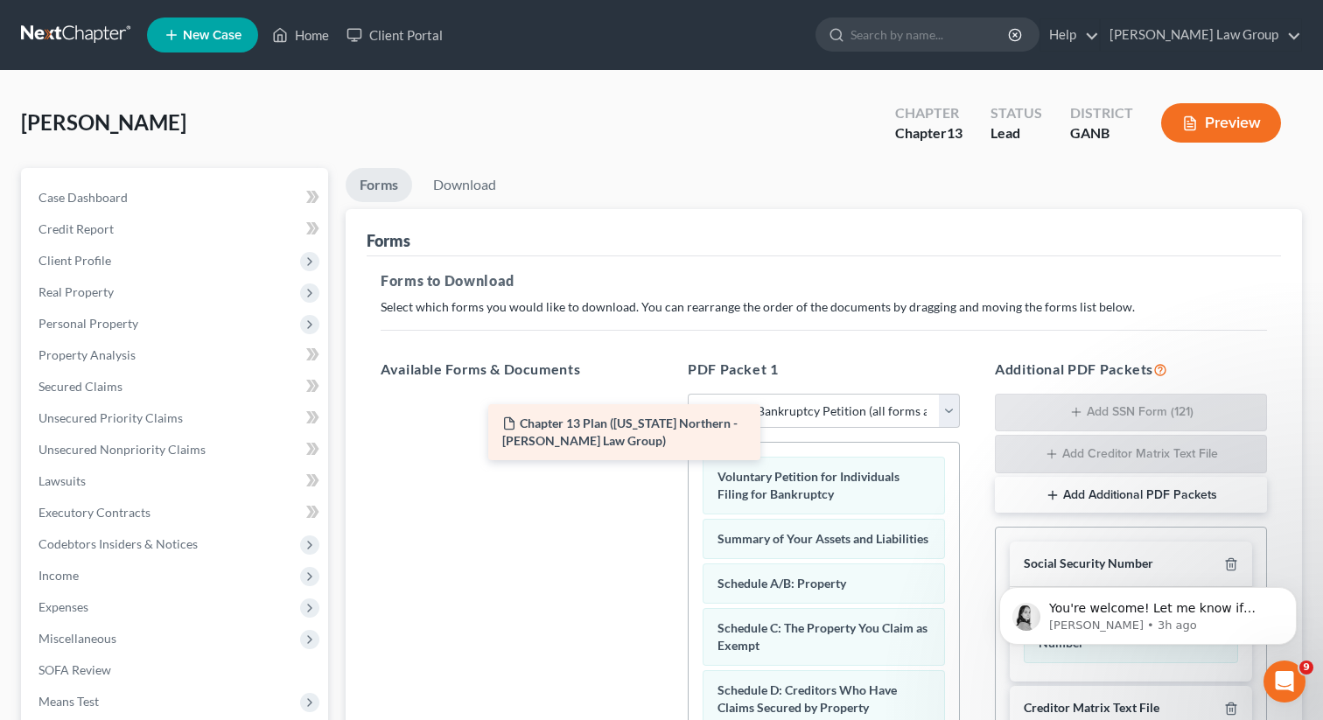
drag, startPoint x: 560, startPoint y: 431, endPoint x: 765, endPoint y: 463, distance: 207.1
click at [667, 454] on div "Chapter 13 Plan ([US_STATE] Northern - [PERSON_NAME] Law Group) Chapter 13 Plan…" at bounding box center [517, 426] width 300 height 56
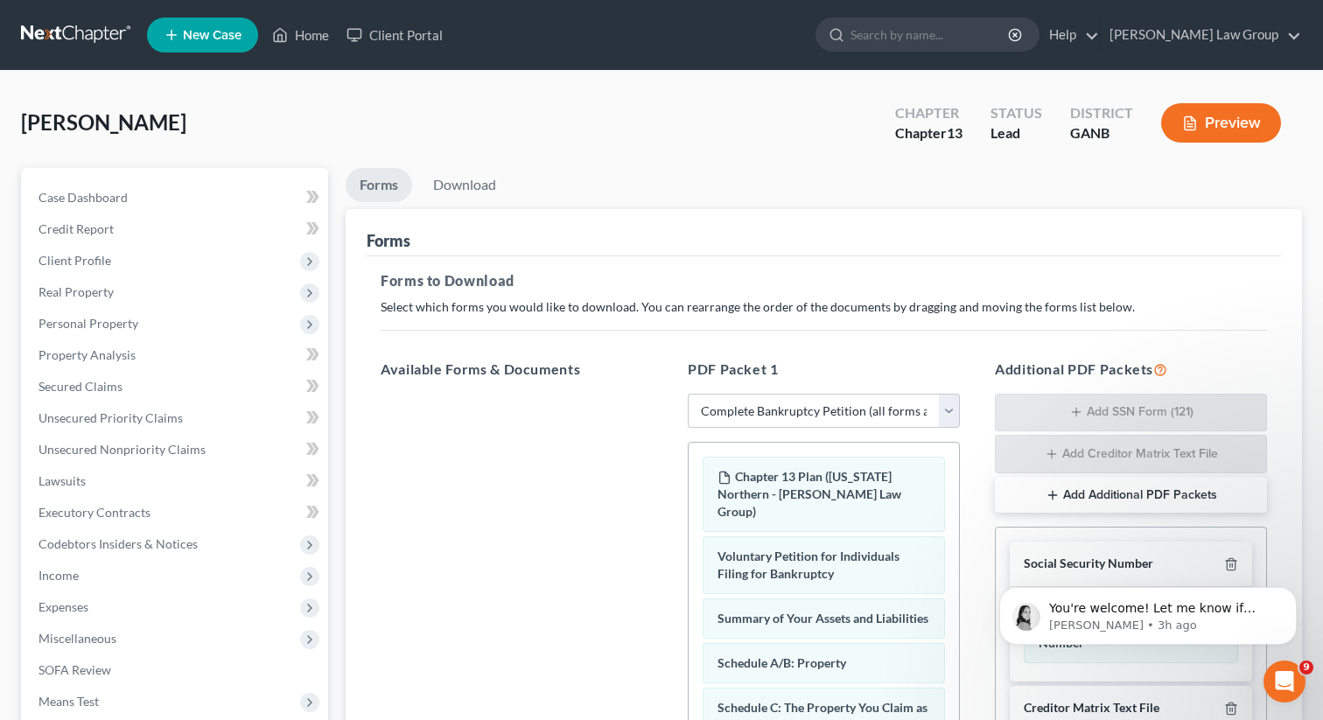
click at [460, 214] on div "Forms" at bounding box center [824, 232] width 914 height 47
click at [459, 185] on link "Download" at bounding box center [464, 185] width 91 height 34
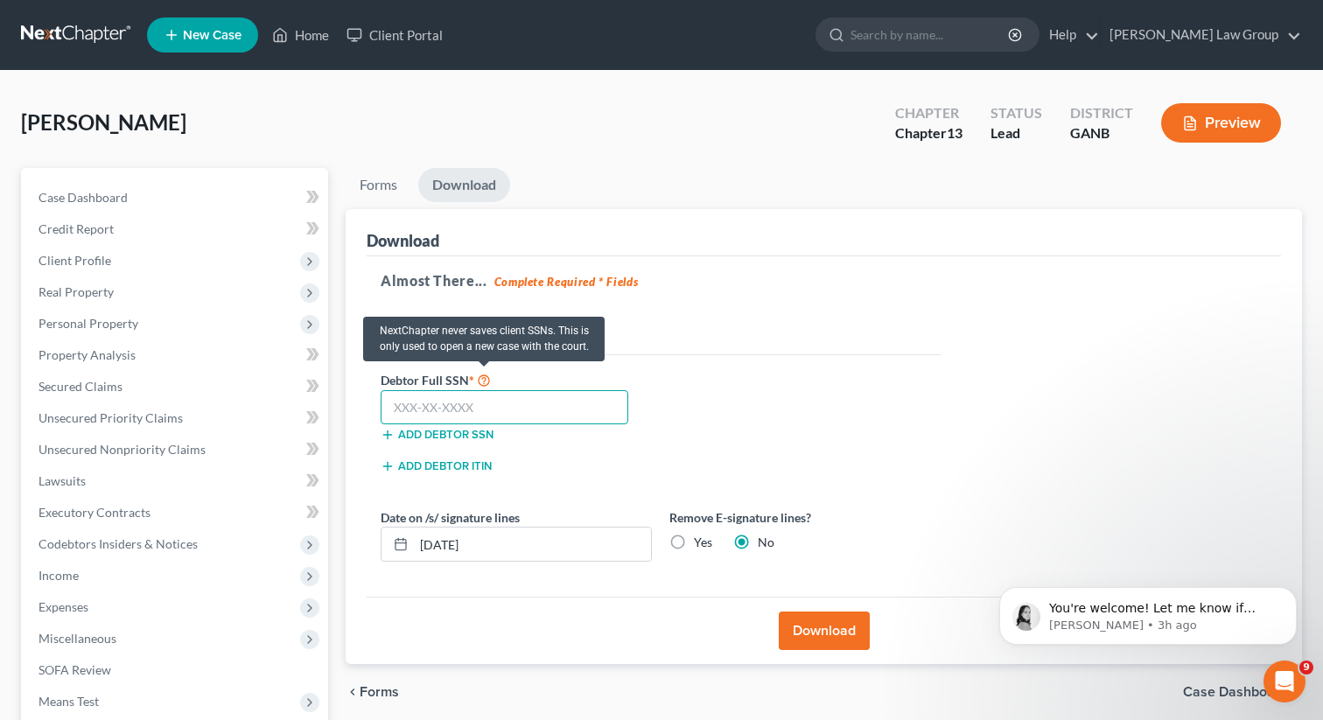
click at [436, 417] on input "text" at bounding box center [505, 407] width 248 height 35
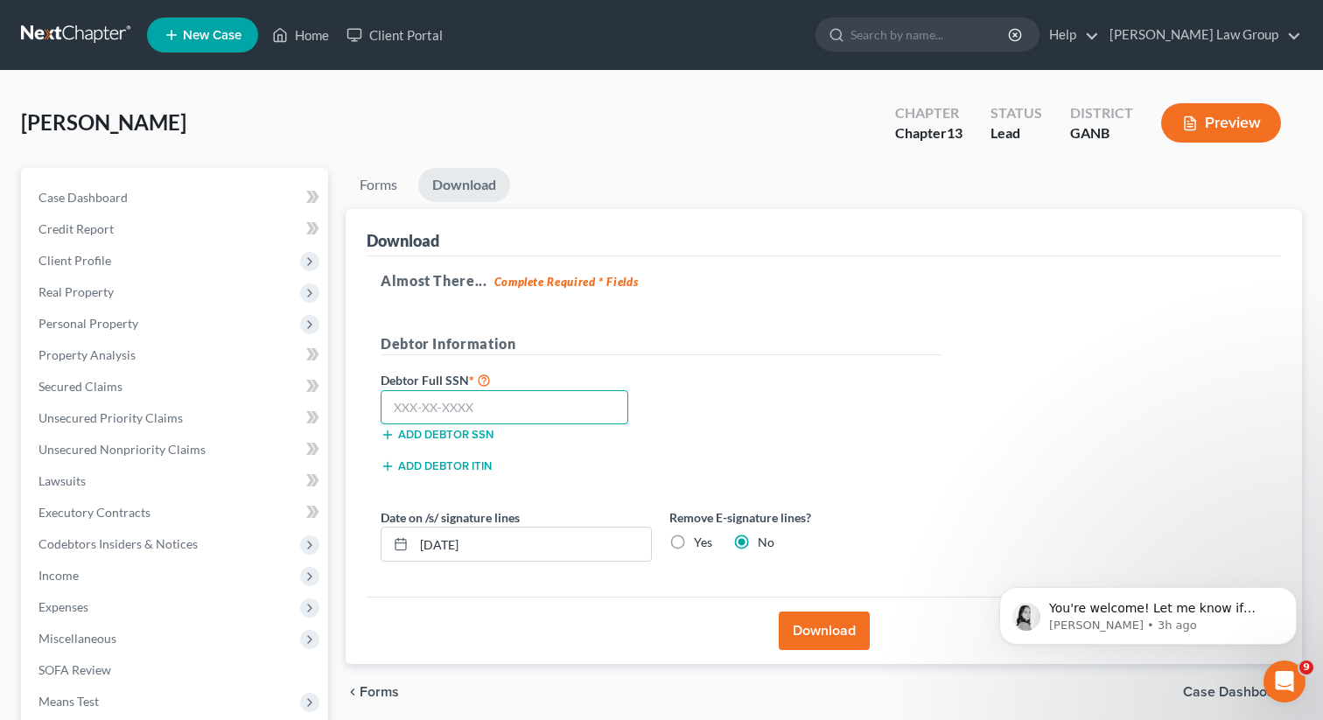
paste input "340-86-2899"
type input "340-86-2899"
click at [806, 636] on button "Download" at bounding box center [824, 631] width 91 height 38
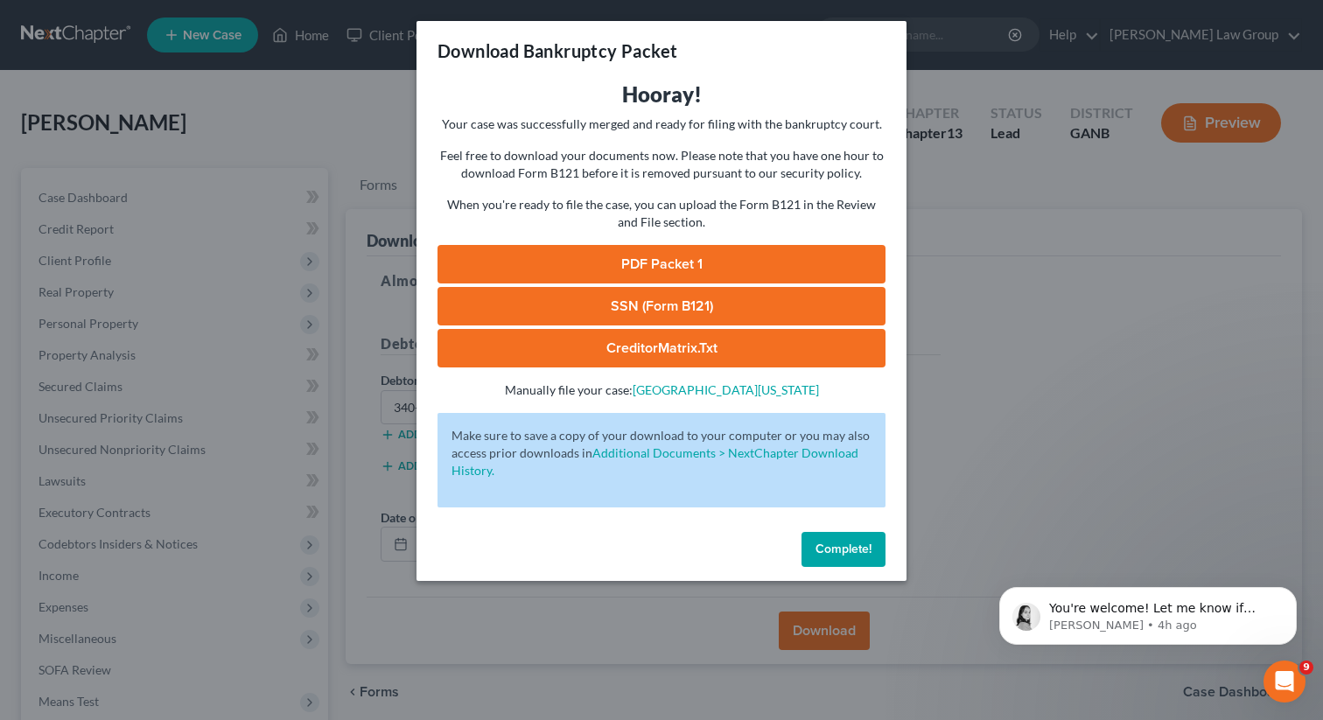
click at [668, 255] on link "PDF Packet 1" at bounding box center [661, 264] width 448 height 38
click at [835, 557] on button "Complete!" at bounding box center [843, 549] width 84 height 35
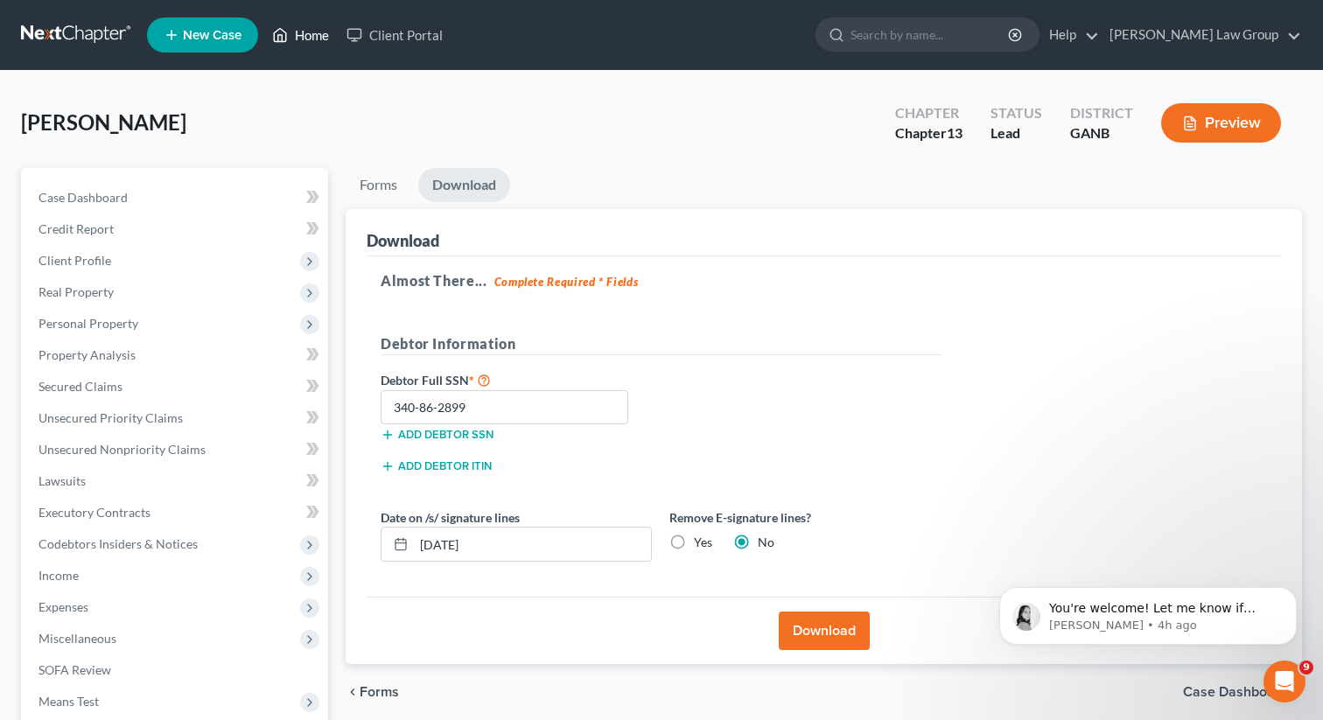
click at [307, 26] on link "Home" at bounding box center [300, 34] width 74 height 31
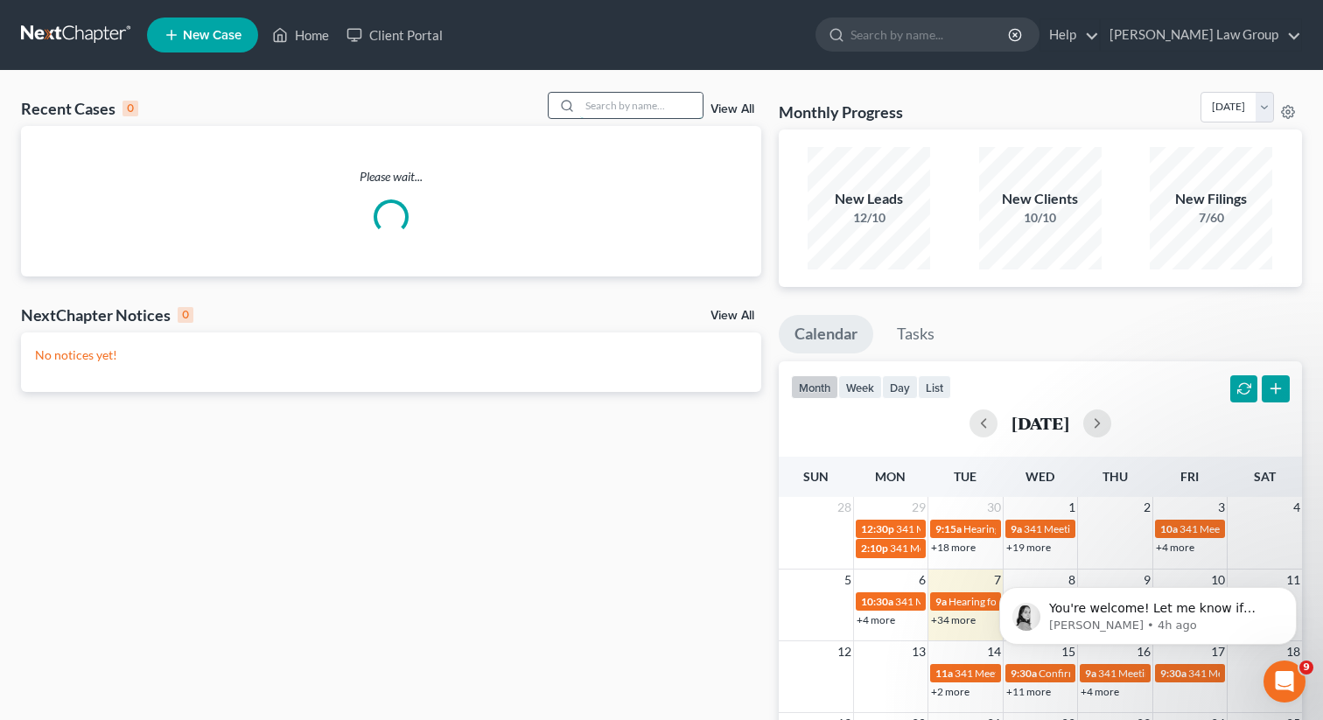
click at [647, 104] on input "search" at bounding box center [641, 105] width 122 height 25
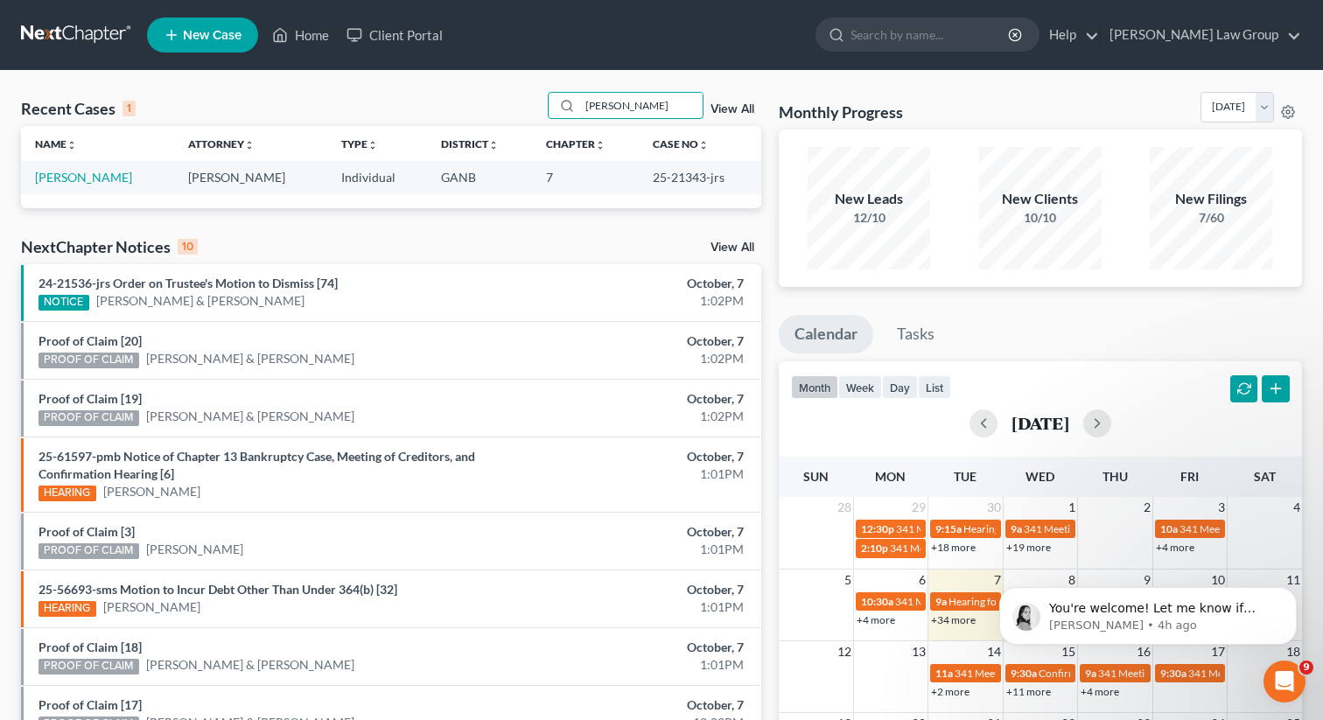
drag, startPoint x: 649, startPoint y: 109, endPoint x: 498, endPoint y: 88, distance: 152.8
click at [498, 88] on div "Recent Cases 1 [PERSON_NAME] View All Name unfold_more expand_more expand_less …" at bounding box center [661, 525] width 1323 height 908
type input "[PERSON_NAME]"
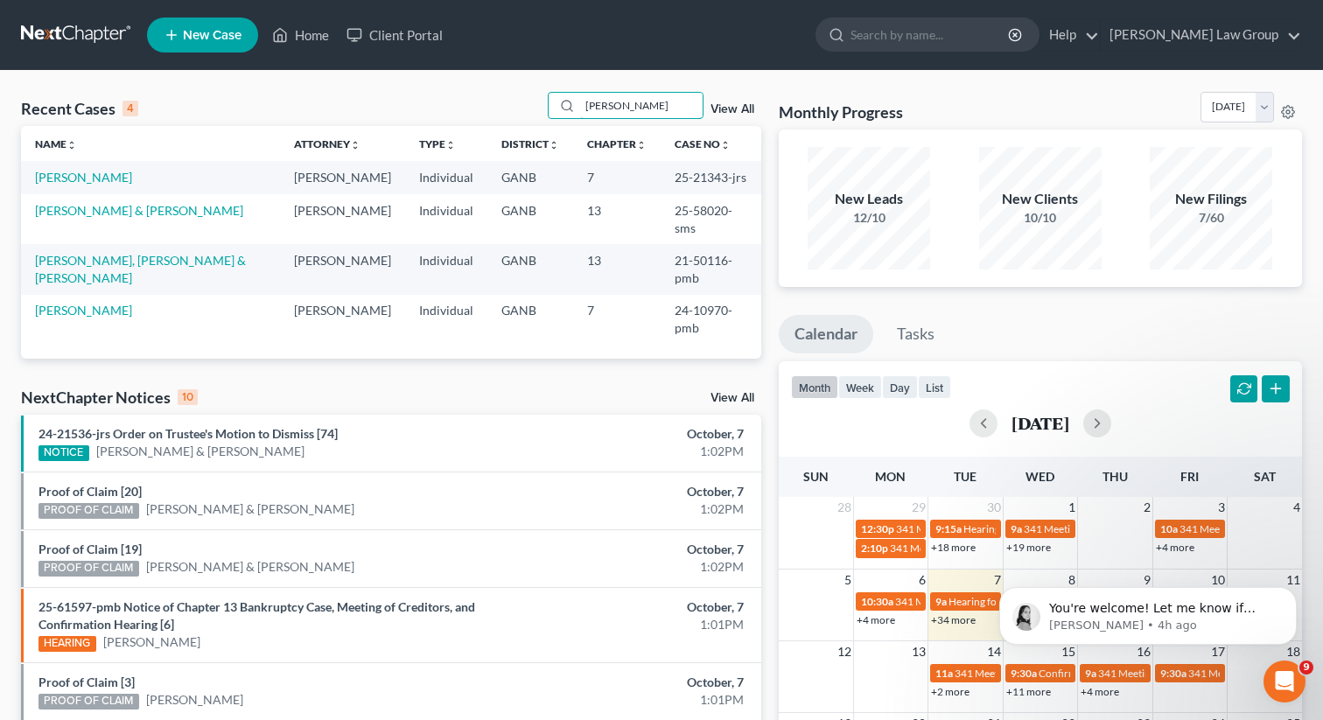
drag, startPoint x: 640, startPoint y: 102, endPoint x: 539, endPoint y: 97, distance: 101.6
click at [539, 97] on div "Recent Cases 4 [PERSON_NAME] View All" at bounding box center [391, 109] width 740 height 34
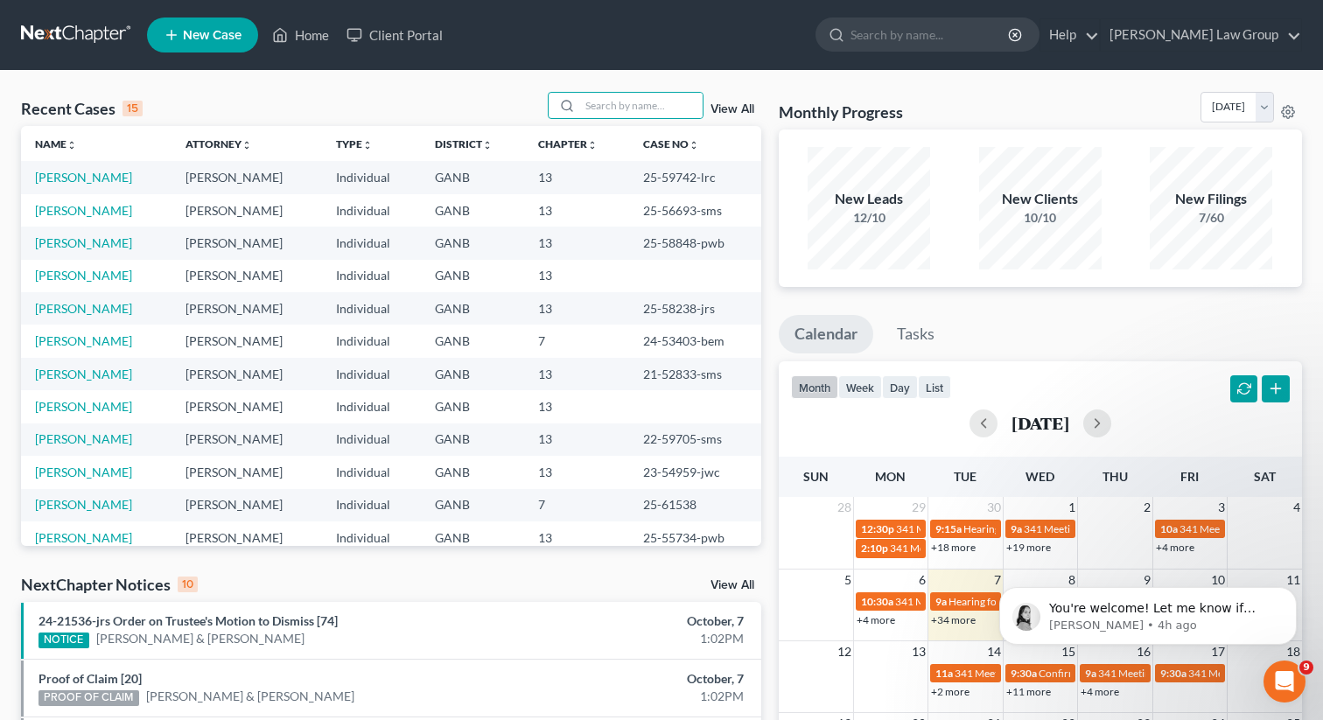
click at [639, 88] on div "Recent Cases 15 View All Name unfold_more expand_more expand_less Attorney unfo…" at bounding box center [661, 658] width 1323 height 1174
click at [622, 102] on input "search" at bounding box center [641, 105] width 122 height 25
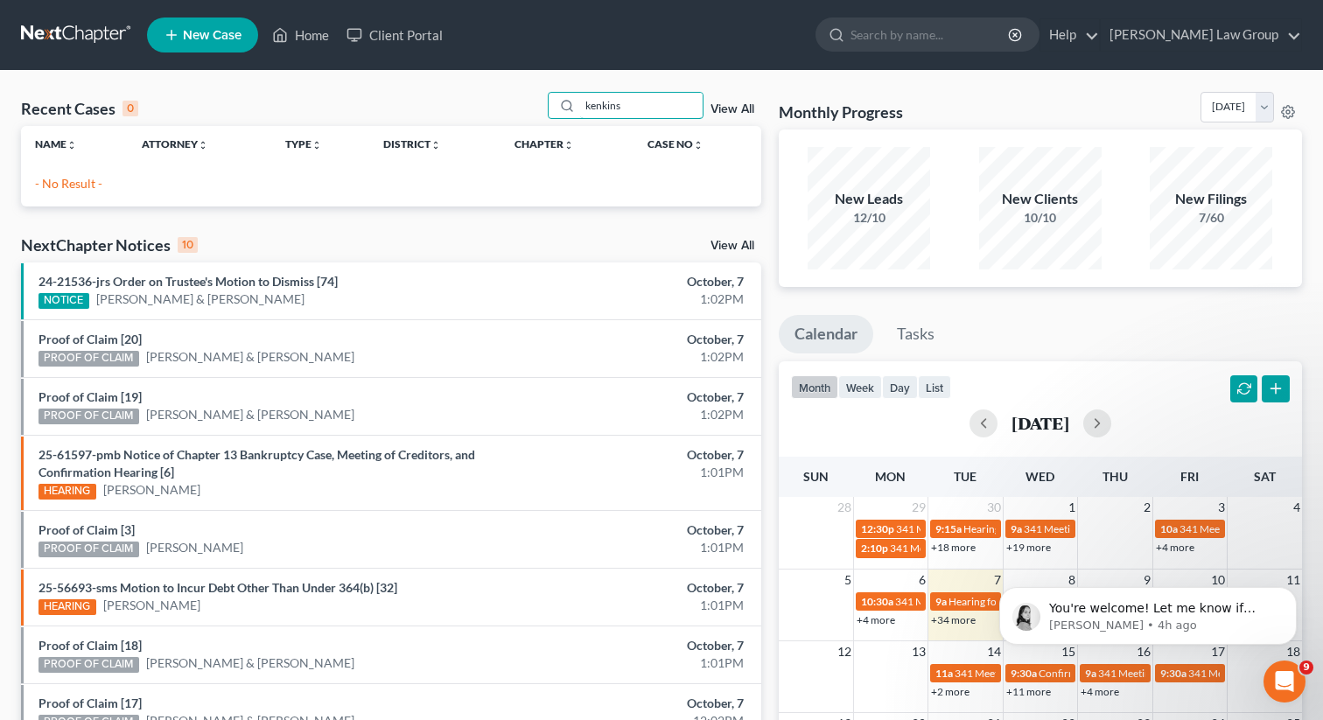
drag, startPoint x: 678, startPoint y: 108, endPoint x: 483, endPoint y: 91, distance: 195.9
click at [483, 91] on div "Recent Cases 0 kenkins View All Name unfold_more expand_more expand_less Attorn…" at bounding box center [661, 525] width 1323 height 908
type input "[PERSON_NAME]"
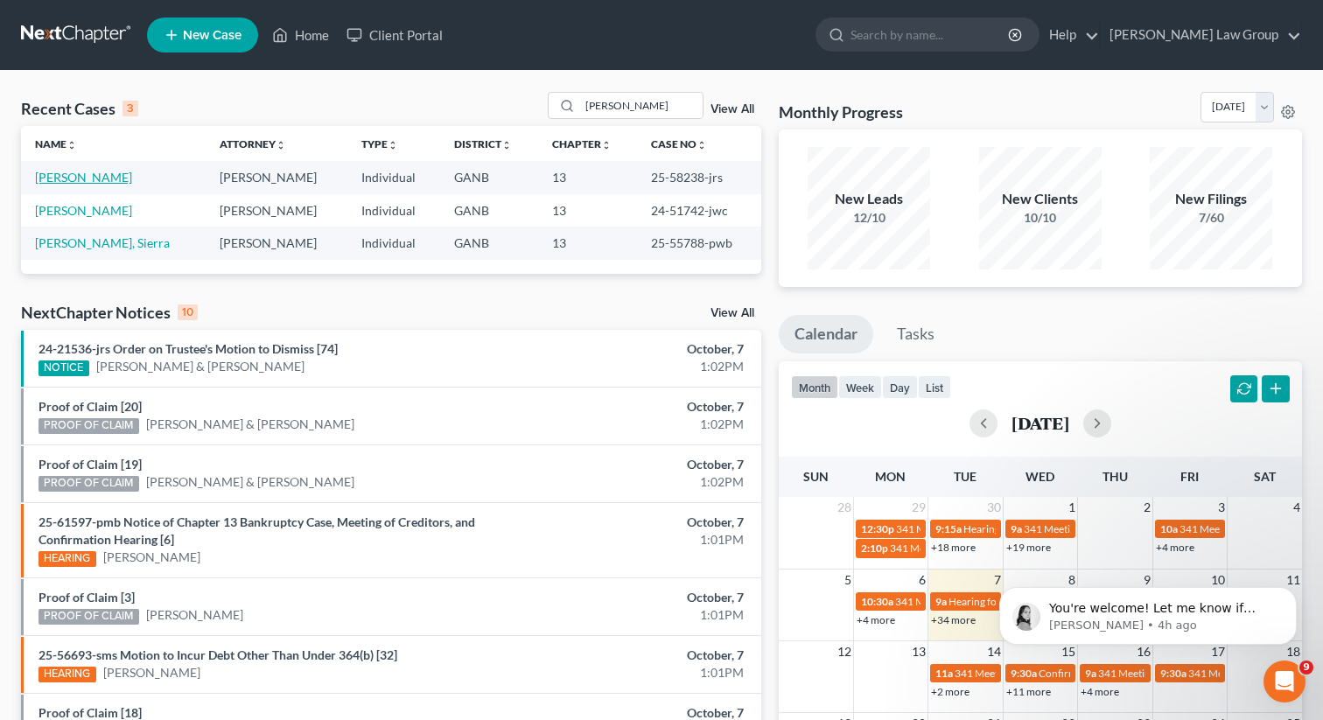
click at [78, 172] on link "[PERSON_NAME]" at bounding box center [83, 177] width 97 height 15
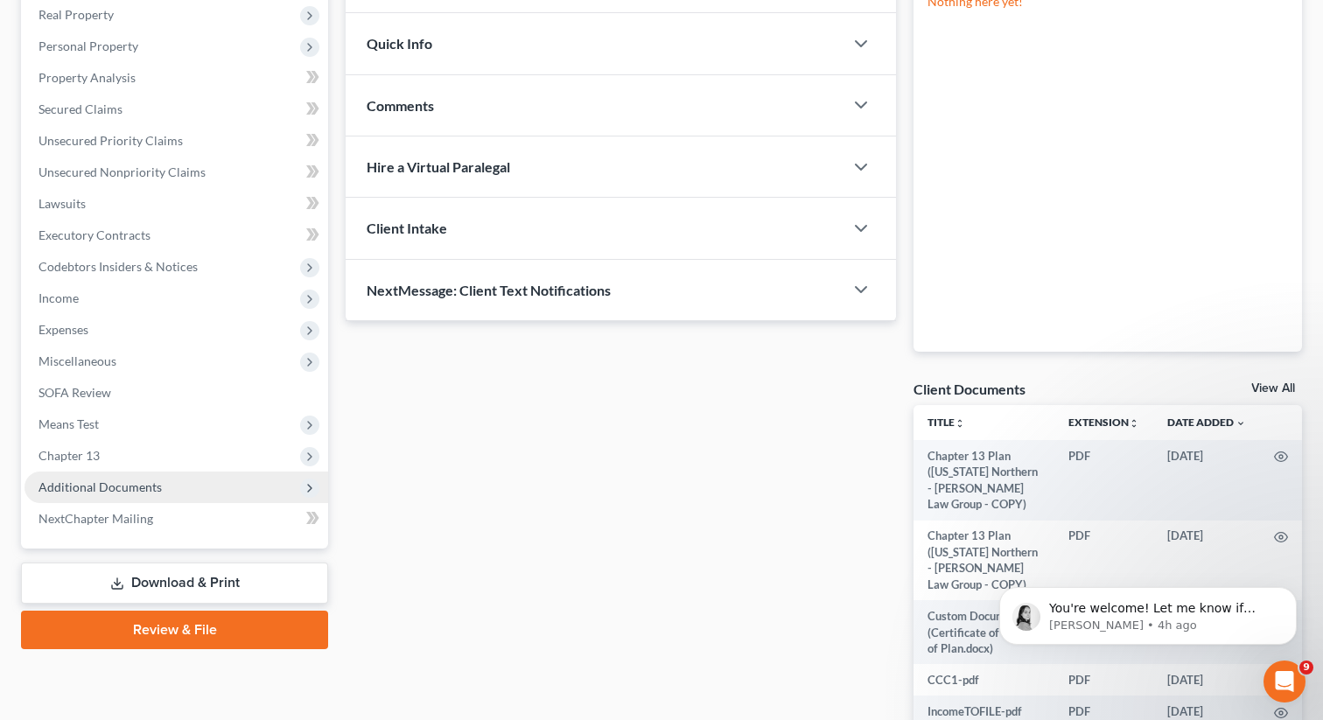
scroll to position [281, 0]
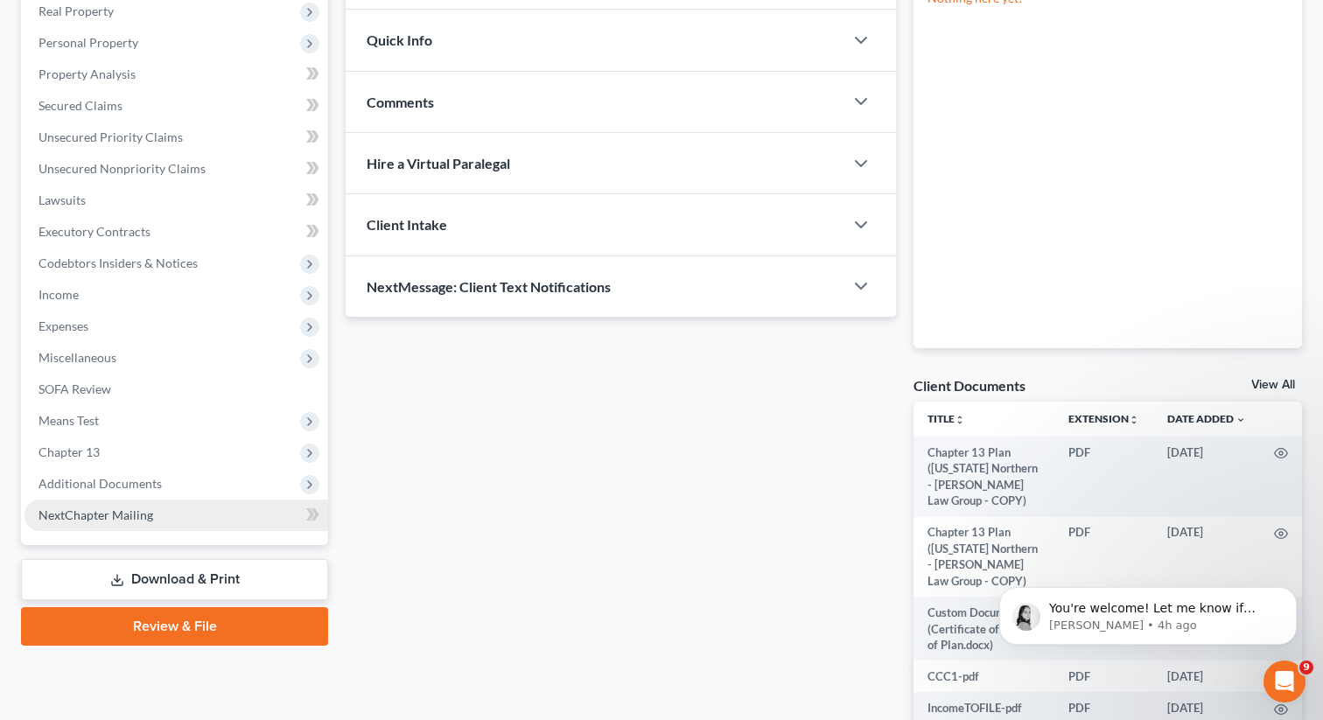
click at [136, 454] on span "Chapter 13" at bounding box center [176, 452] width 304 height 31
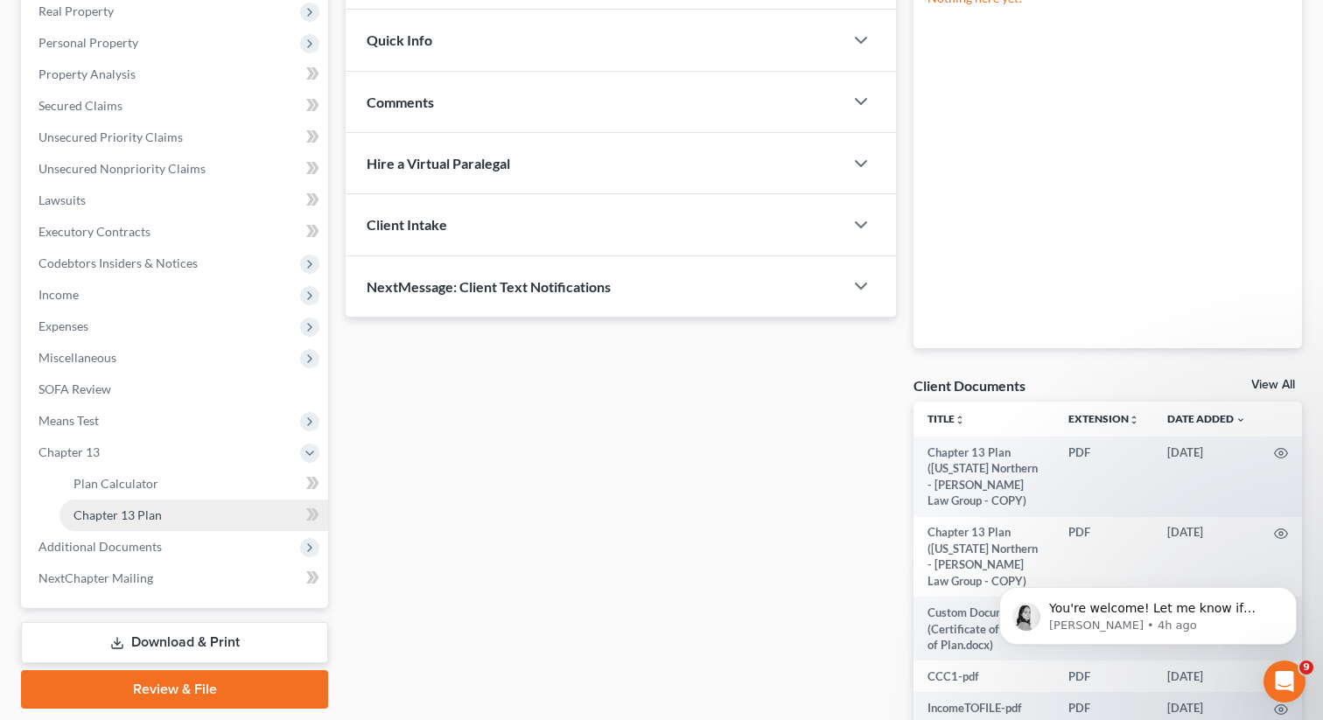
click at [143, 509] on span "Chapter 13 Plan" at bounding box center [117, 514] width 88 height 15
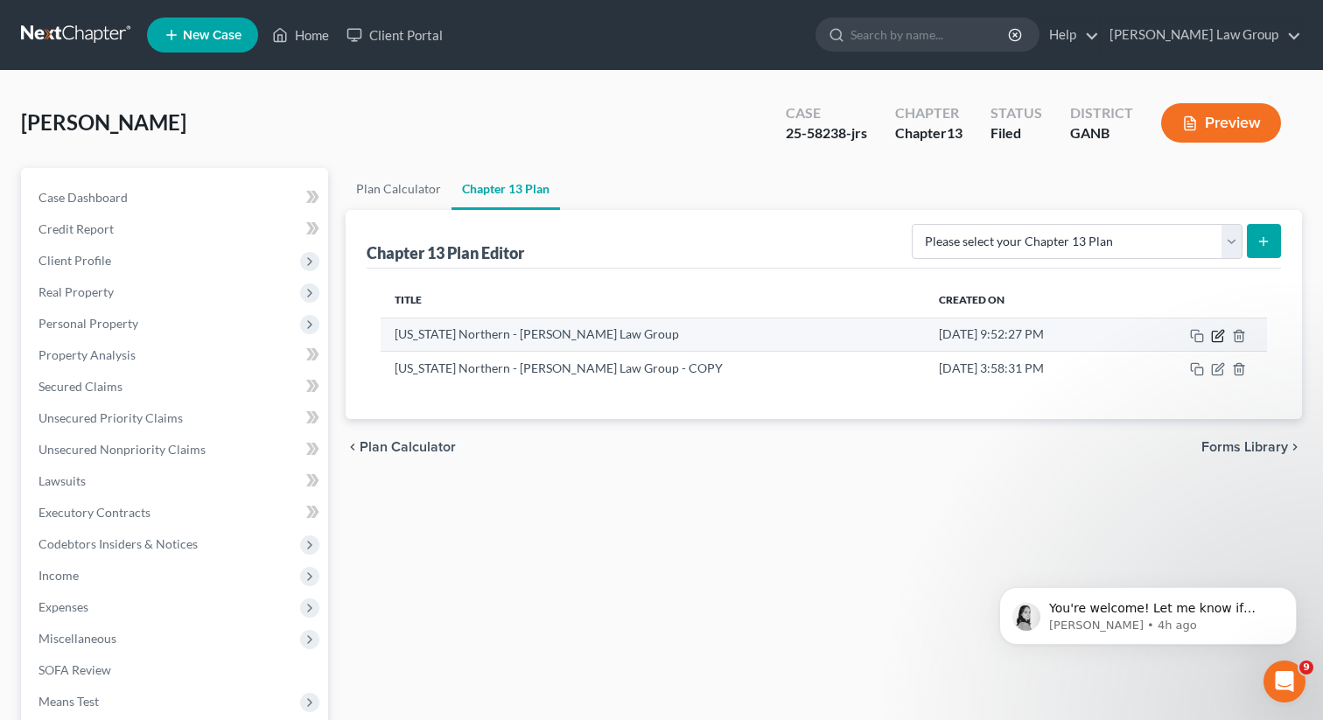
click at [1215, 338] on icon "button" at bounding box center [1219, 334] width 8 height 8
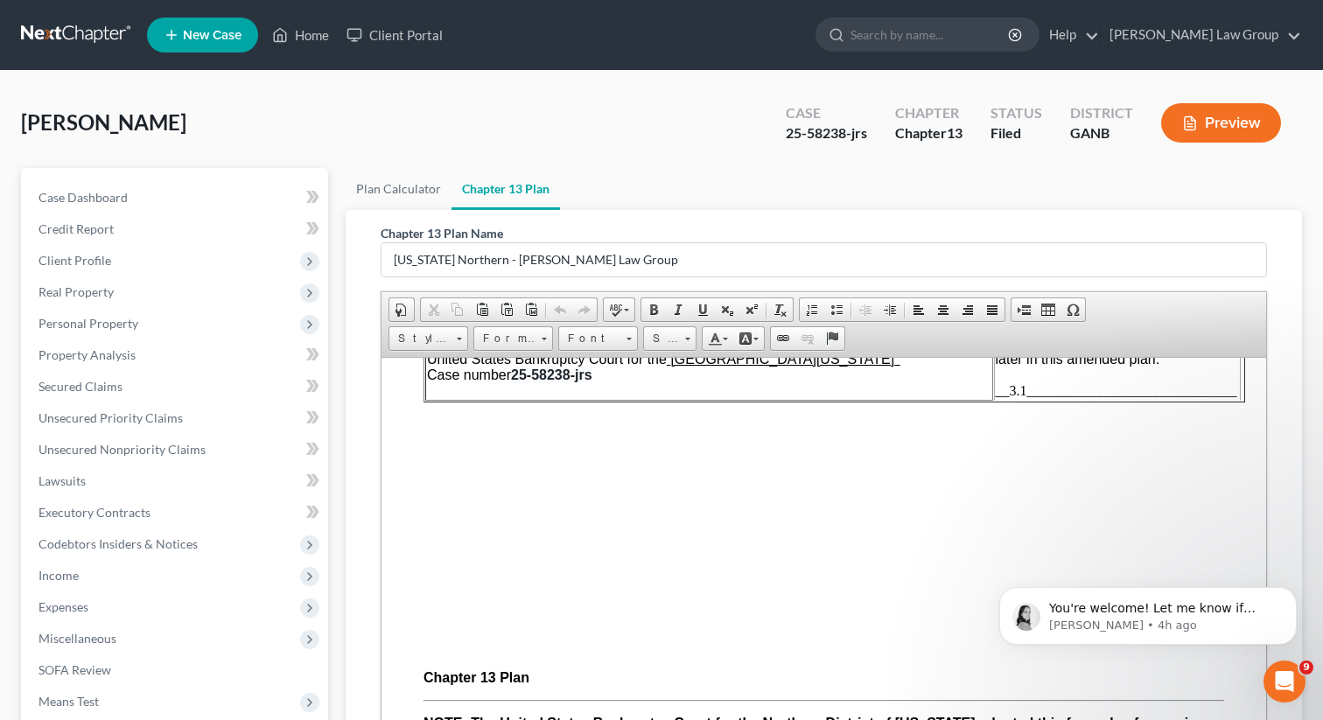
scroll to position [280, 0]
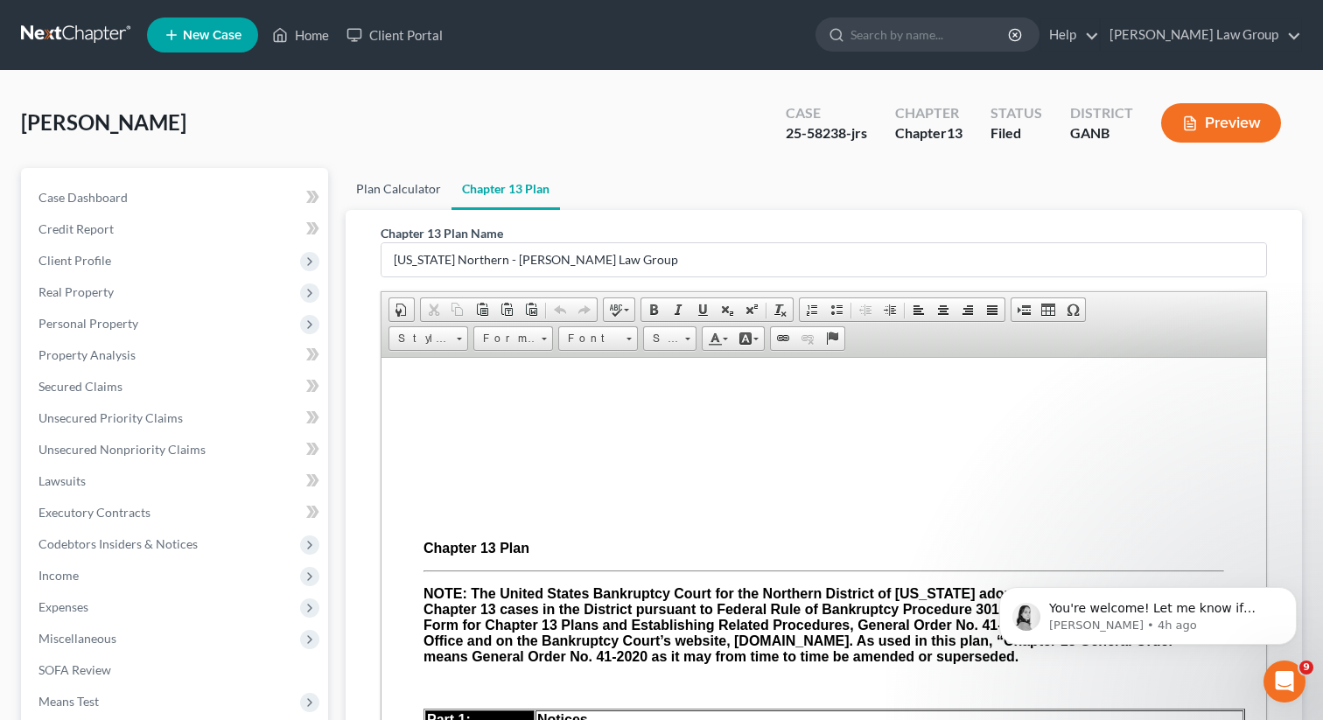
click at [402, 186] on link "Plan Calculator" at bounding box center [399, 189] width 106 height 42
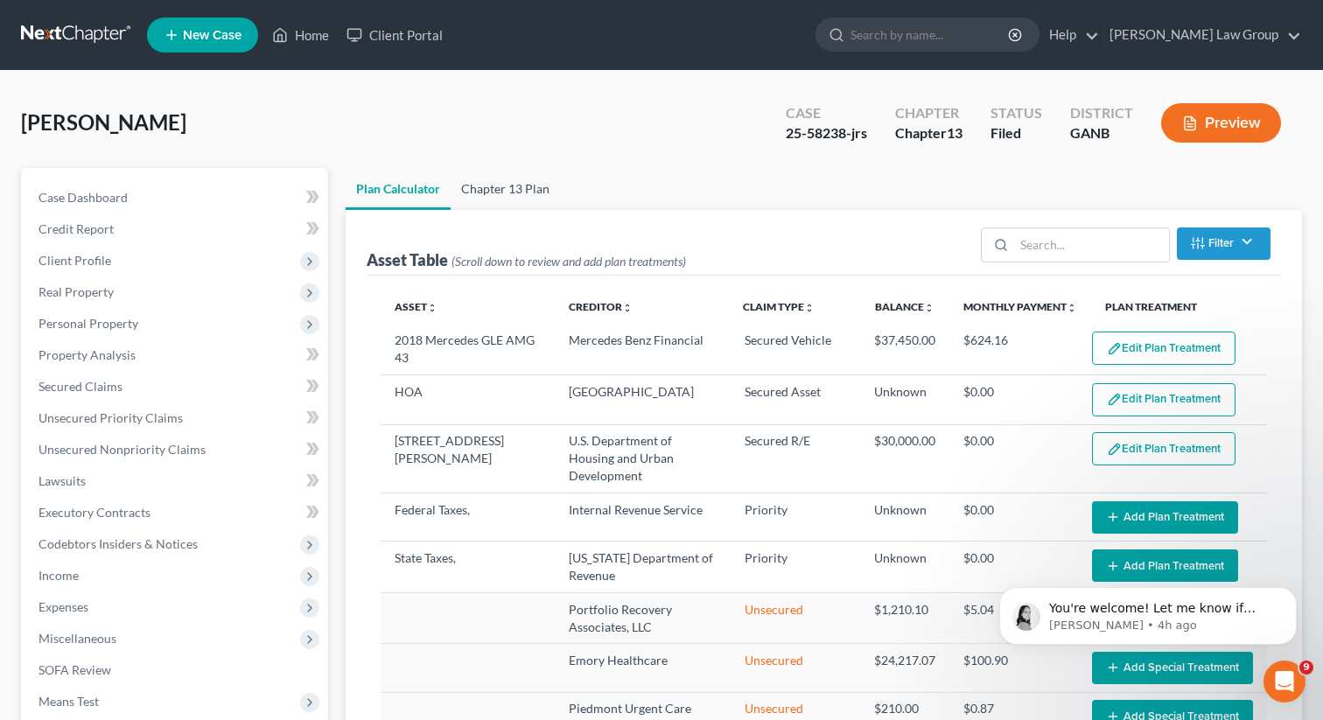
select select "59"
click at [507, 183] on link "Chapter 13 Plan" at bounding box center [505, 189] width 109 height 42
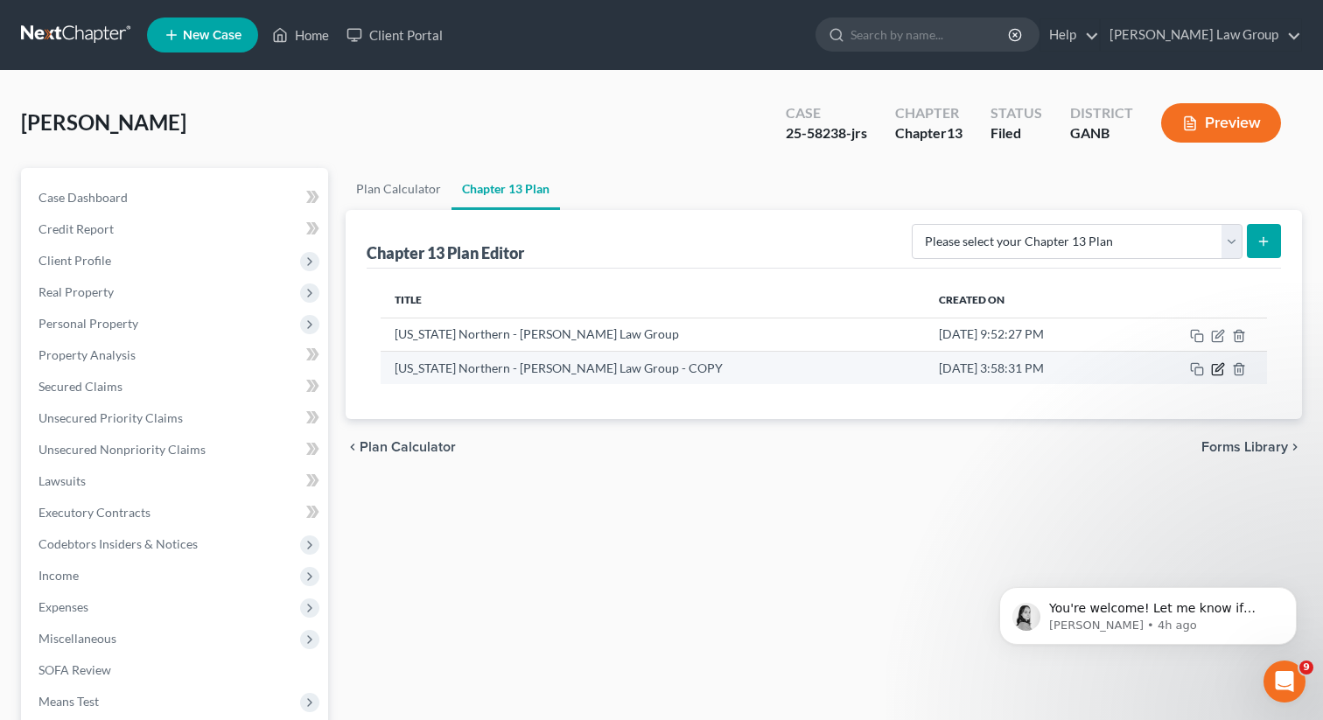
click at [1212, 369] on icon "button" at bounding box center [1217, 370] width 10 height 10
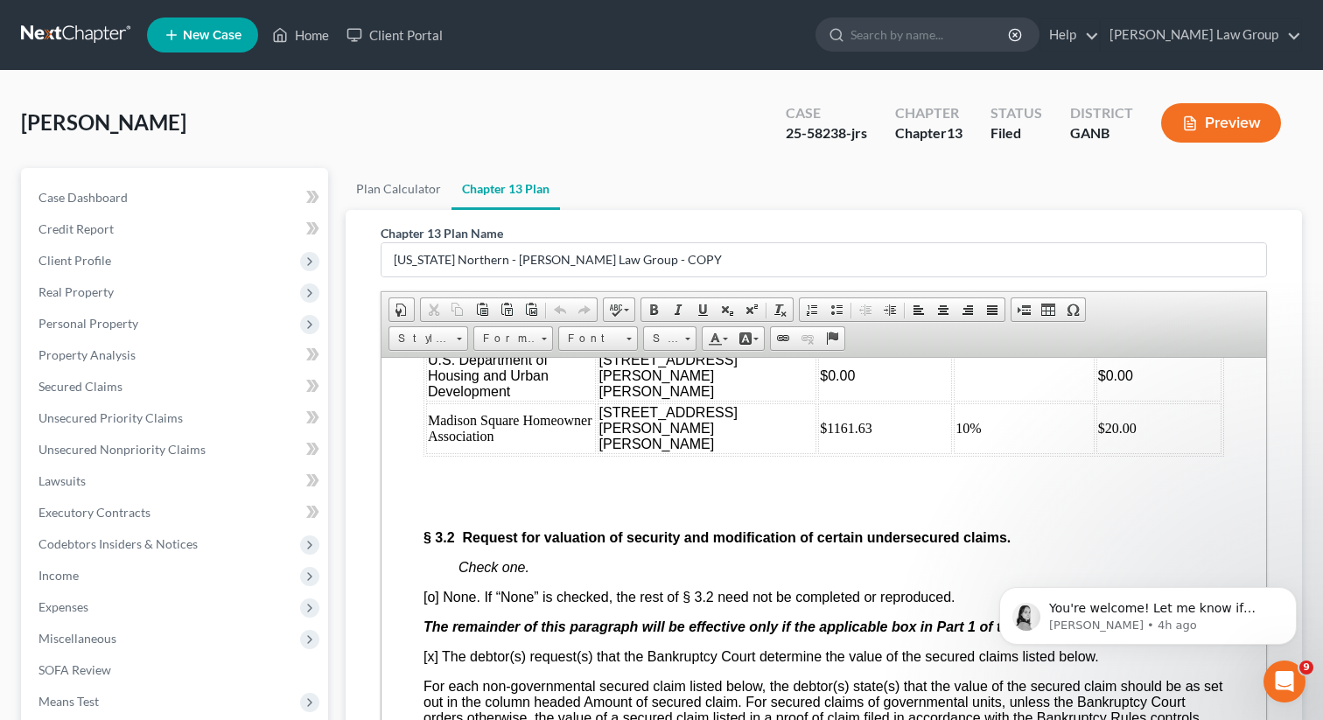
scroll to position [3502, 0]
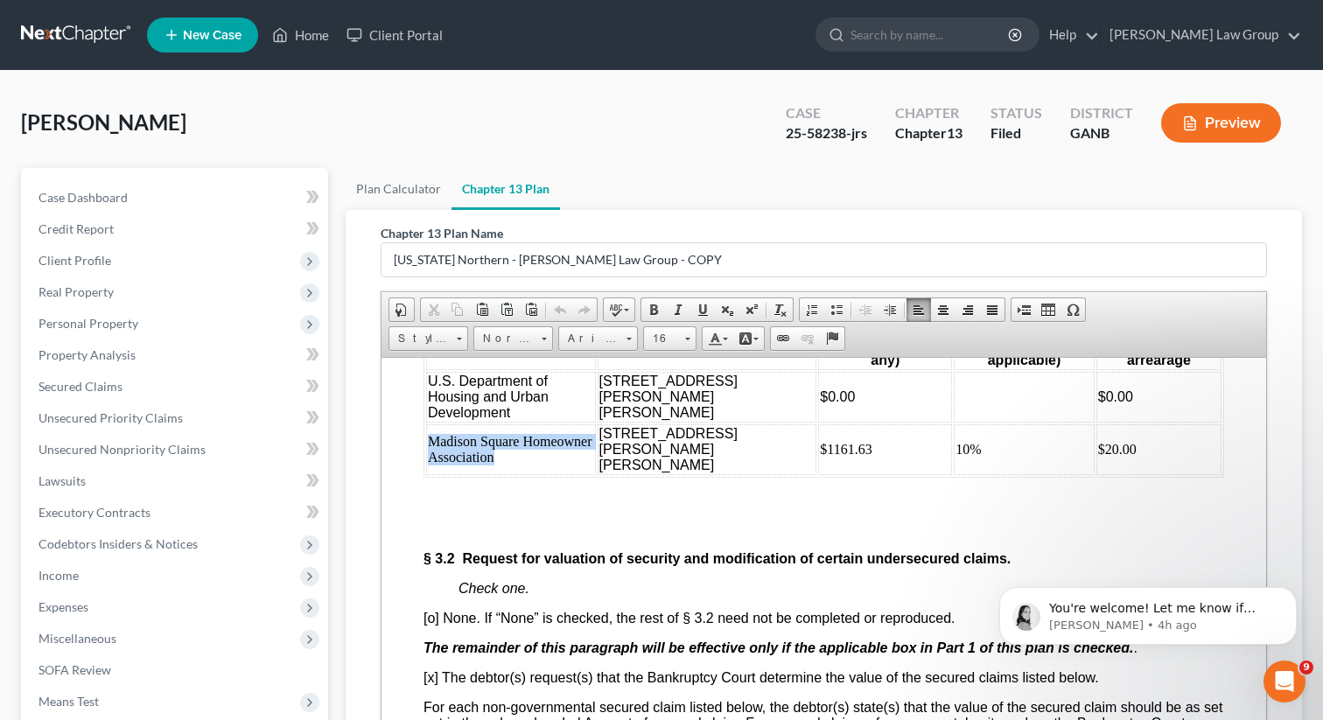
drag, startPoint x: 504, startPoint y: 511, endPoint x: 430, endPoint y: 496, distance: 75.0
click at [430, 474] on td "Madison Square Homeowner Association" at bounding box center [511, 448] width 170 height 51
copy td "Madison Square Homeowner Association"
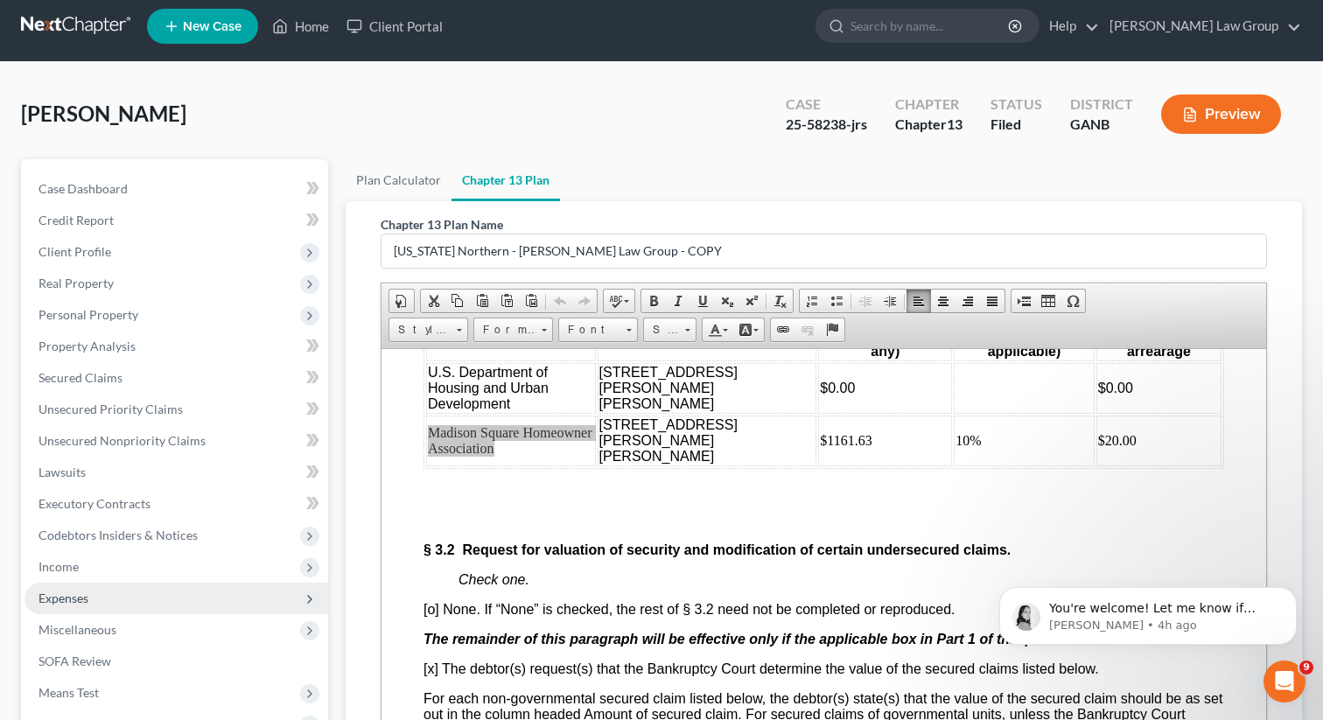
click at [67, 601] on span "Expenses" at bounding box center [63, 598] width 50 height 15
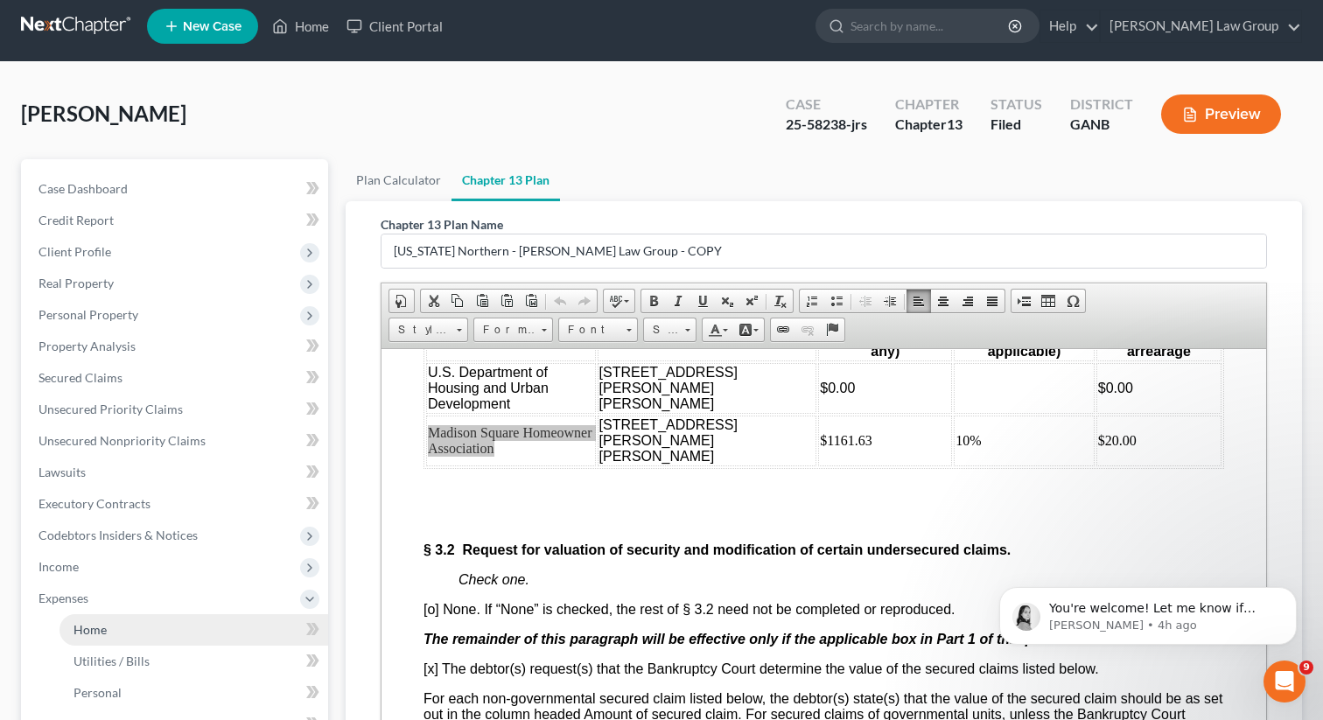
click at [90, 629] on span "Home" at bounding box center [89, 629] width 33 height 15
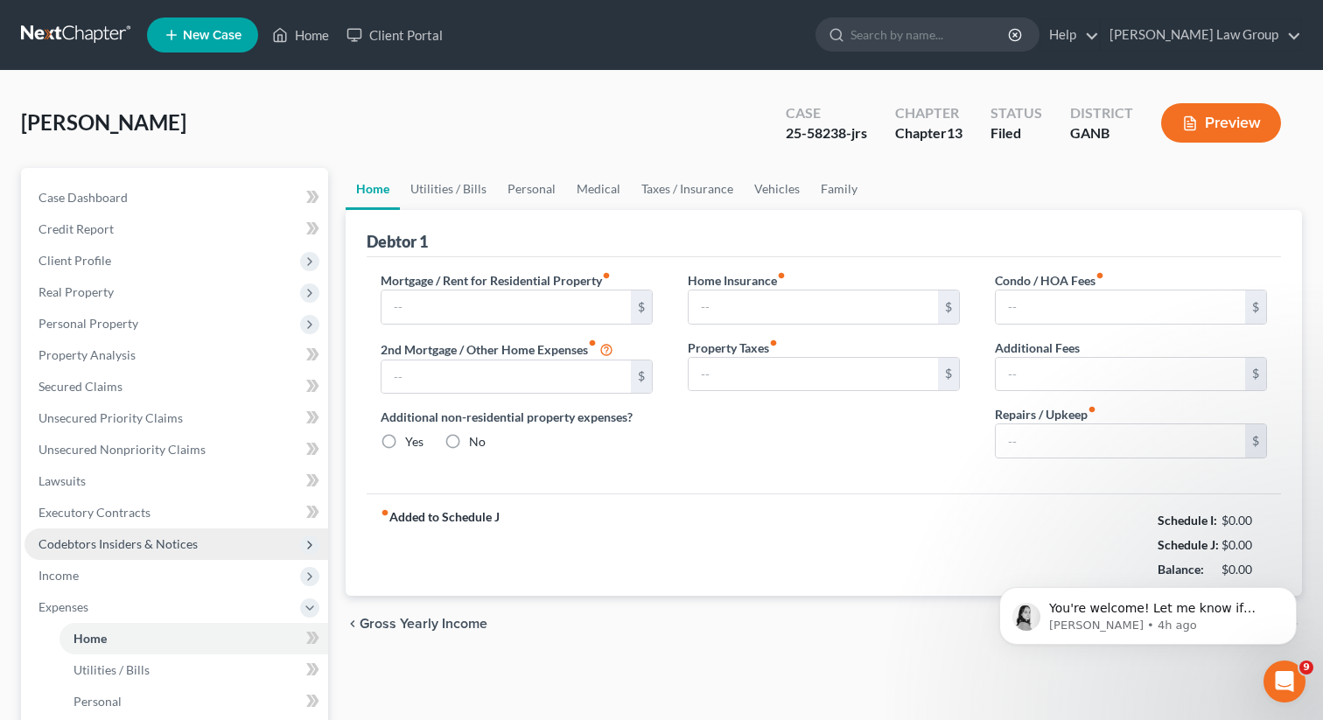
type input "2,056.00"
type input "0.00"
radio input "true"
type input "0.00"
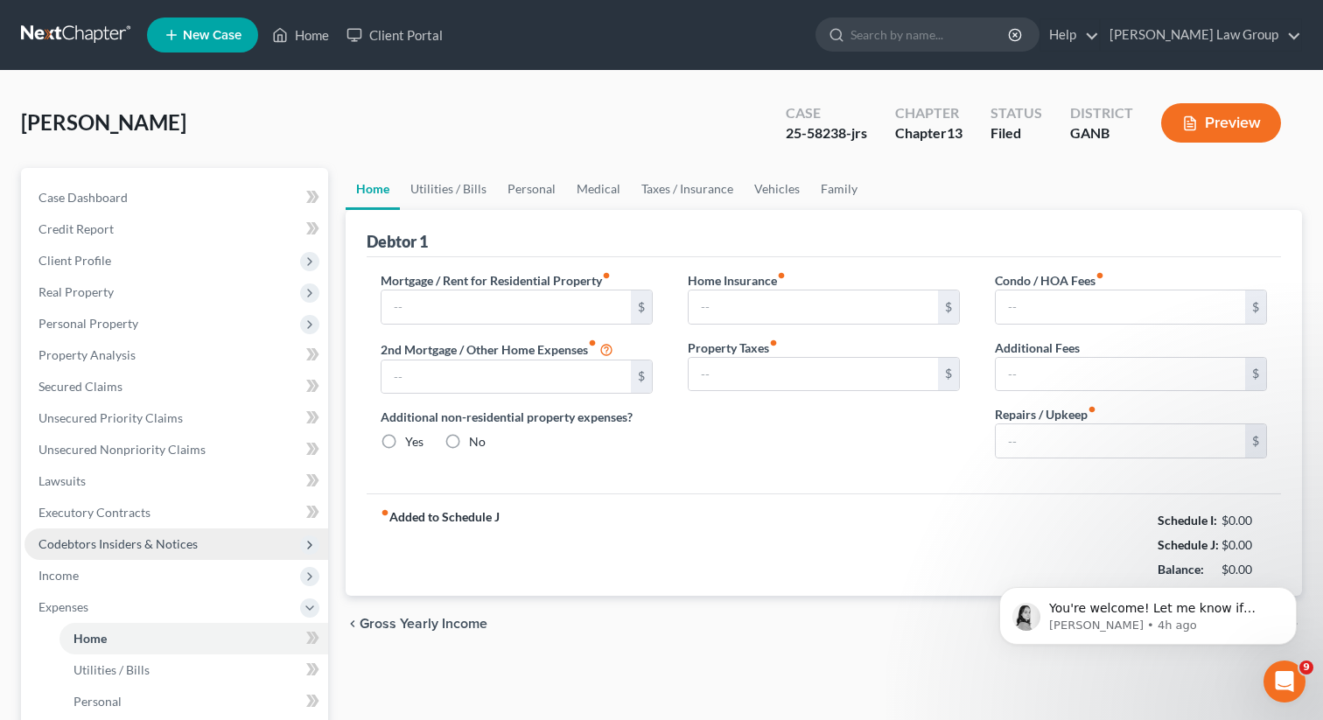
type input "42.00"
type input "0.00"
type input "70.00"
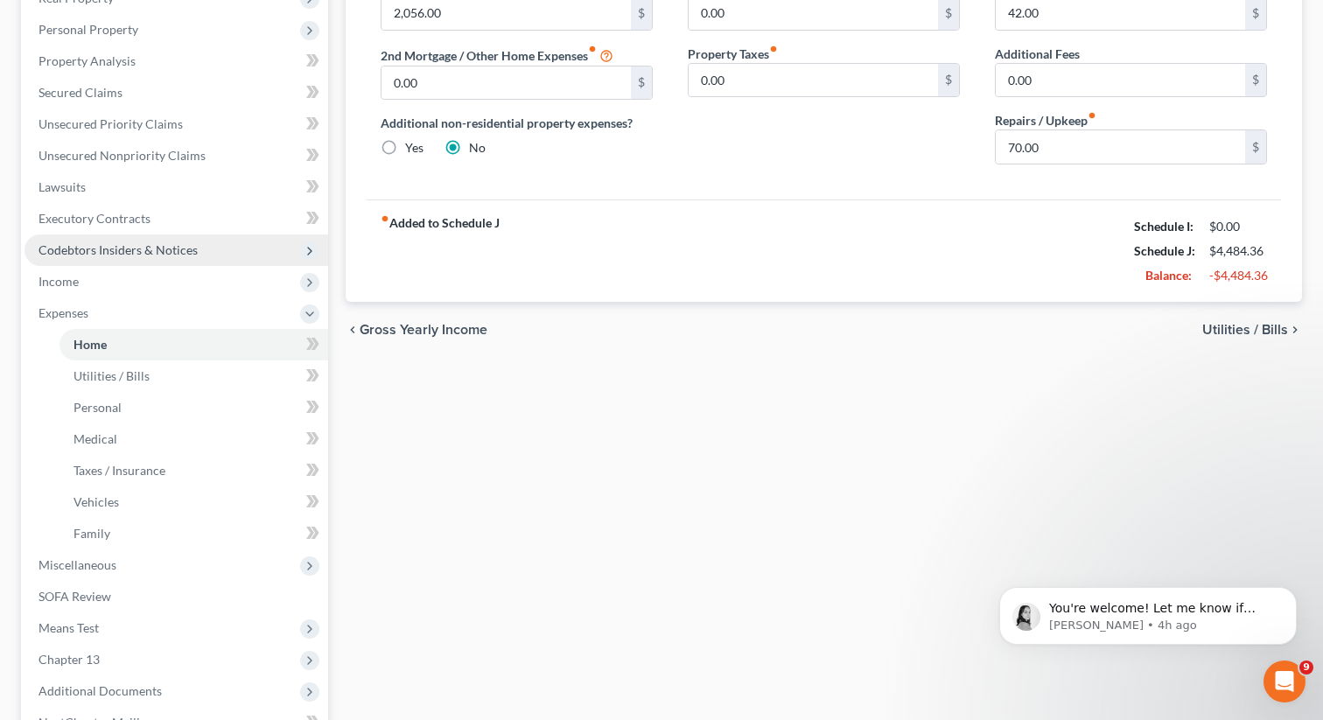
scroll to position [318, 0]
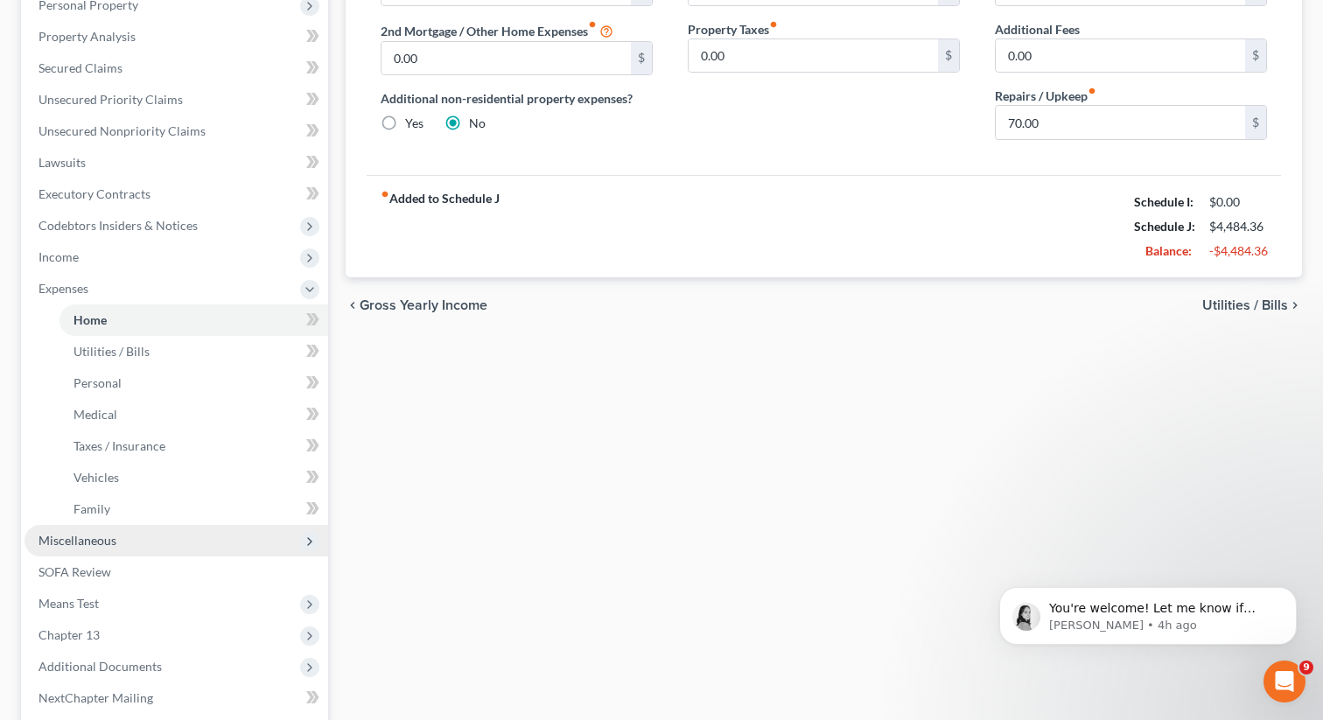
click at [101, 542] on span "Miscellaneous" at bounding box center [77, 540] width 78 height 15
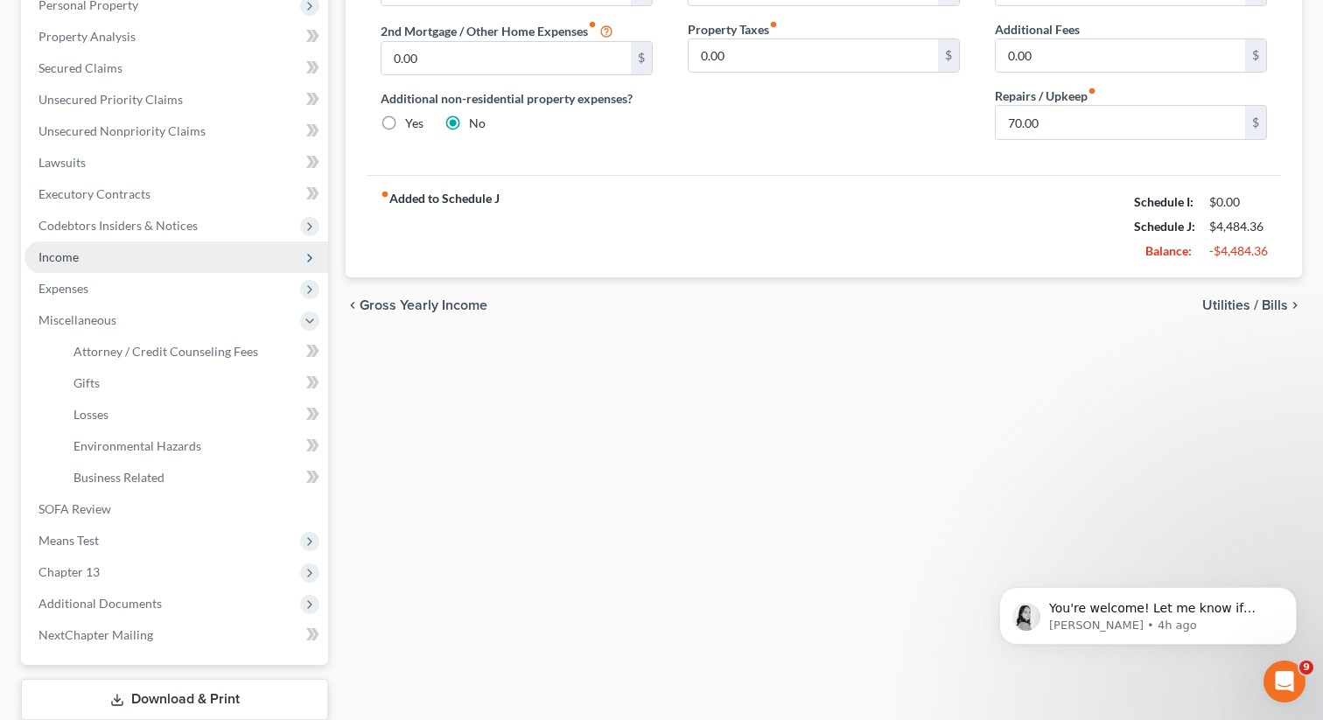
click at [87, 256] on span "Income" at bounding box center [176, 256] width 304 height 31
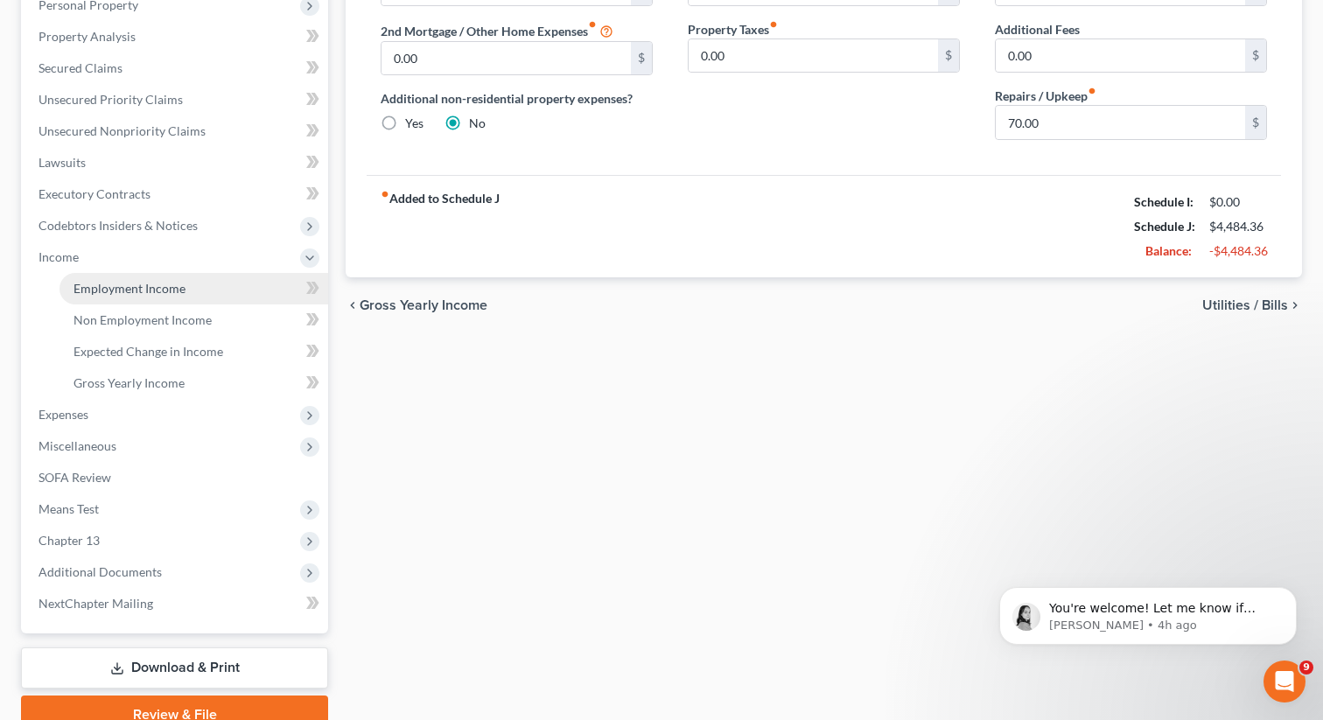
click at [87, 286] on span "Employment Income" at bounding box center [129, 288] width 112 height 15
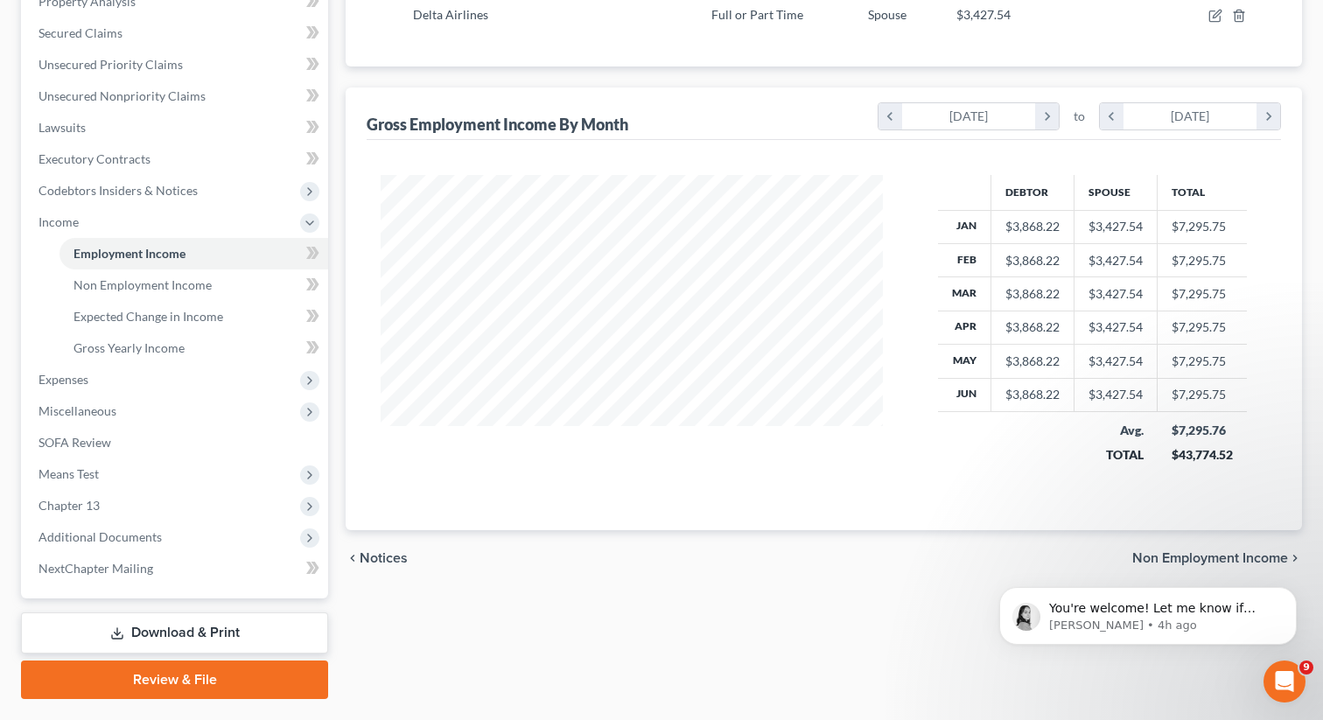
scroll to position [397, 0]
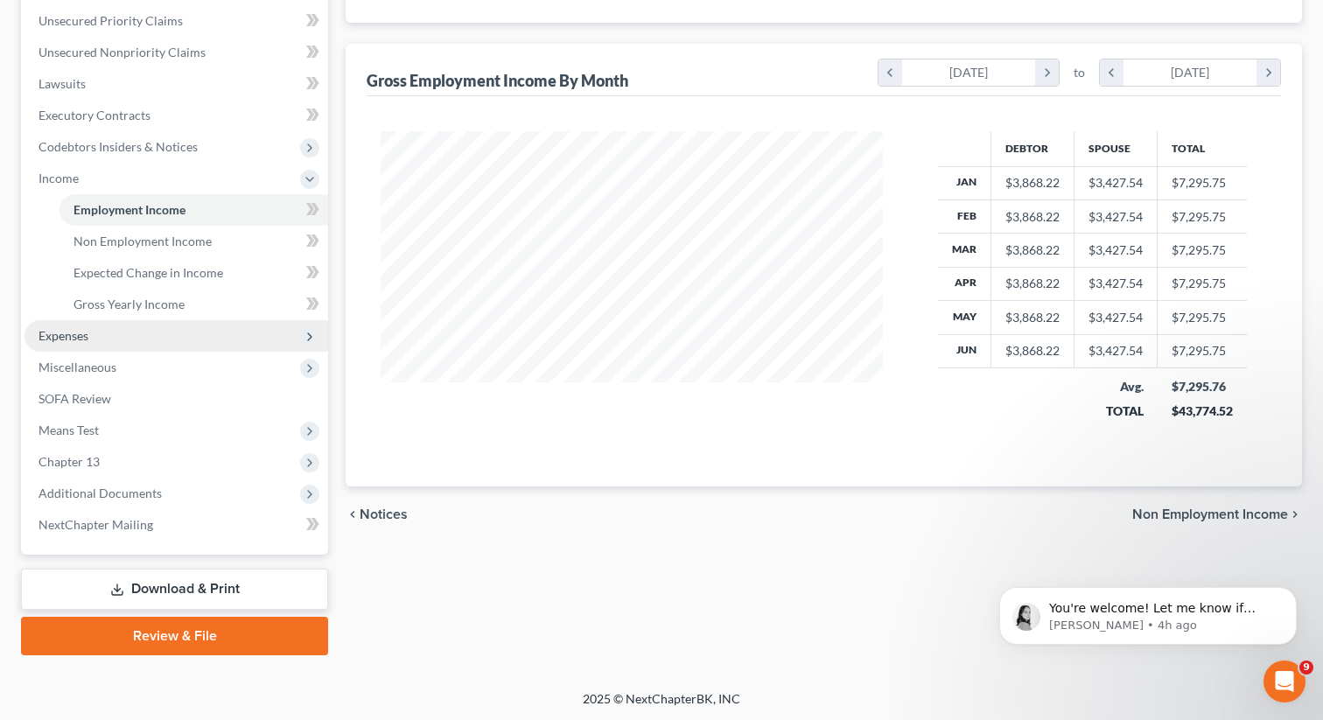
click at [116, 336] on span "Expenses" at bounding box center [176, 335] width 304 height 31
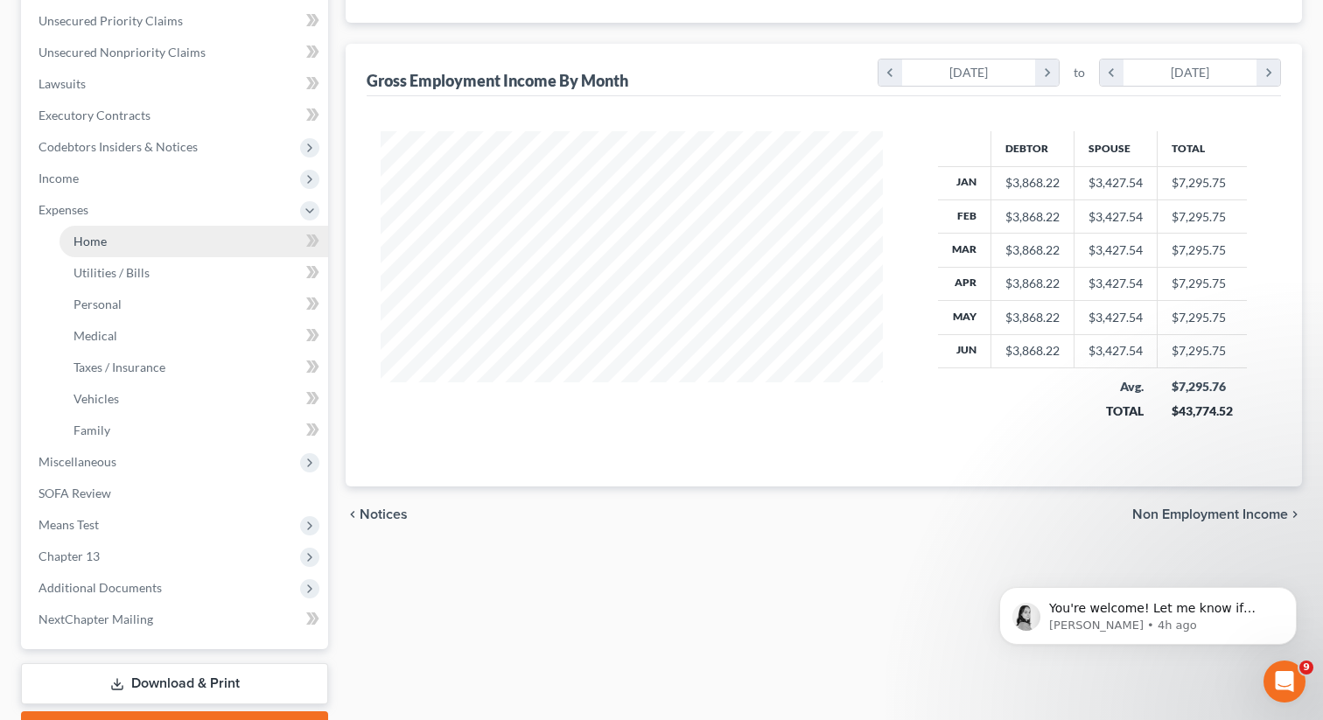
click at [100, 253] on link "Home" at bounding box center [193, 241] width 269 height 31
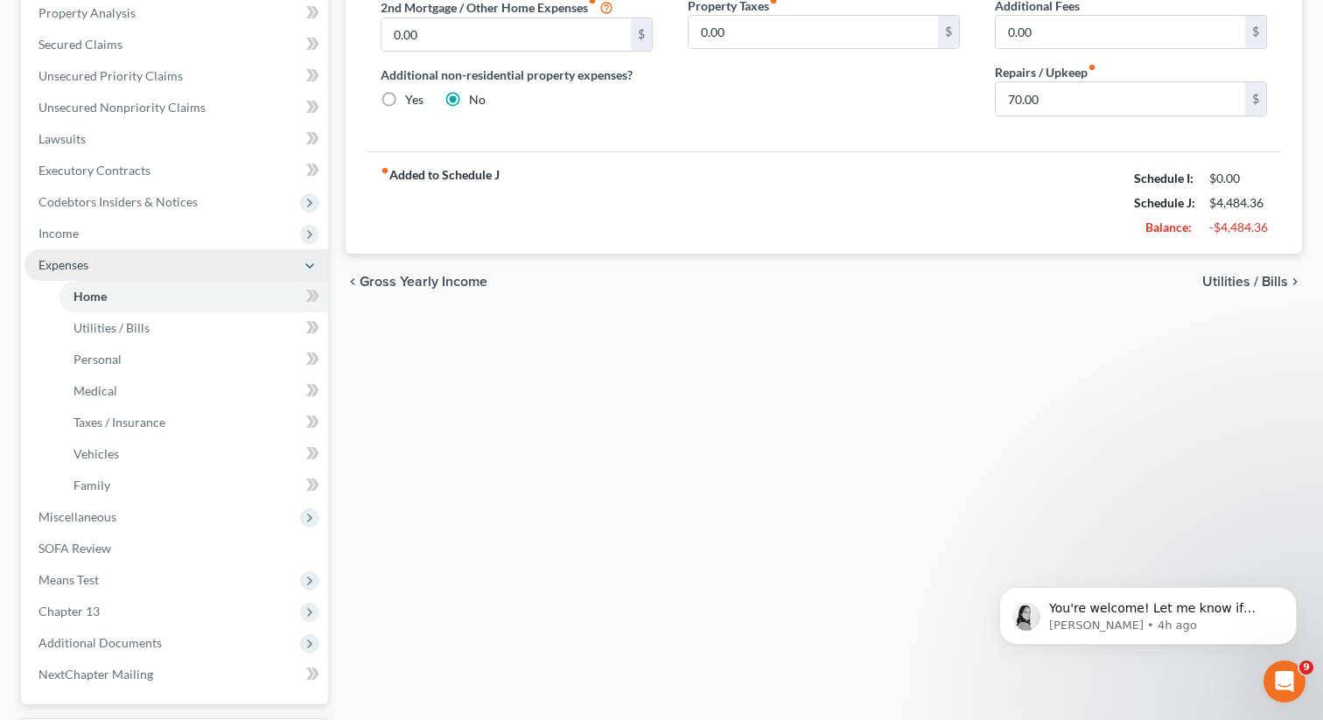
scroll to position [416, 0]
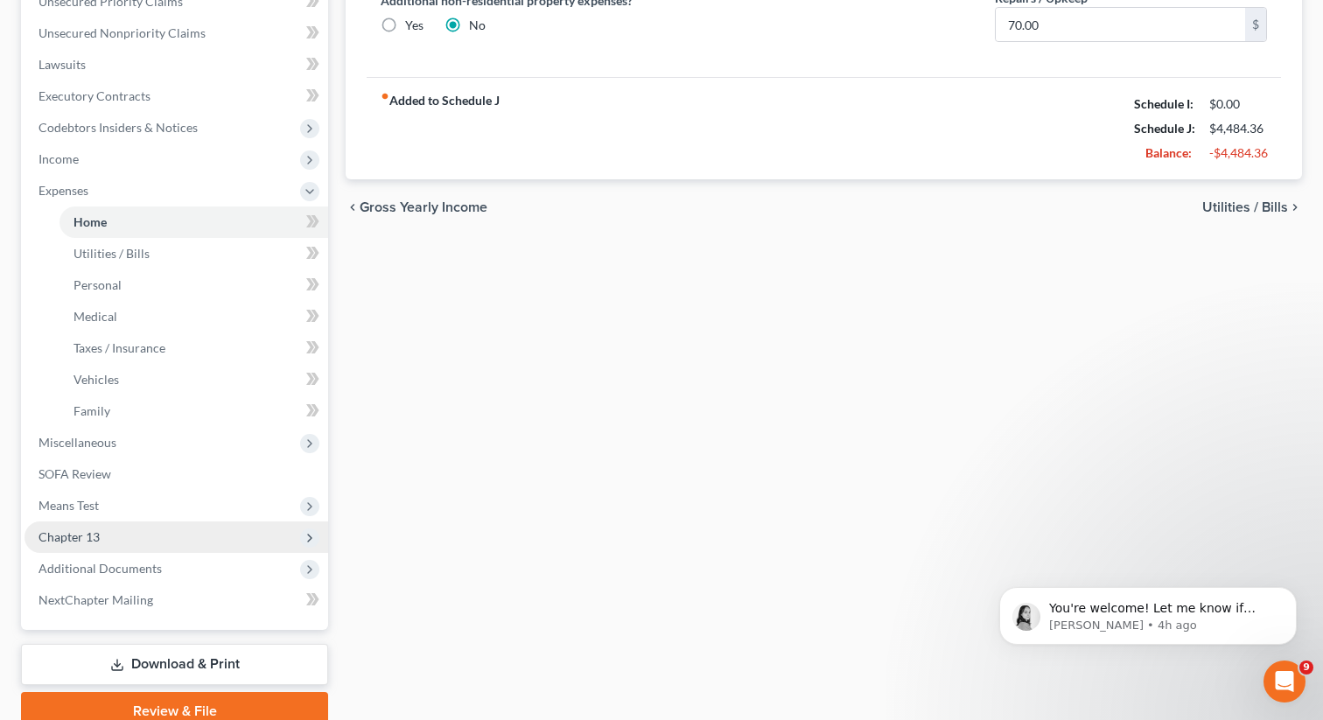
click at [143, 537] on span "Chapter 13" at bounding box center [176, 536] width 304 height 31
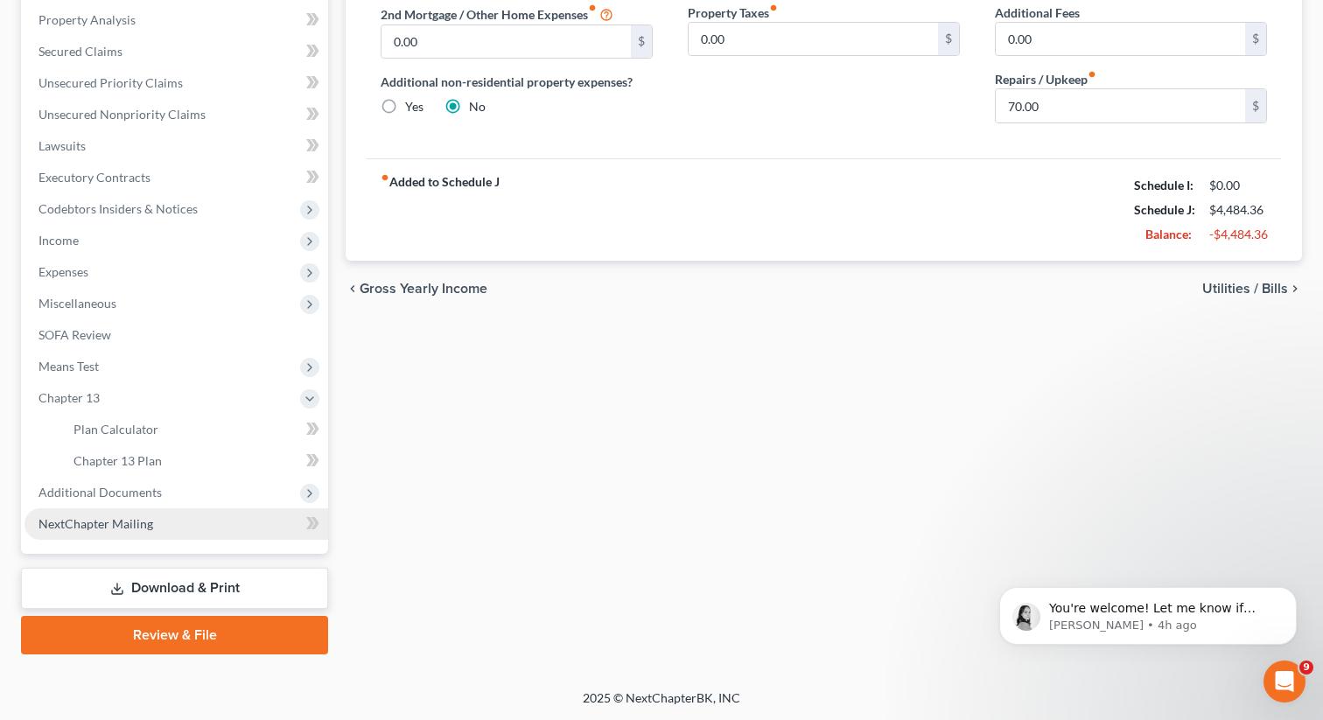
scroll to position [334, 0]
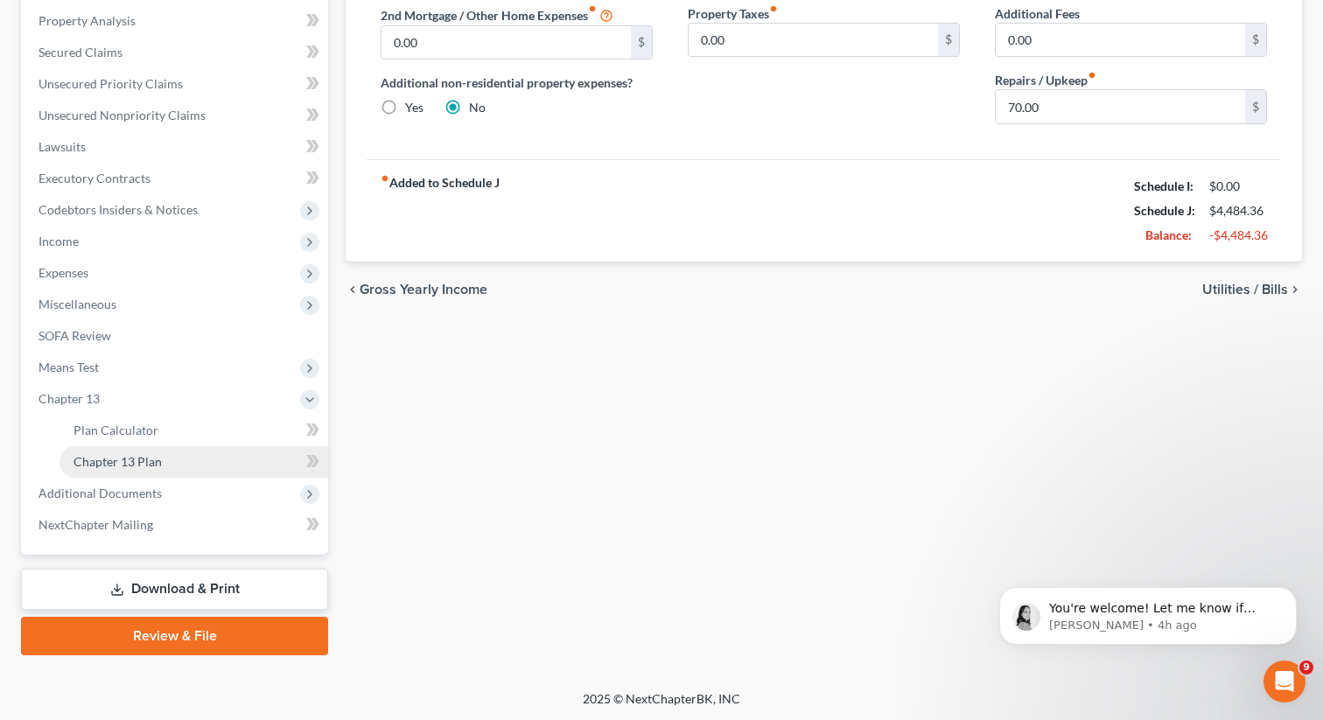
click at [162, 455] on link "Chapter 13 Plan" at bounding box center [193, 461] width 269 height 31
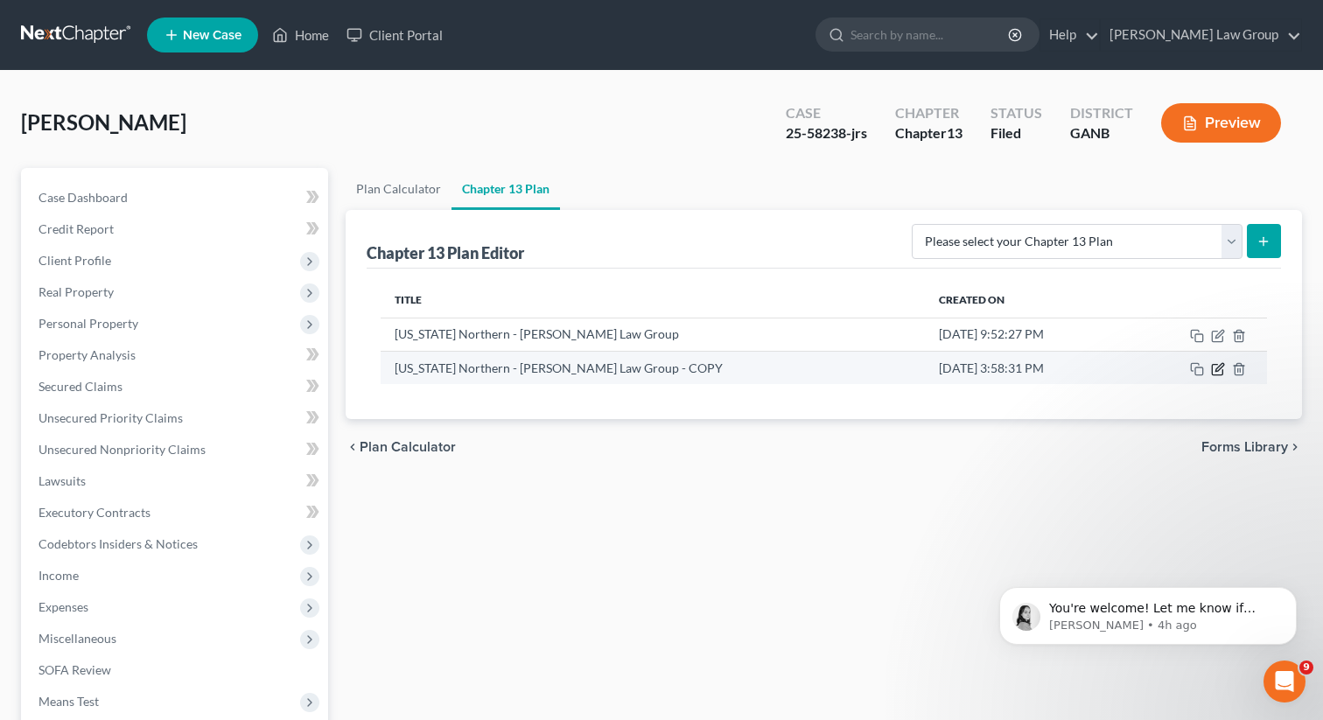
click at [1222, 372] on icon "button" at bounding box center [1217, 370] width 10 height 10
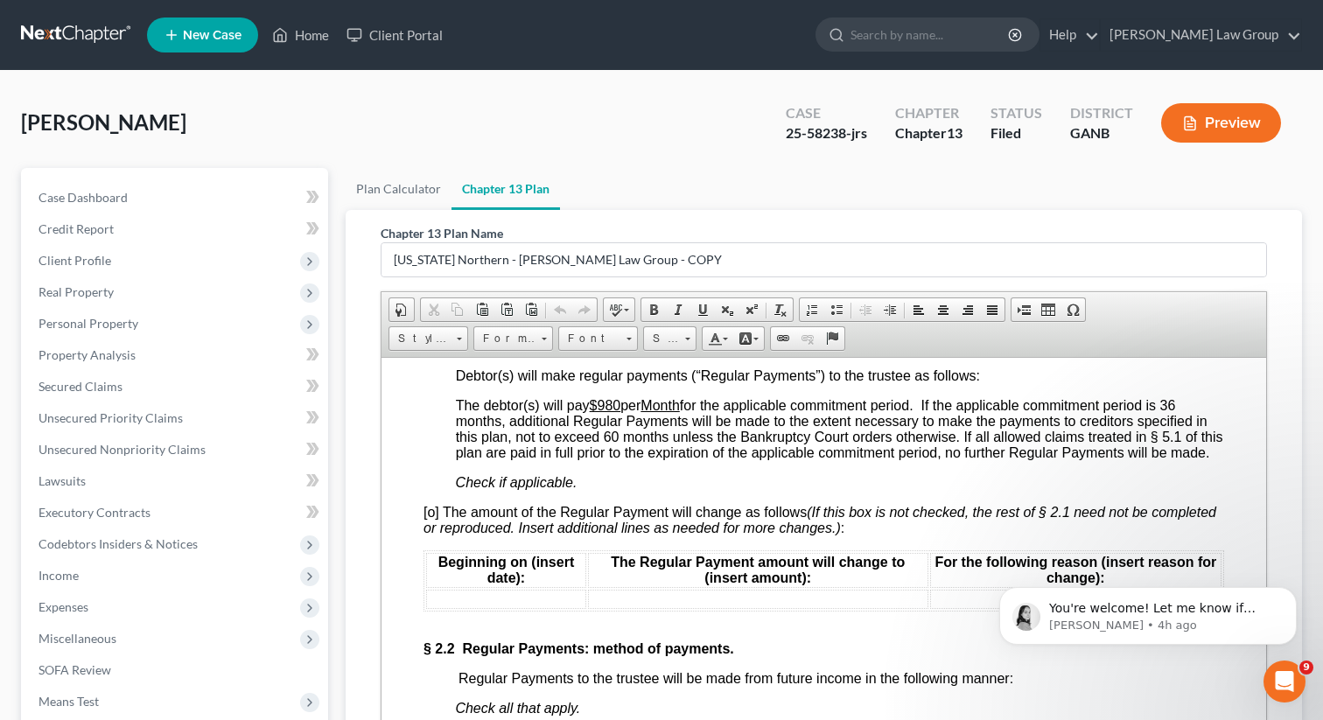
scroll to position [1668, 0]
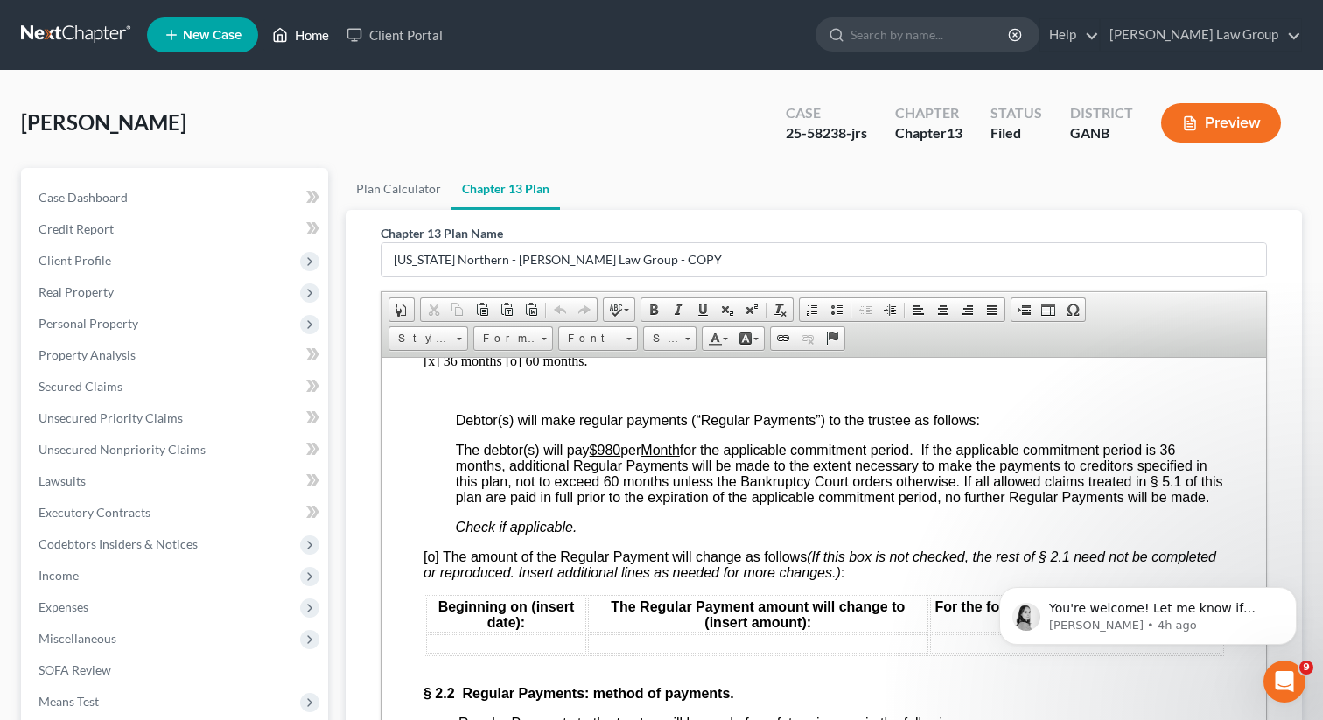
click at [304, 40] on link "Home" at bounding box center [300, 34] width 74 height 31
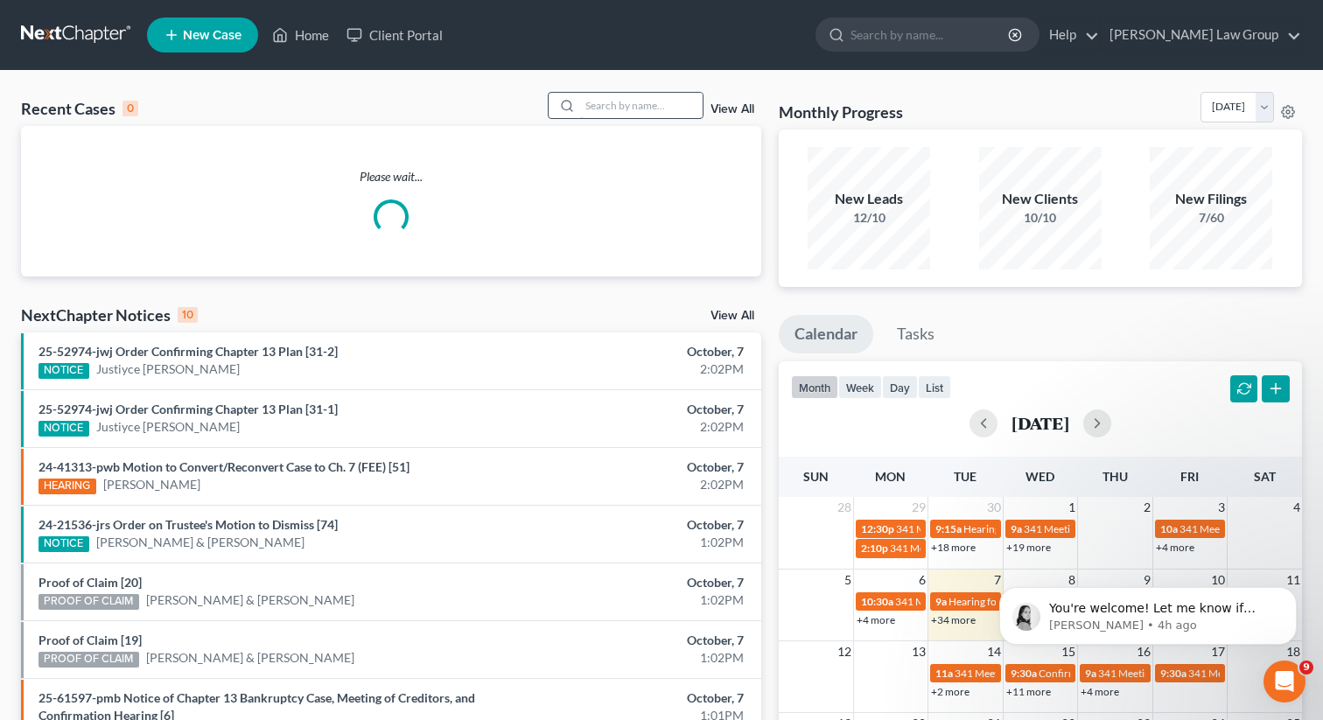
click at [596, 102] on input "search" at bounding box center [641, 105] width 122 height 25
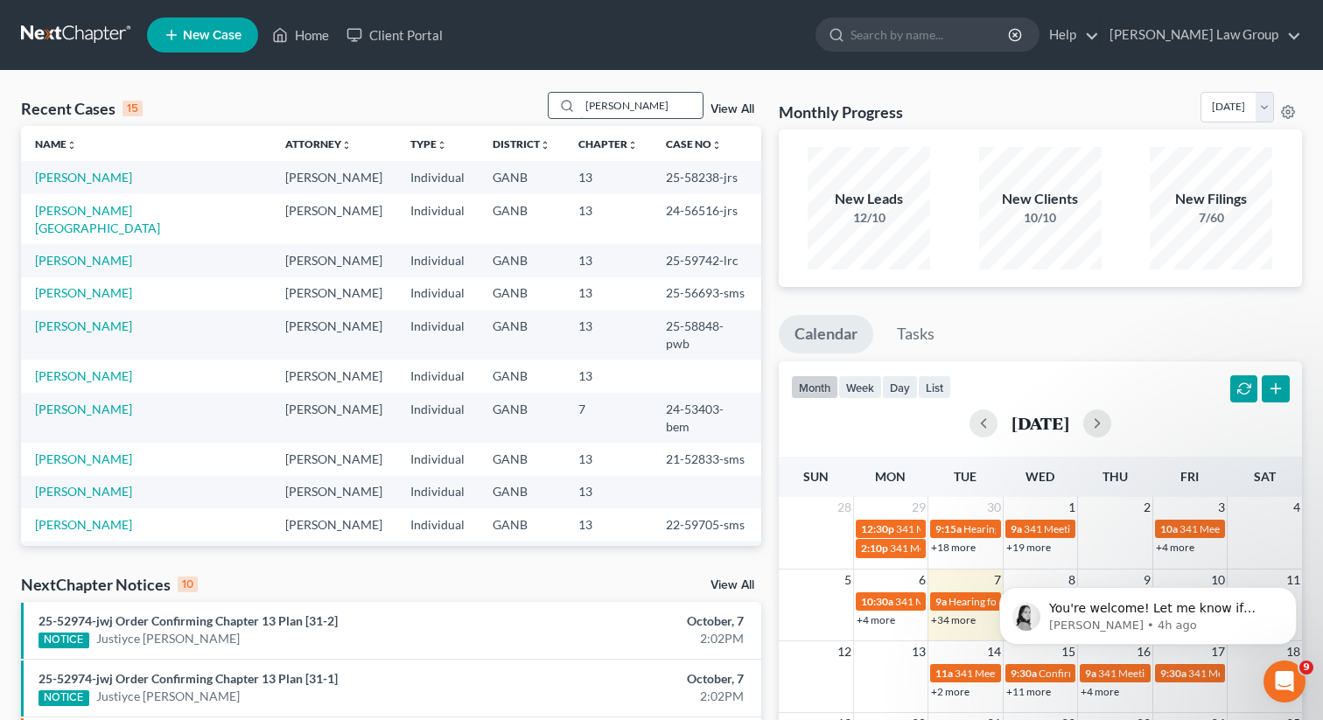
type input "[PERSON_NAME]"
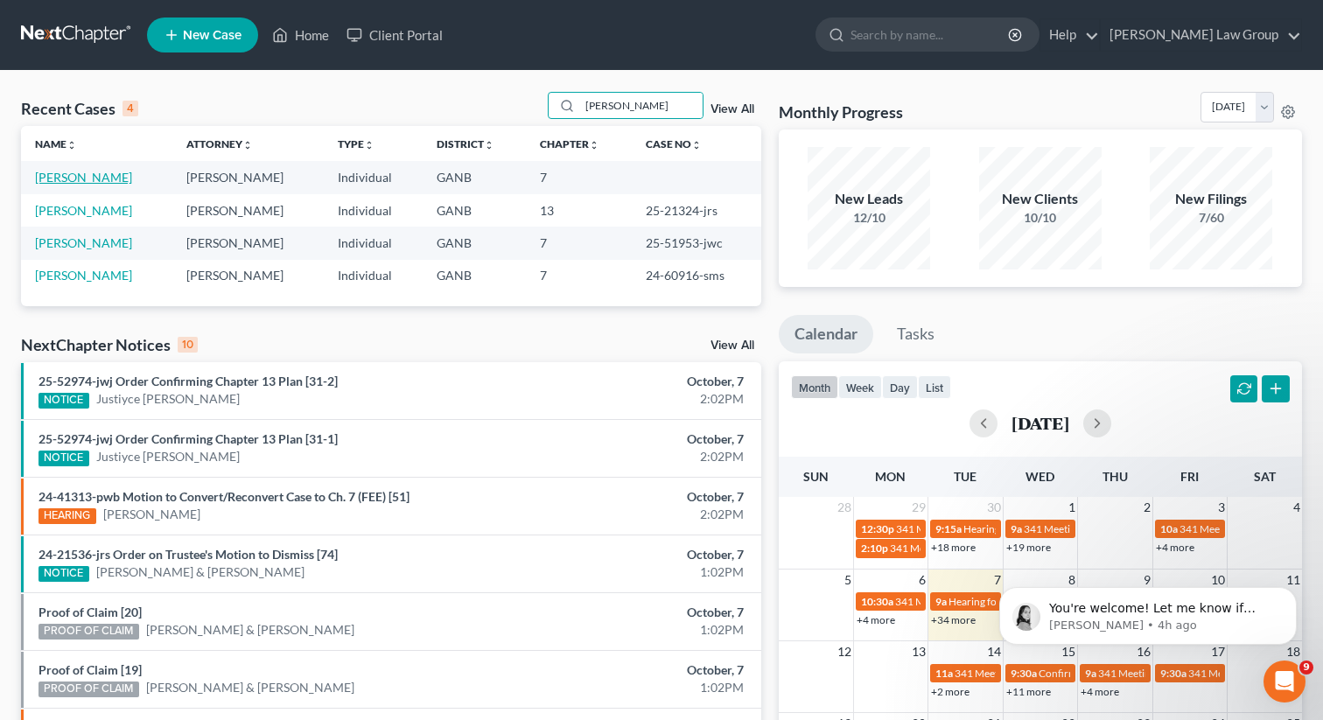
click at [53, 180] on link "[PERSON_NAME]" at bounding box center [83, 177] width 97 height 15
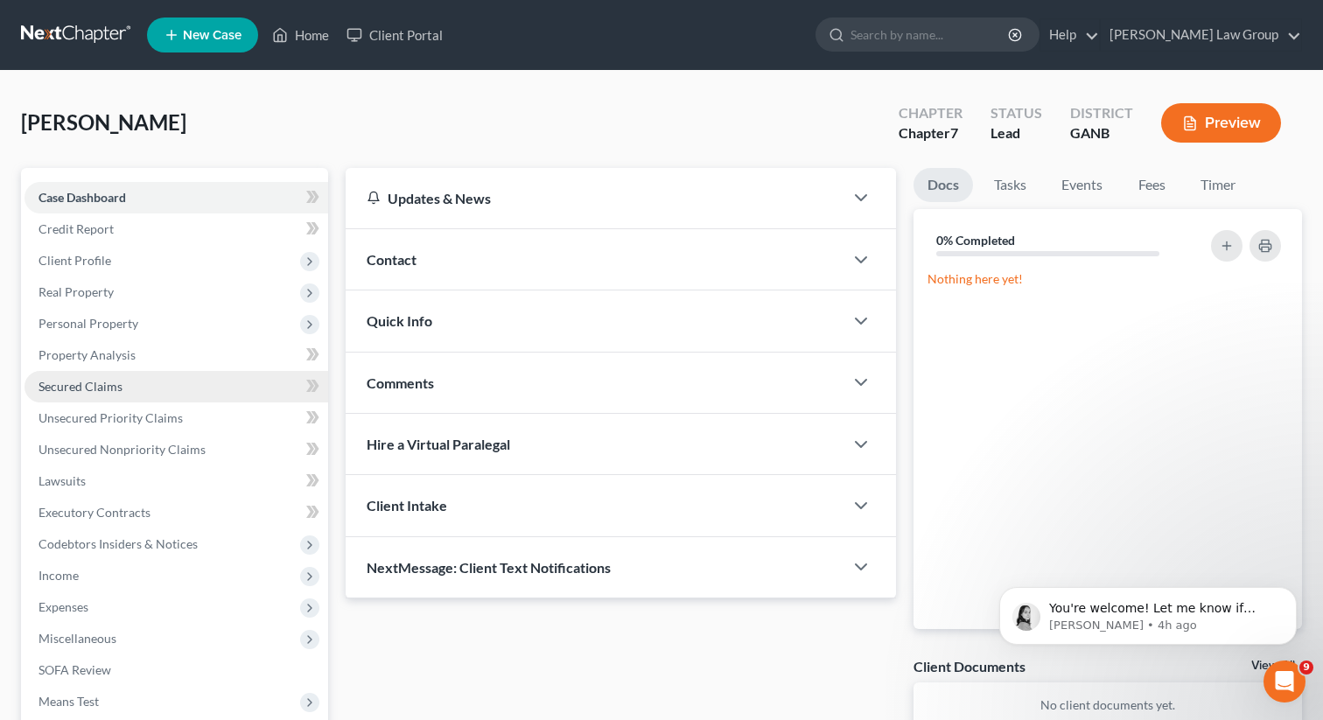
click at [84, 393] on link "Secured Claims" at bounding box center [176, 386] width 304 height 31
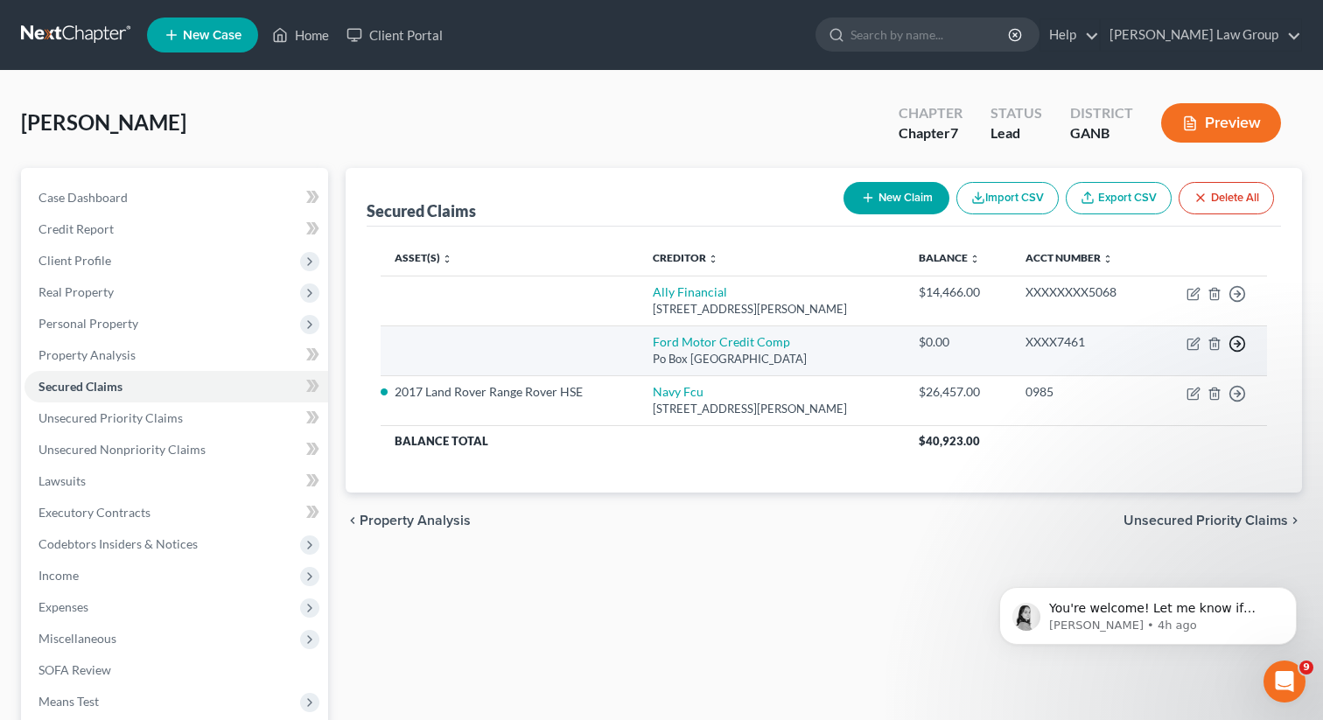
click at [1237, 344] on icon "button" at bounding box center [1236, 343] width 17 height 17
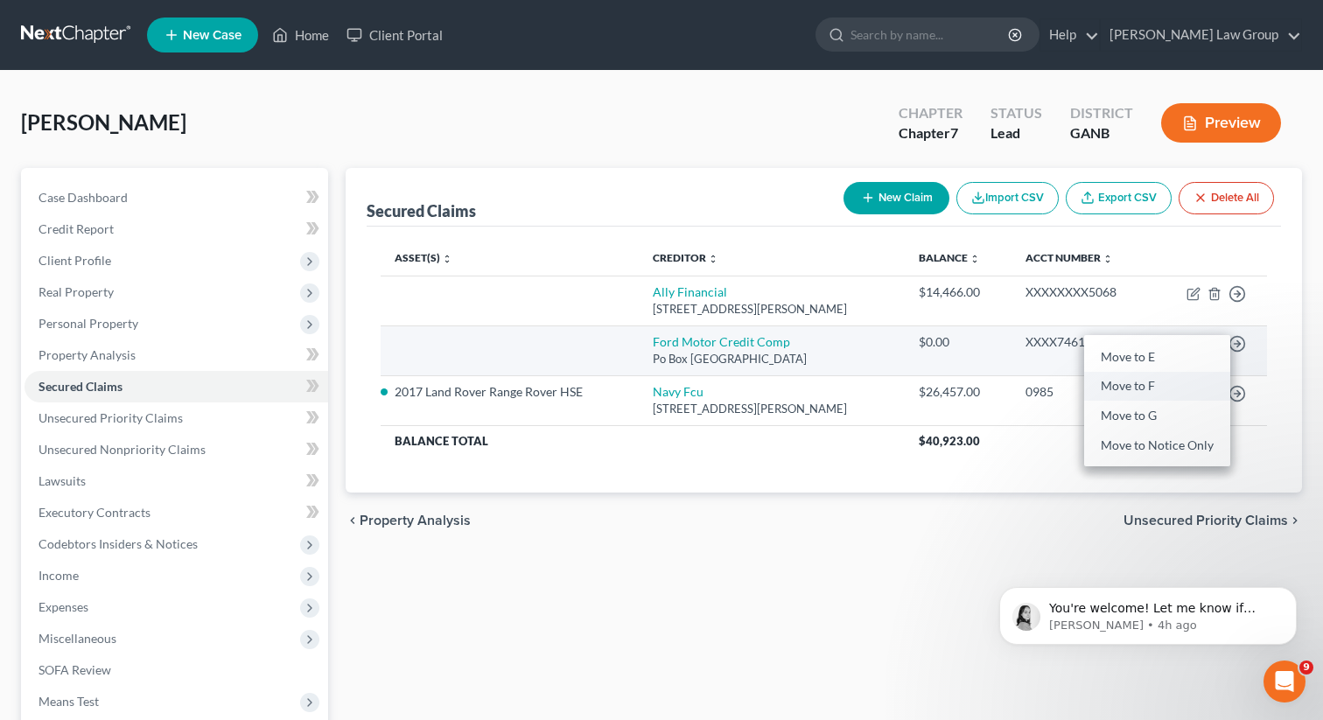
click at [1151, 387] on link "Move to F" at bounding box center [1157, 387] width 146 height 30
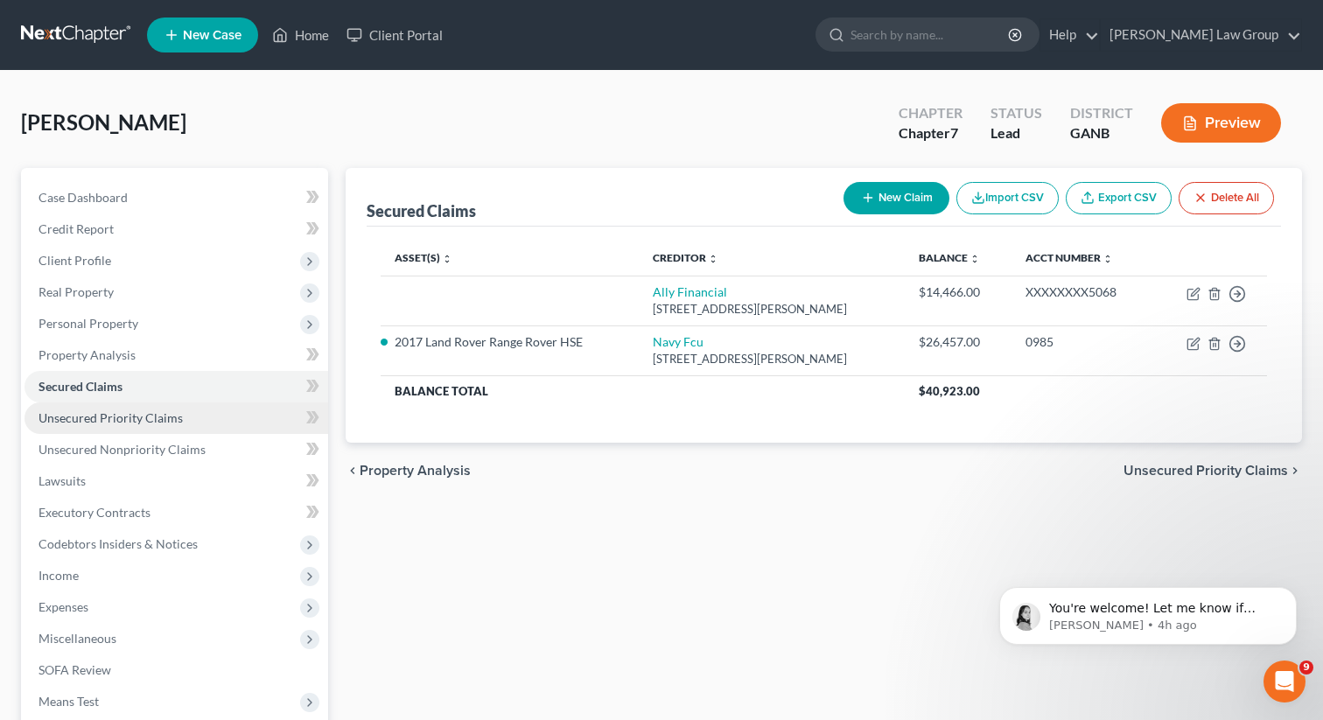
click at [153, 423] on span "Unsecured Priority Claims" at bounding box center [110, 417] width 144 height 15
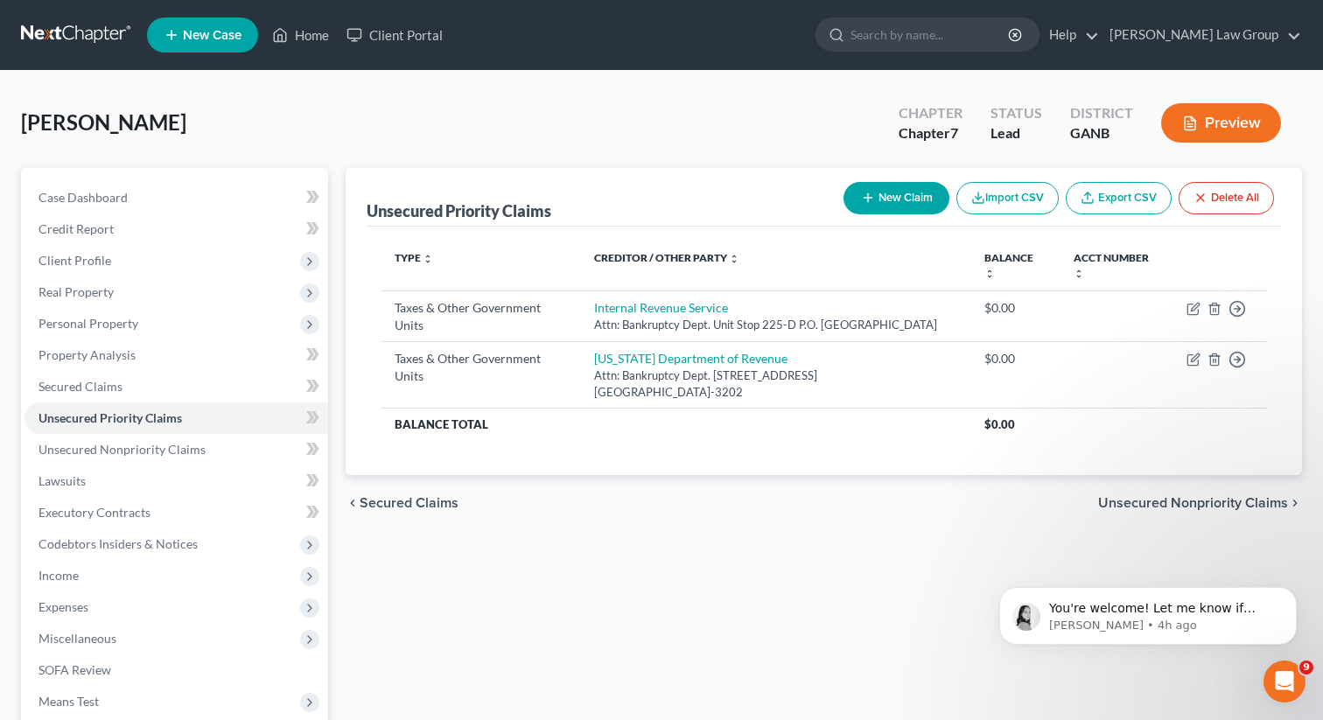
click at [877, 201] on button "New Claim" at bounding box center [896, 198] width 106 height 32
select select "0"
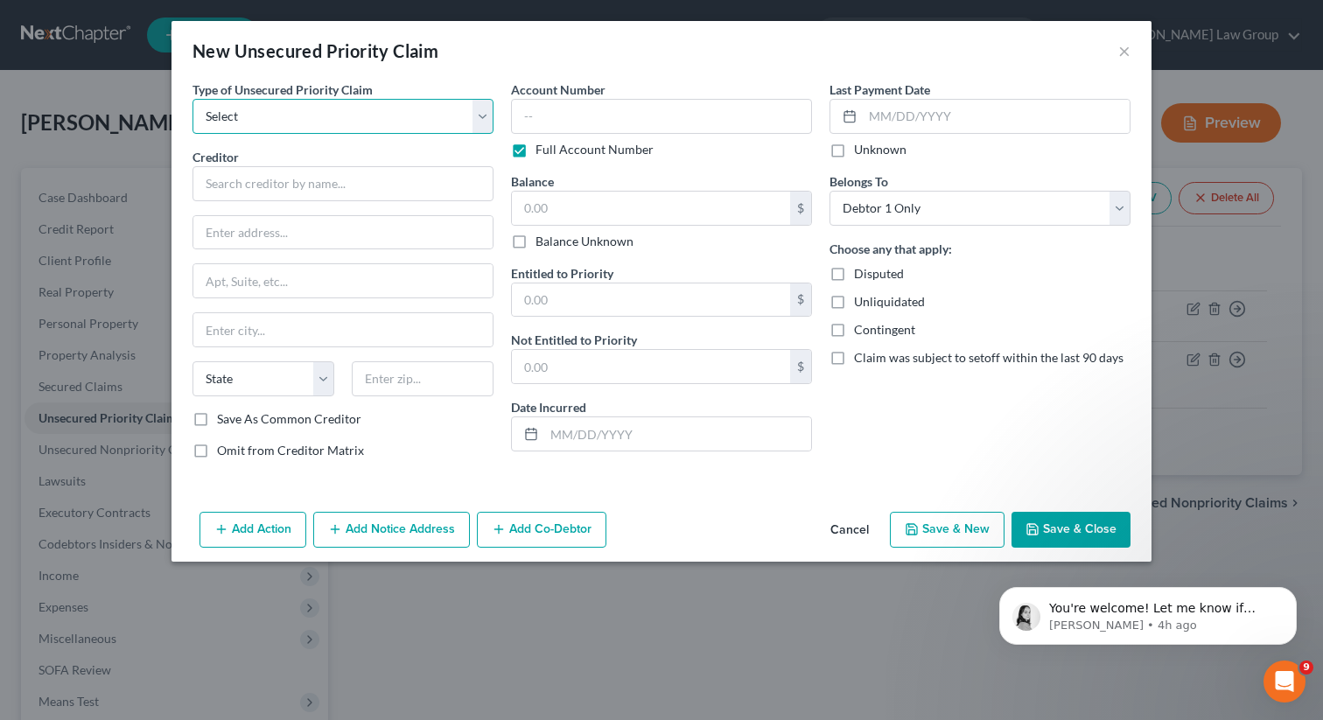
click at [340, 124] on select "Select Taxes & Other Government Units Domestic Support Obligations Extensions o…" at bounding box center [342, 116] width 301 height 35
select select "1"
click at [192, 99] on select "Select Taxes & Other Government Units Domestic Support Obligations Extensions o…" at bounding box center [342, 116] width 301 height 35
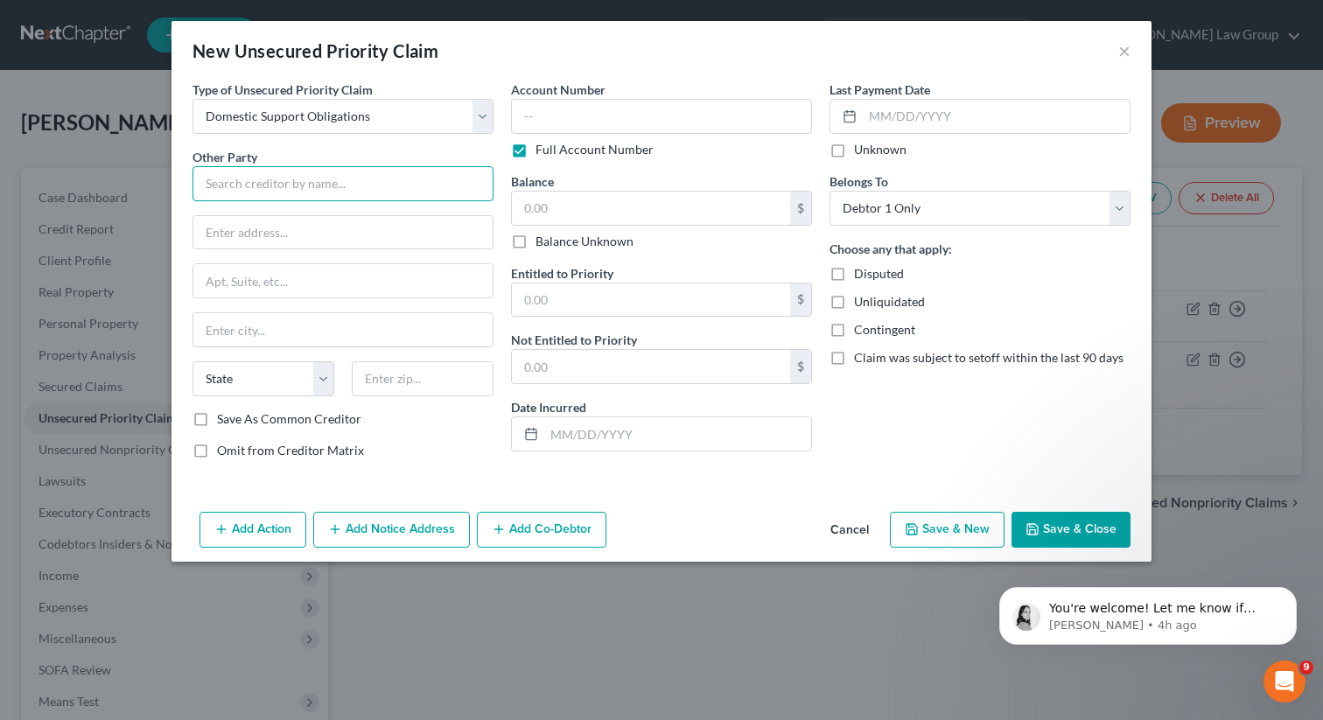
click at [280, 185] on input "text" at bounding box center [342, 183] width 301 height 35
paste input "[PERSON_NAME]"
type input "[PERSON_NAME]"
drag, startPoint x: 312, startPoint y: 178, endPoint x: 101, endPoint y: 154, distance: 212.2
click at [101, 154] on div "New Unsecured Priority Claim × Type of Unsecured Priority Claim * Select Taxes …" at bounding box center [661, 360] width 1323 height 720
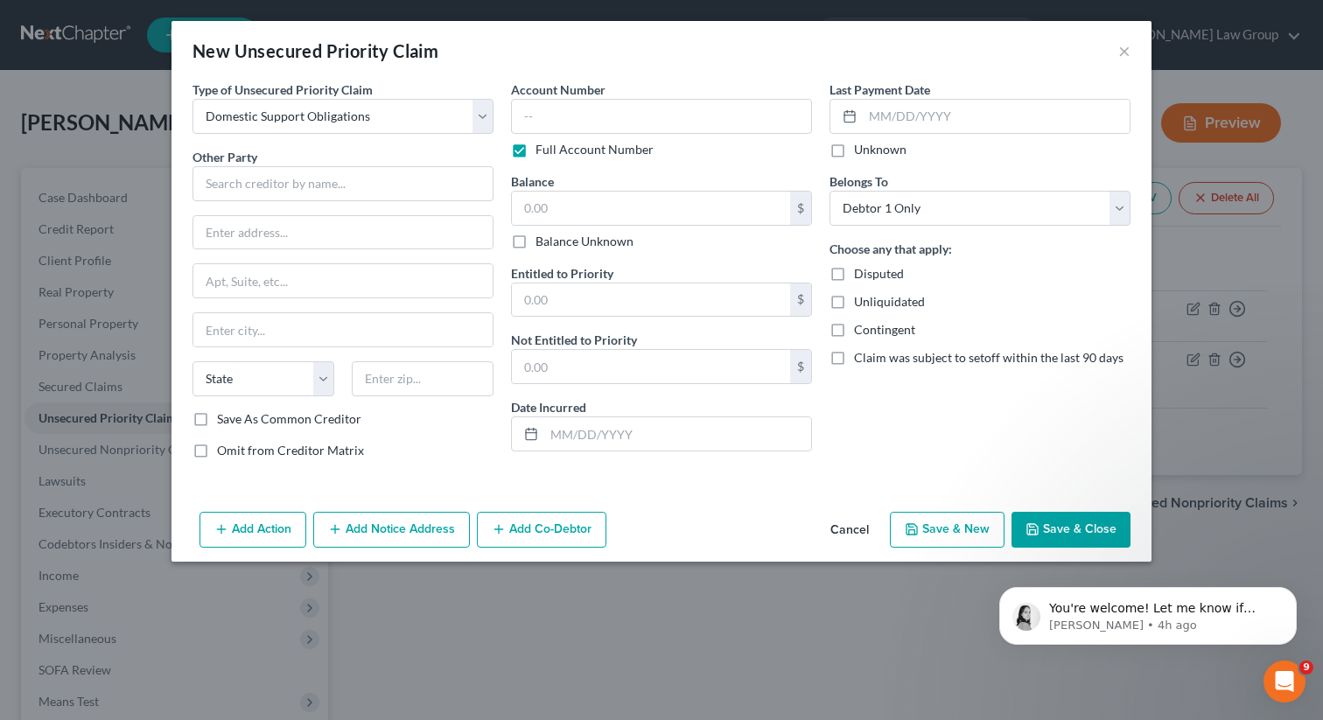
click at [1070, 530] on button "Save & Close" at bounding box center [1070, 530] width 119 height 37
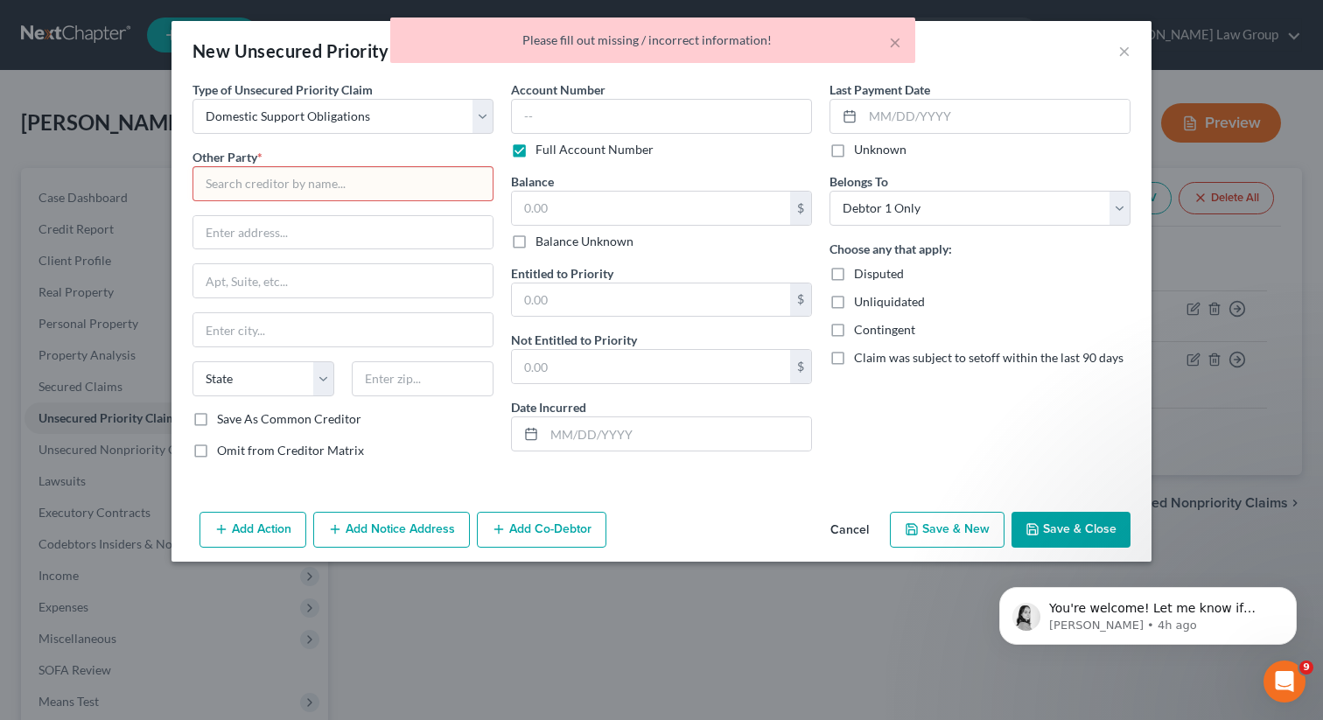
click at [888, 44] on div "Please fill out missing / incorrect information!" at bounding box center [652, 39] width 497 height 17
click at [894, 39] on button "×" at bounding box center [895, 41] width 12 height 21
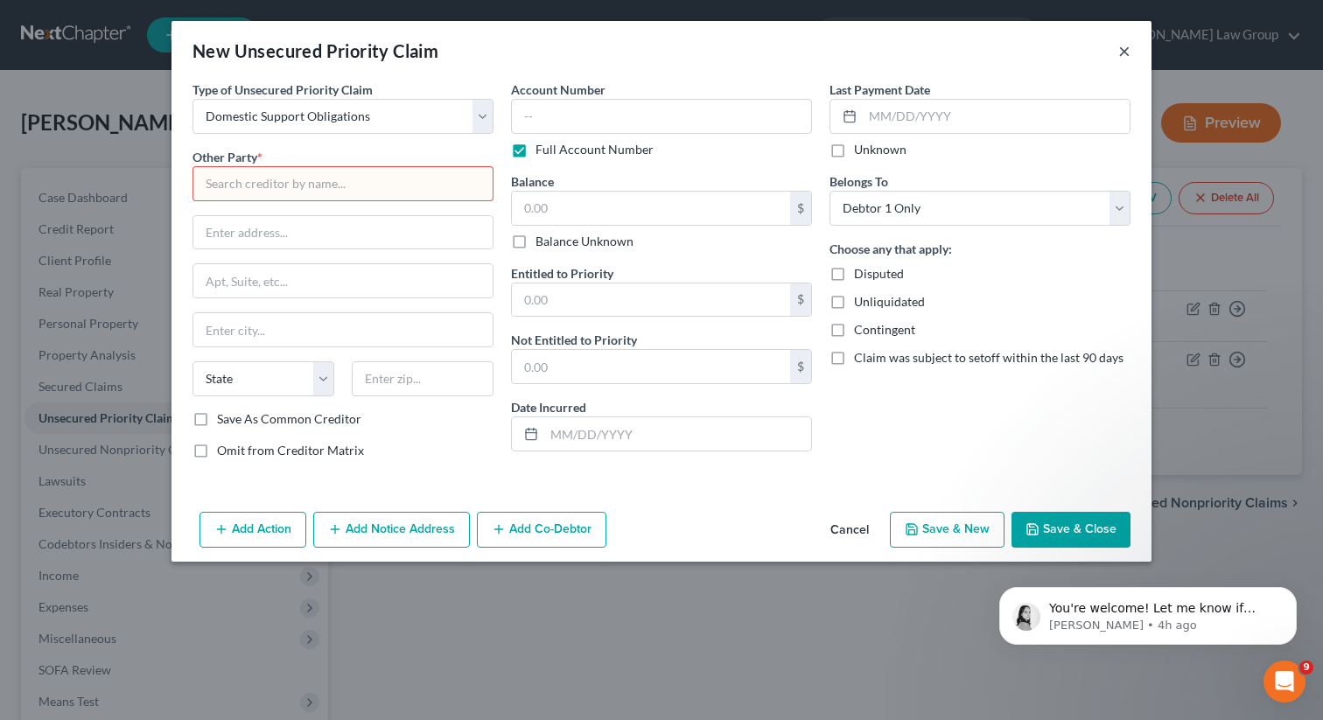
click at [1127, 59] on button "×" at bounding box center [1124, 50] width 12 height 21
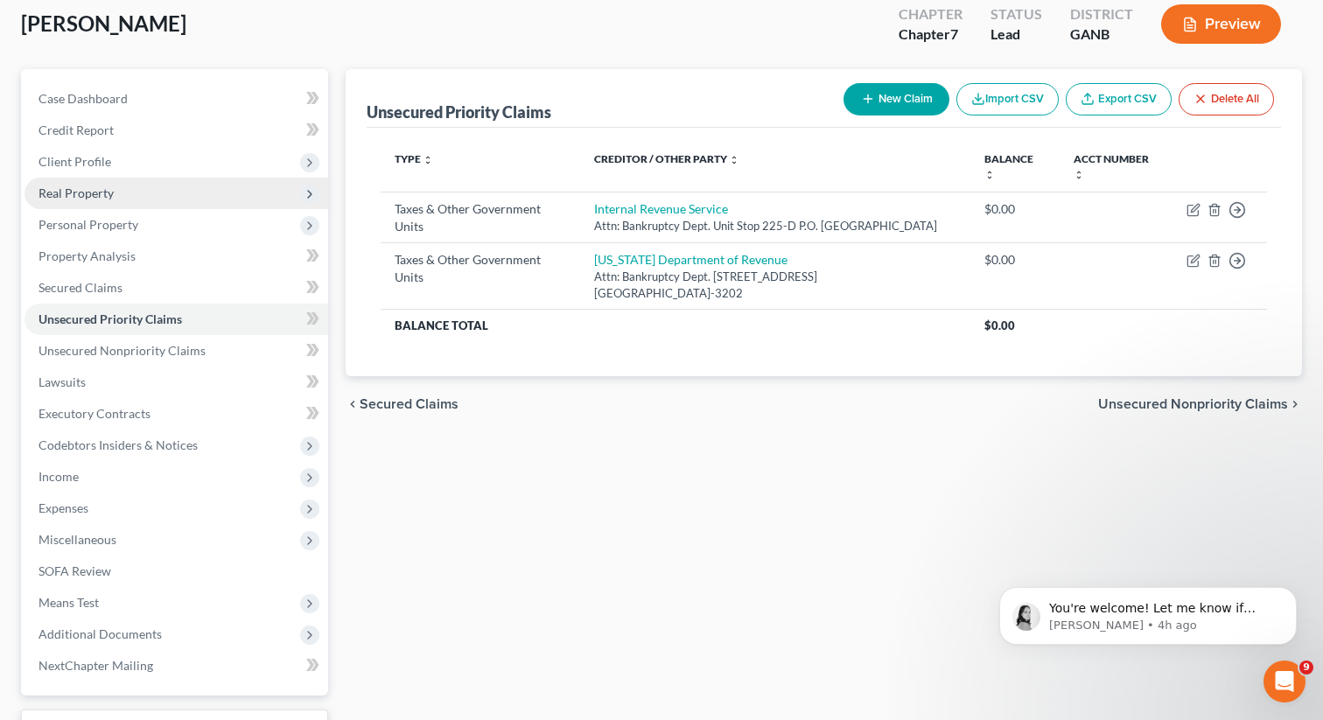
scroll to position [240, 0]
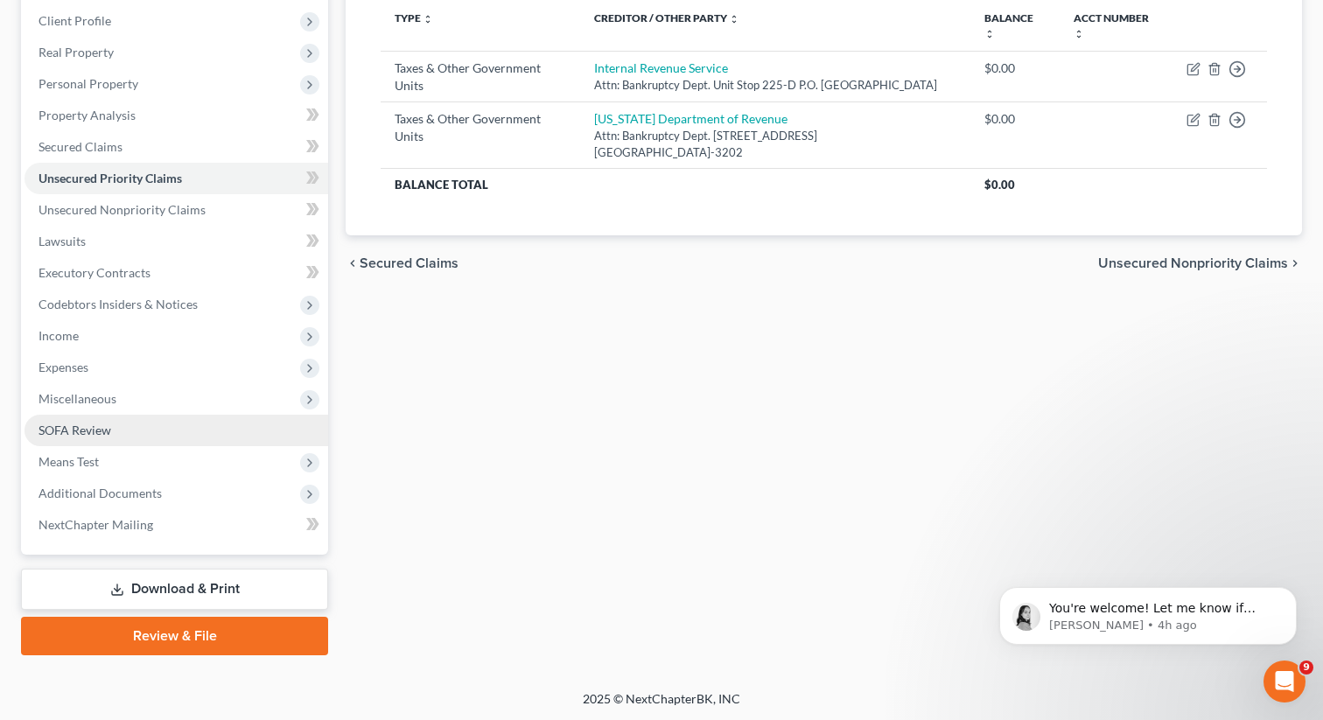
click at [99, 431] on span "SOFA Review" at bounding box center [74, 430] width 73 height 15
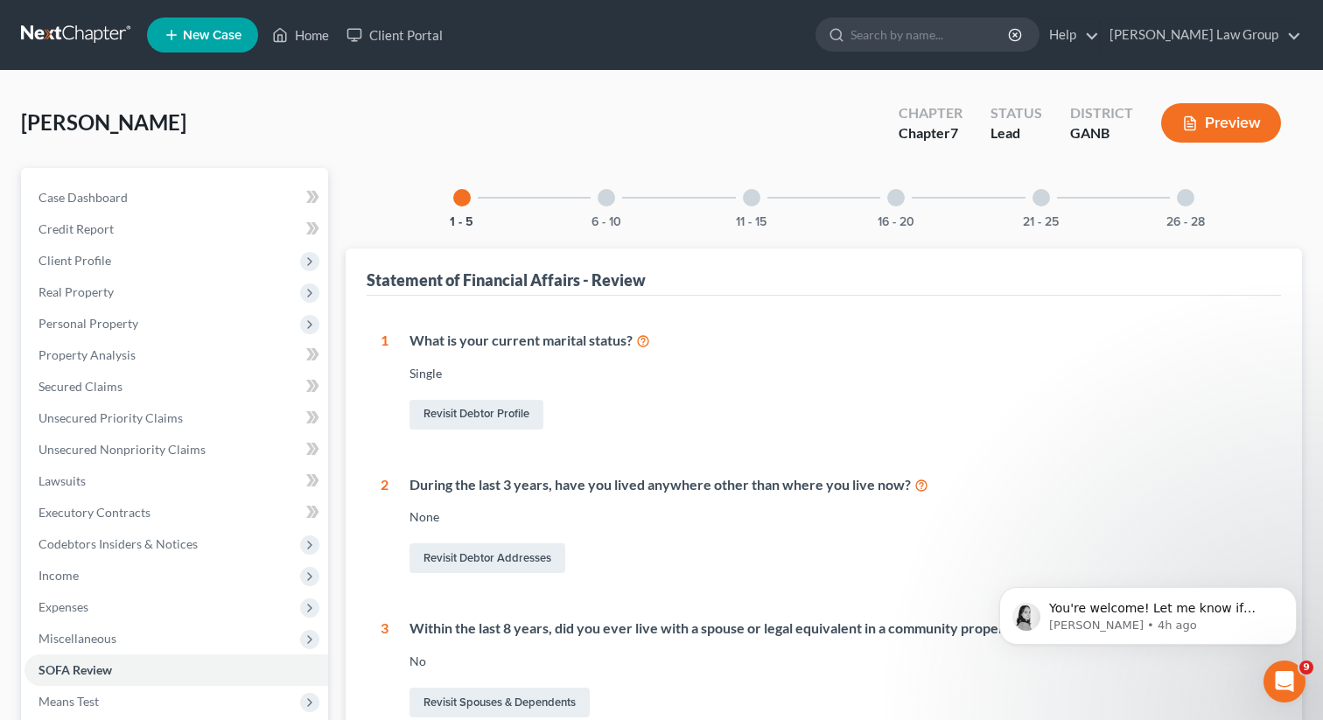
click at [1043, 201] on div at bounding box center [1040, 197] width 17 height 17
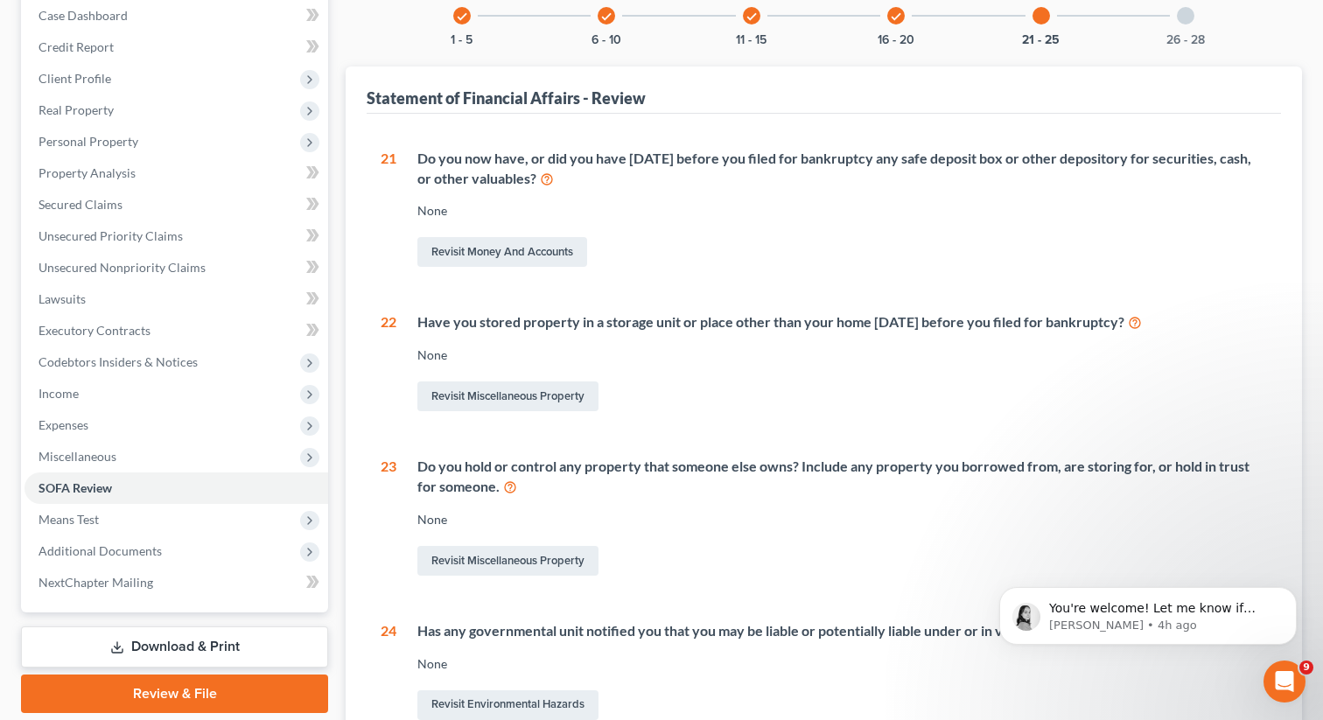
scroll to position [39, 0]
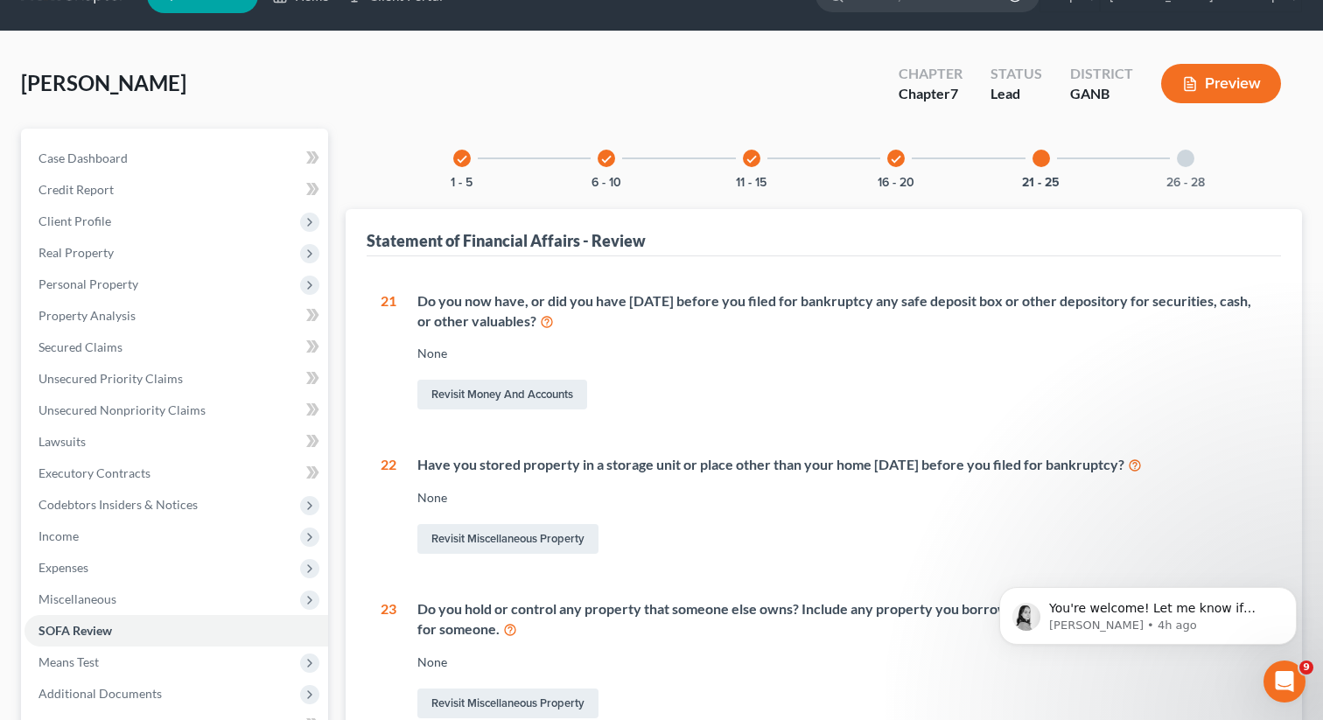
click at [1184, 172] on div "26 - 28" at bounding box center [1185, 158] width 59 height 59
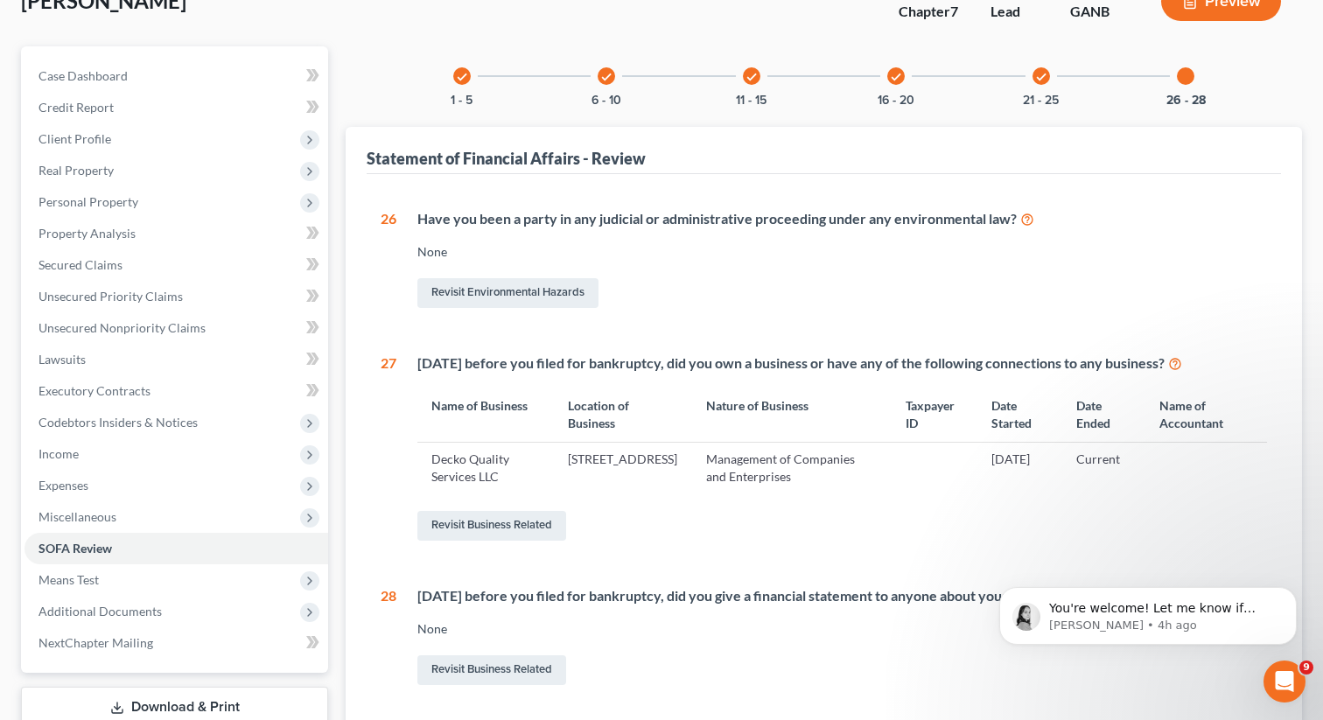
scroll to position [225, 0]
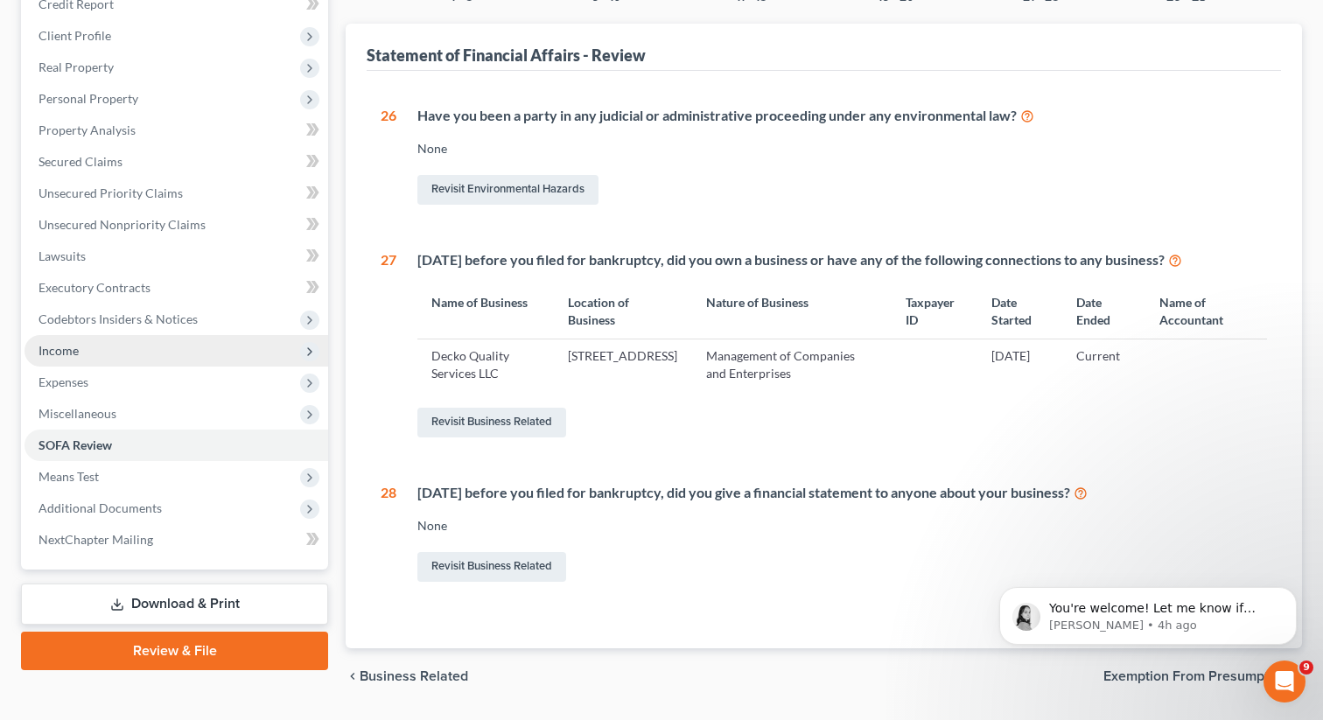
click at [74, 349] on span "Income" at bounding box center [58, 350] width 40 height 15
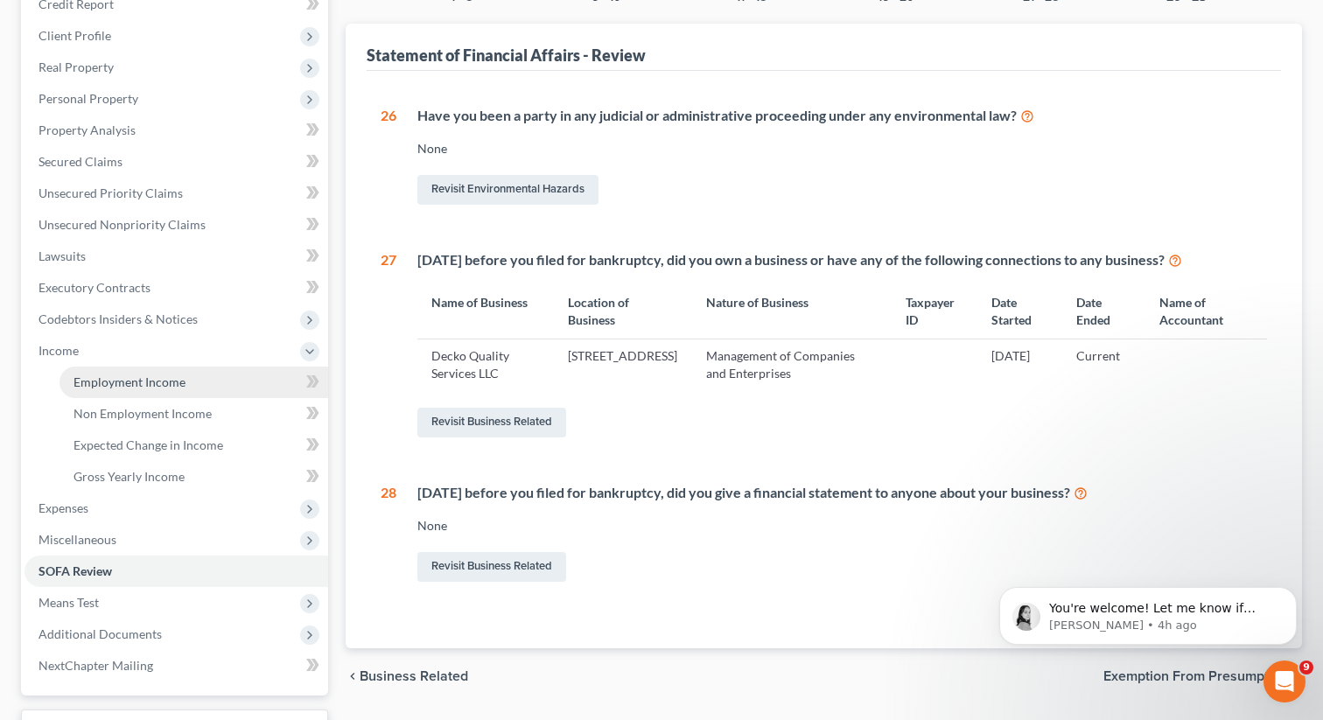
click at [97, 374] on span "Employment Income" at bounding box center [129, 381] width 112 height 15
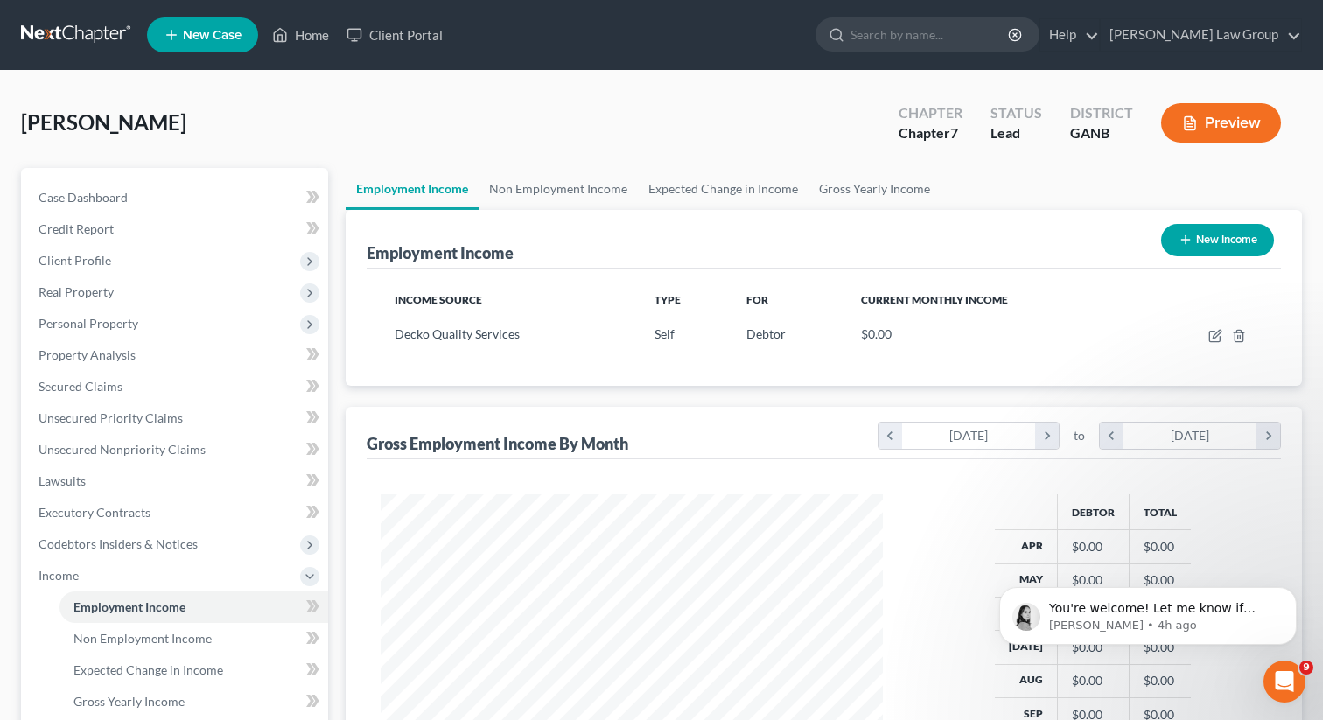
scroll to position [313, 537]
click at [572, 190] on link "Non Employment Income" at bounding box center [558, 189] width 159 height 42
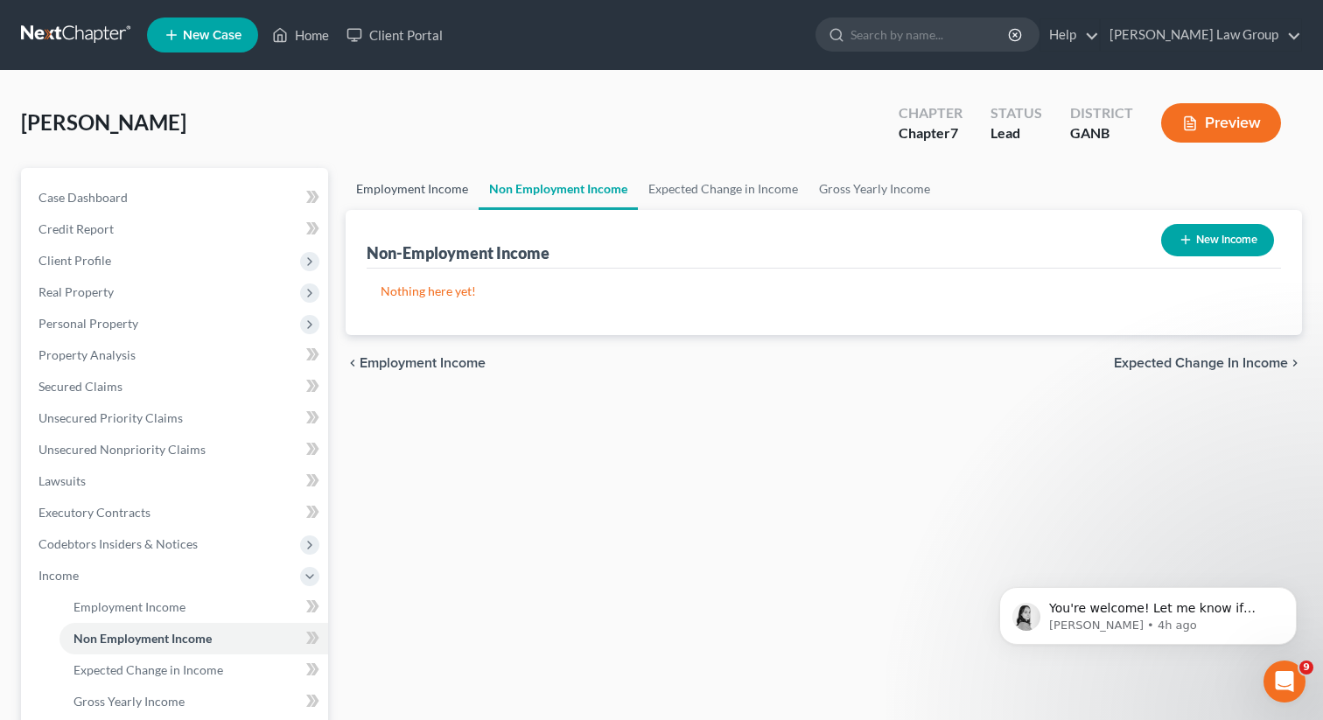
click at [435, 203] on link "Employment Income" at bounding box center [412, 189] width 133 height 42
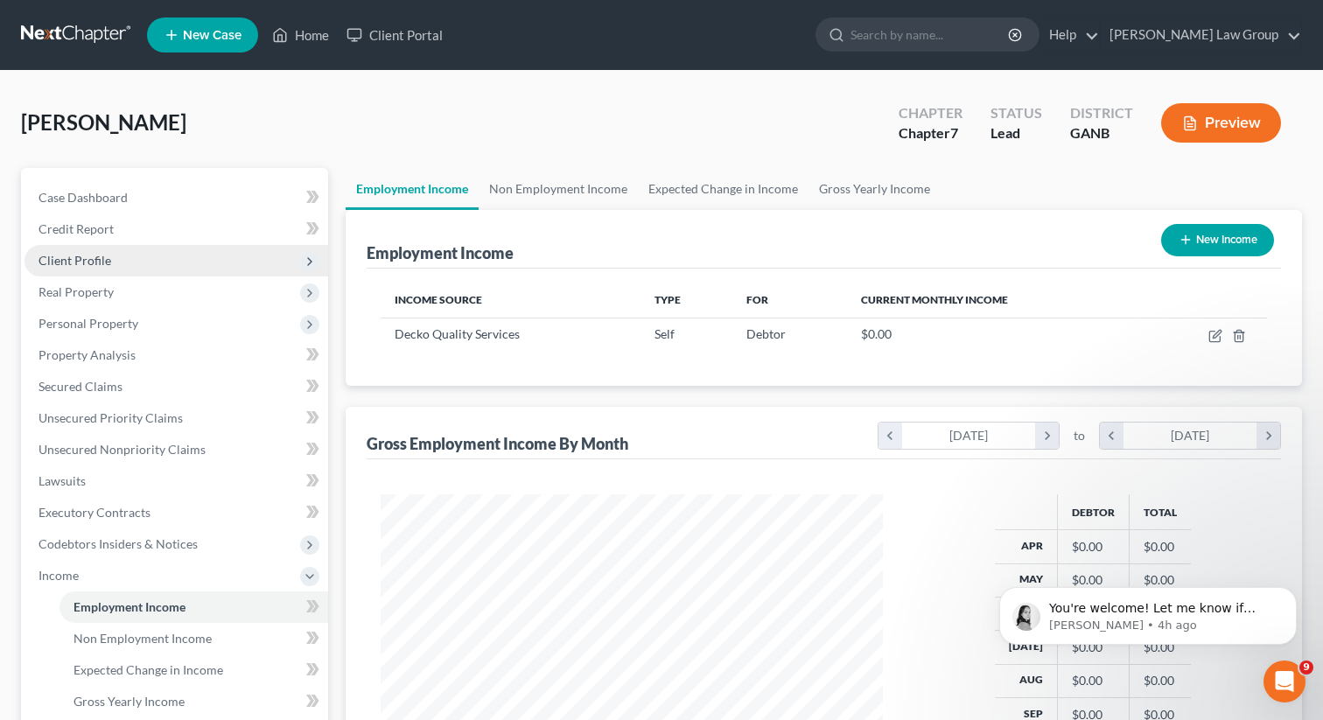
click at [101, 250] on span "Client Profile" at bounding box center [176, 260] width 304 height 31
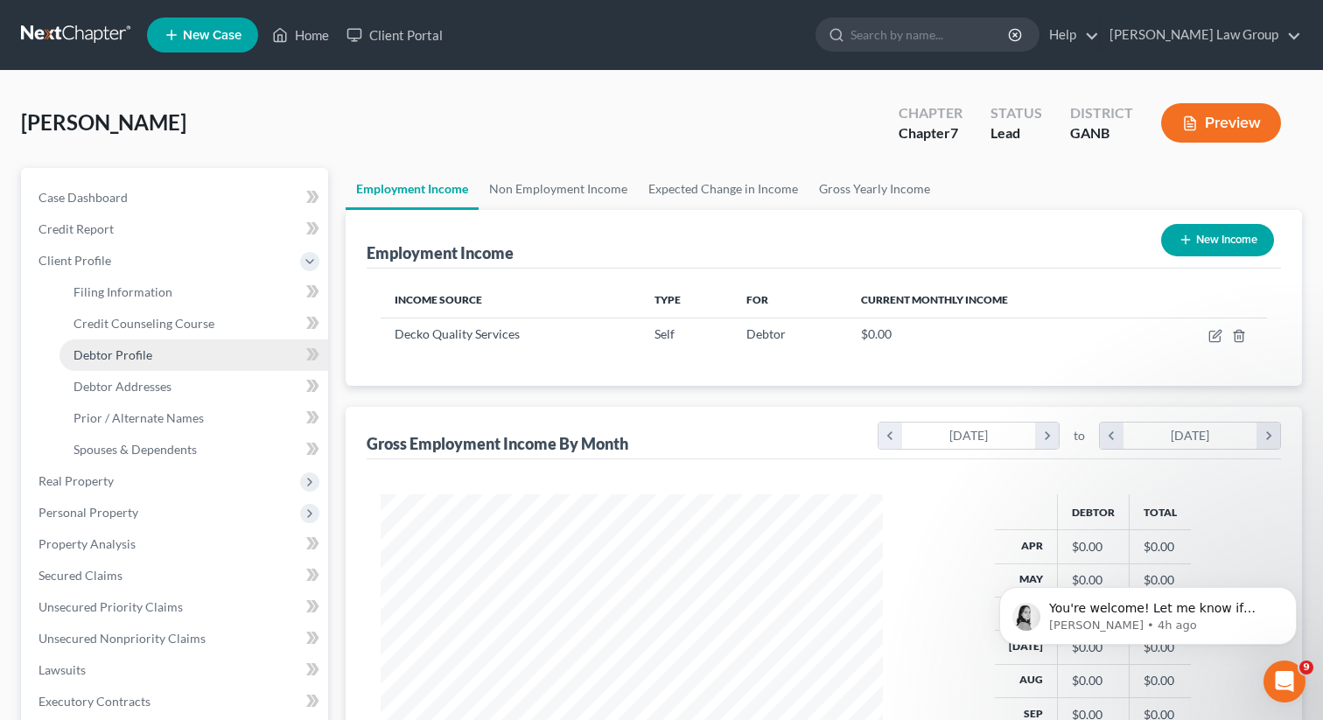
click at [150, 358] on link "Debtor Profile" at bounding box center [193, 354] width 269 height 31
select select "0"
select select "1"
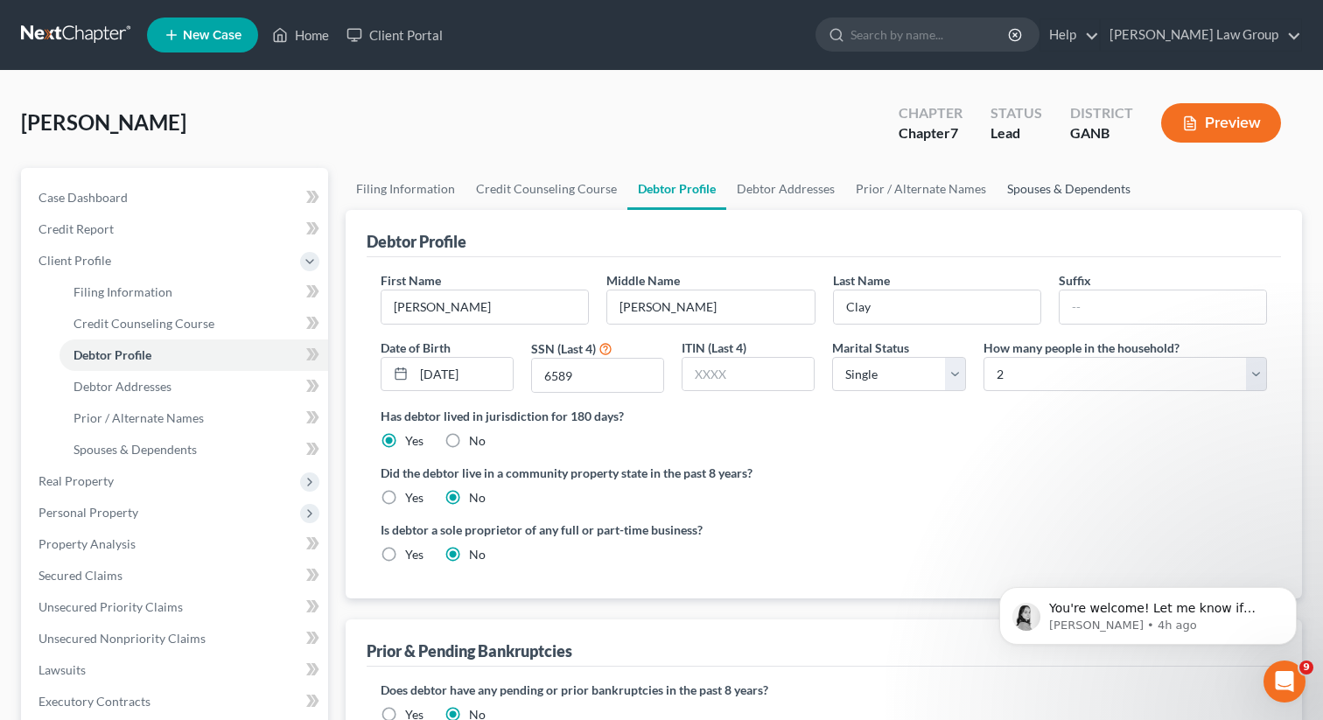
click at [1036, 195] on link "Spouses & Dependents" at bounding box center [1069, 189] width 144 height 42
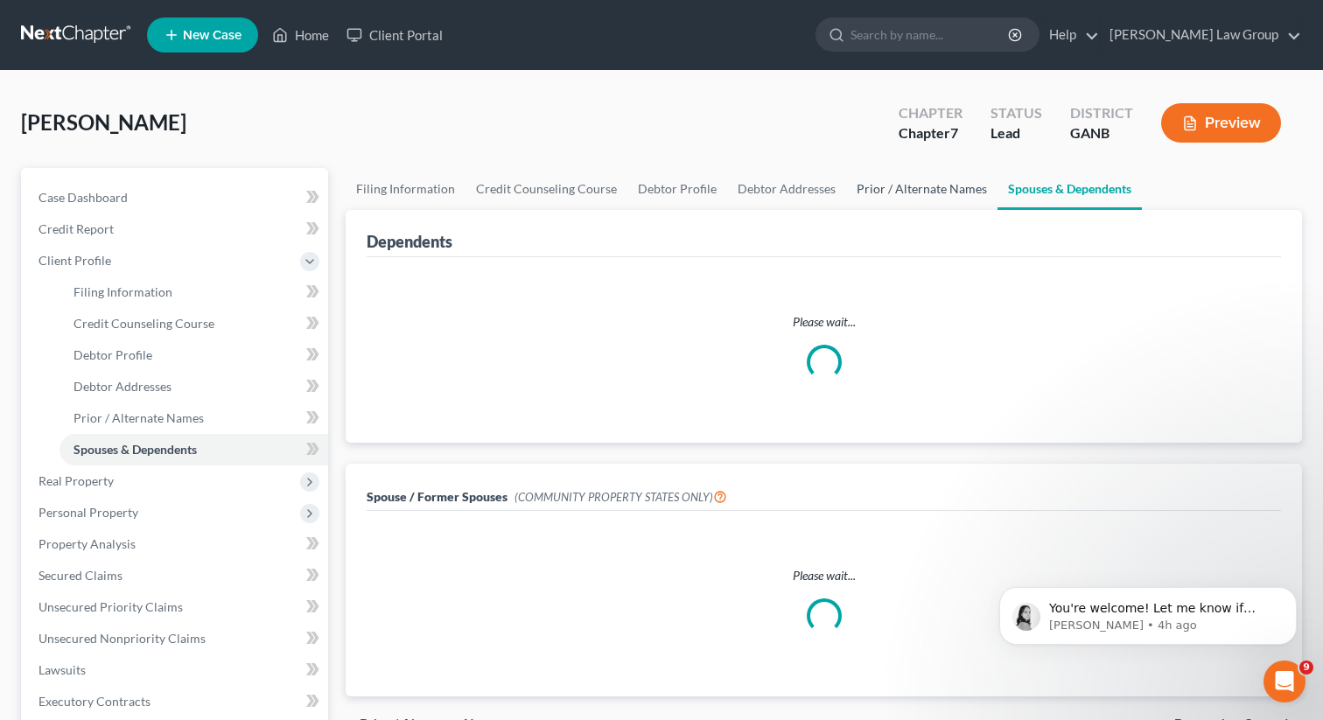
click at [933, 199] on link "Prior / Alternate Names" at bounding box center [921, 189] width 151 height 42
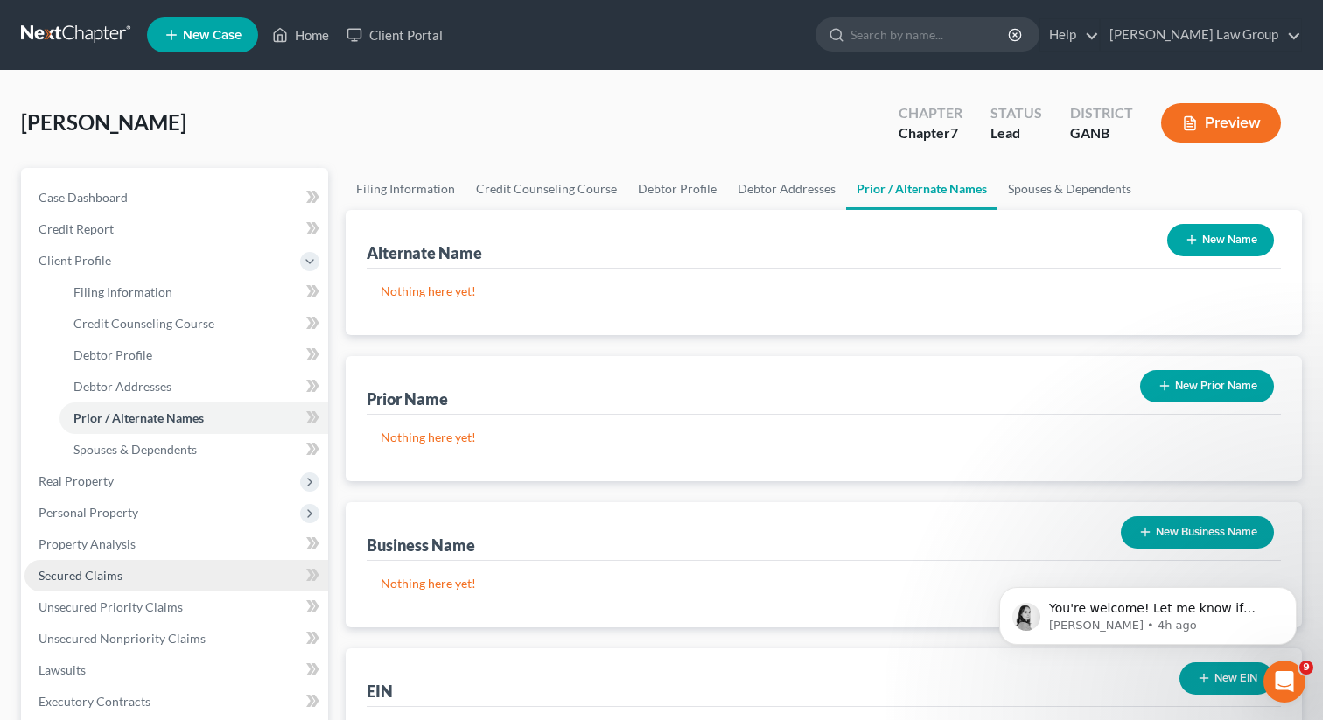
click at [102, 578] on span "Secured Claims" at bounding box center [80, 575] width 84 height 15
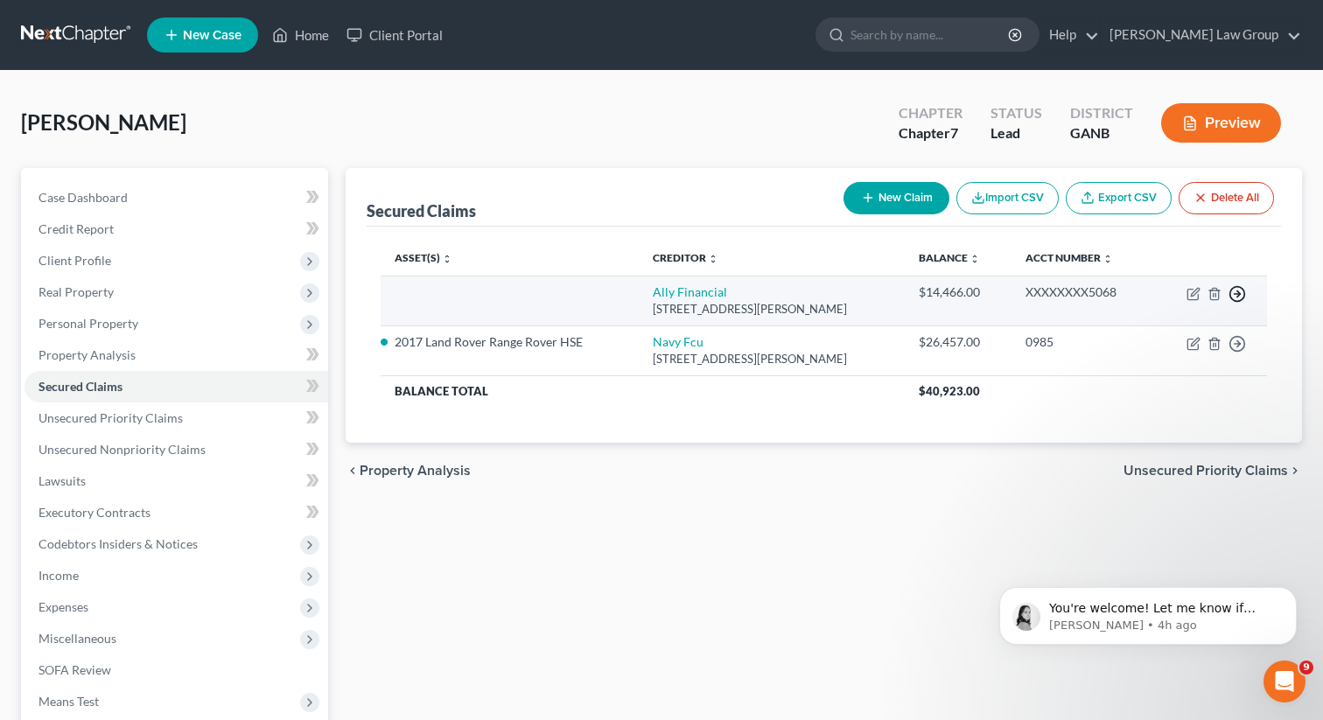
click at [1238, 295] on polyline "button" at bounding box center [1238, 294] width 3 height 6
click at [1144, 334] on link "Move to F" at bounding box center [1157, 337] width 146 height 30
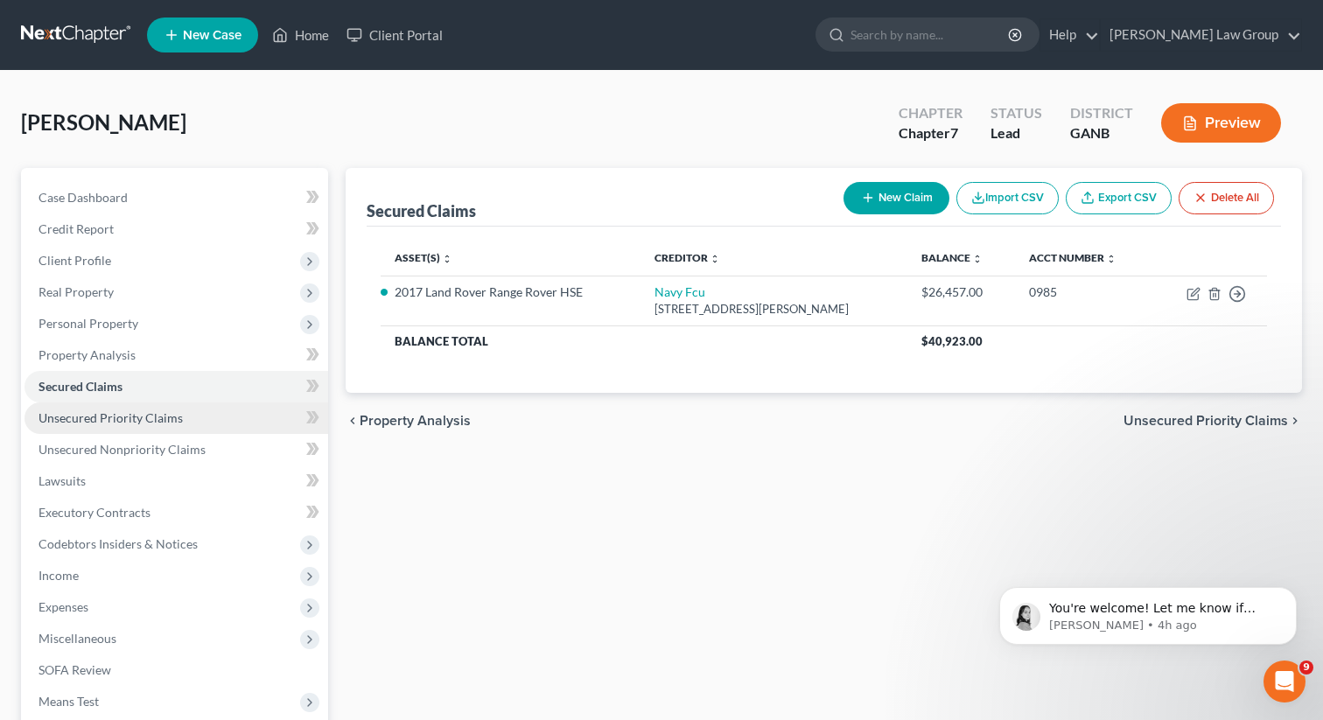
click at [143, 421] on span "Unsecured Priority Claims" at bounding box center [110, 417] width 144 height 15
